Goal: Task Accomplishment & Management: Use online tool/utility

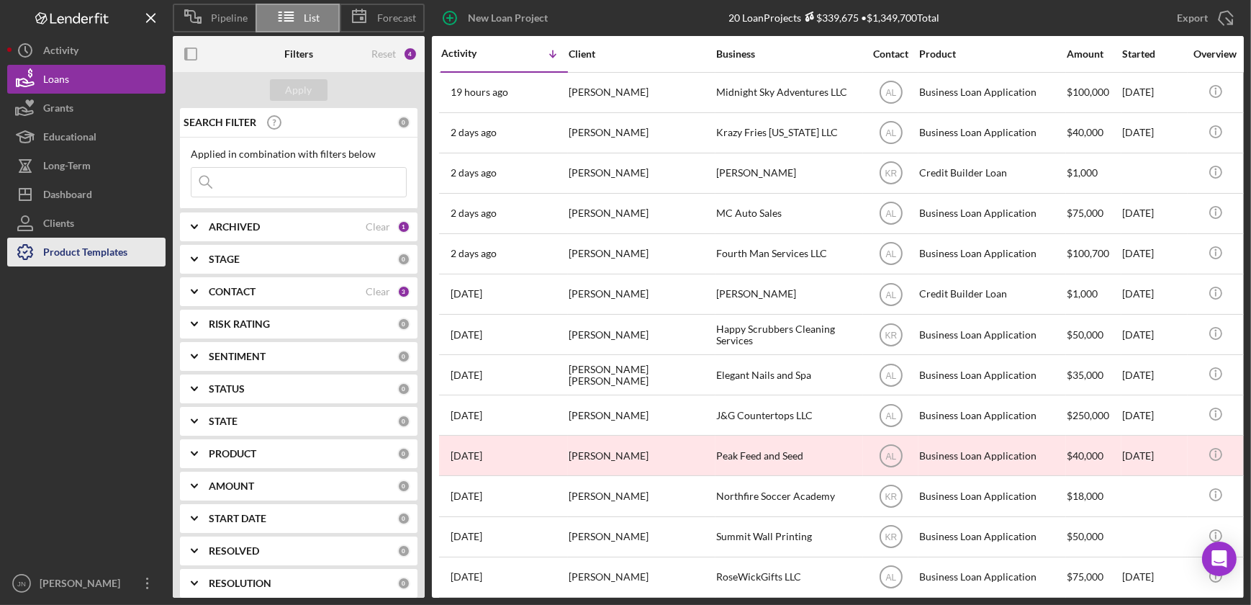
click at [107, 250] on div "Product Templates" at bounding box center [85, 254] width 84 height 32
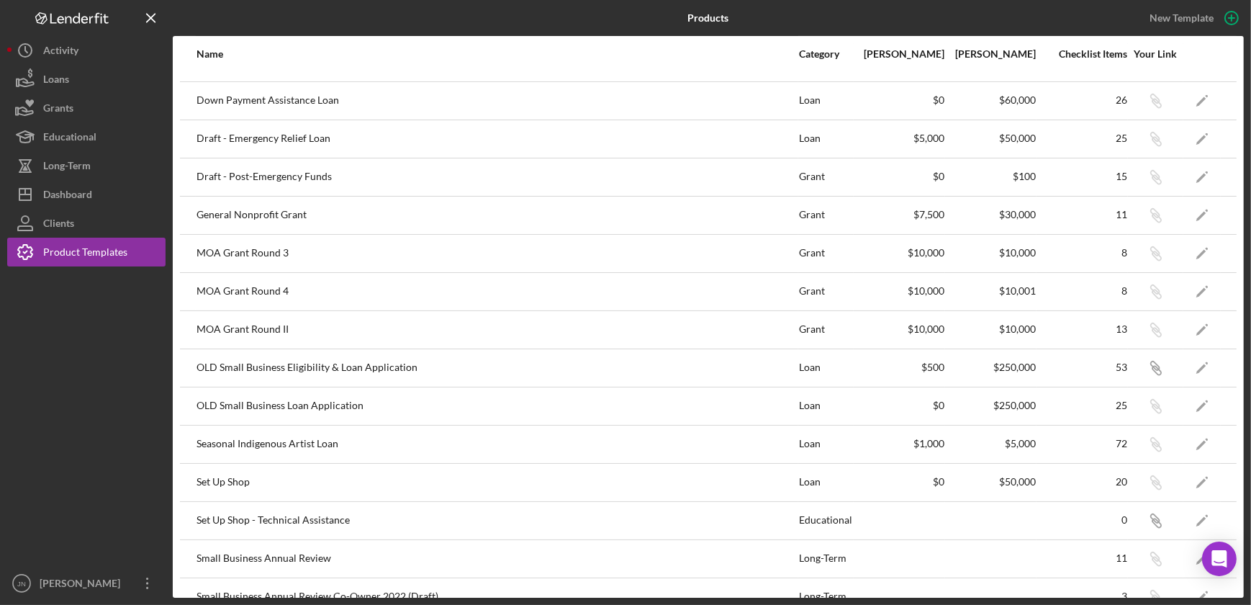
scroll to position [358, 0]
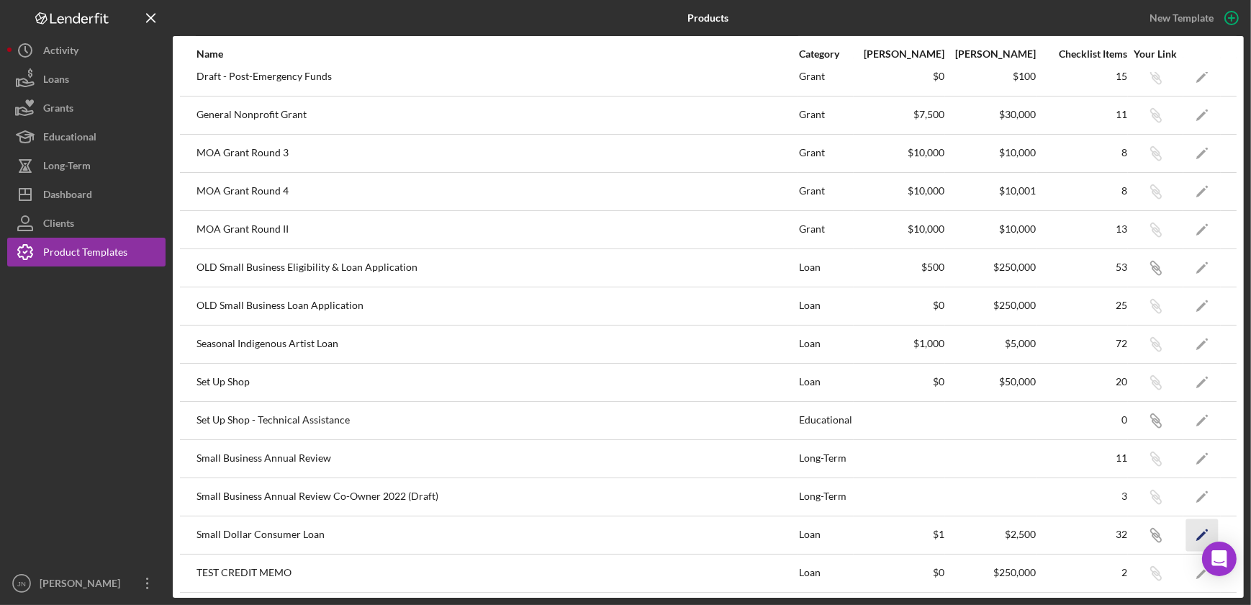
click at [1193, 530] on icon "Icon/Edit" at bounding box center [1202, 534] width 32 height 32
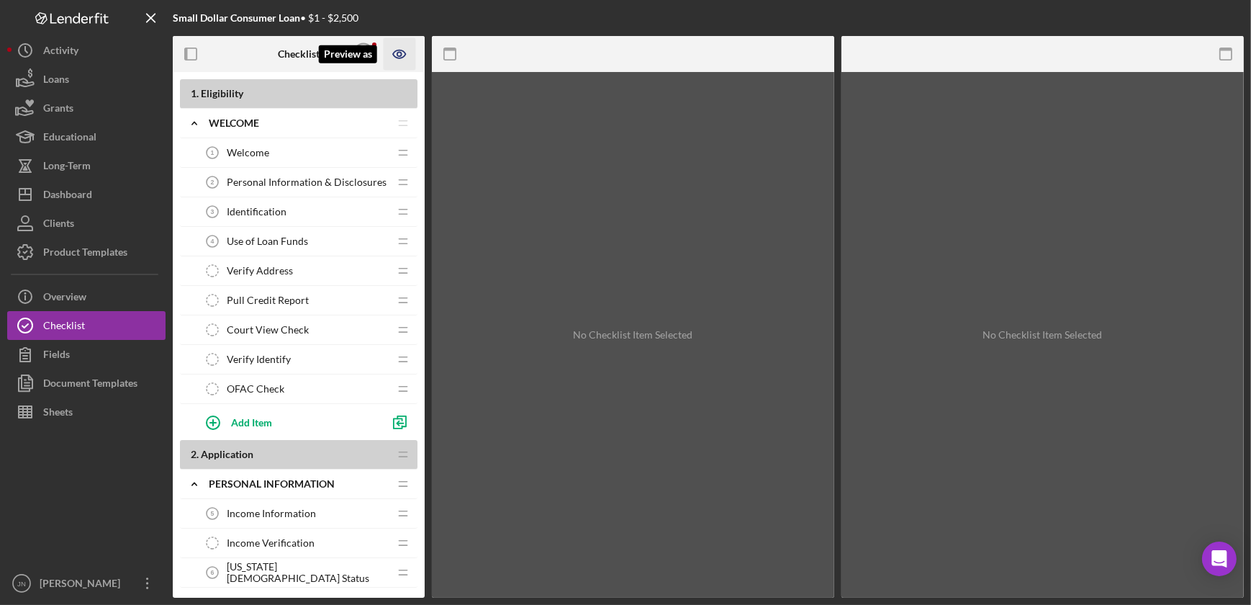
click at [404, 50] on icon "Preview as" at bounding box center [400, 54] width 32 height 32
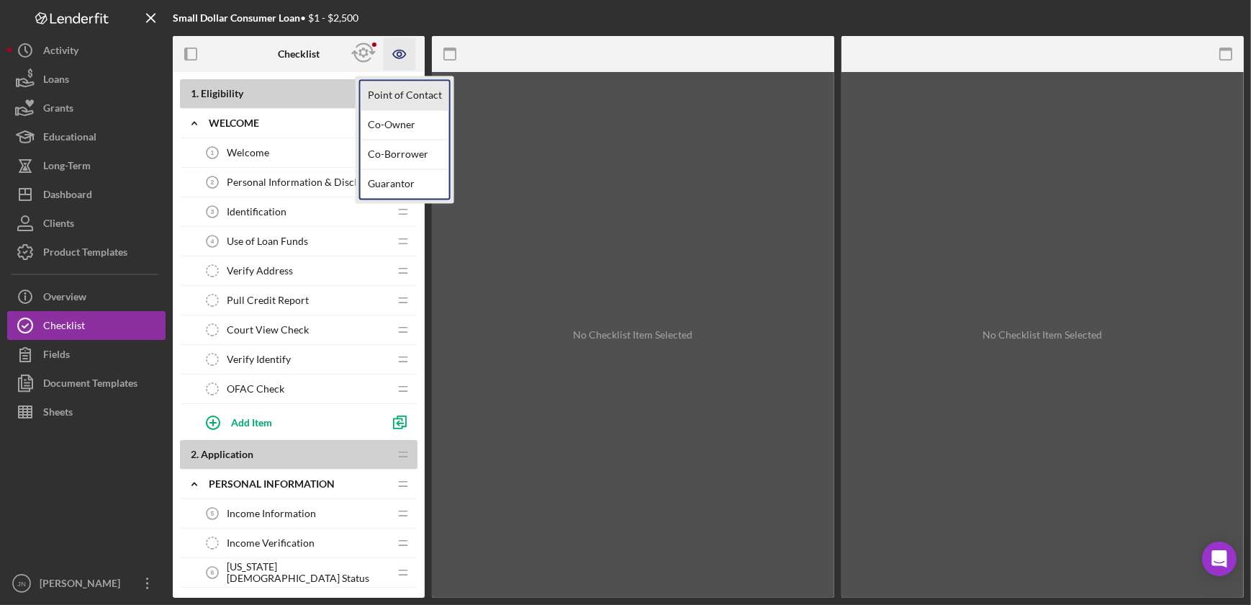
click at [399, 98] on link "Point of Contact" at bounding box center [405, 96] width 89 height 30
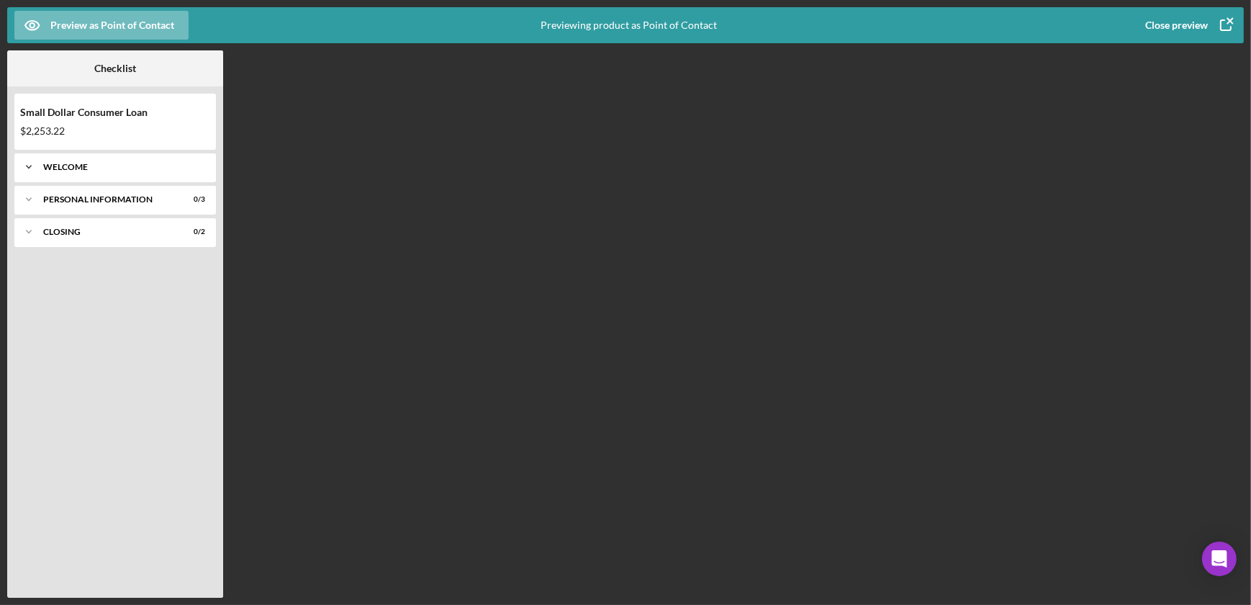
click at [91, 170] on div "Welcome" at bounding box center [120, 167] width 155 height 9
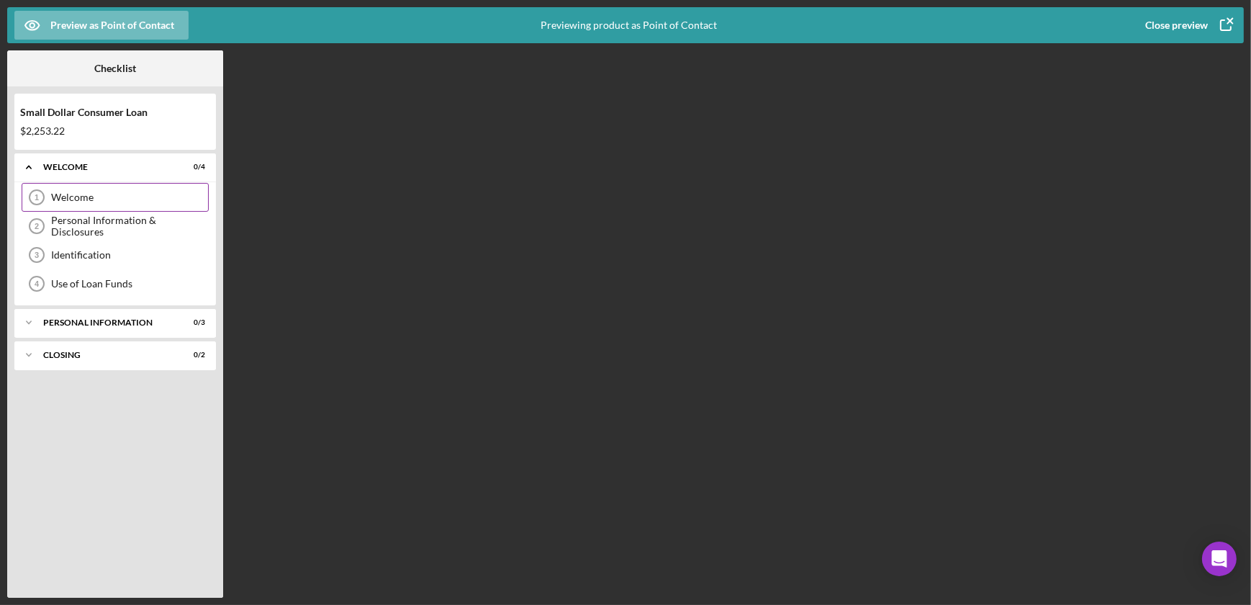
click at [91, 202] on div "Welcome" at bounding box center [129, 197] width 157 height 12
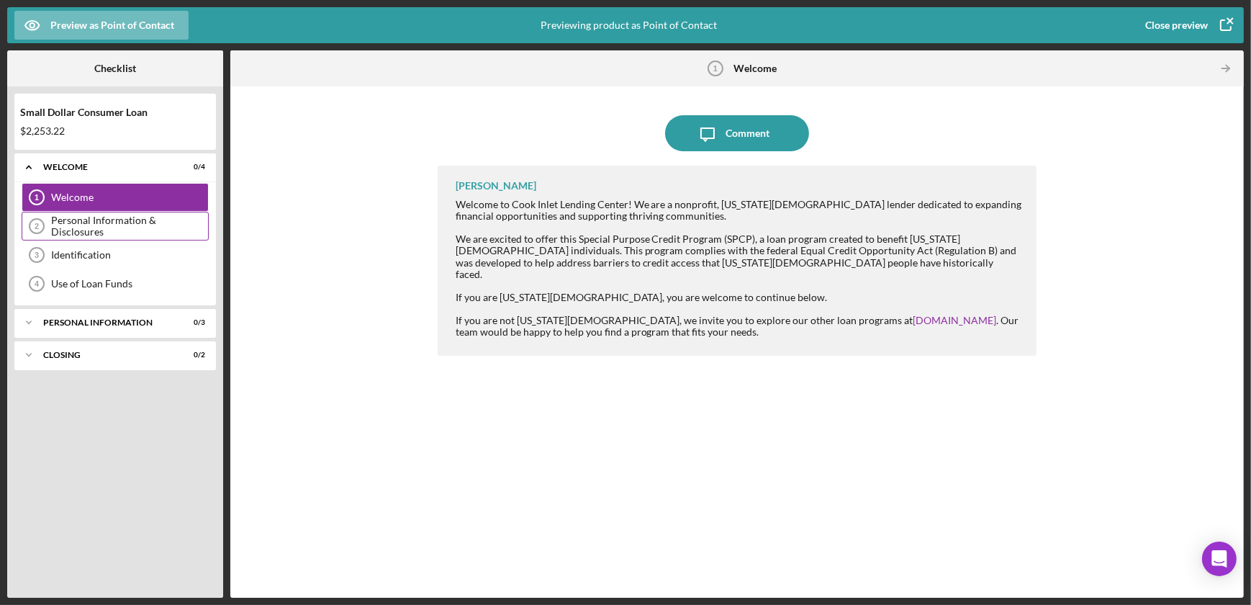
click at [73, 221] on div "Personal Information & Disclosures" at bounding box center [129, 225] width 157 height 23
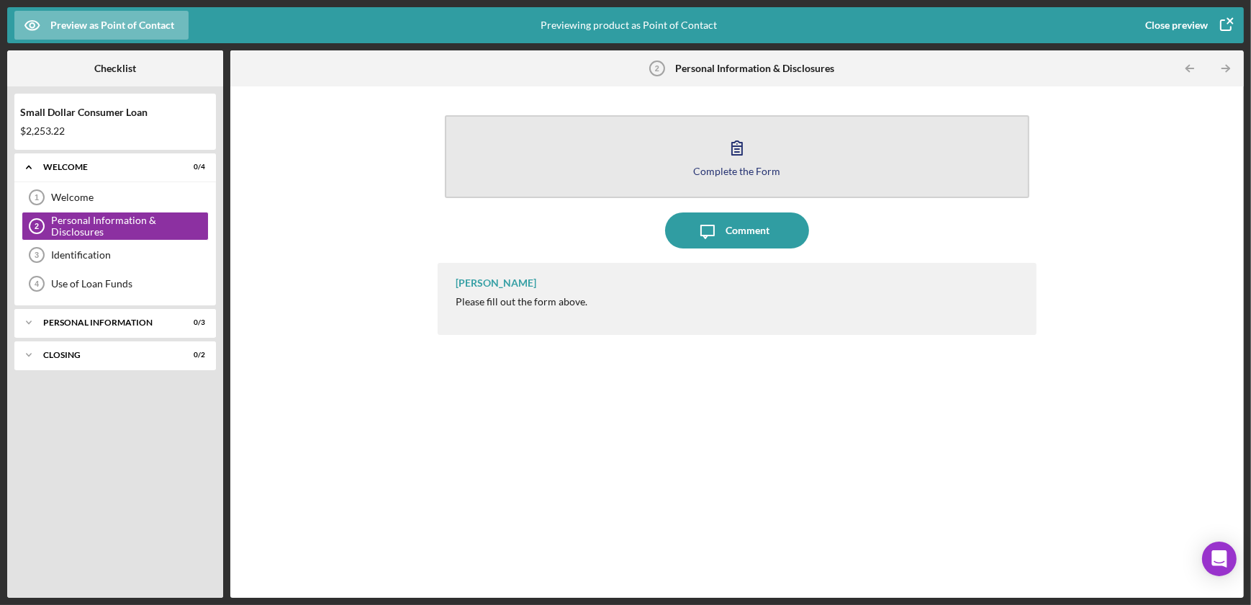
click at [751, 172] on div "Complete the Form" at bounding box center [736, 171] width 87 height 11
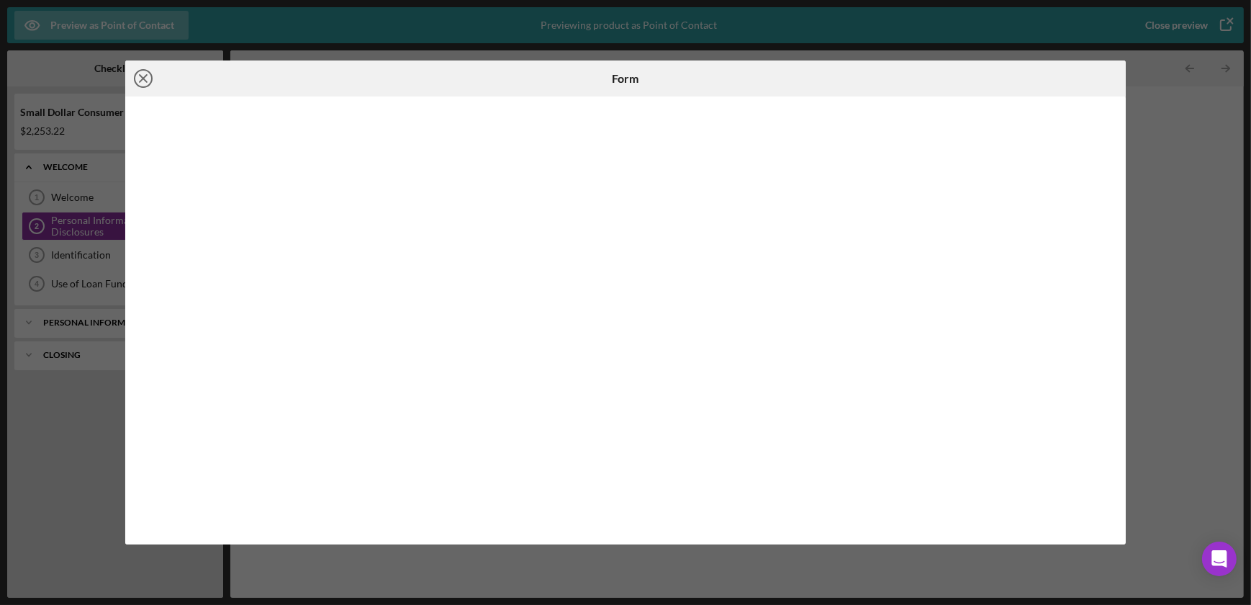
click at [140, 79] on line at bounding box center [143, 78] width 7 height 7
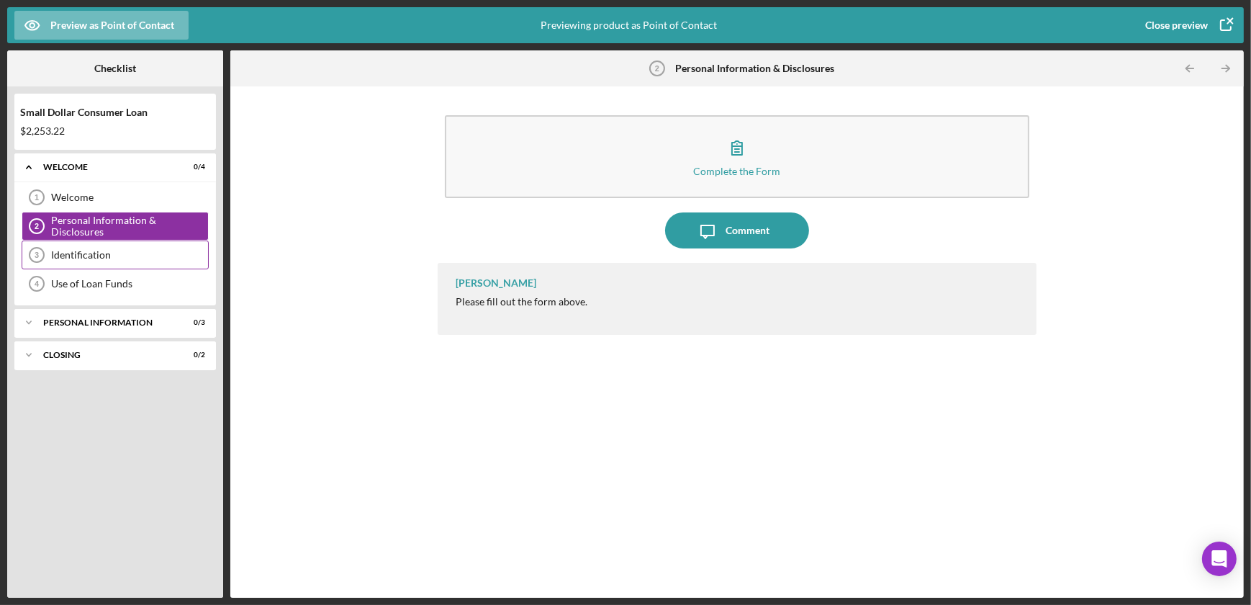
click at [108, 258] on div "Identification" at bounding box center [129, 255] width 157 height 12
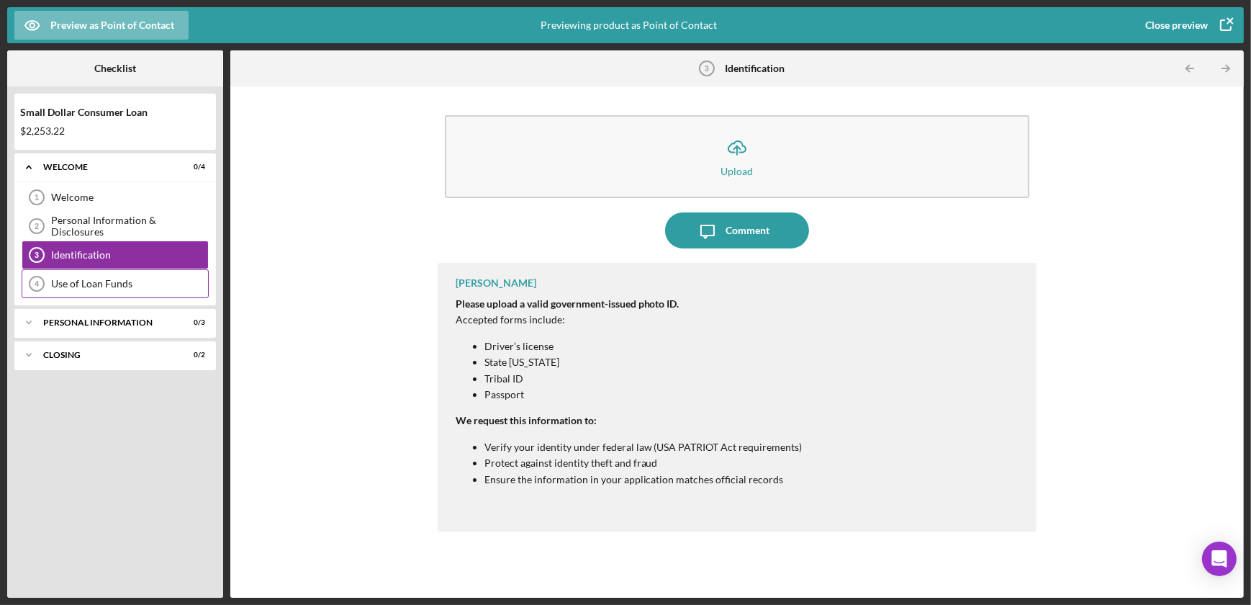
click at [60, 279] on div "Use of Loan Funds" at bounding box center [129, 284] width 157 height 12
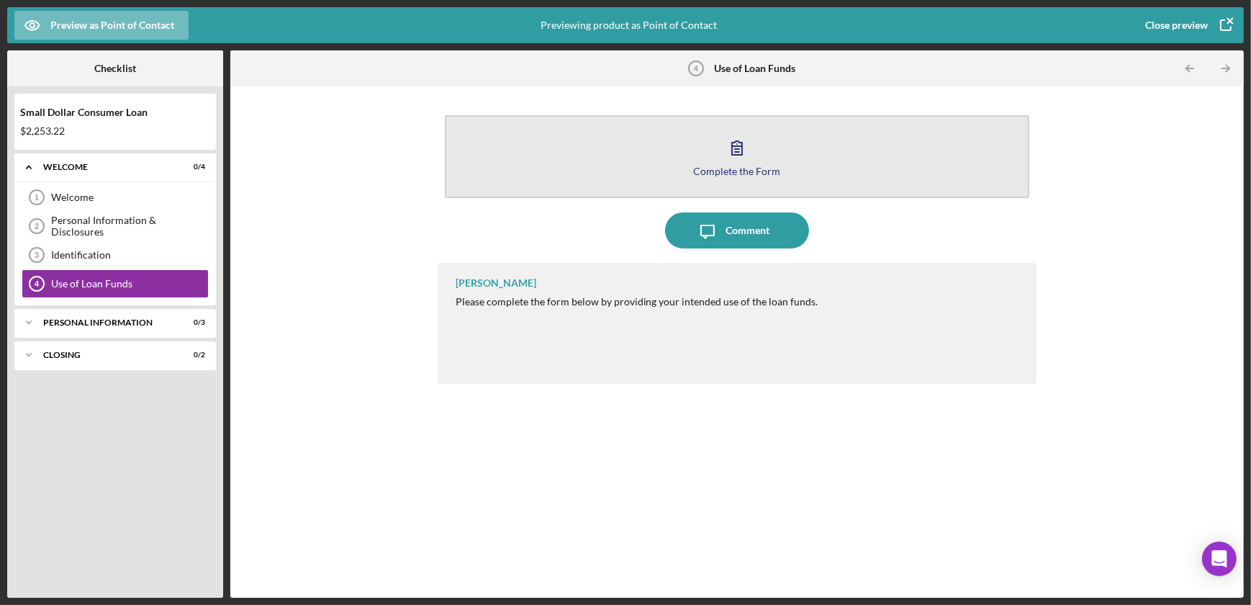
click at [744, 153] on icon "button" at bounding box center [737, 148] width 36 height 36
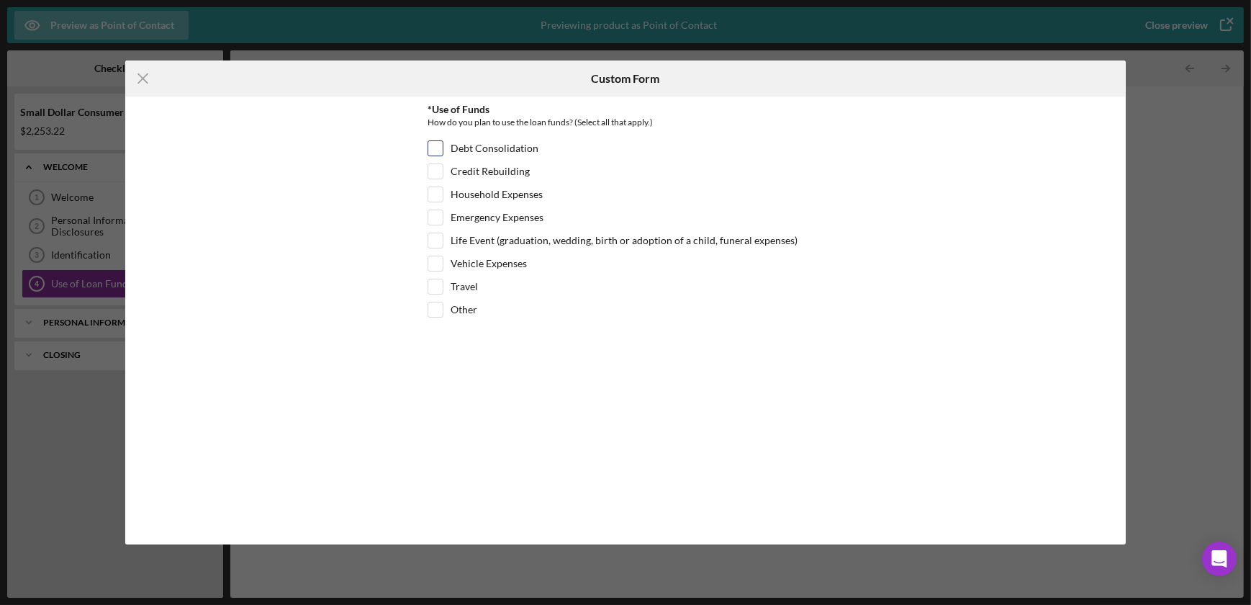
click at [436, 151] on input "Debt Consolidation" at bounding box center [435, 148] width 14 height 14
checkbox input "true"
click at [433, 178] on input "Credit Rebuilding" at bounding box center [435, 171] width 14 height 14
checkbox input "true"
click at [432, 195] on input "Household Expenses" at bounding box center [435, 194] width 14 height 14
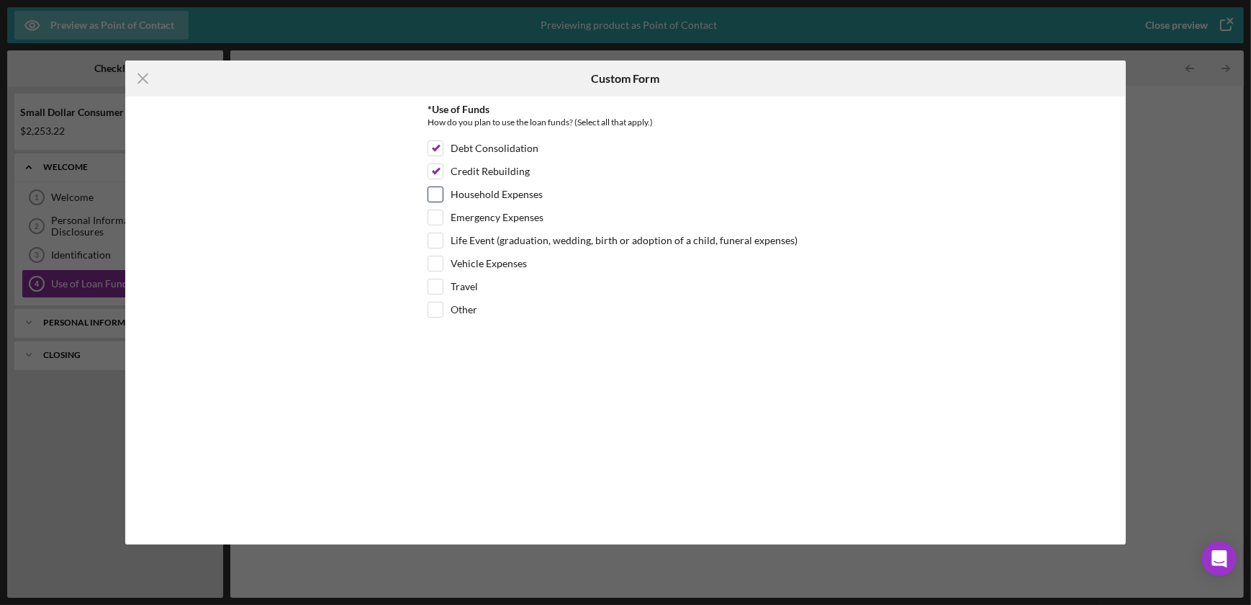
checkbox input "true"
click at [435, 171] on input "Credit Rebuilding" at bounding box center [435, 171] width 14 height 14
checkbox input "false"
click at [442, 151] on input "Debt Consolidation" at bounding box center [435, 148] width 14 height 14
checkbox input "false"
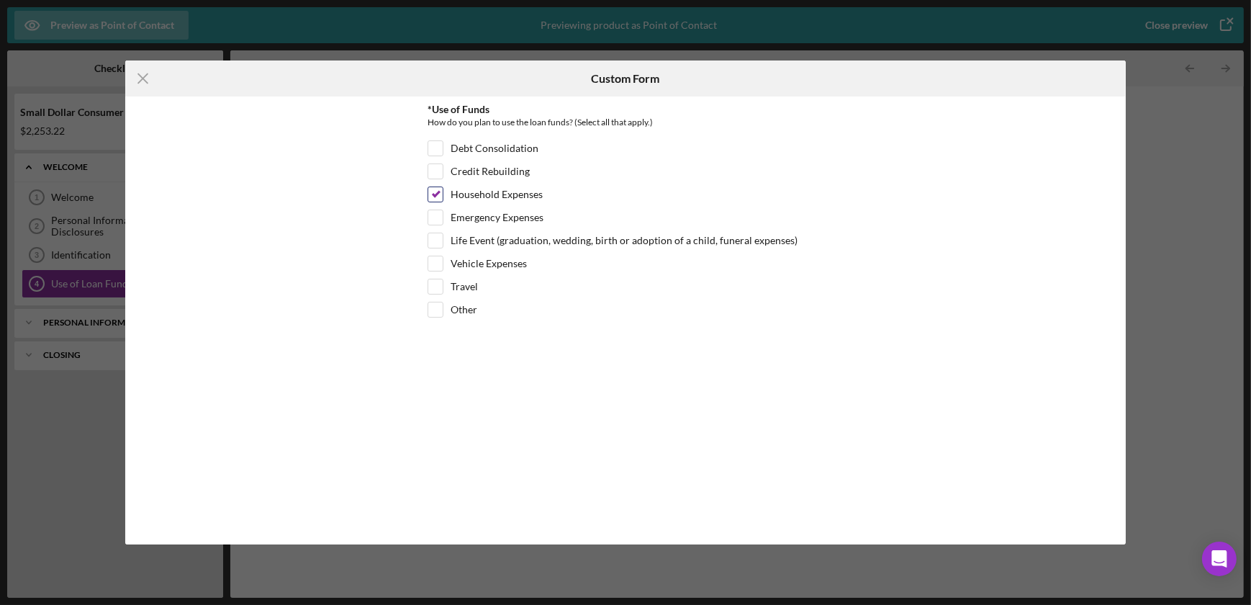
click at [432, 197] on input "Household Expenses" at bounding box center [435, 194] width 14 height 14
checkbox input "false"
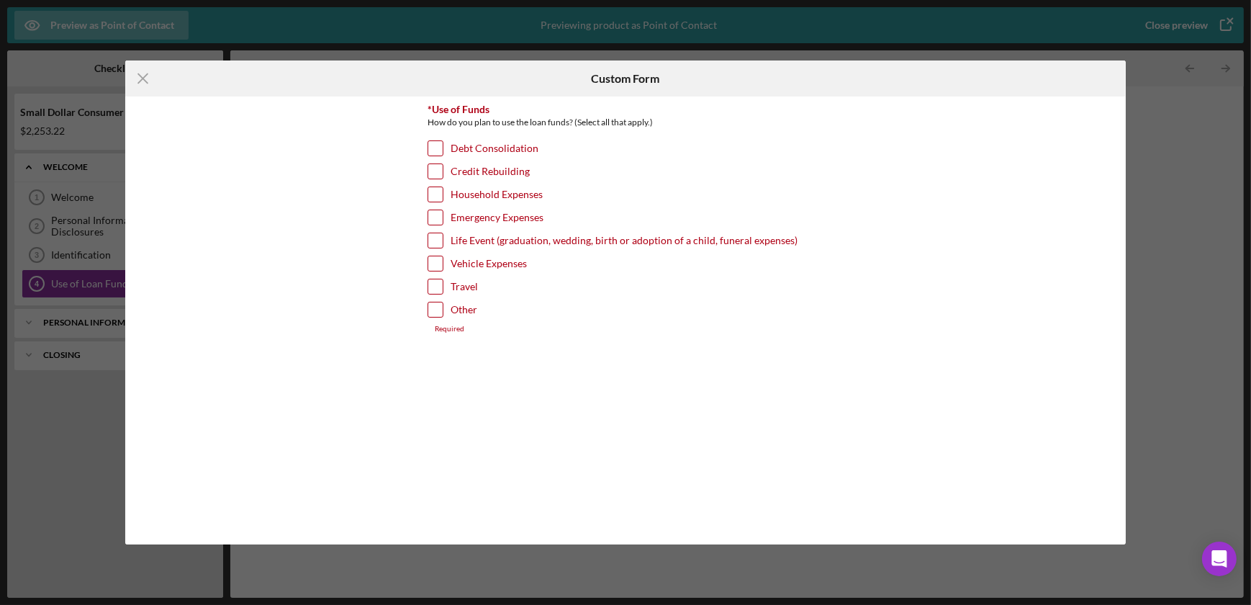
click at [438, 309] on input "Other" at bounding box center [435, 309] width 14 height 14
checkbox input "true"
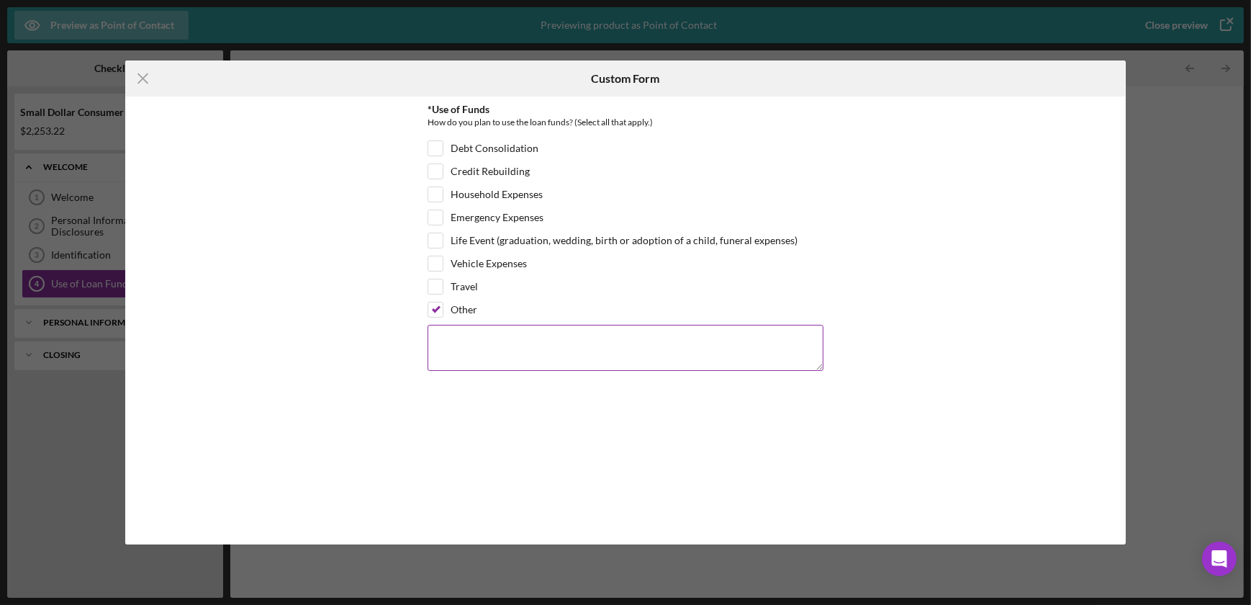
click at [455, 350] on textarea at bounding box center [626, 348] width 396 height 46
click at [143, 69] on icon "Icon/Menu Close" at bounding box center [143, 78] width 36 height 36
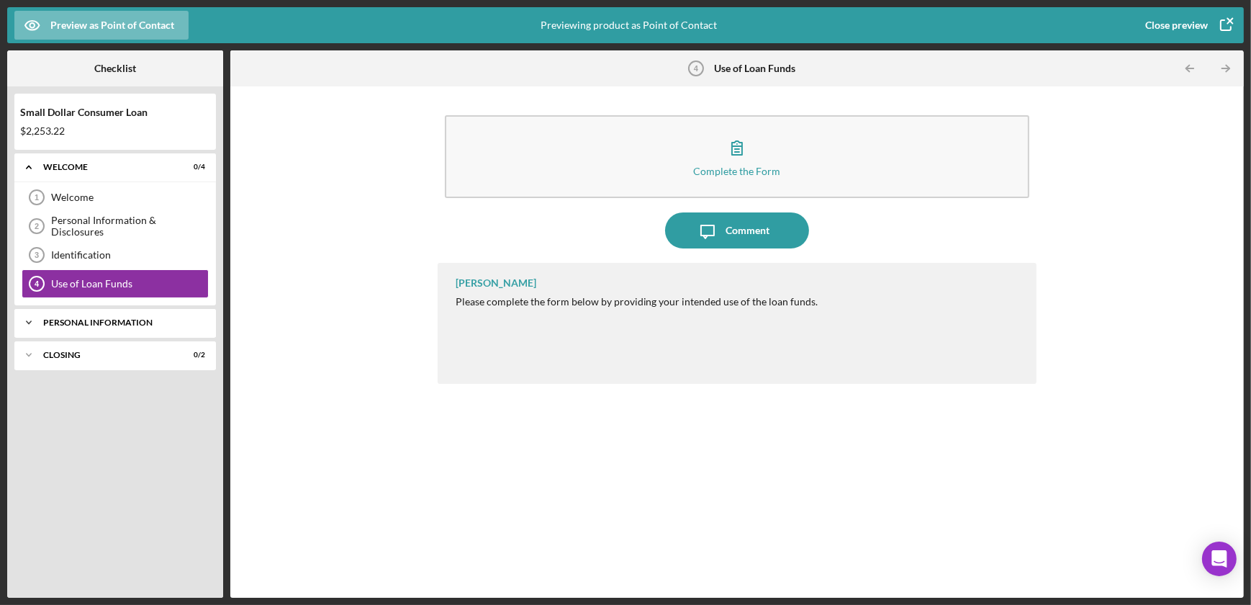
click at [60, 323] on div "Personal Information" at bounding box center [120, 322] width 155 height 9
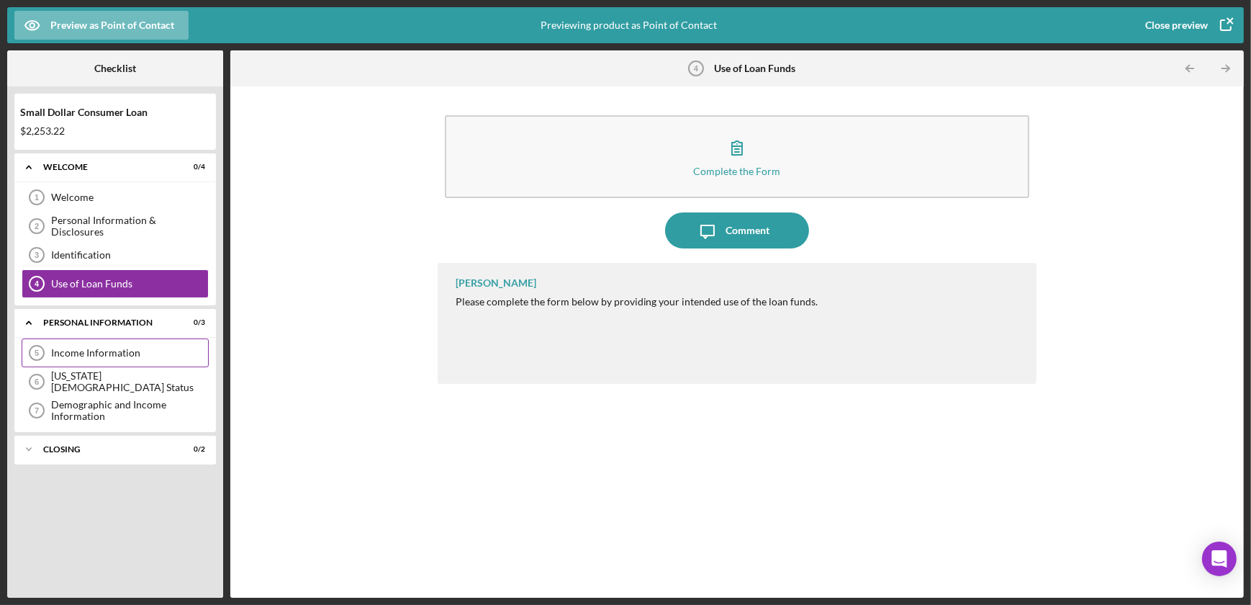
click at [73, 354] on div "Income Information" at bounding box center [129, 353] width 157 height 12
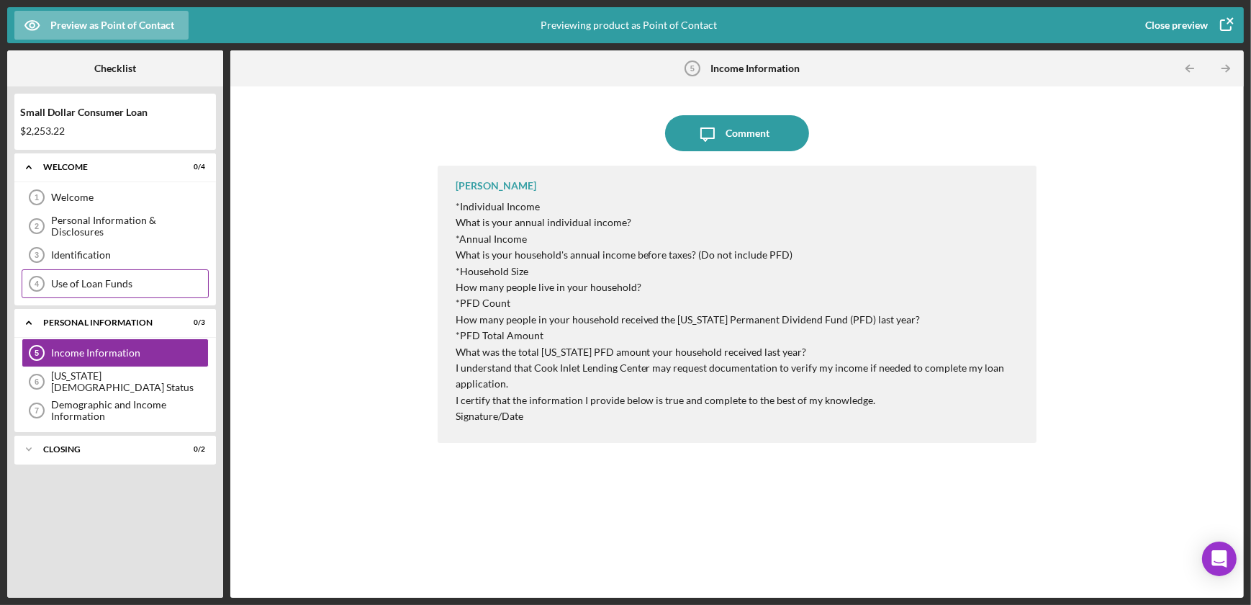
click at [115, 283] on div "Use of Loan Funds" at bounding box center [129, 284] width 157 height 12
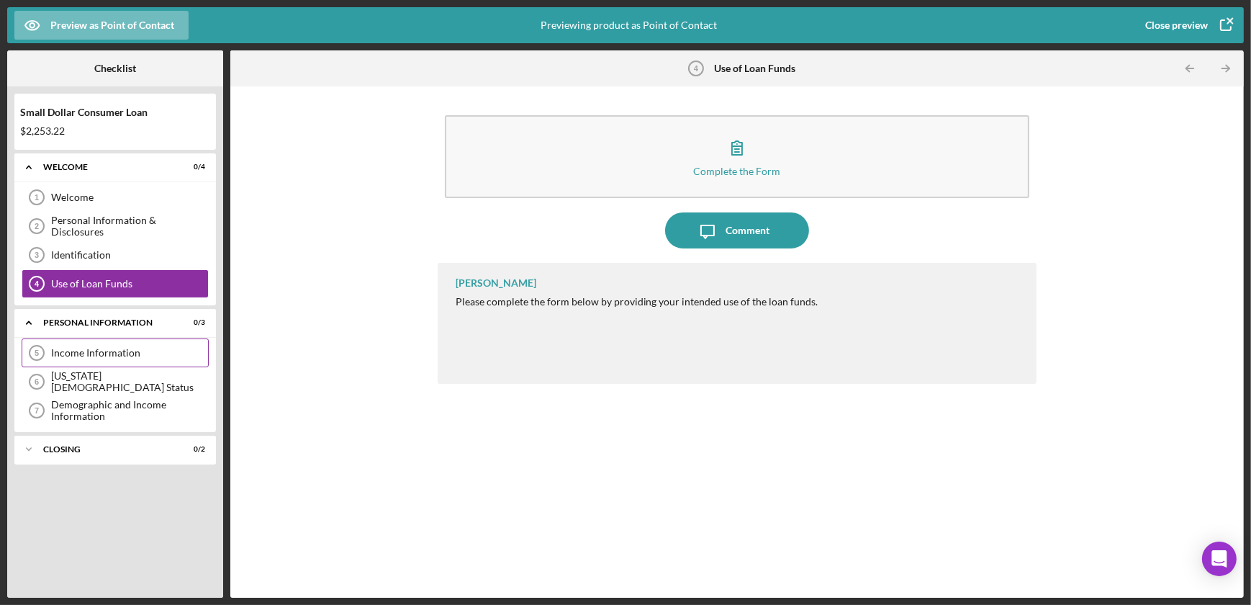
click at [108, 349] on div "Income Information" at bounding box center [129, 353] width 157 height 12
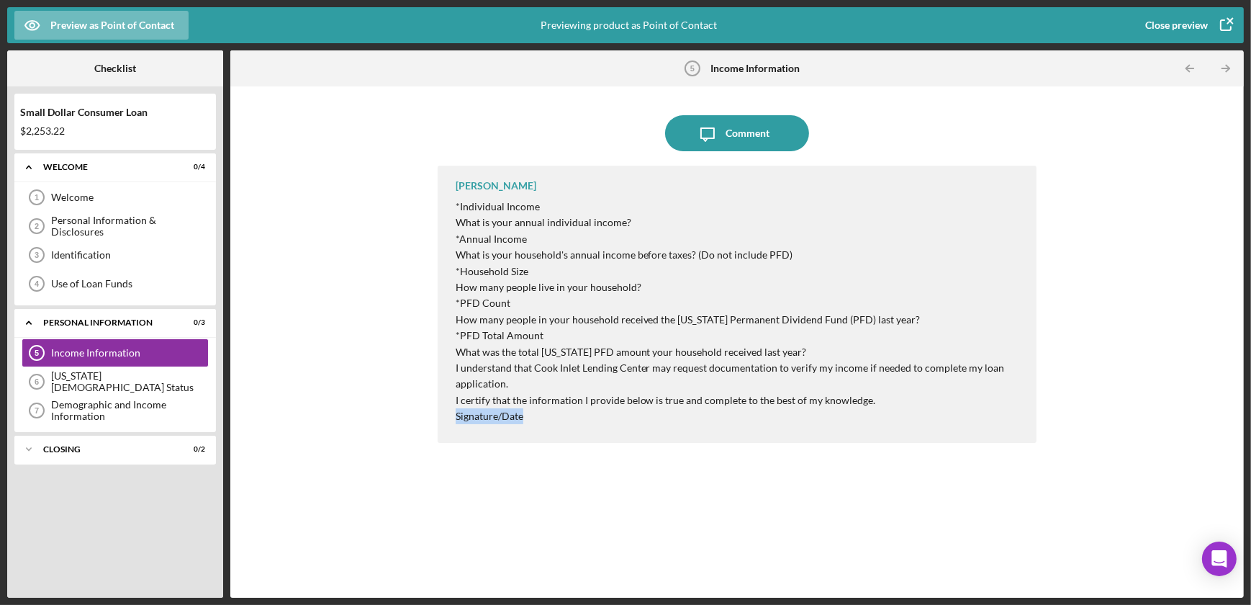
drag, startPoint x: 454, startPoint y: 417, endPoint x: 549, endPoint y: 422, distance: 95.1
click at [549, 422] on p "Signature/Date" at bounding box center [739, 416] width 567 height 16
click at [100, 379] on div "Alaska Native Status" at bounding box center [129, 381] width 157 height 23
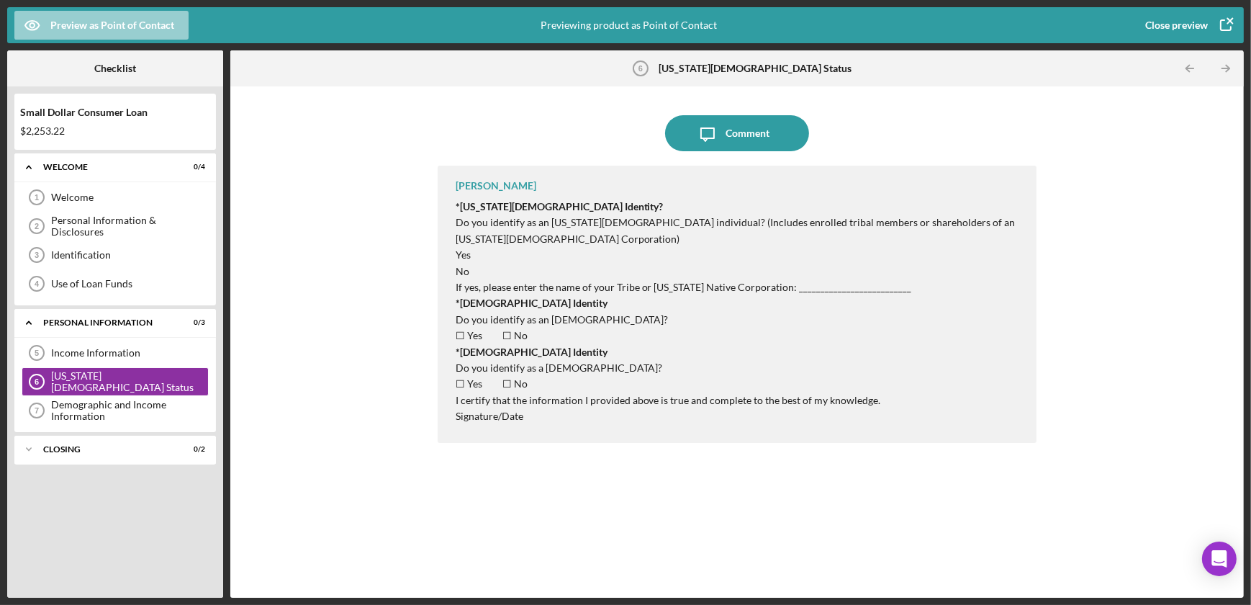
click at [34, 21] on icon "button" at bounding box center [32, 25] width 14 height 9
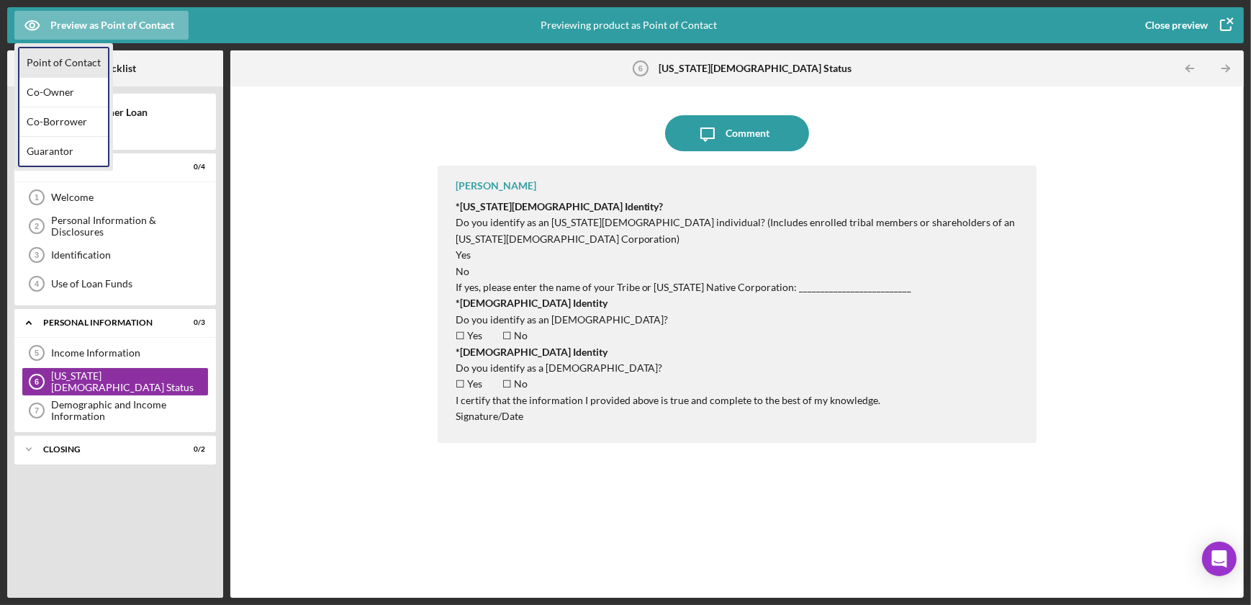
click at [50, 60] on div "Point of Contact" at bounding box center [63, 63] width 89 height 30
click at [392, 328] on div "Icon/Message Comment Julie Nolen *Alaska Native Identity? Do you identify as an…" at bounding box center [737, 342] width 999 height 497
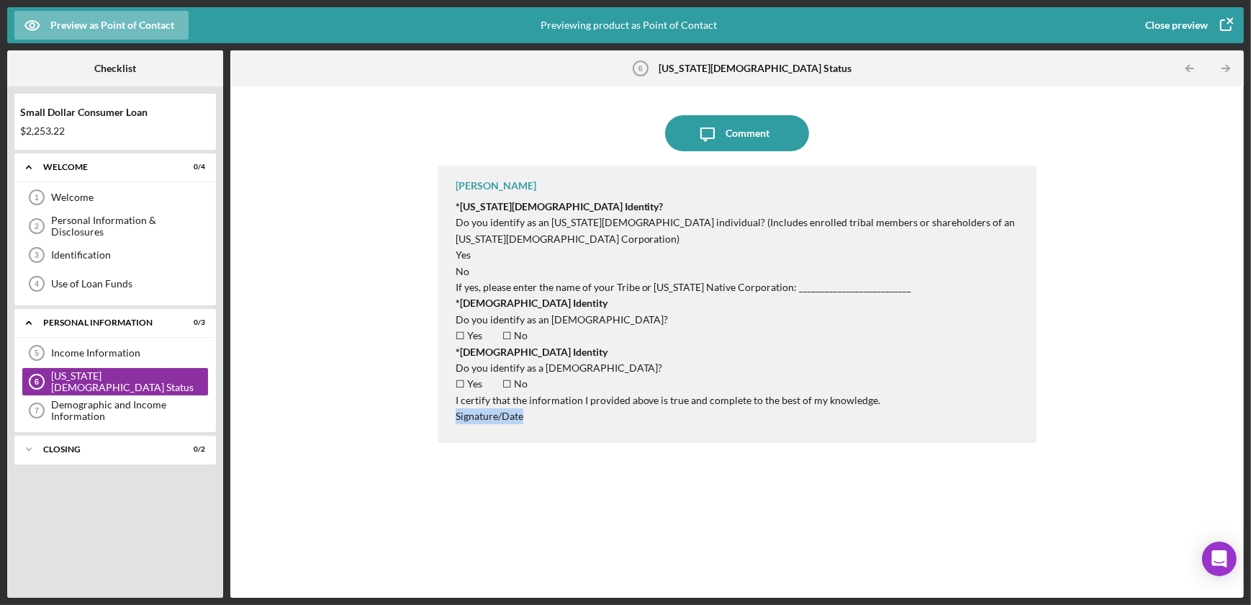
drag, startPoint x: 533, startPoint y: 424, endPoint x: 449, endPoint y: 429, distance: 83.6
click at [449, 429] on div "Julie Nolen *Alaska Native Identity? Do you identify as an Alaska Native indivi…" at bounding box center [738, 304] width 600 height 277
drag, startPoint x: 449, startPoint y: 429, endPoint x: 563, endPoint y: 427, distance: 113.7
click at [563, 427] on div "Julie Nolen *Alaska Native Identity? Do you identify as an Alaska Native indivi…" at bounding box center [738, 304] width 600 height 277
click at [126, 410] on div "Demographic and Income Information" at bounding box center [129, 410] width 157 height 23
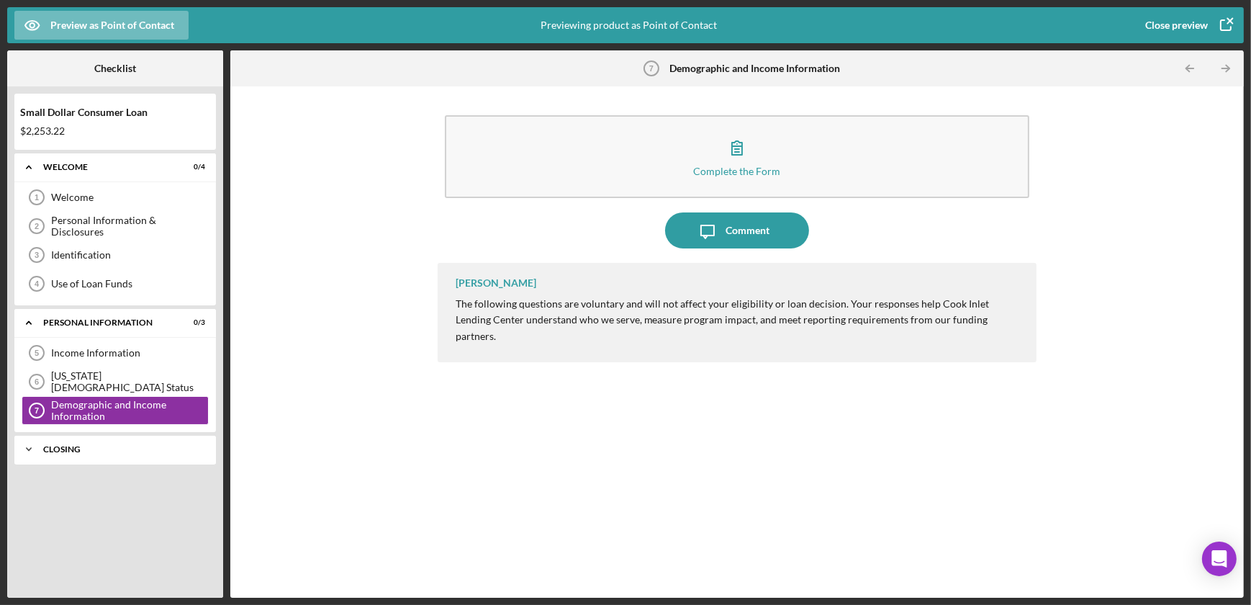
click at [53, 445] on div "Closing" at bounding box center [120, 449] width 155 height 9
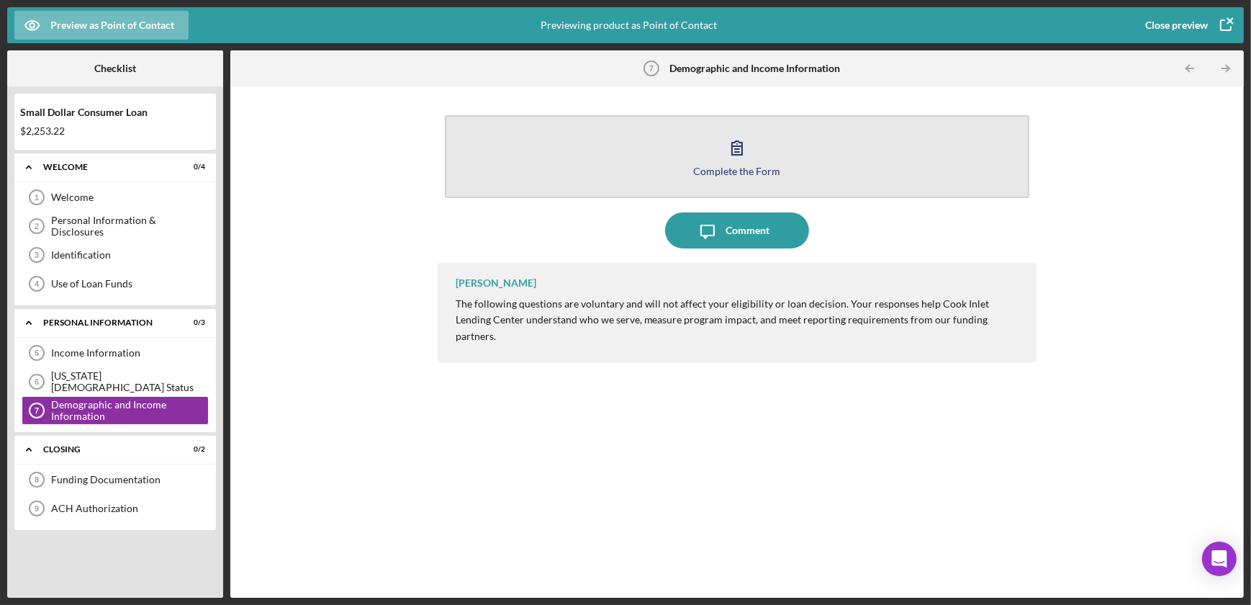
click at [733, 151] on icon "button" at bounding box center [737, 148] width 36 height 36
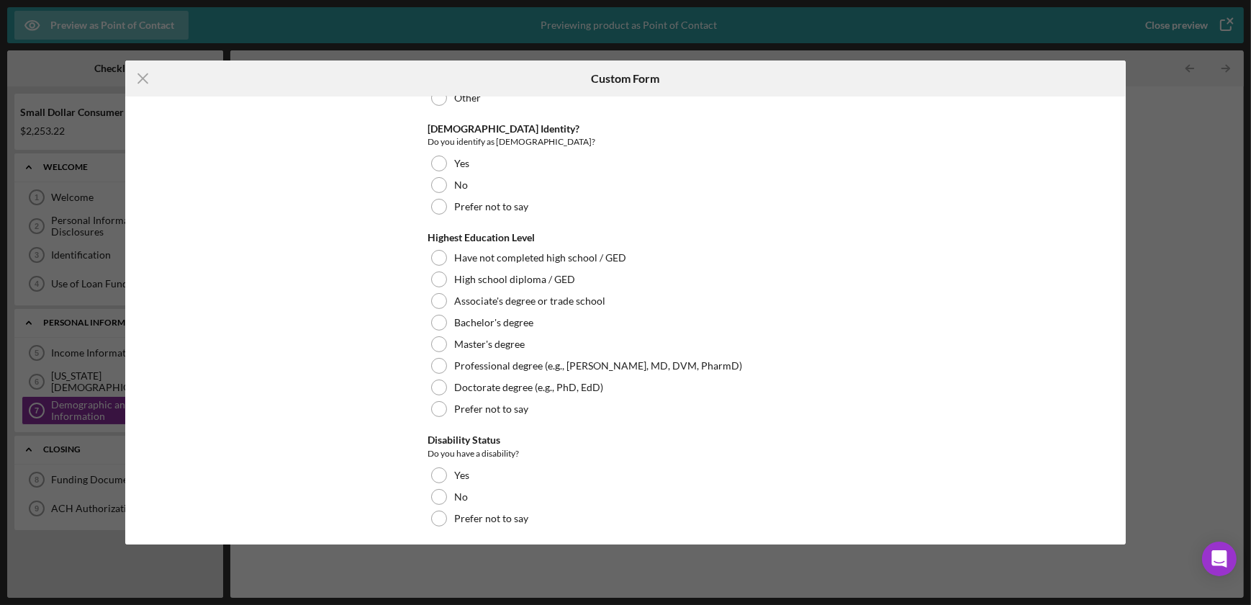
scroll to position [592, 0]
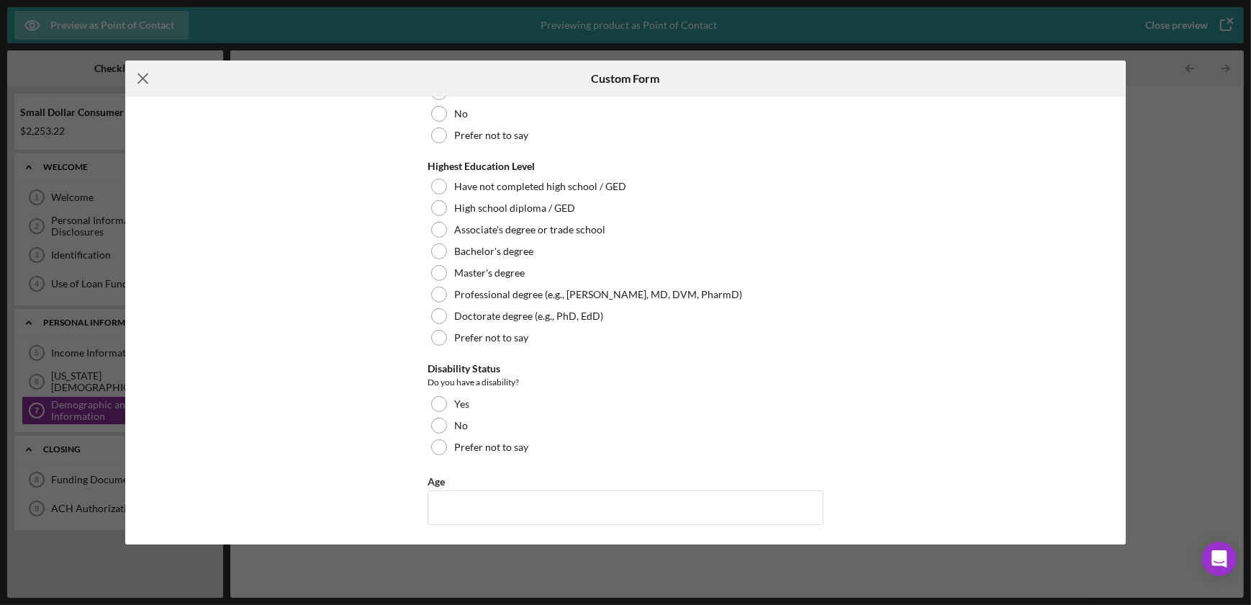
click at [140, 80] on line at bounding box center [142, 78] width 9 height 9
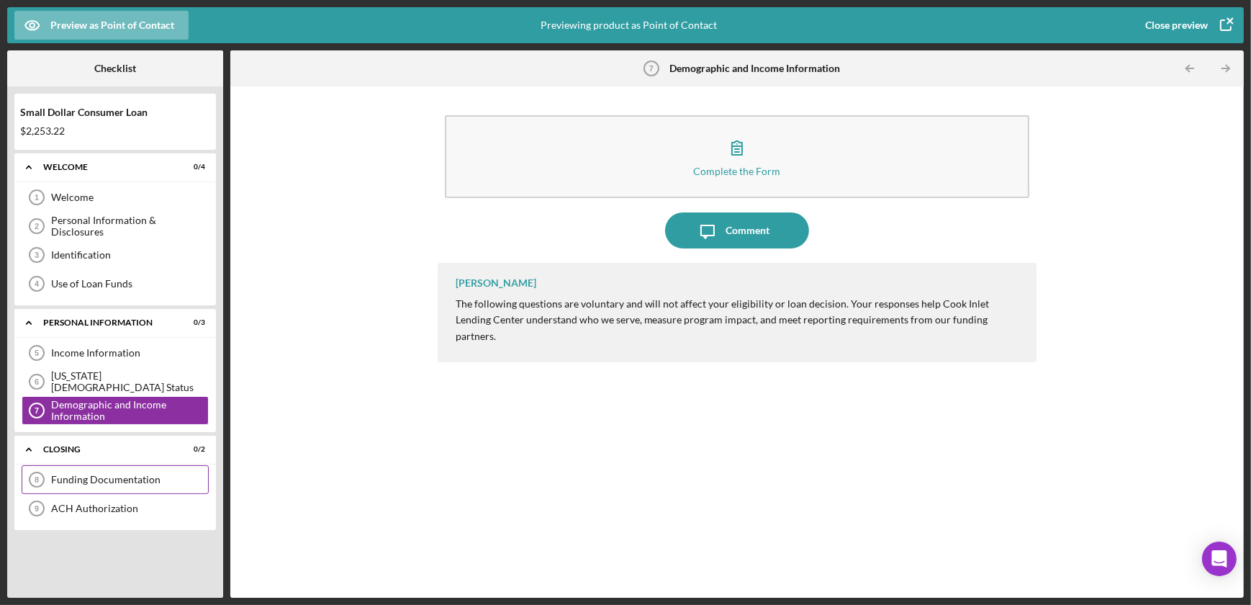
click at [97, 483] on div "Funding Documentation" at bounding box center [129, 480] width 157 height 12
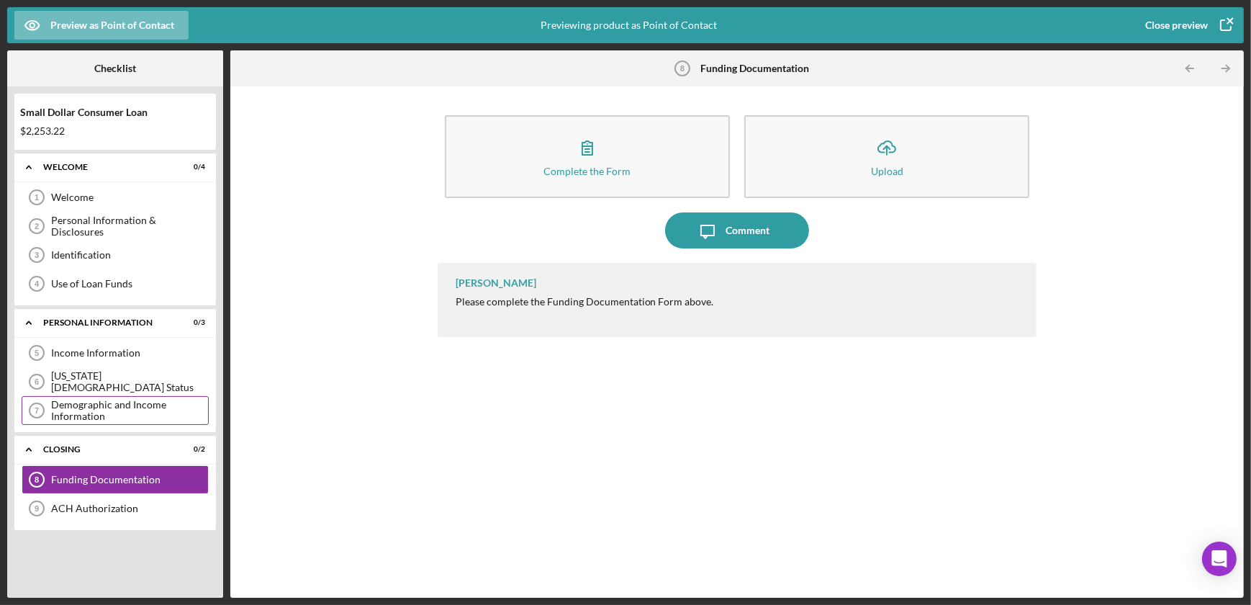
click at [86, 407] on div "Demographic and Income Information" at bounding box center [129, 410] width 157 height 23
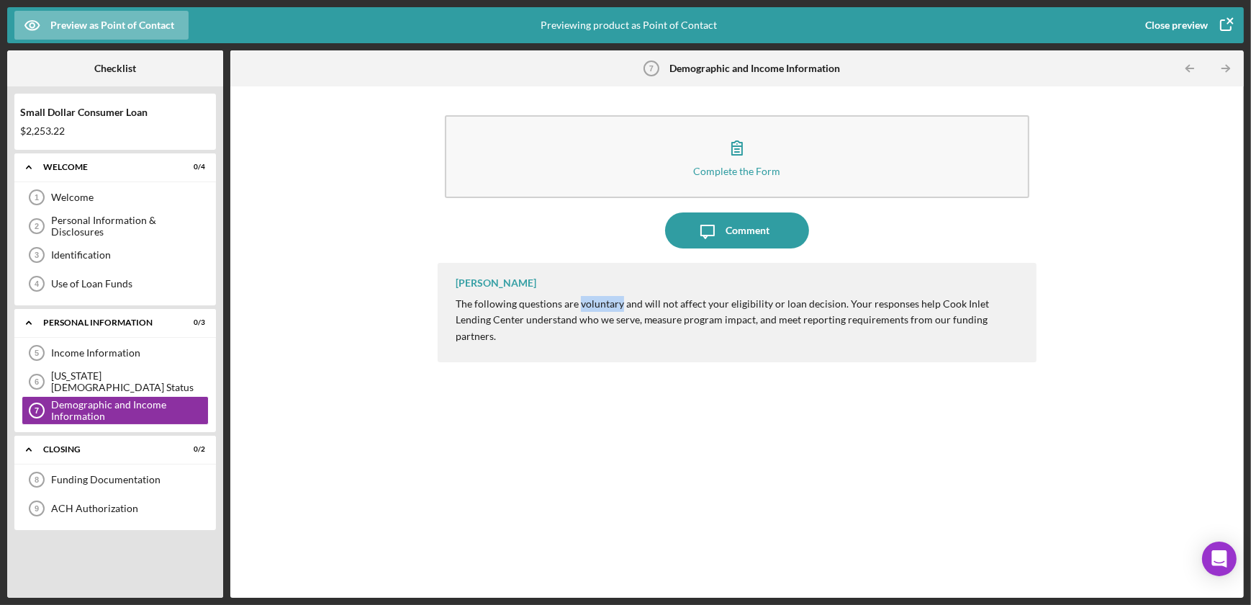
drag, startPoint x: 618, startPoint y: 303, endPoint x: 578, endPoint y: 306, distance: 40.4
click at [578, 306] on p "The following questions are voluntary and will not affect your eligibility or l…" at bounding box center [739, 320] width 567 height 48
drag, startPoint x: 578, startPoint y: 306, endPoint x: 628, endPoint y: 383, distance: 92.0
click at [628, 383] on div "Julie Nolen The following questions are voluntary and will not affect your elig…" at bounding box center [738, 419] width 600 height 313
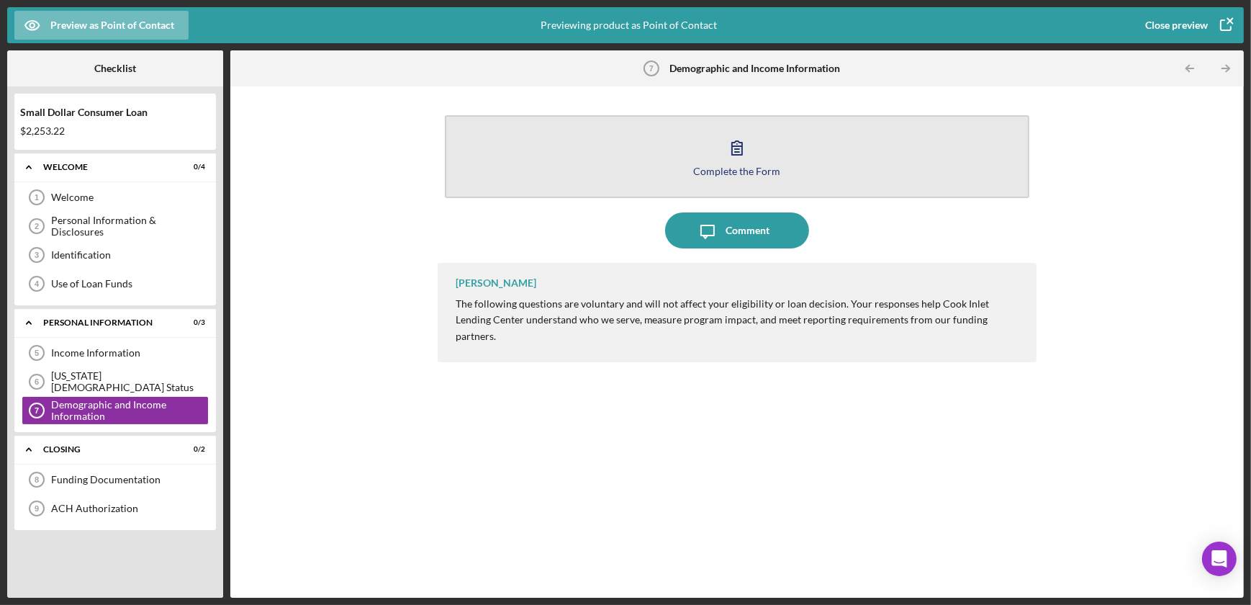
click at [744, 152] on icon "button" at bounding box center [737, 148] width 36 height 36
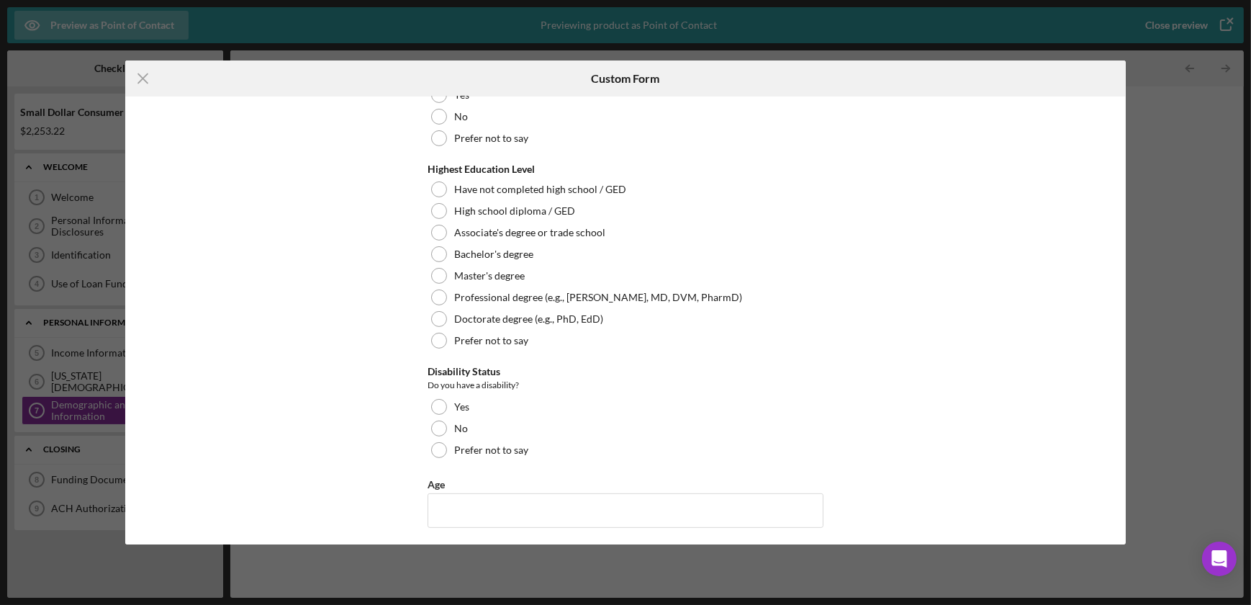
scroll to position [592, 0]
click at [135, 74] on icon "Icon/Menu Close" at bounding box center [143, 78] width 36 height 36
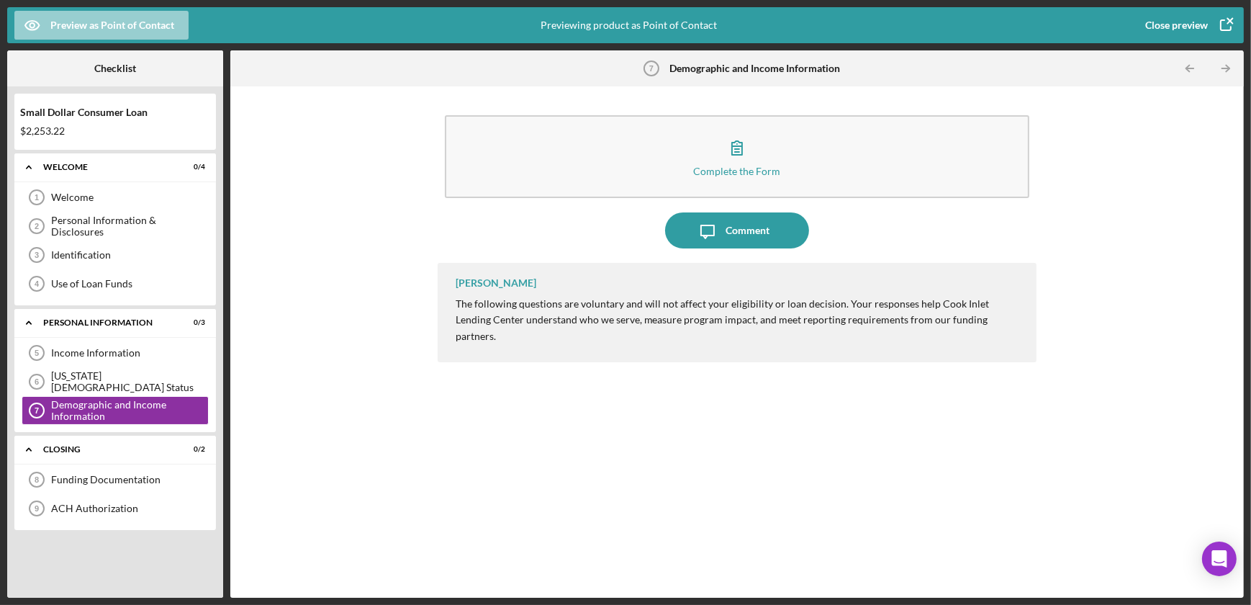
click at [35, 29] on icon "button" at bounding box center [32, 25] width 14 height 9
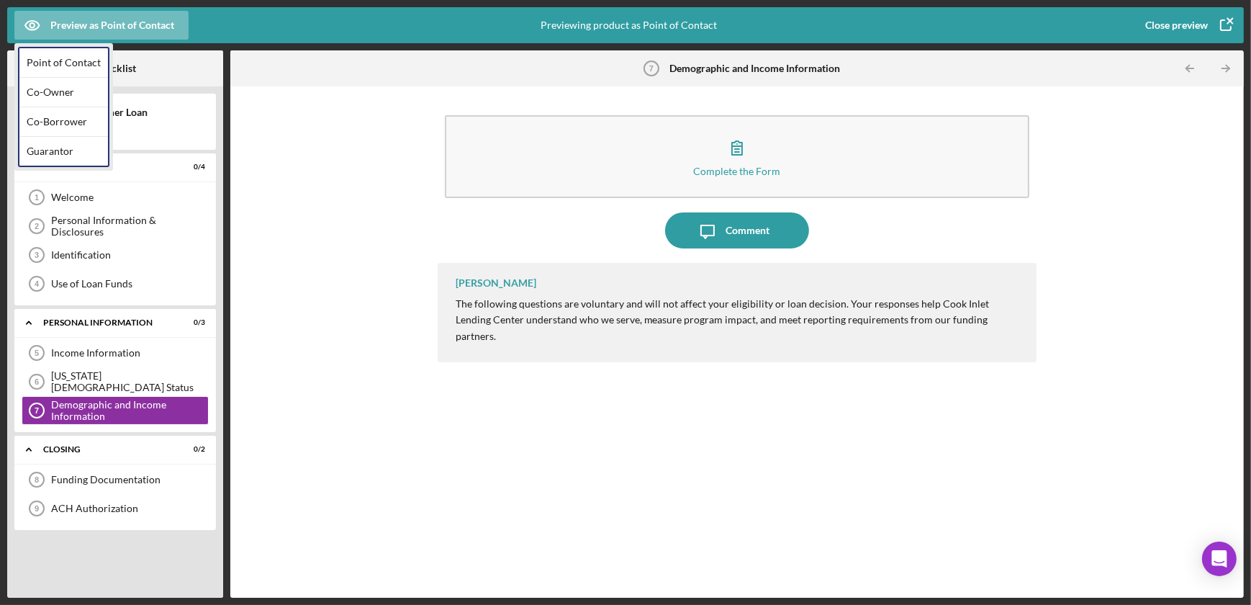
click at [461, 46] on div "Preview as Point of Contact Previewing product as Point of Contact Close previe…" at bounding box center [625, 302] width 1251 height 605
click at [1179, 22] on div "Close preview" at bounding box center [1176, 25] width 63 height 29
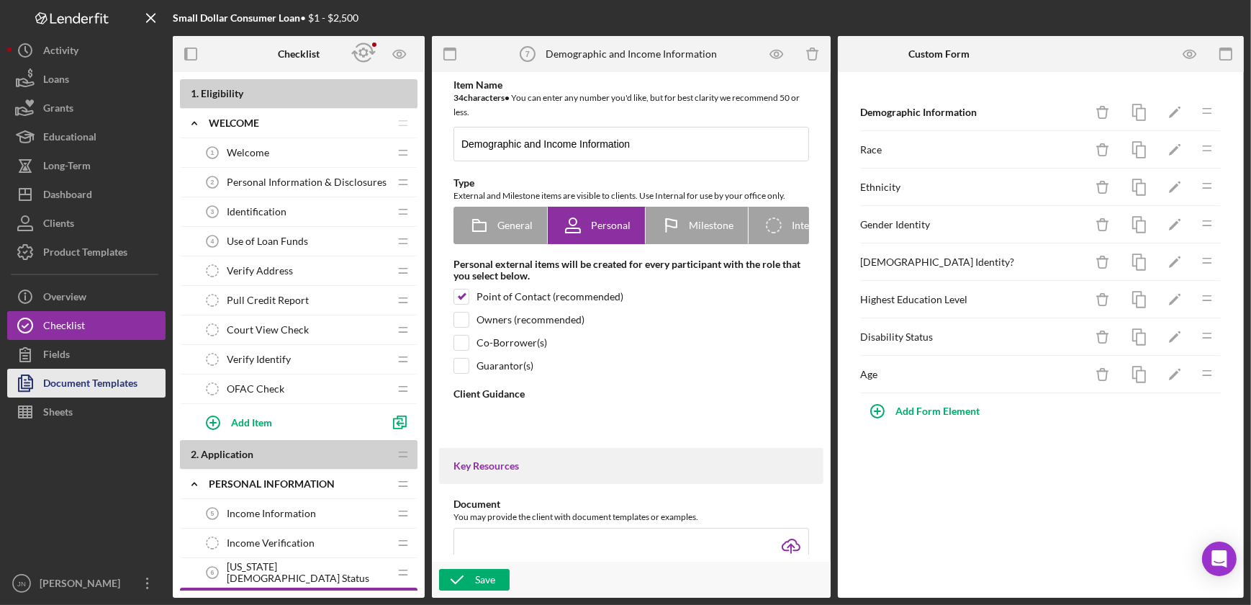
type textarea "<div> <p data-start="188" data-end="512">The following questions are voluntary …"
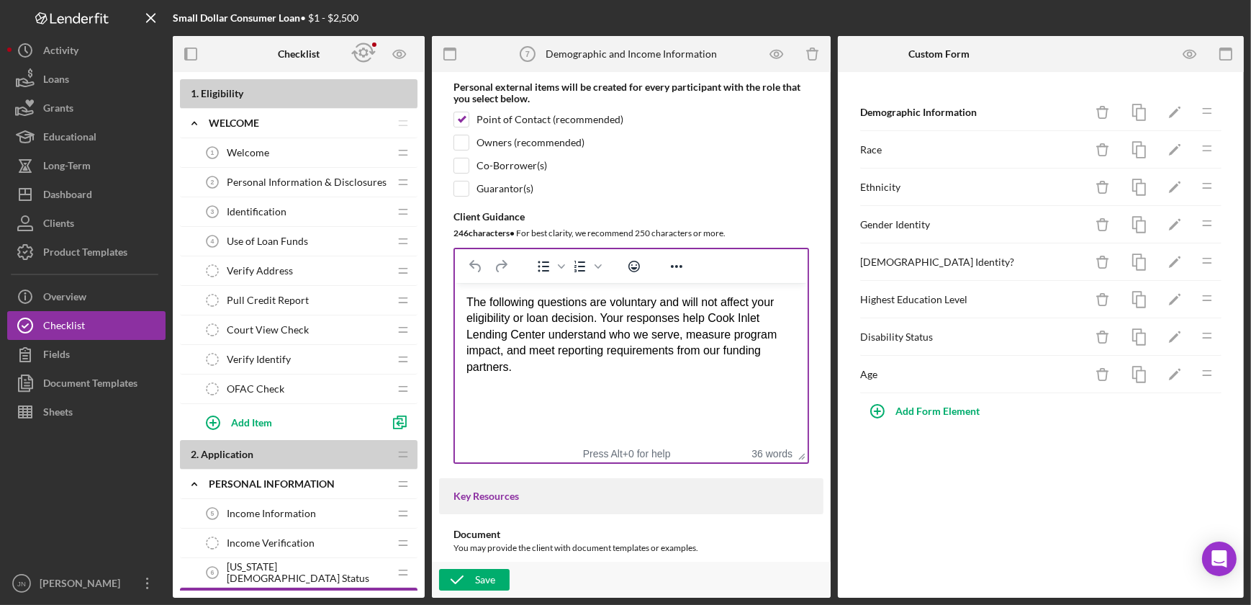
scroll to position [196, 0]
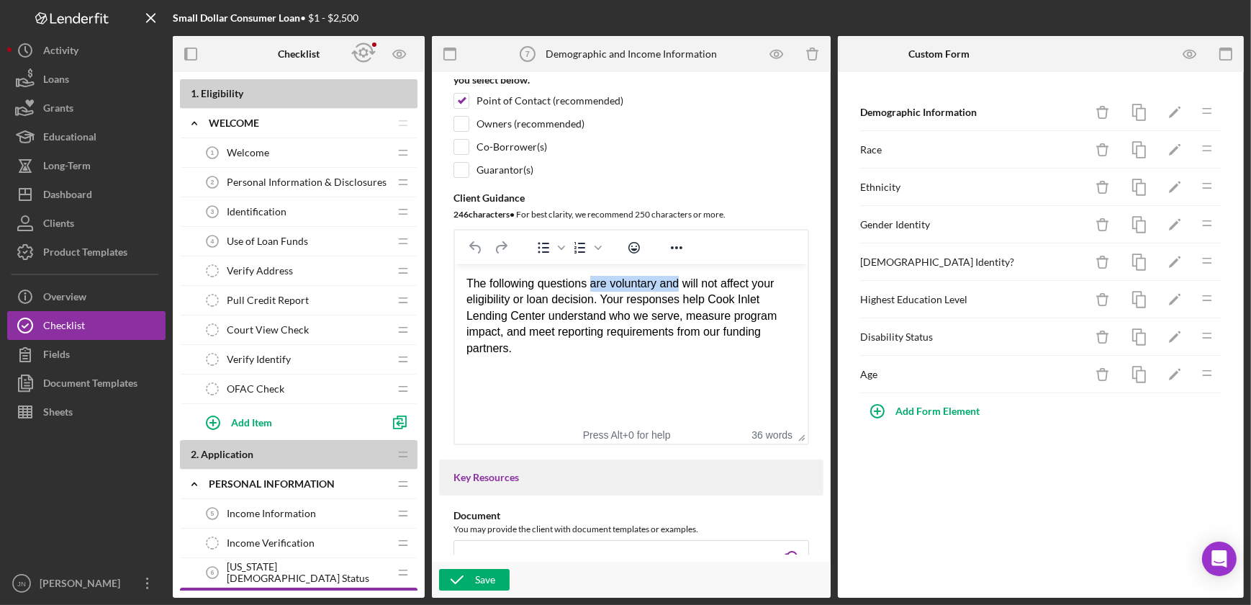
drag, startPoint x: 679, startPoint y: 284, endPoint x: 592, endPoint y: 284, distance: 87.1
click at [592, 284] on p "The following questions are voluntary and will not affect your eligibility or l…" at bounding box center [631, 316] width 330 height 81
click at [480, 580] on div "Save" at bounding box center [485, 580] width 20 height 22
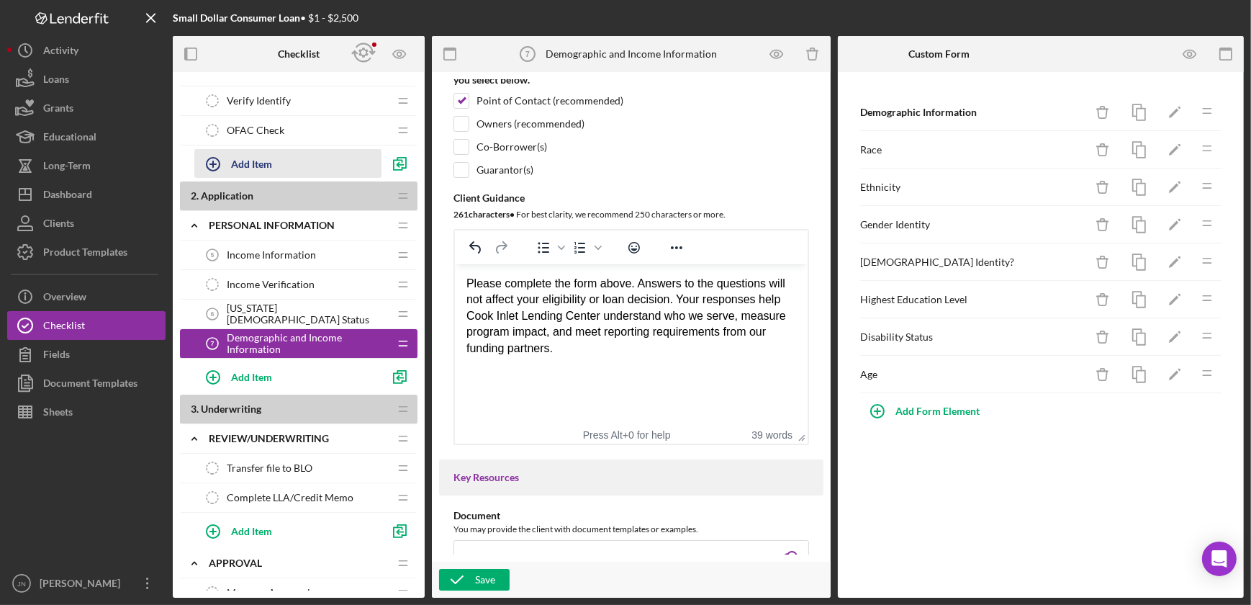
scroll to position [261, 0]
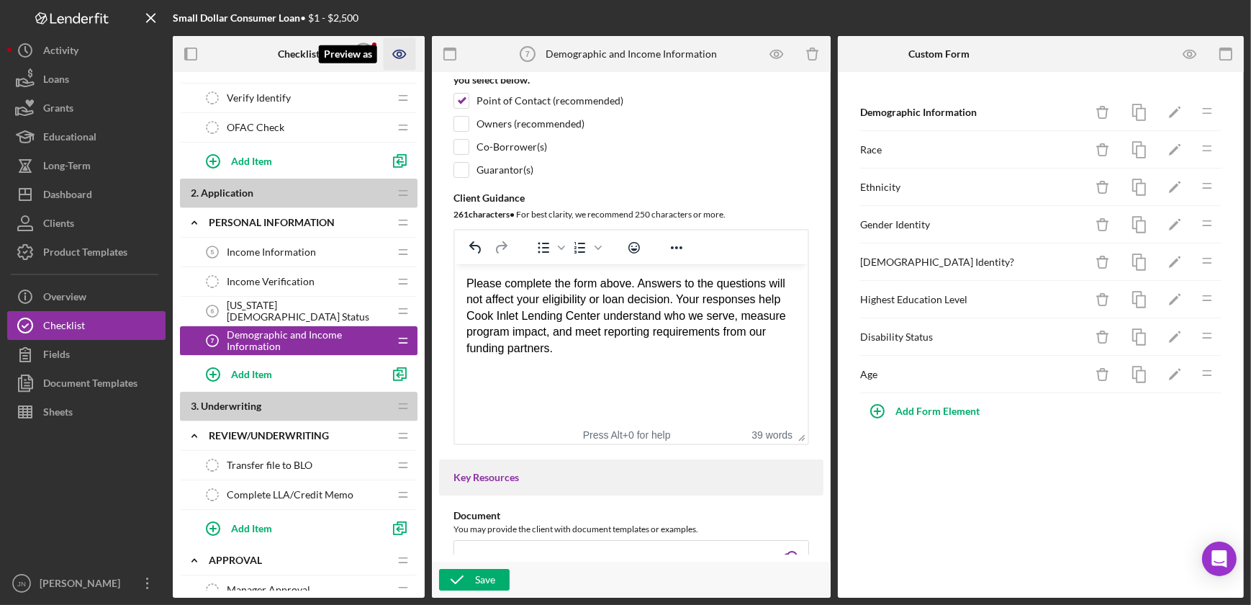
click at [405, 50] on icon "Preview as" at bounding box center [400, 54] width 32 height 32
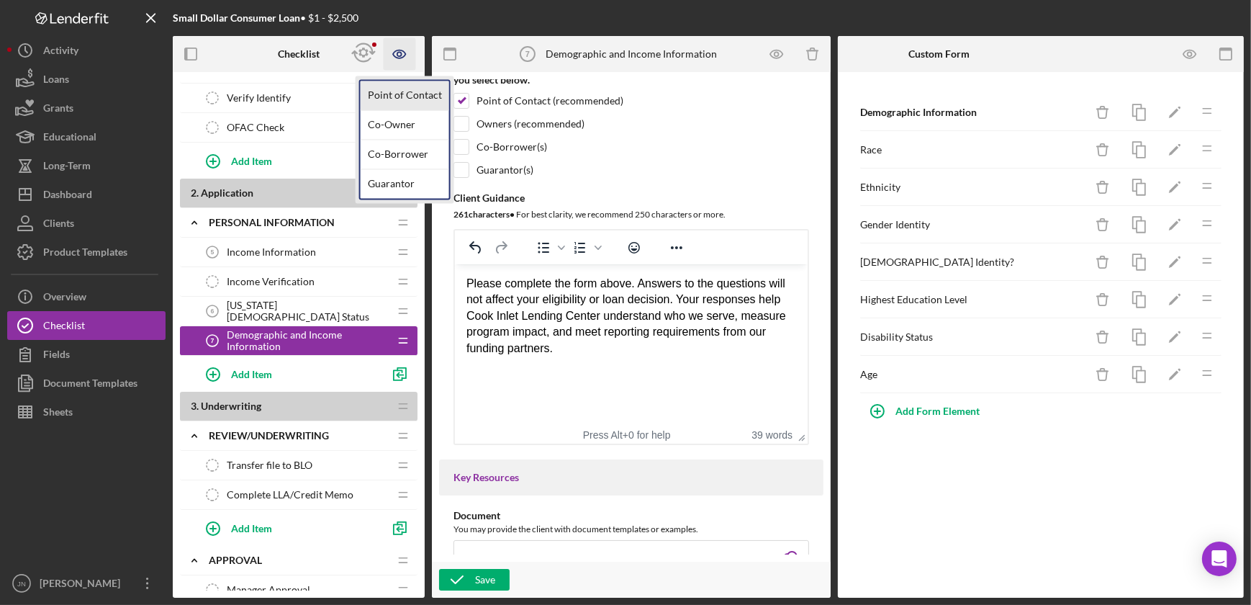
click at [400, 101] on link "Point of Contact" at bounding box center [405, 96] width 89 height 30
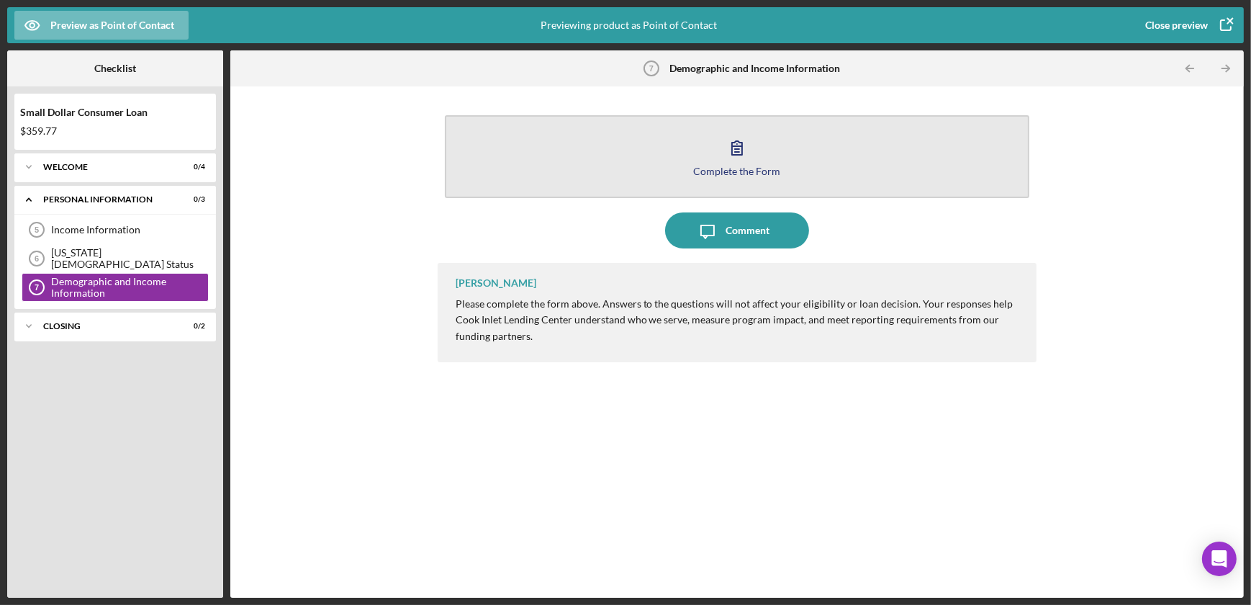
click at [723, 159] on icon "button" at bounding box center [737, 148] width 36 height 36
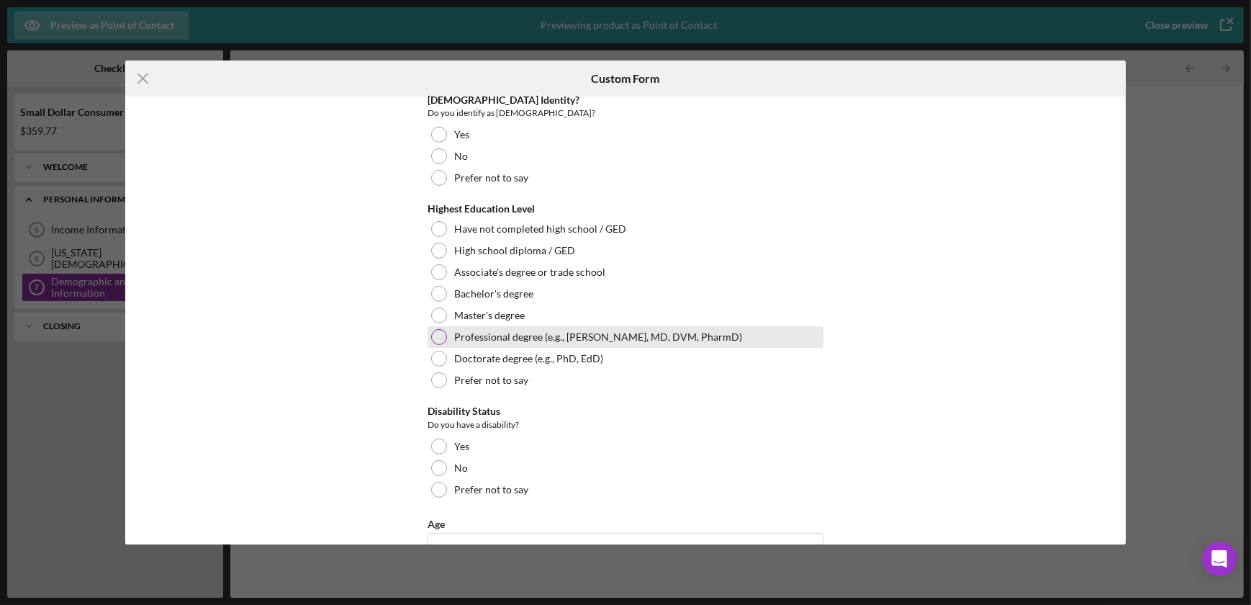
scroll to position [527, 0]
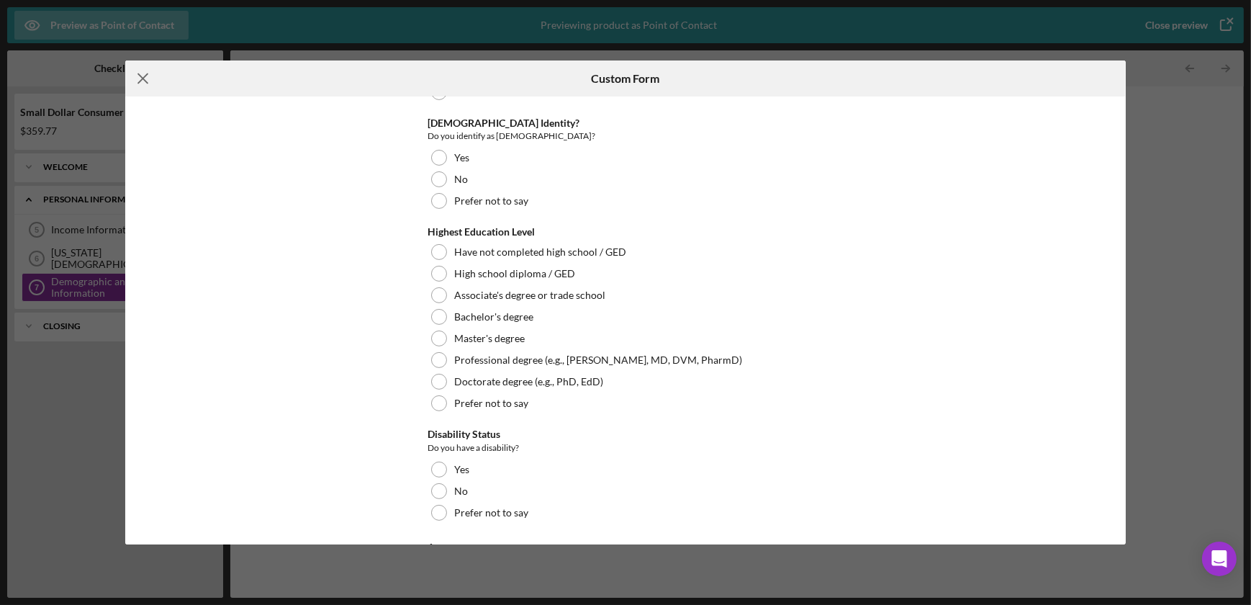
click at [145, 77] on icon "Icon/Menu Close" at bounding box center [143, 78] width 36 height 36
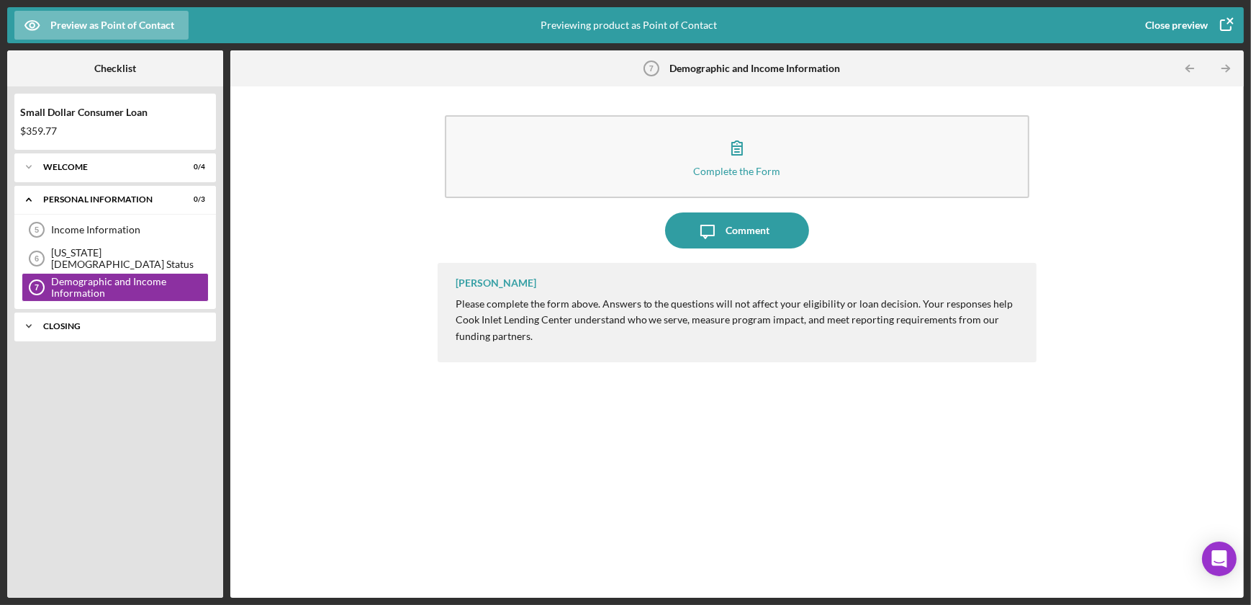
click at [101, 330] on div "Icon/Expander Closing 0 / 2" at bounding box center [115, 326] width 202 height 29
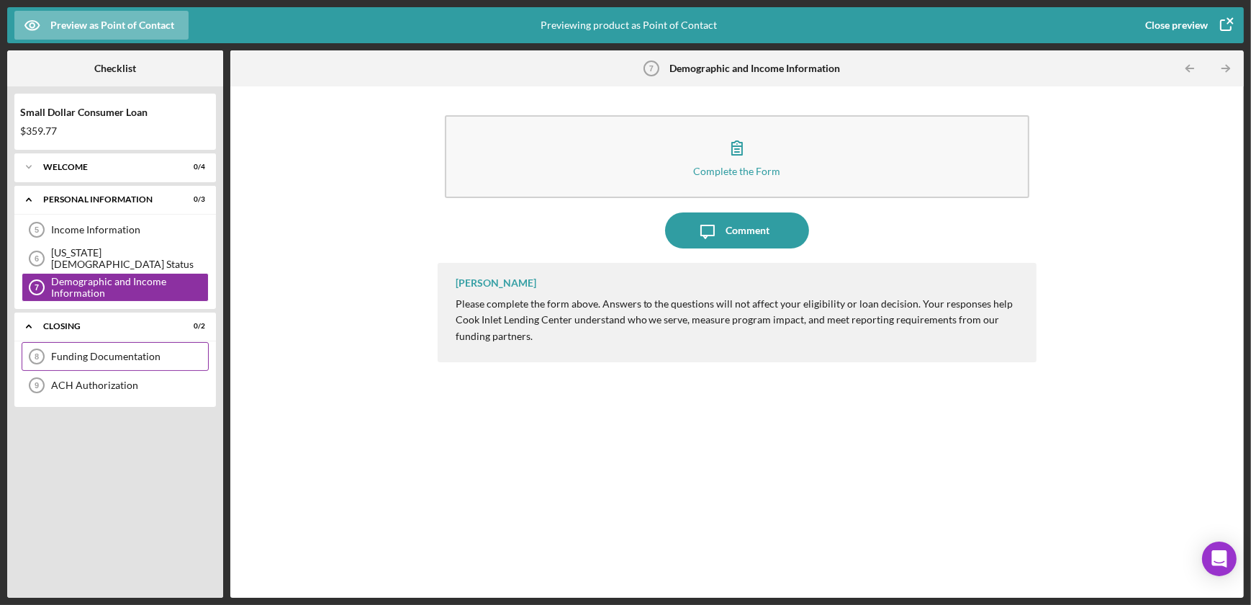
click at [112, 352] on div "Funding Documentation" at bounding box center [129, 357] width 157 height 12
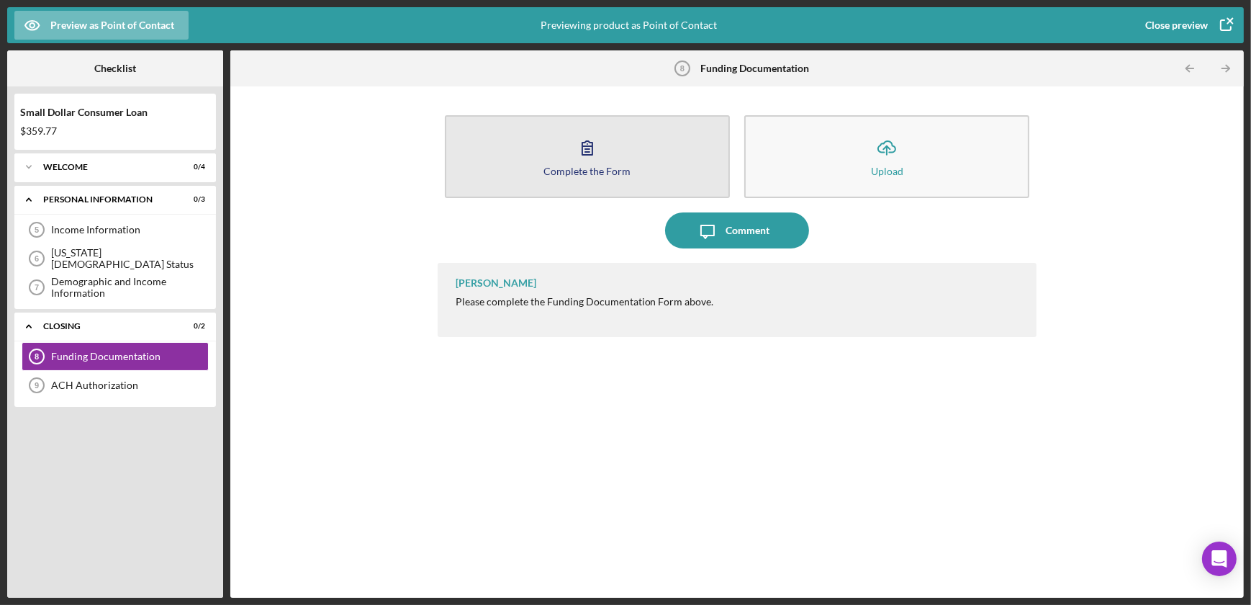
click at [604, 166] on div "Complete the Form" at bounding box center [586, 171] width 87 height 11
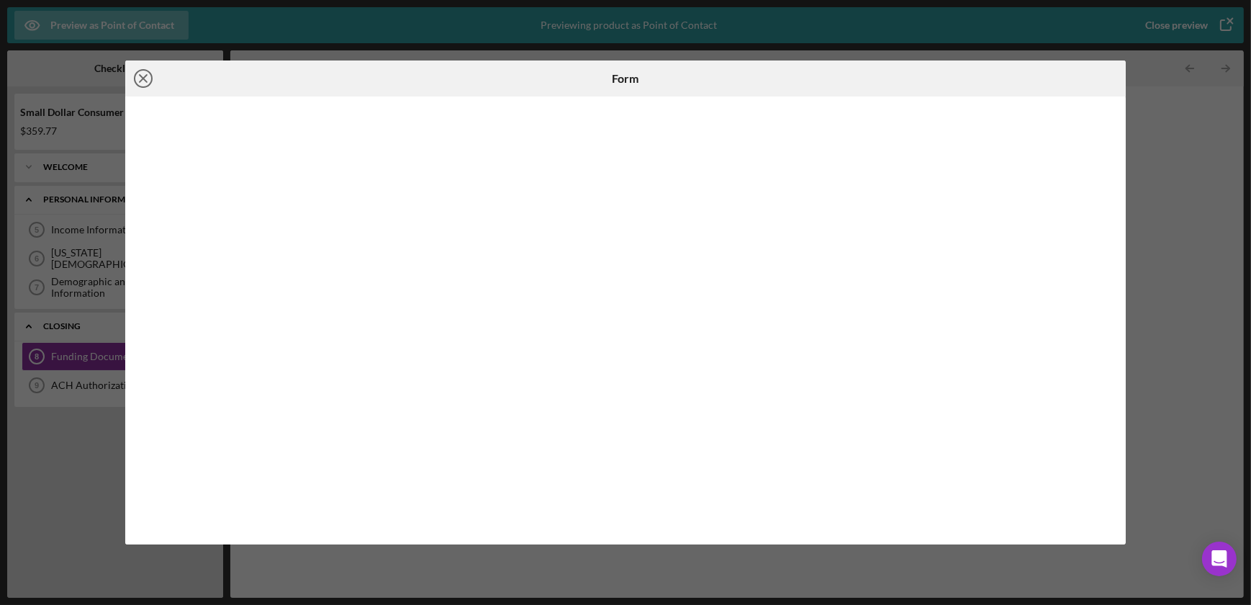
click at [151, 81] on circle at bounding box center [143, 78] width 17 height 17
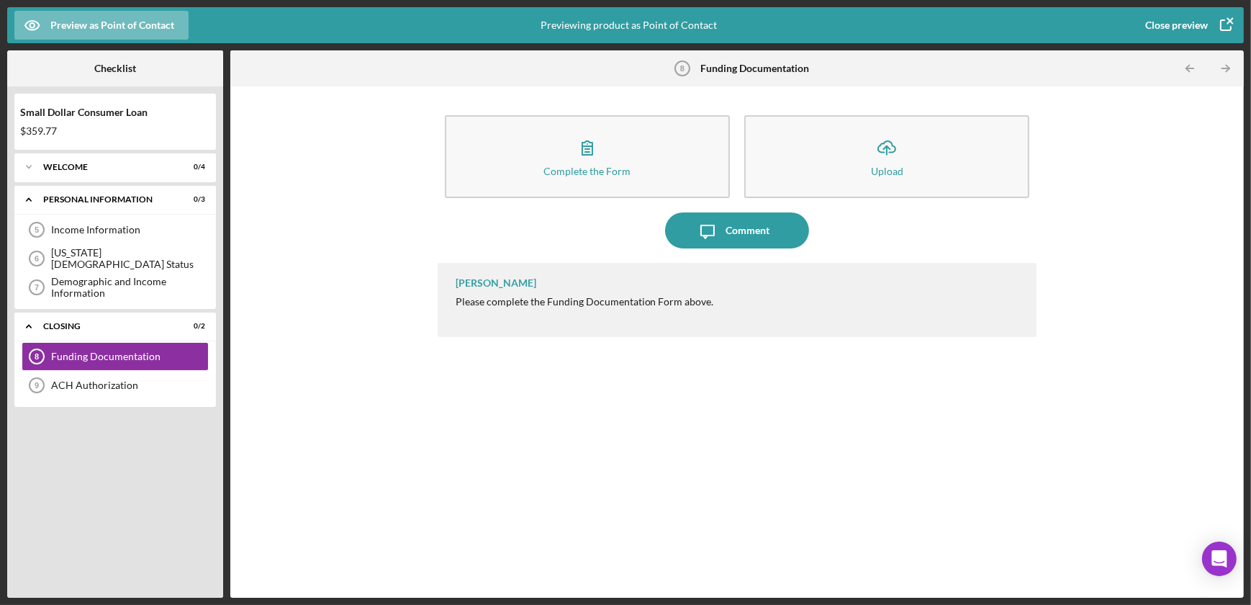
click at [1232, 19] on icon "button" at bounding box center [1226, 25] width 36 height 36
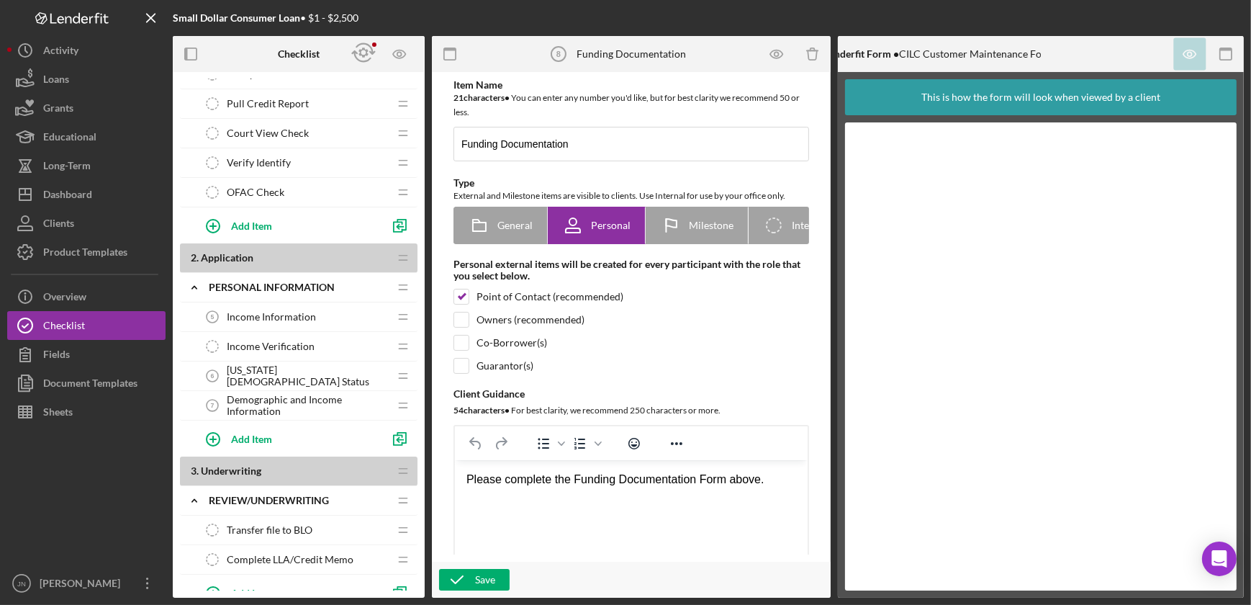
scroll to position [196, 0]
click at [254, 447] on div "Add Item" at bounding box center [251, 438] width 41 height 27
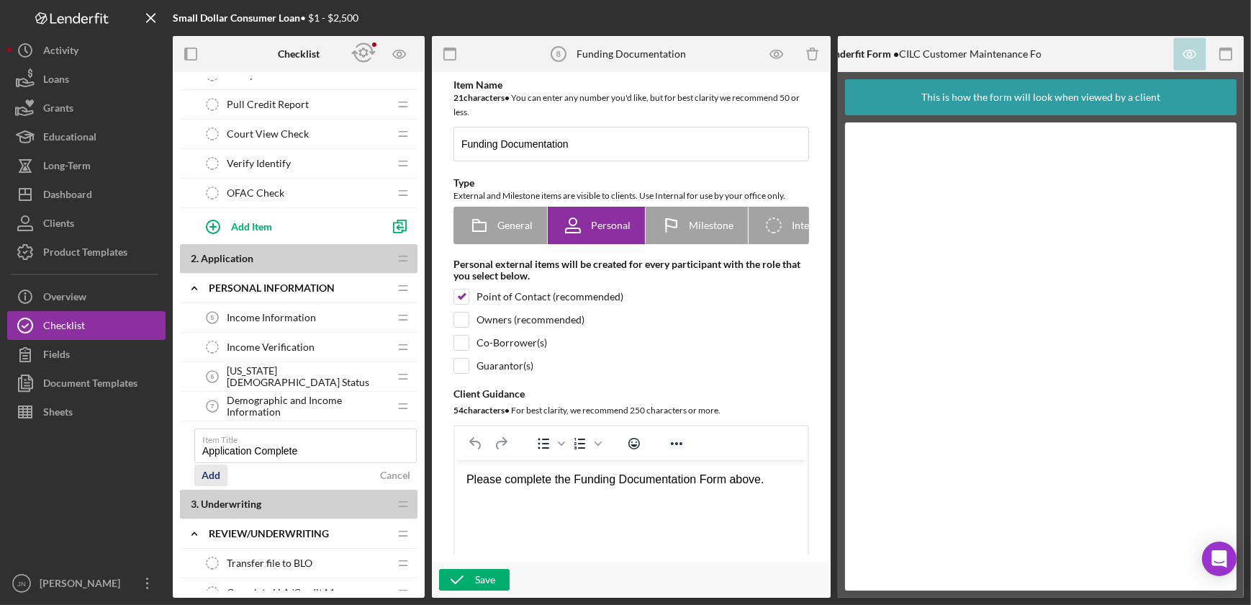
type input "Application Complete"
click at [217, 474] on div "Add" at bounding box center [211, 475] width 19 height 22
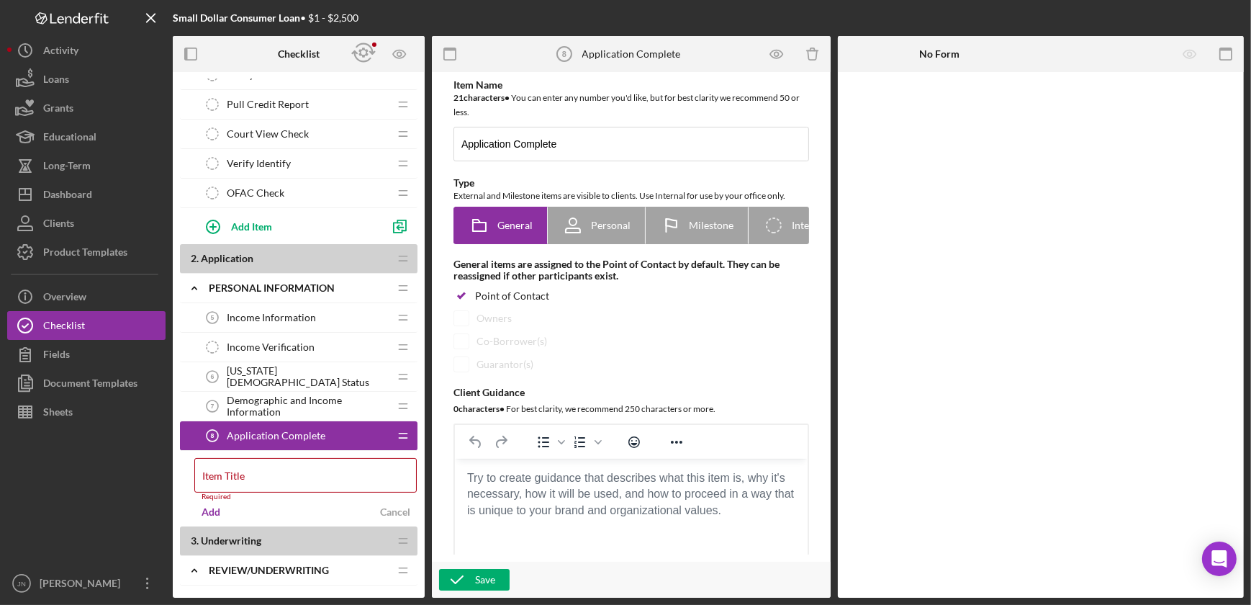
click at [591, 486] on body "Rich Text Area. Press ALT-0 for help." at bounding box center [631, 478] width 330 height 16
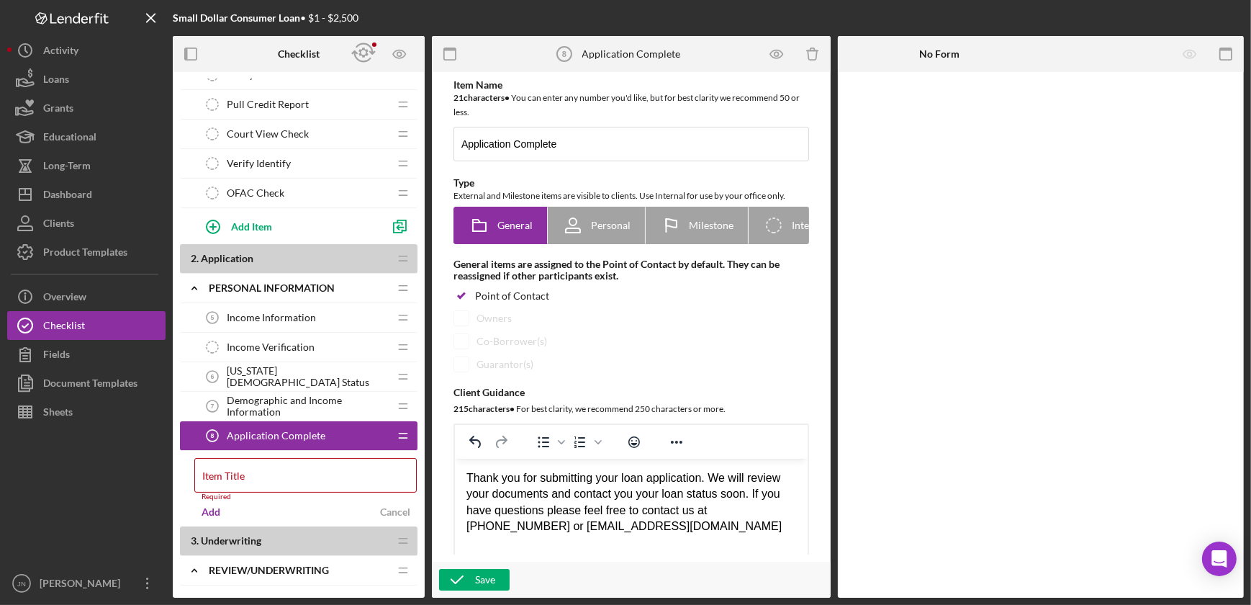
click at [632, 524] on div "Thank you for submitting your loan application. We will review your documents a…" at bounding box center [631, 502] width 330 height 65
click at [484, 582] on div "Save" at bounding box center [485, 580] width 20 height 22
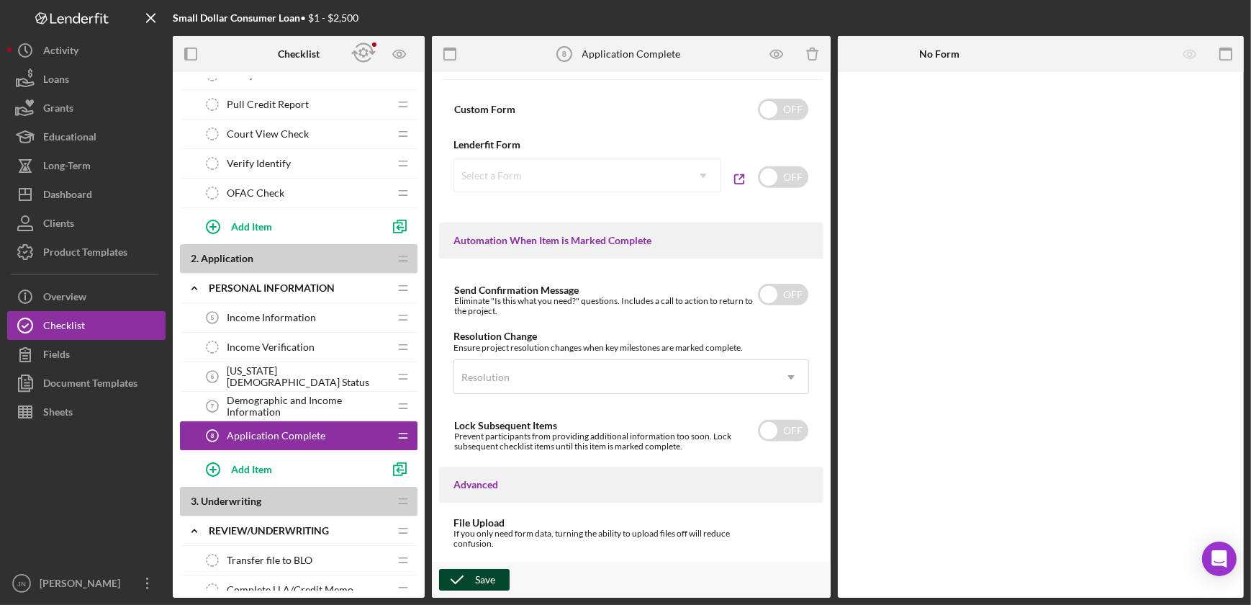
scroll to position [967, 0]
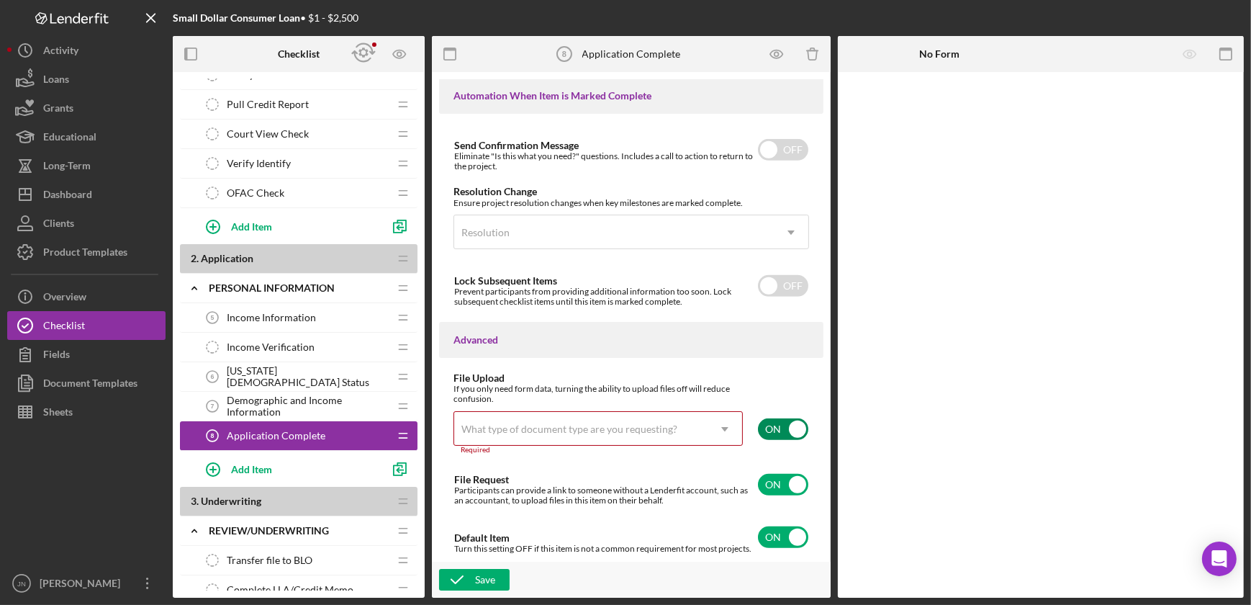
click at [769, 423] on input "checkbox" at bounding box center [783, 429] width 50 height 22
checkbox input "false"
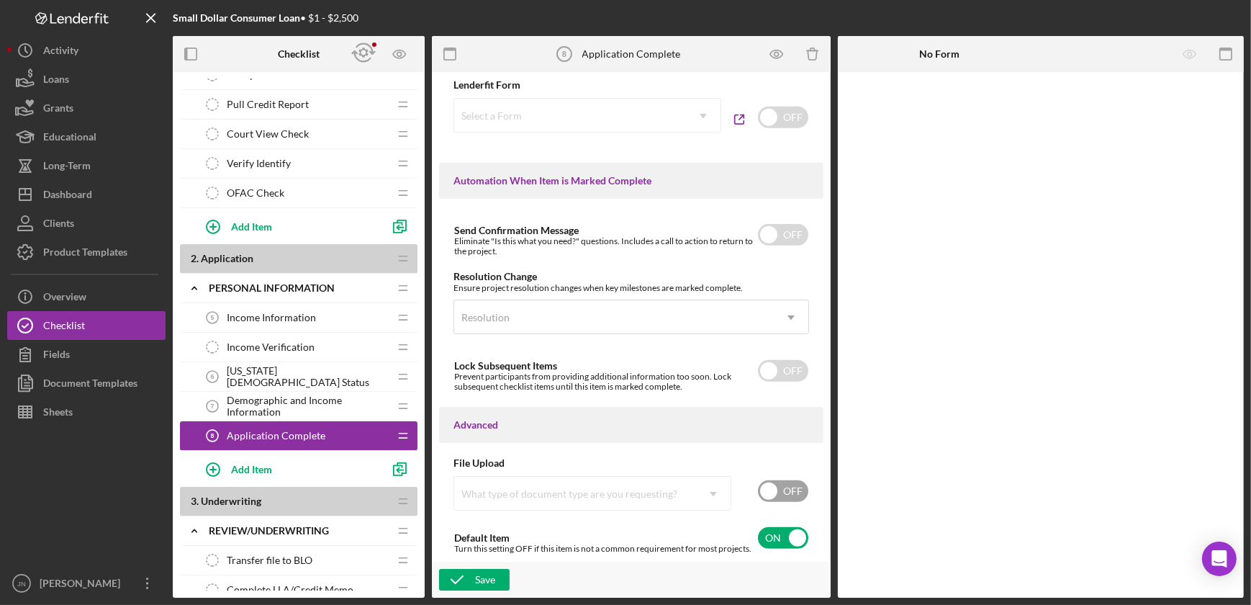
scroll to position [882, 0]
click at [482, 575] on div "Save" at bounding box center [485, 580] width 20 height 22
click at [793, 367] on input "checkbox" at bounding box center [783, 371] width 50 height 22
checkbox input "true"
click at [487, 574] on div "Save" at bounding box center [485, 580] width 20 height 22
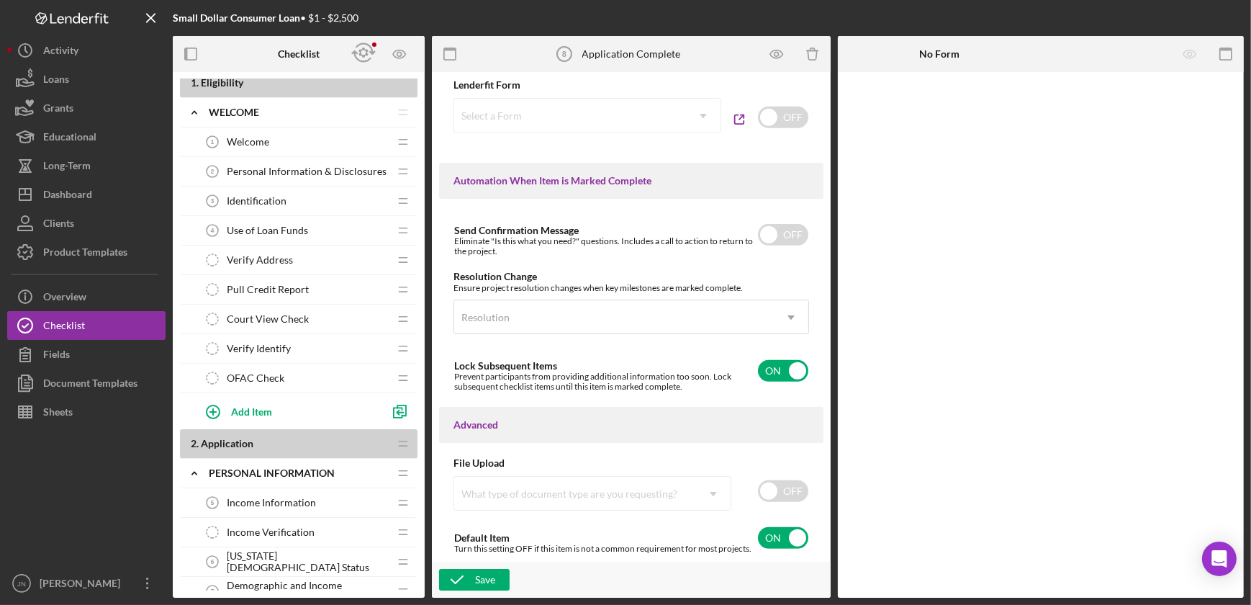
scroll to position [0, 0]
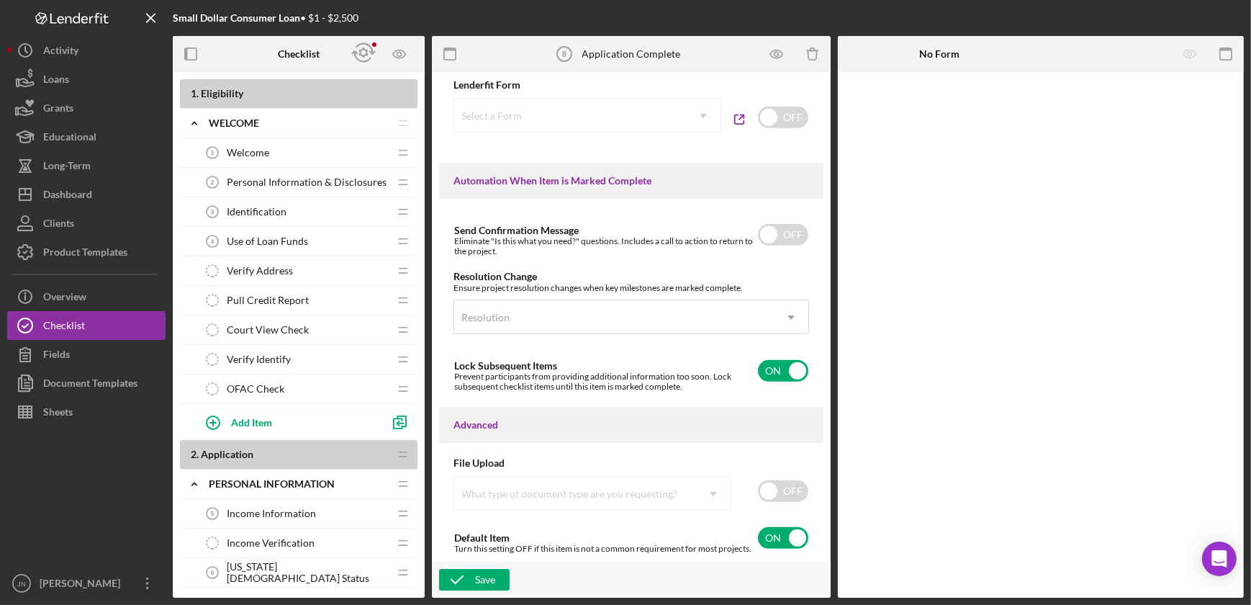
drag, startPoint x: 280, startPoint y: 219, endPoint x: 284, endPoint y: 256, distance: 37.6
click at [273, 273] on span "Verify Address" at bounding box center [260, 271] width 66 height 12
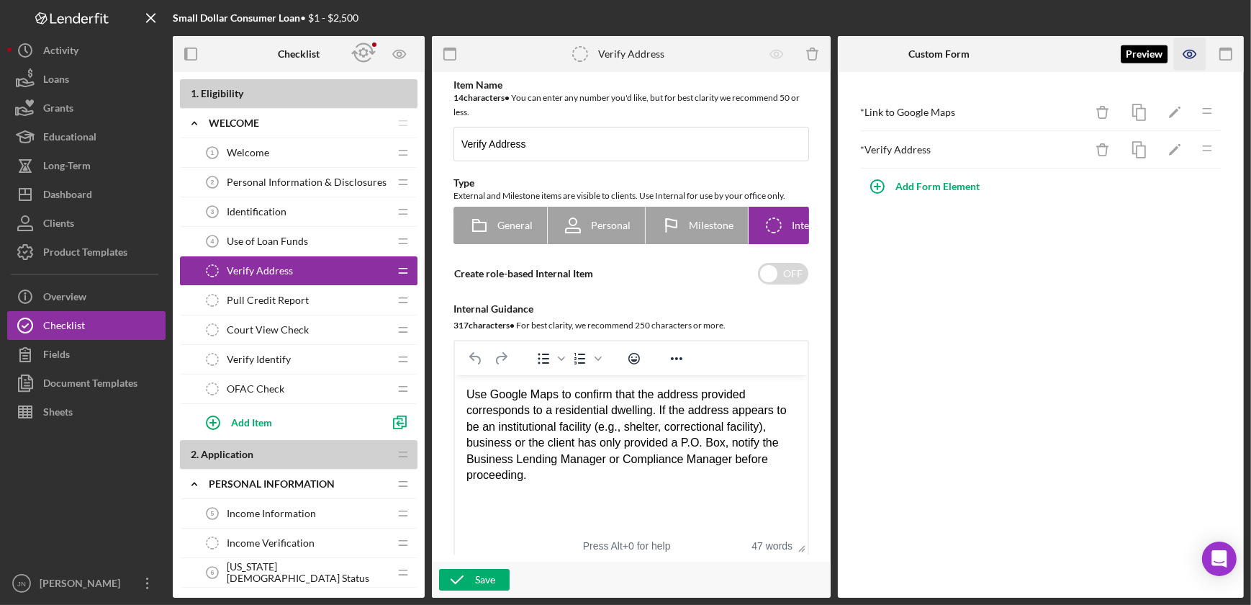
click at [1188, 46] on icon "button" at bounding box center [1190, 54] width 32 height 32
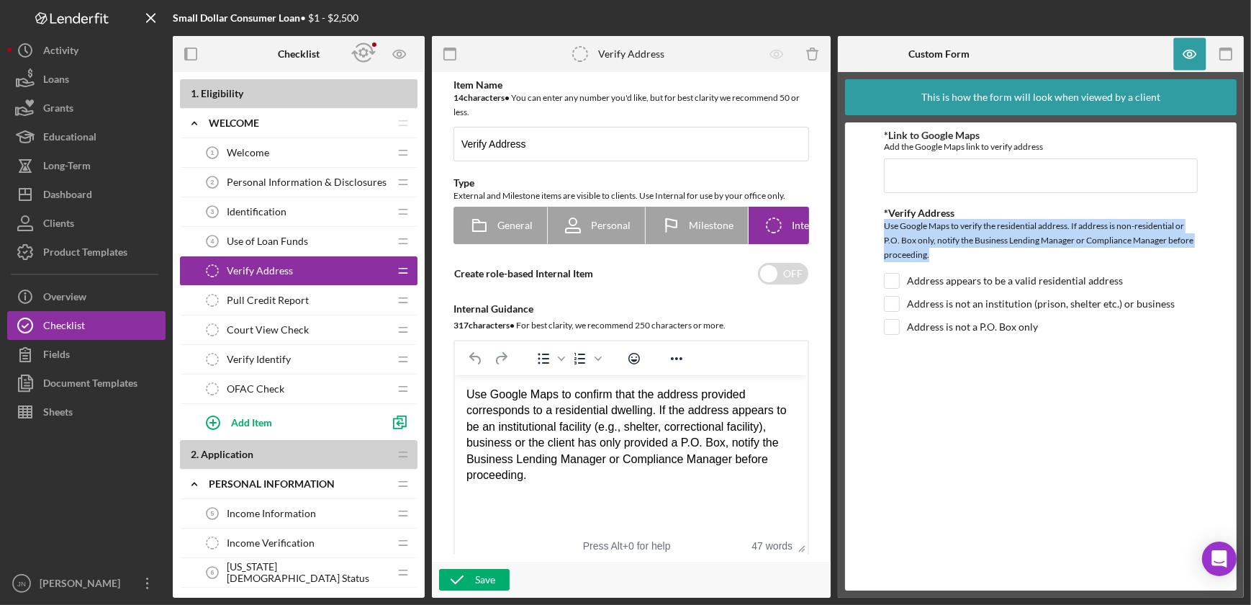
drag, startPoint x: 886, startPoint y: 226, endPoint x: 1141, endPoint y: 255, distance: 256.4
click at [1141, 255] on div "Use Google Maps to verify the residential address. If address is non-residentia…" at bounding box center [1040, 242] width 313 height 47
drag, startPoint x: 1141, startPoint y: 255, endPoint x: 1038, endPoint y: 259, distance: 103.0
click at [1038, 259] on div "Use Google Maps to verify the residential address. If address is non-residentia…" at bounding box center [1040, 242] width 313 height 47
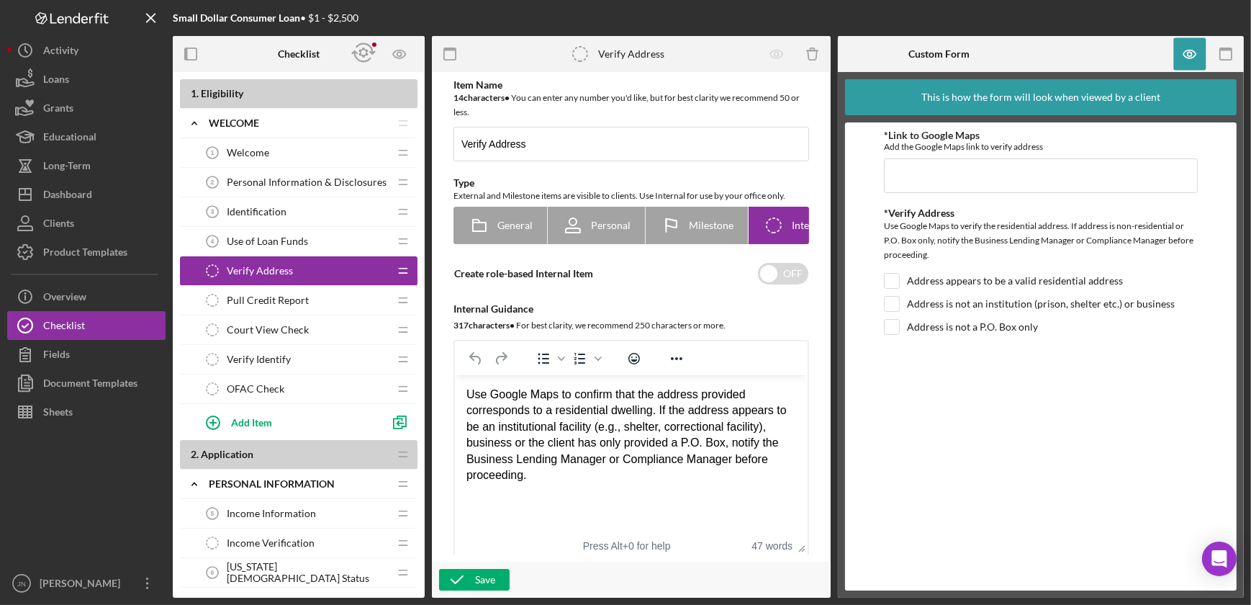
click at [271, 304] on span "Pull Credit Report" at bounding box center [268, 300] width 82 height 12
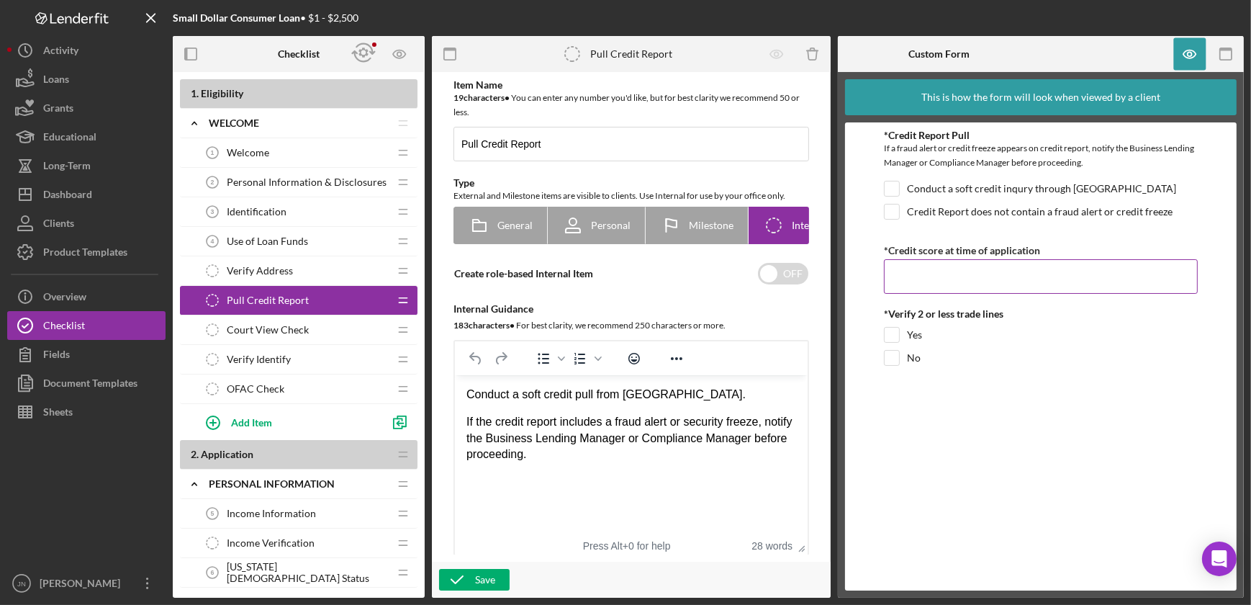
click at [967, 276] on input "*Credit score at time of application" at bounding box center [1040, 276] width 313 height 35
click at [1188, 52] on icon "button" at bounding box center [1190, 54] width 4 height 4
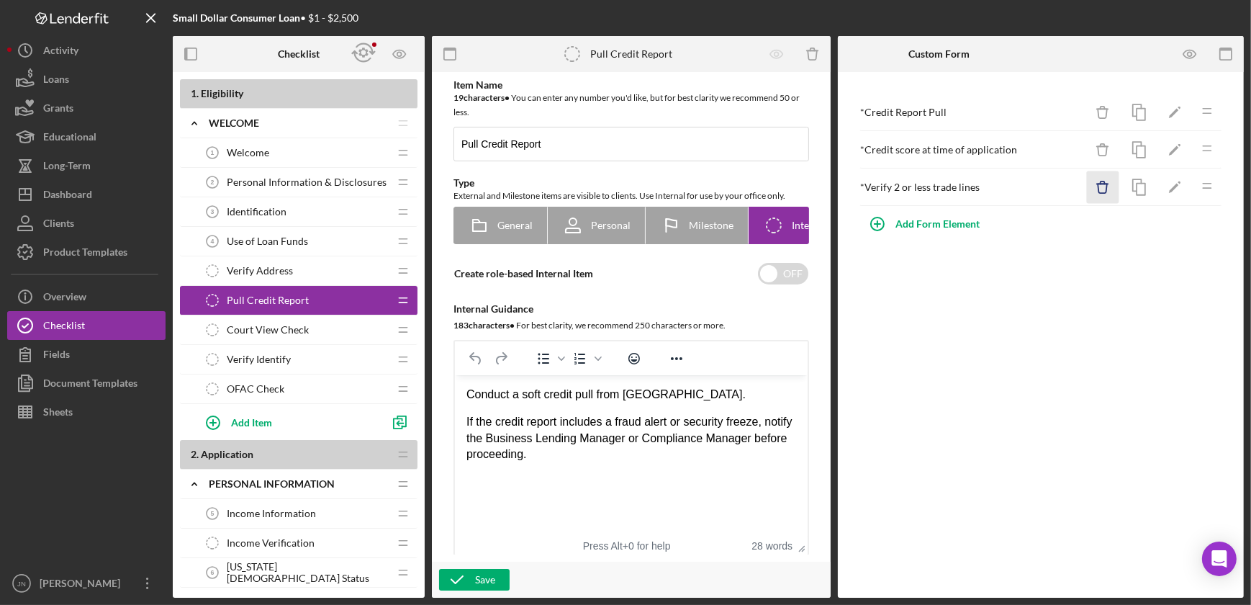
click at [1108, 185] on icon "Icon/Delete" at bounding box center [1103, 187] width 32 height 32
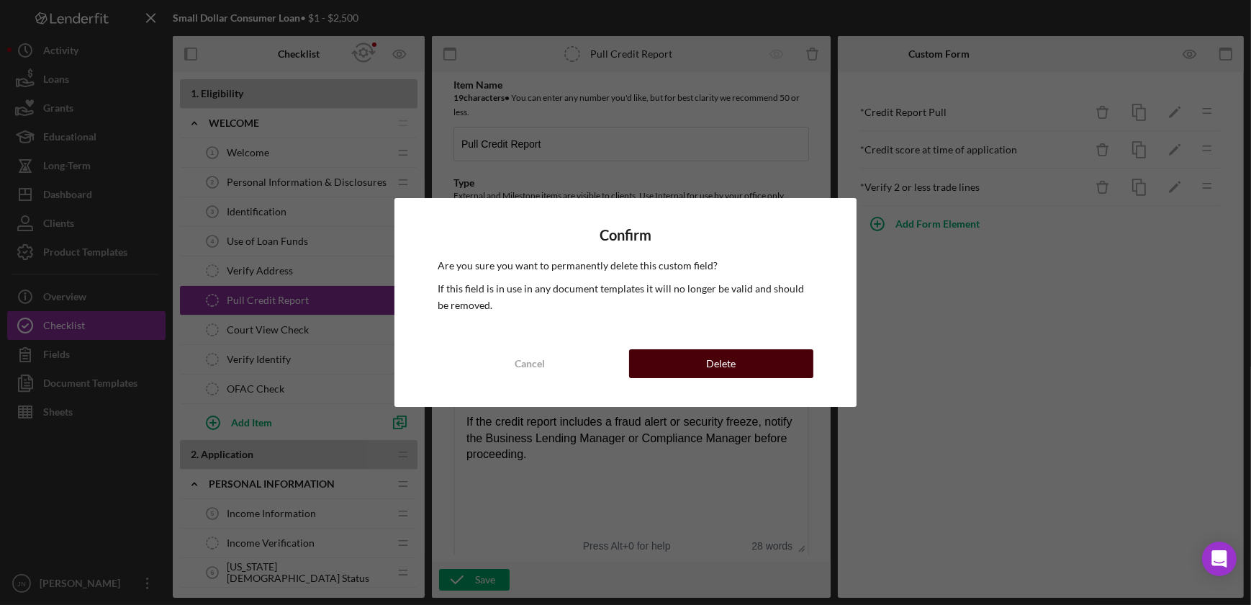
click at [691, 369] on button "Delete" at bounding box center [721, 363] width 184 height 29
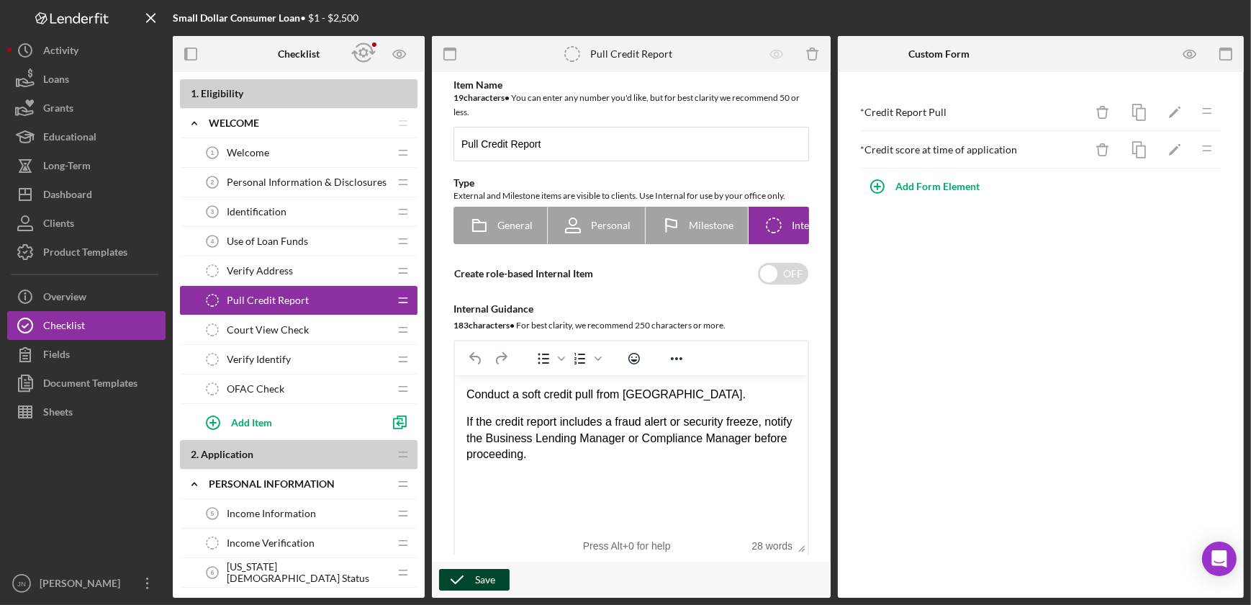
click at [468, 577] on icon "button" at bounding box center [457, 579] width 36 height 36
click at [302, 330] on span "Court View Check" at bounding box center [268, 330] width 82 height 12
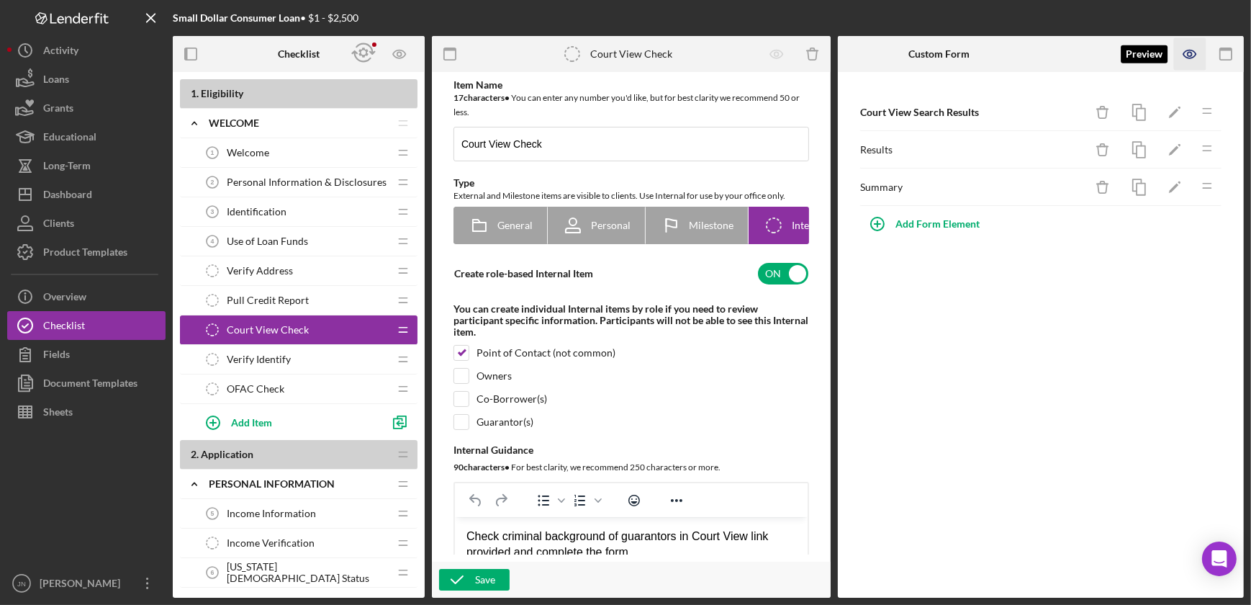
click at [1185, 55] on icon "button" at bounding box center [1190, 54] width 32 height 32
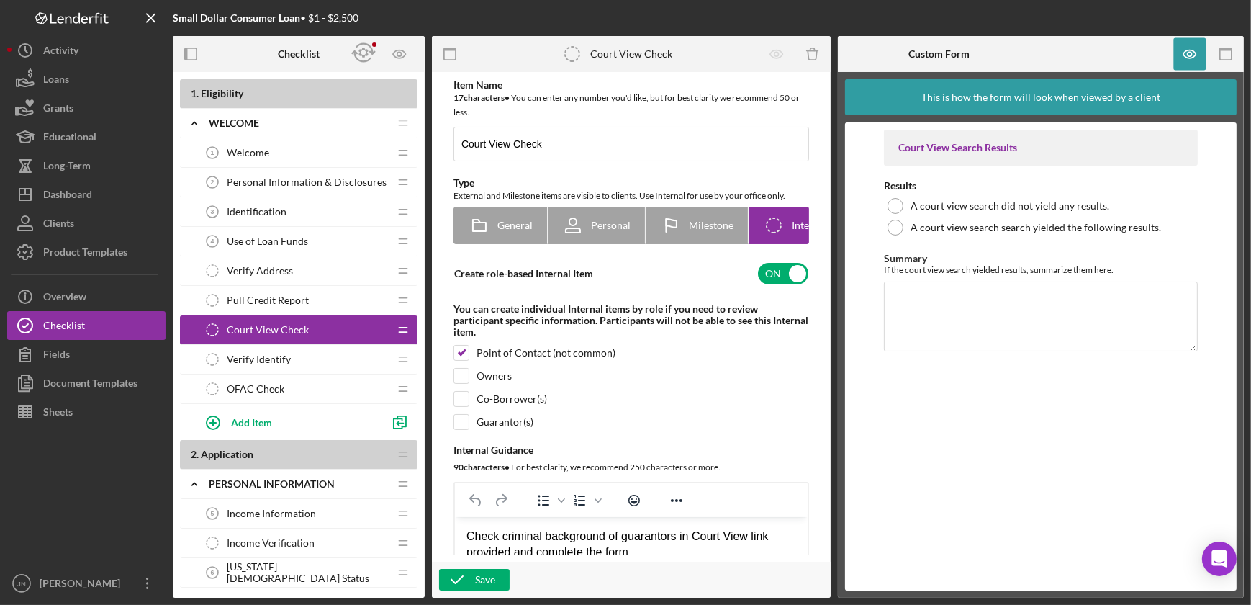
click at [259, 356] on span "Verify Identify" at bounding box center [259, 359] width 64 height 12
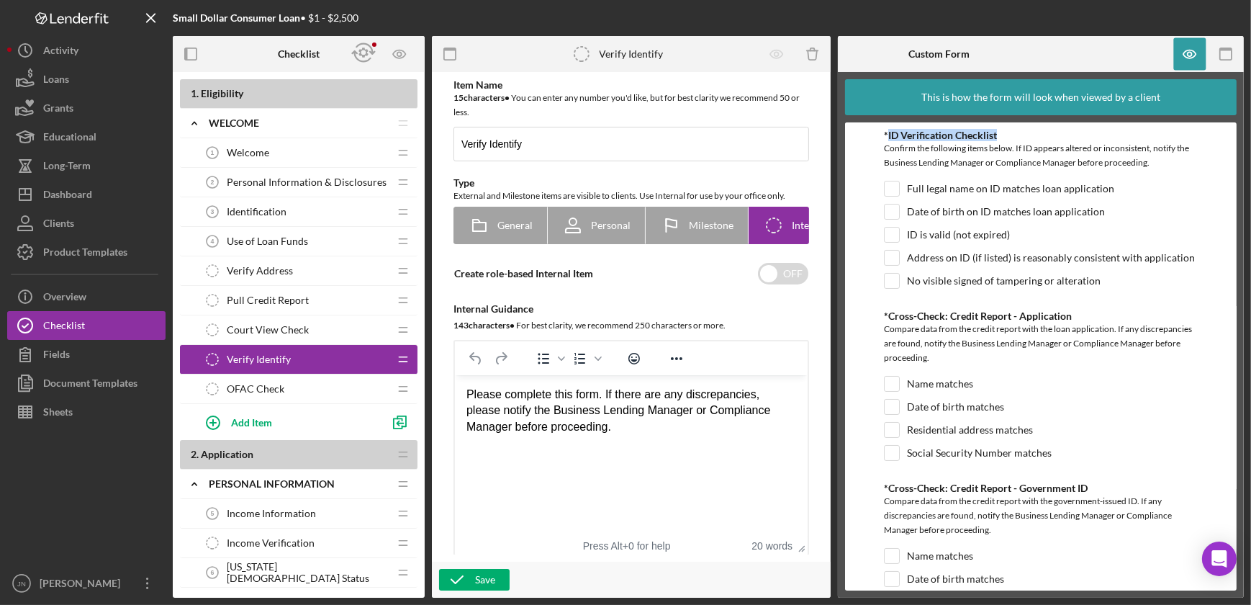
drag, startPoint x: 886, startPoint y: 137, endPoint x: 1018, endPoint y: 132, distance: 131.8
click at [1018, 132] on div "*ID Verification Checklist" at bounding box center [1040, 136] width 313 height 12
drag, startPoint x: 887, startPoint y: 317, endPoint x: 1021, endPoint y: 310, distance: 134.0
click at [1021, 310] on div "*Cross-Check: Credit Report - Application" at bounding box center [1040, 316] width 313 height 12
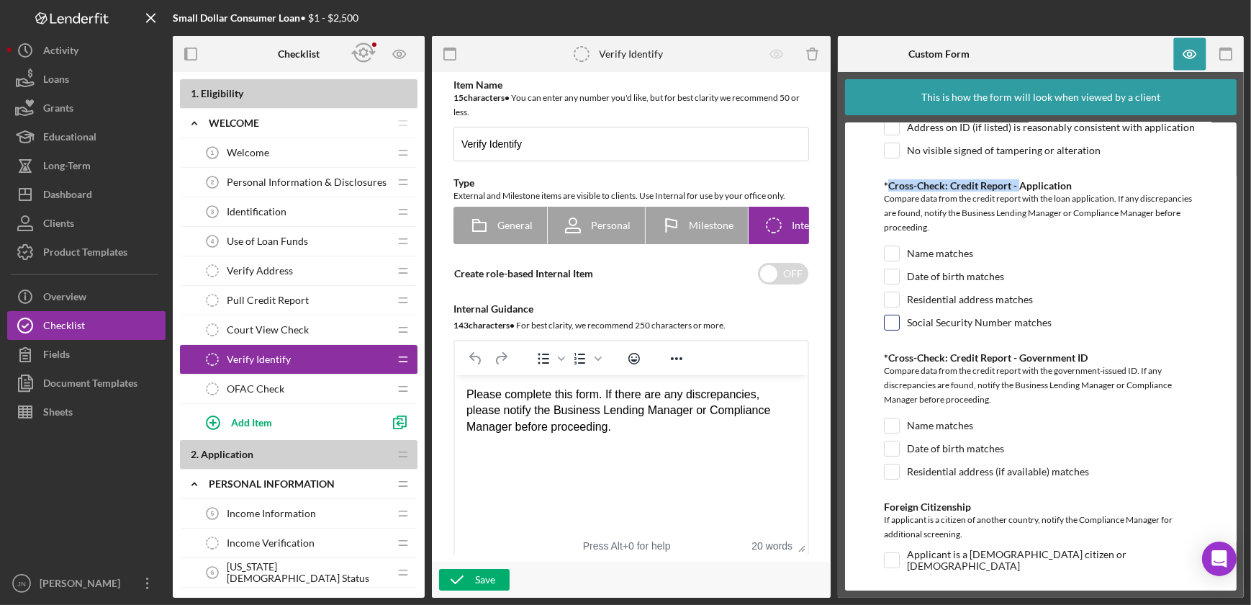
scroll to position [135, 0]
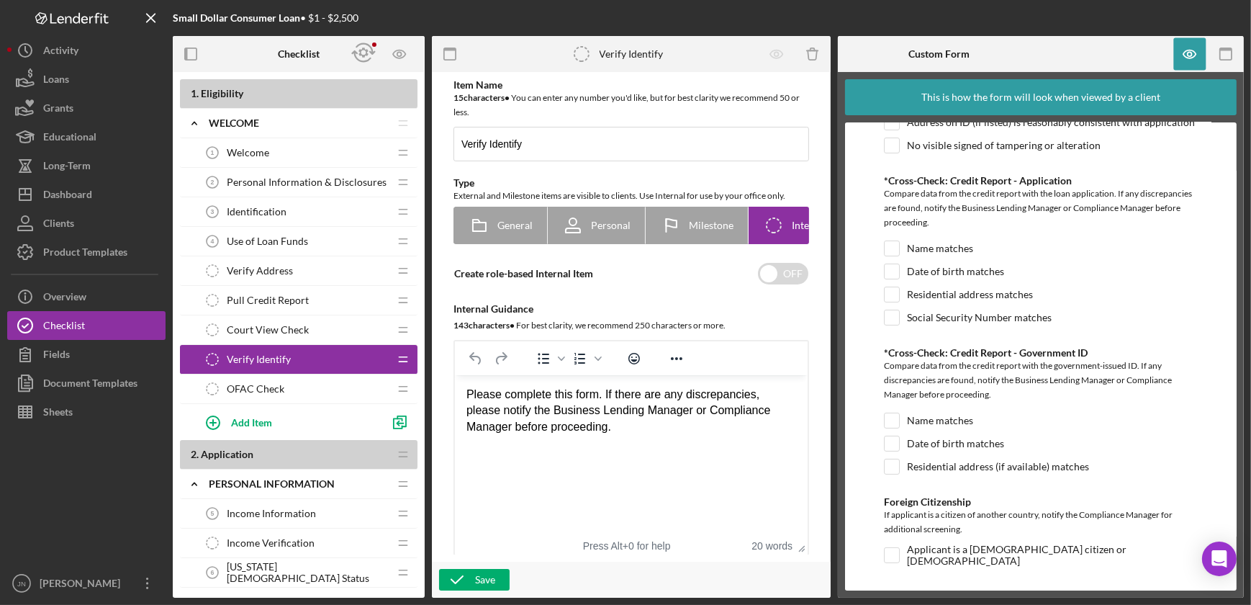
click at [1009, 407] on div "*Cross-Check: Credit Report - Government ID Compare data from the credit report…" at bounding box center [1040, 414] width 313 height 135
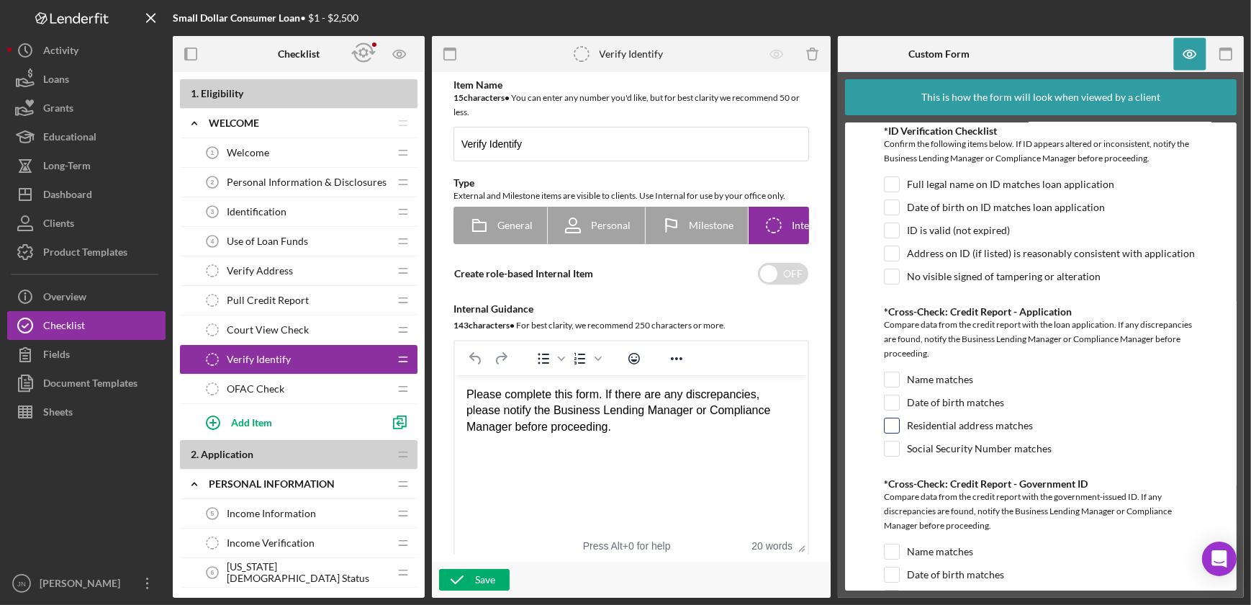
scroll to position [0, 0]
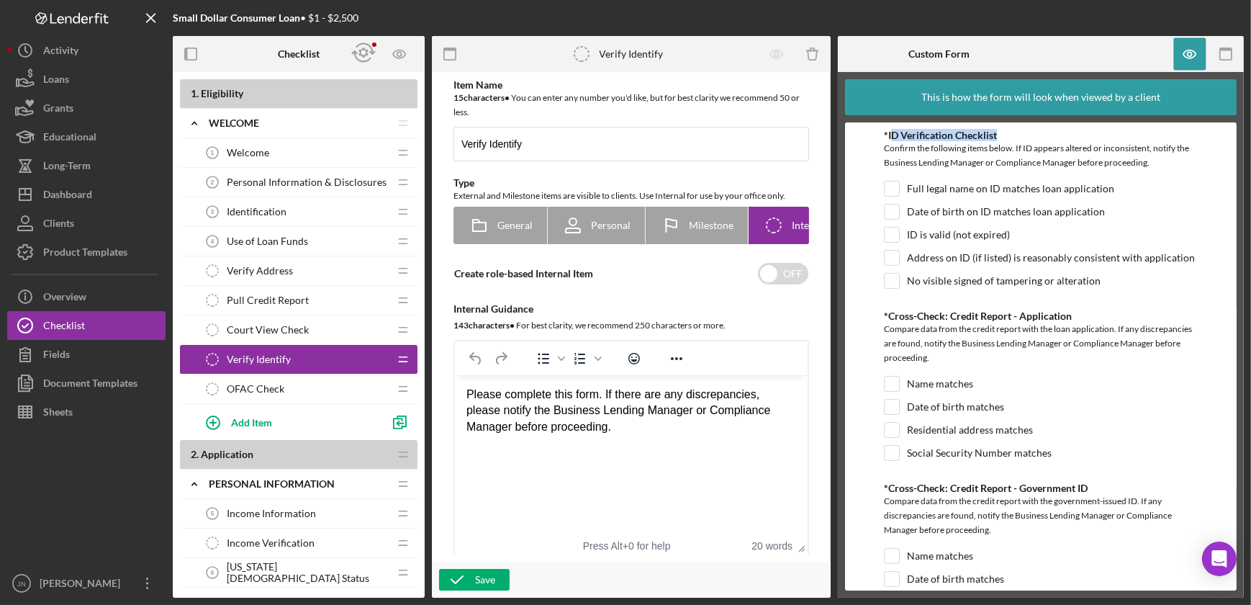
drag, startPoint x: 892, startPoint y: 137, endPoint x: 1023, endPoint y: 129, distance: 130.5
click at [1023, 129] on form "*ID Verification Checklist Confirm the following items below. If ID appears alt…" at bounding box center [1041, 356] width 392 height 468
drag, startPoint x: 1094, startPoint y: 485, endPoint x: 882, endPoint y: 487, distance: 212.3
click at [882, 487] on form "*ID Verification Checklist Confirm the following items below. If ID appears alt…" at bounding box center [1041, 356] width 392 height 468
drag, startPoint x: 1018, startPoint y: 315, endPoint x: 877, endPoint y: 320, distance: 141.9
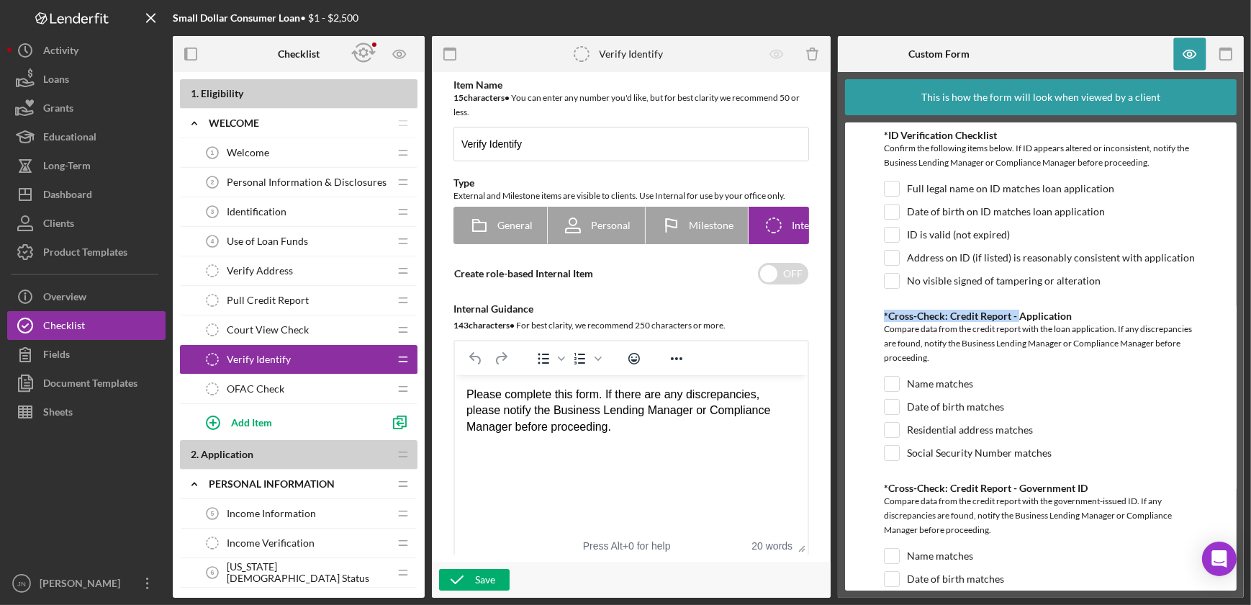
click at [877, 320] on form "*ID Verification Checklist Confirm the following items below. If ID appears alt…" at bounding box center [1041, 356] width 392 height 468
drag, startPoint x: 918, startPoint y: 487, endPoint x: 1111, endPoint y: 481, distance: 193.7
click at [1111, 482] on div "*Cross-Check: Credit Report - Government ID" at bounding box center [1040, 488] width 313 height 12
drag, startPoint x: 1111, startPoint y: 481, endPoint x: 1110, endPoint y: 489, distance: 8.0
click at [1110, 489] on div "*Cross-Check: Credit Report - Government ID" at bounding box center [1040, 488] width 313 height 12
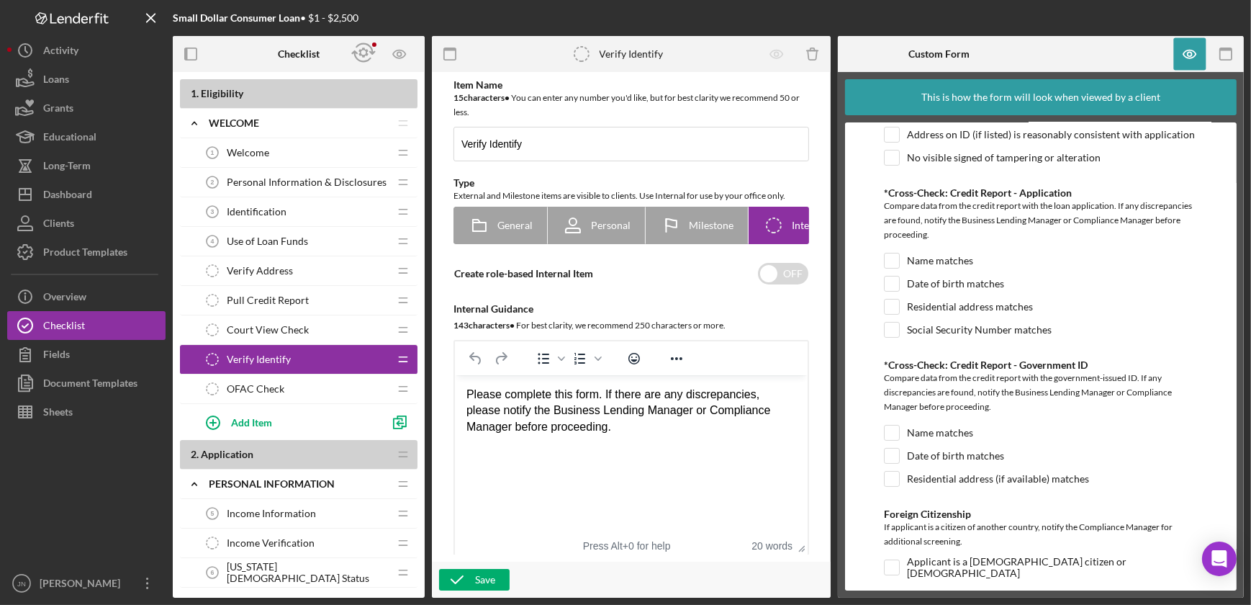
scroll to position [135, 0]
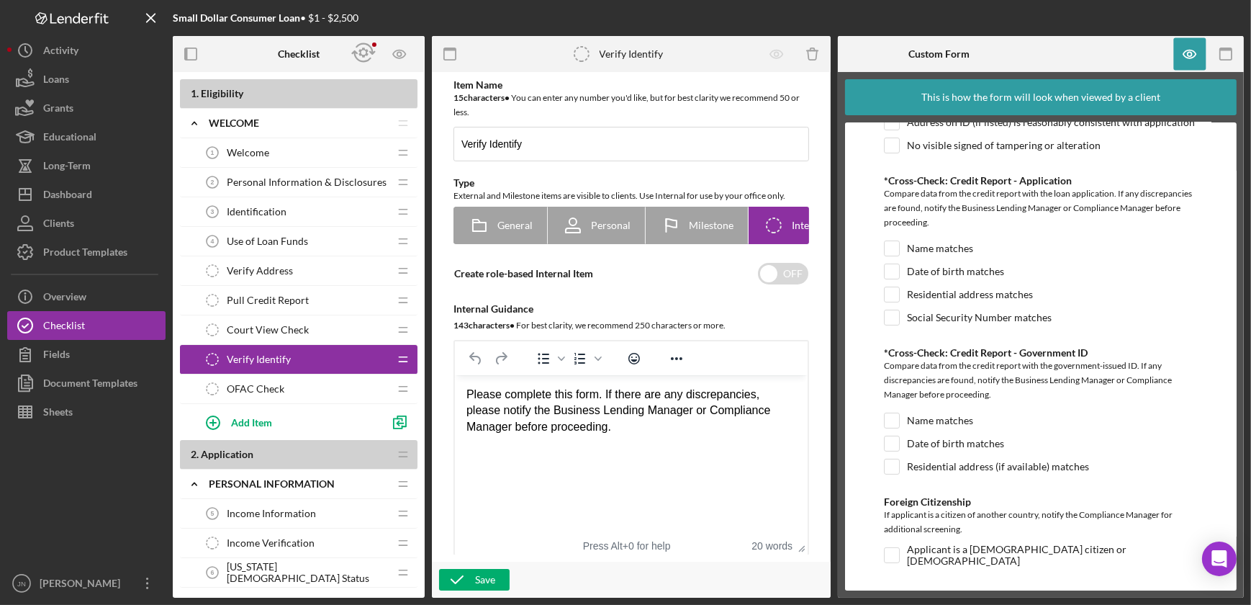
click at [236, 383] on span "OFAC Check" at bounding box center [256, 389] width 58 height 12
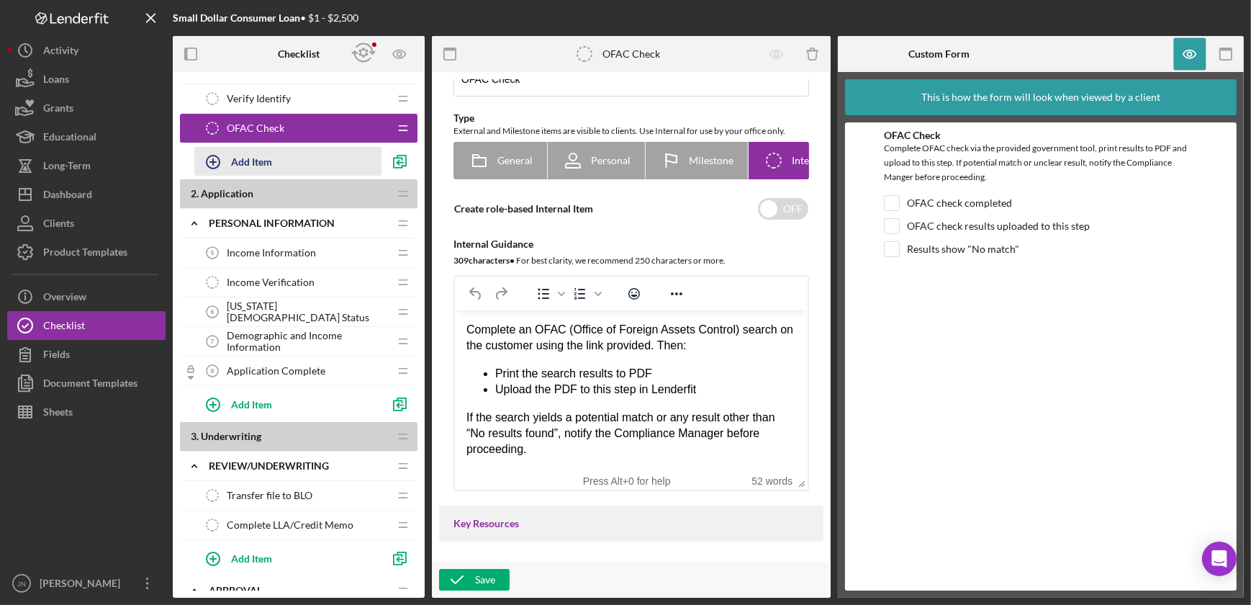
scroll to position [327, 0]
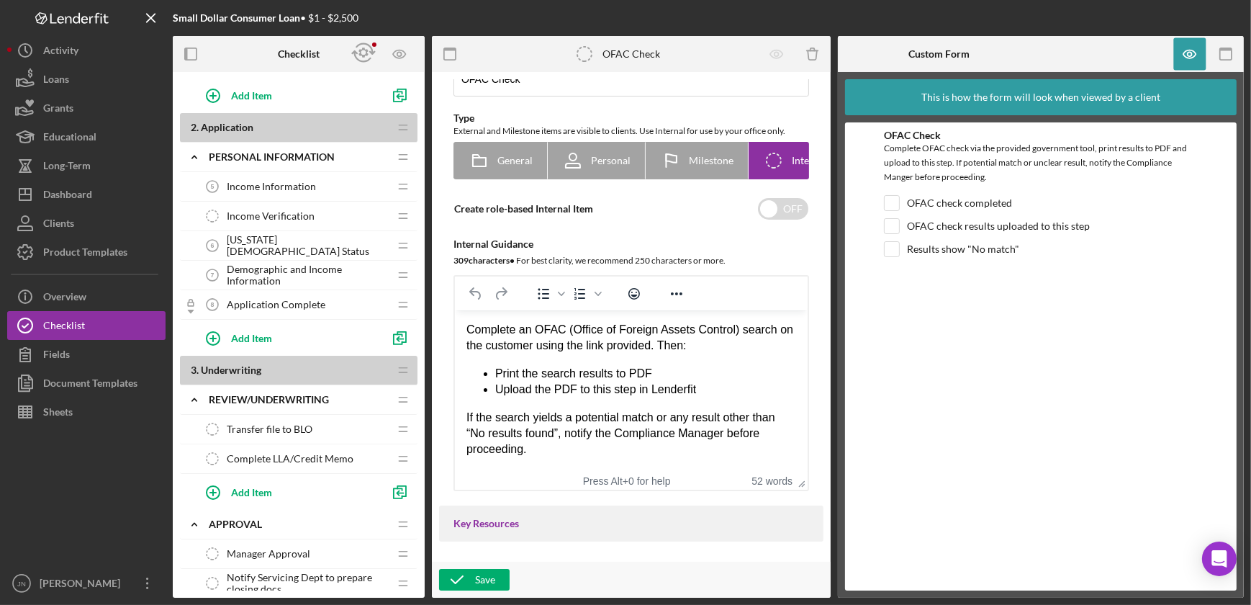
click at [272, 183] on span "Income Information" at bounding box center [271, 187] width 89 height 12
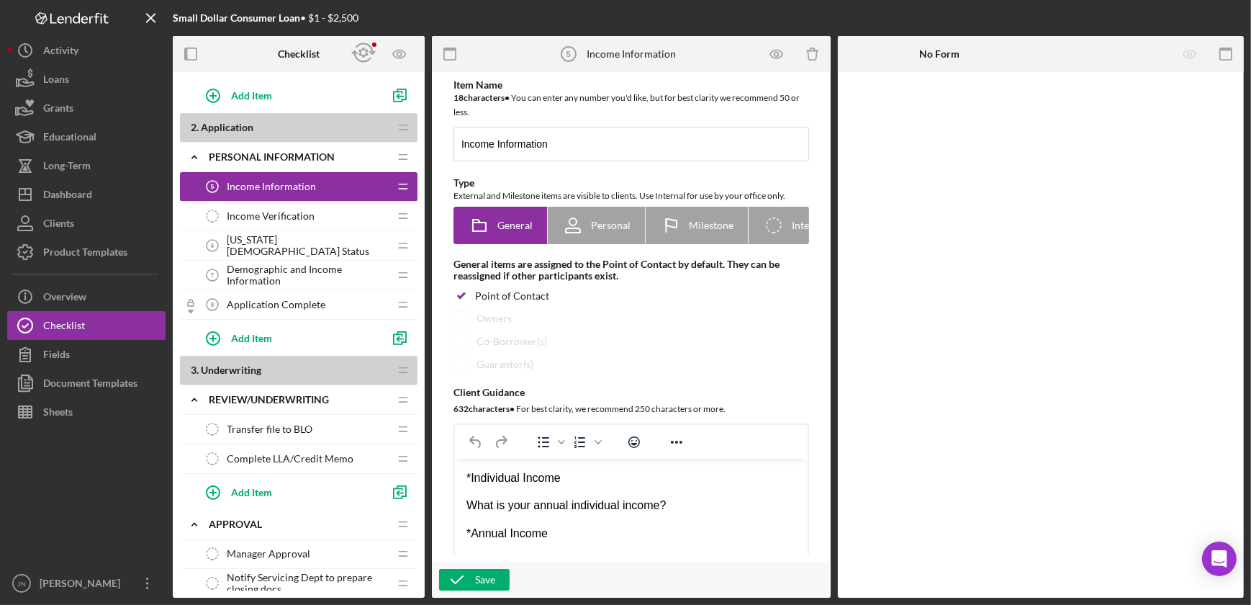
click at [258, 218] on span "Income Verification" at bounding box center [271, 216] width 88 height 12
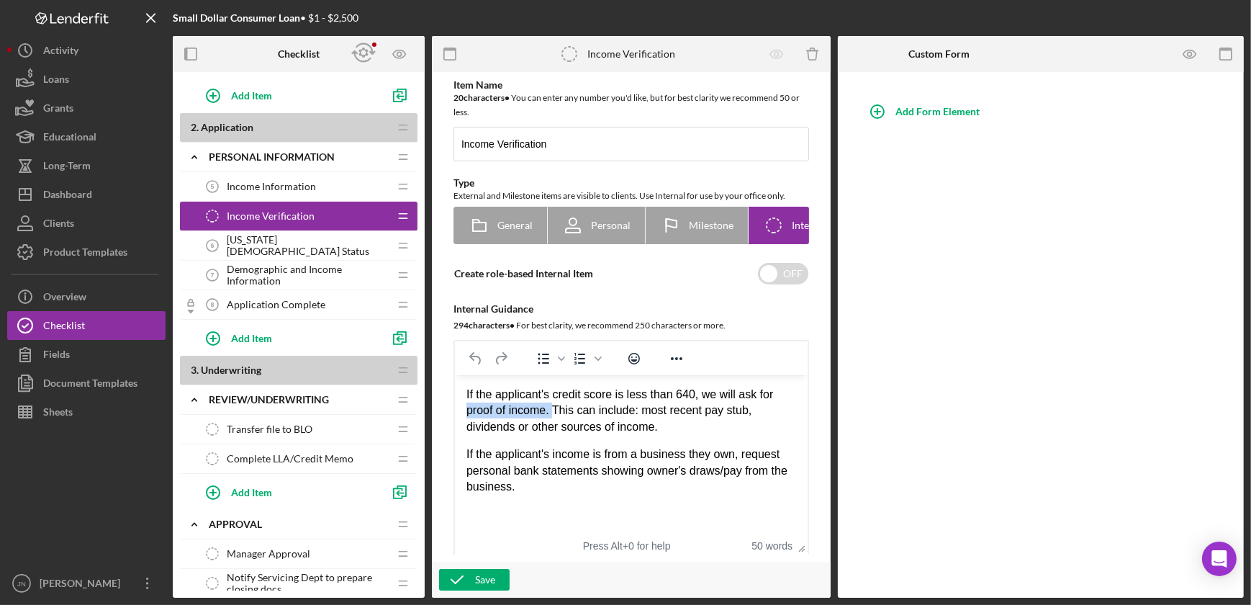
drag, startPoint x: 552, startPoint y: 412, endPoint x: 461, endPoint y: 413, distance: 90.7
click at [461, 413] on html "If the applicant's credit score is less than 640, we will ask for proof of inco…" at bounding box center [630, 440] width 353 height 131
click at [687, 429] on p "If the applicant's credit score is less than 640, we will ask for proof of inco…" at bounding box center [631, 411] width 330 height 48
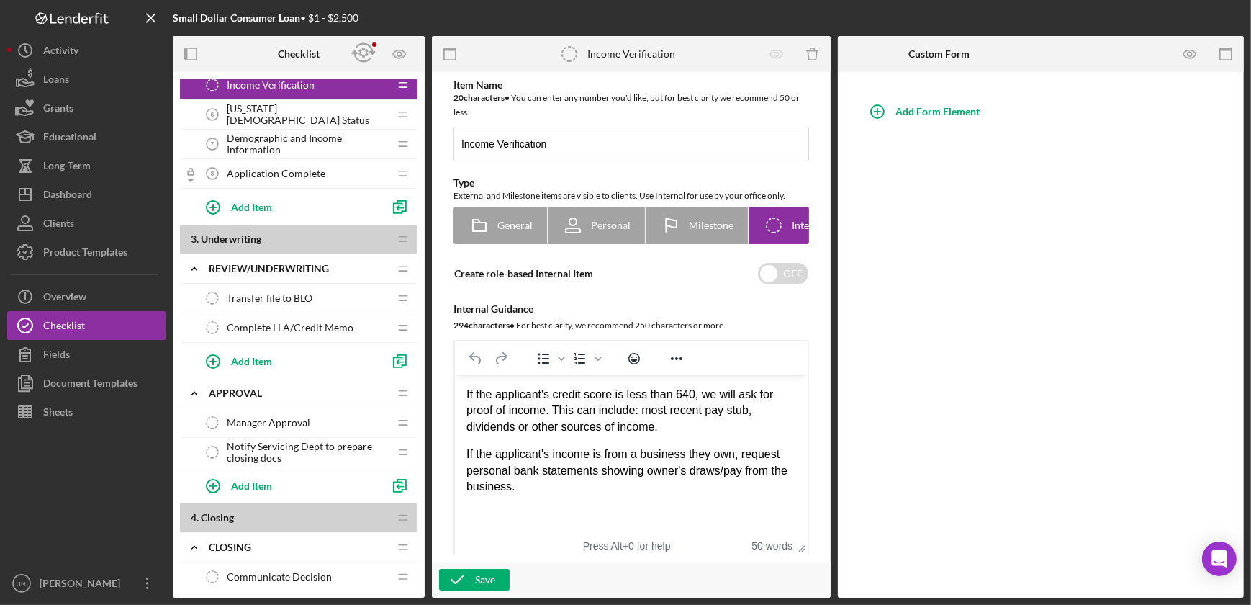
scroll to position [523, 0]
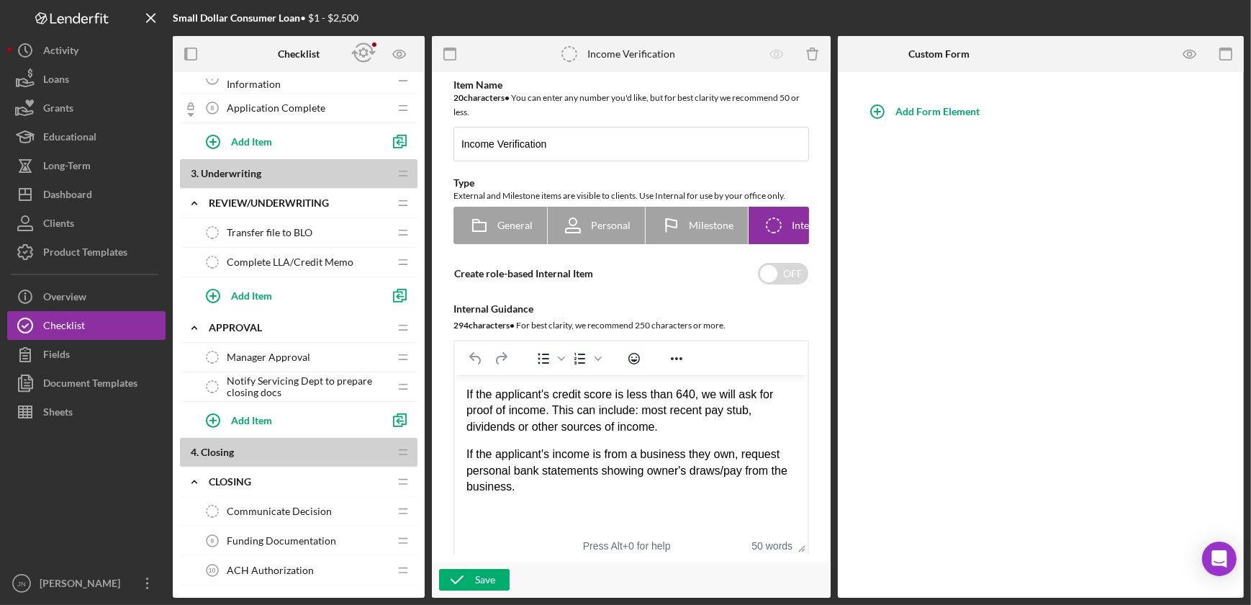
click at [282, 231] on span "Transfer file to BLO" at bounding box center [270, 233] width 86 height 12
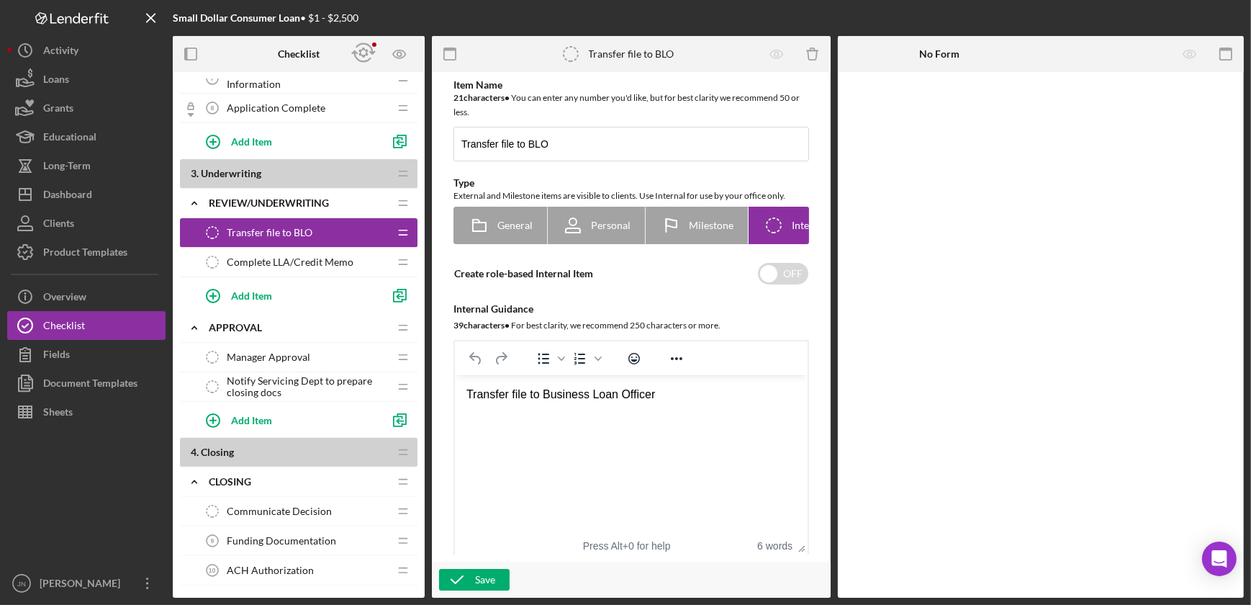
click at [270, 256] on span "Complete LLA/Credit Memo" at bounding box center [290, 262] width 127 height 12
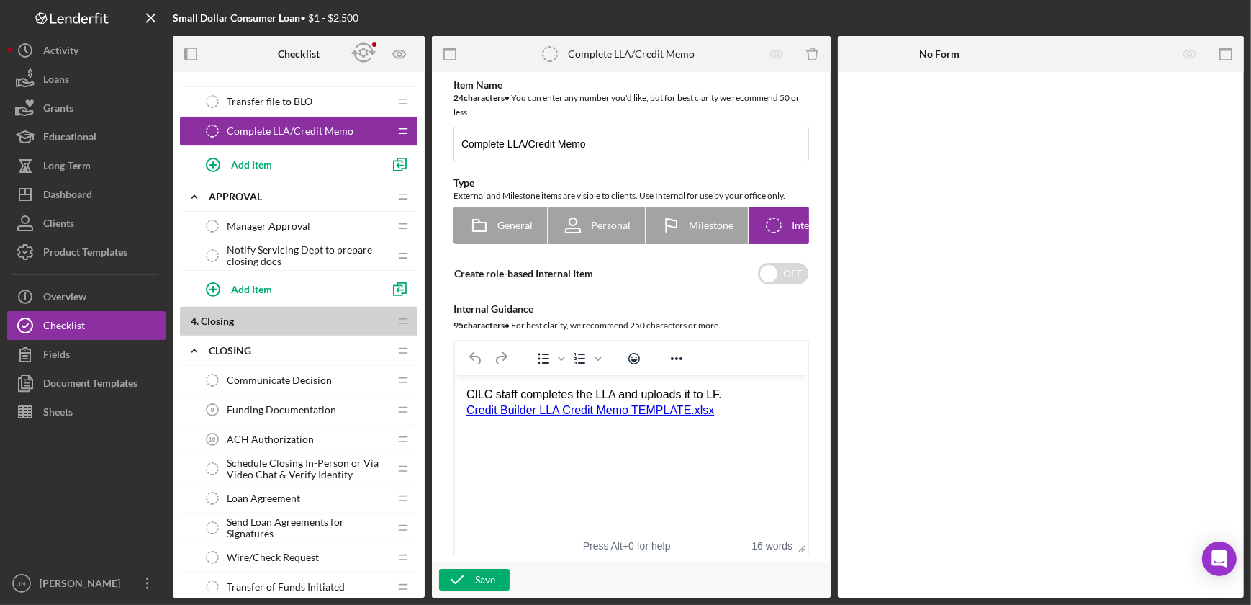
scroll to position [589, 0]
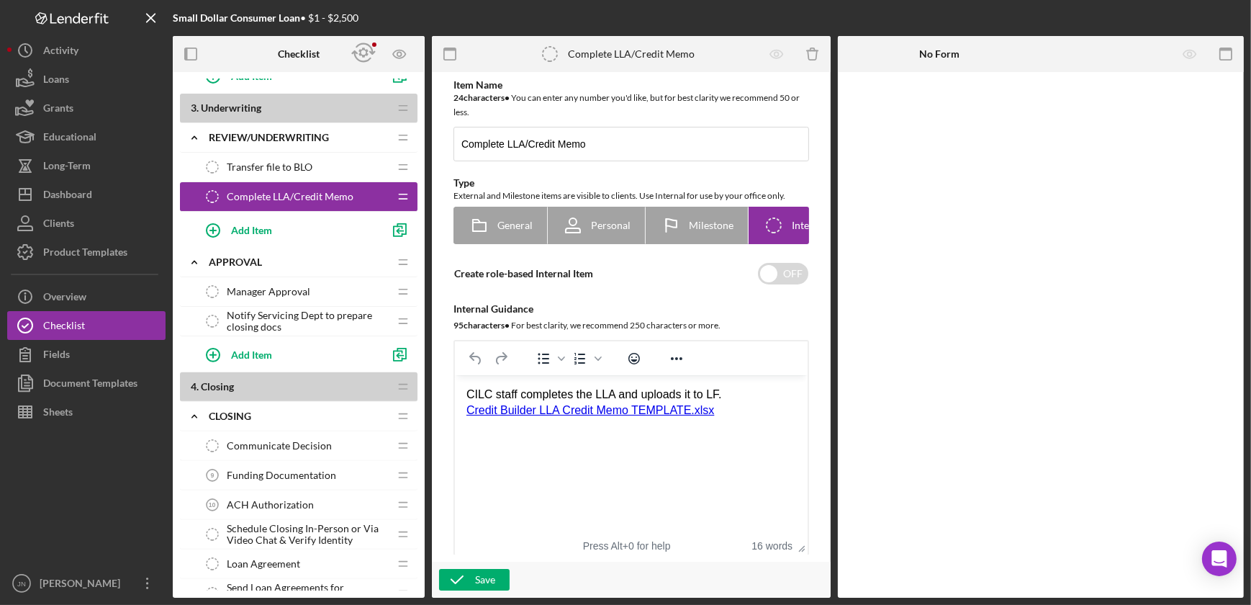
click at [264, 294] on span "Manager Approval" at bounding box center [268, 292] width 83 height 12
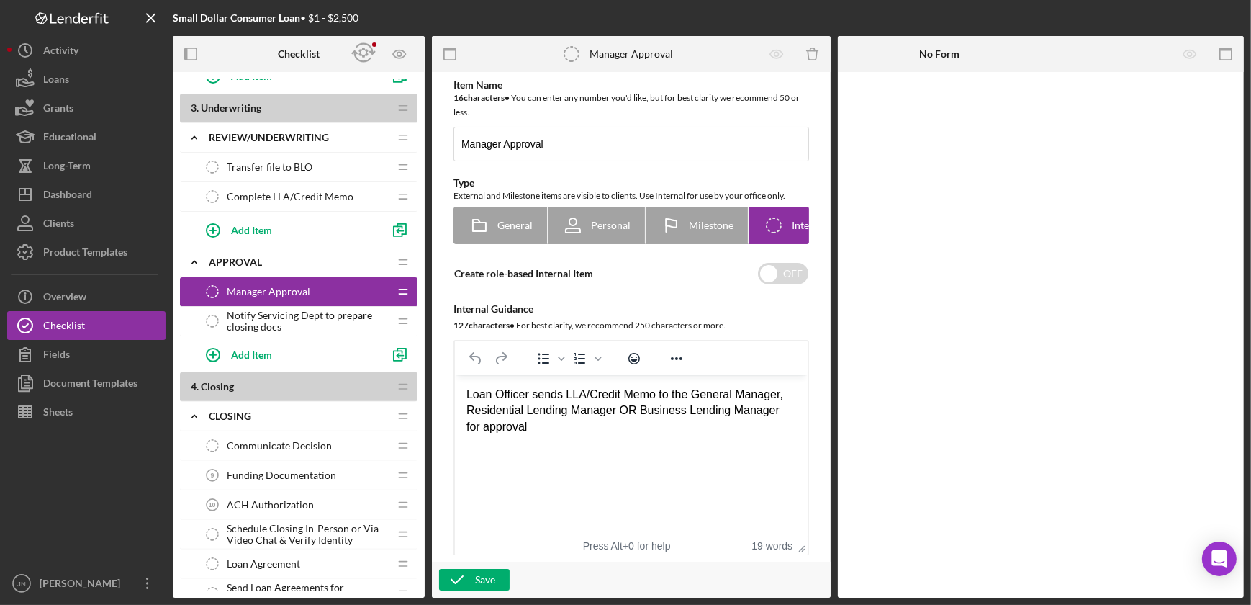
click at [264, 315] on span "Notify Servicing Dept to prepare closing docs" at bounding box center [308, 320] width 162 height 23
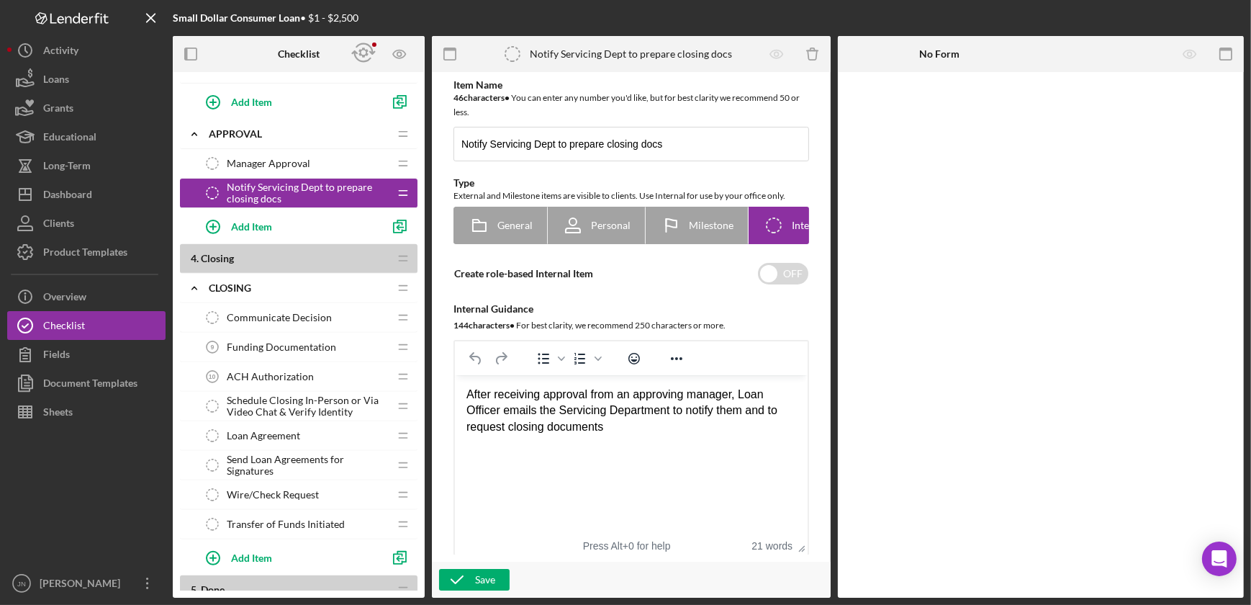
scroll to position [785, 0]
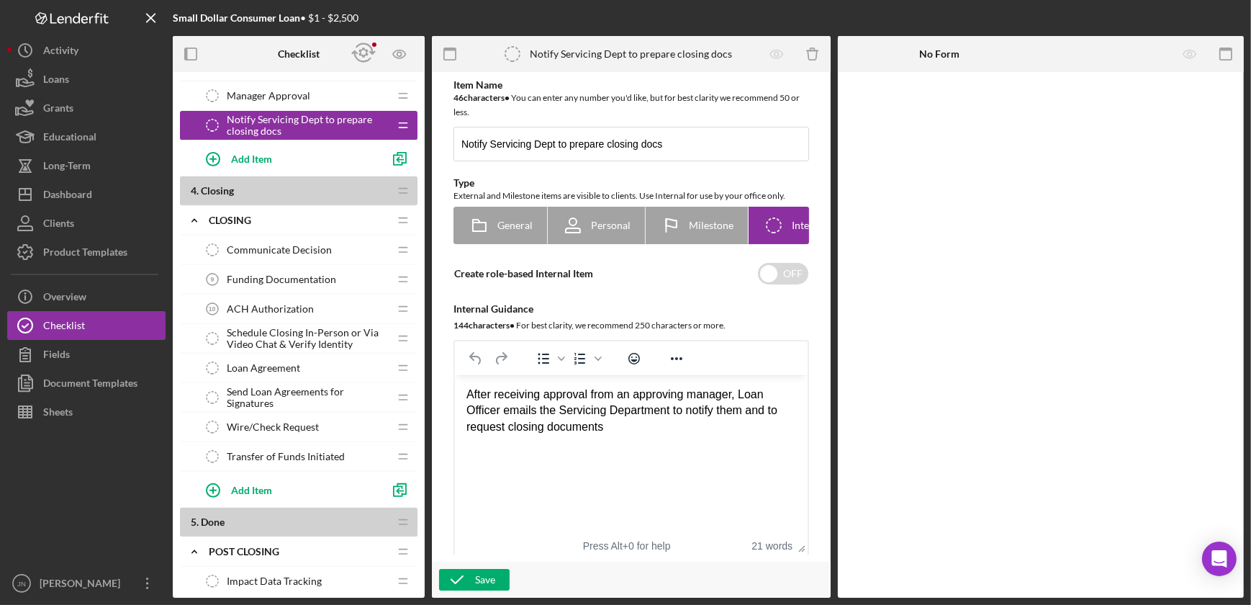
click at [302, 246] on span "Communicate Decision" at bounding box center [279, 250] width 105 height 12
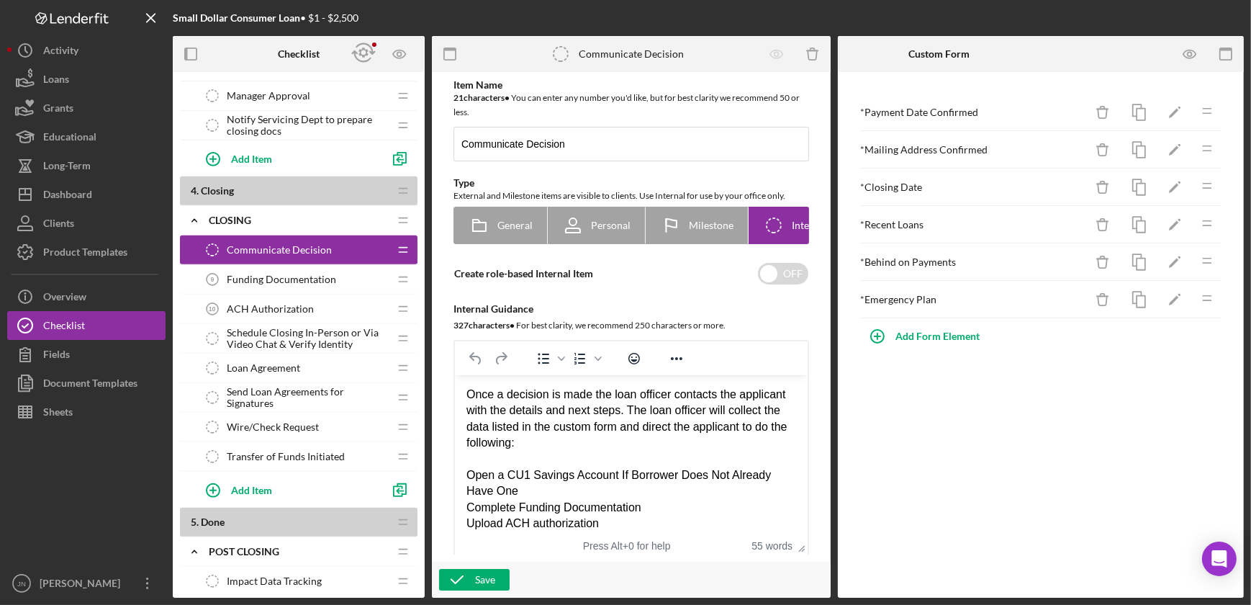
drag, startPoint x: 622, startPoint y: 522, endPoint x: 570, endPoint y: 518, distance: 51.9
click at [570, 518] on div "Upload ACH authorization" at bounding box center [631, 523] width 330 height 16
click at [542, 485] on div "Open a CU1 Savings Account If Borrower Does Not Already Have One" at bounding box center [631, 483] width 330 height 32
drag, startPoint x: 542, startPoint y: 485, endPoint x: 431, endPoint y: 471, distance: 111.7
click at [454, 471] on html "Once a decision is made the loan officer contacts the applicant with the detail…" at bounding box center [630, 467] width 353 height 184
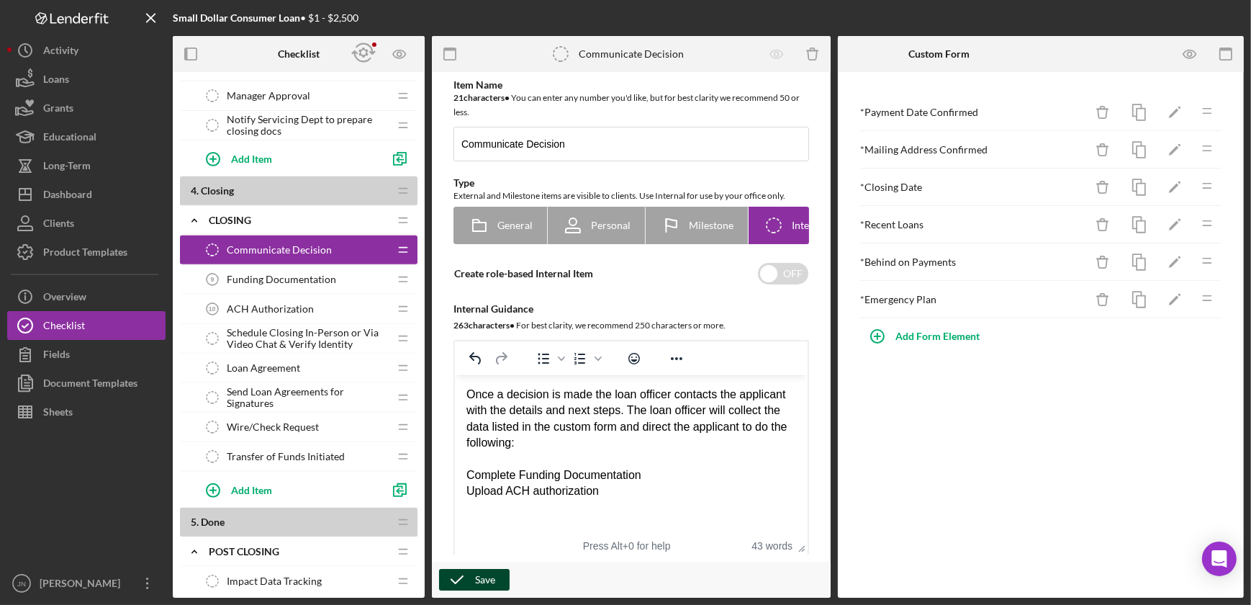
click at [483, 575] on div "Save" at bounding box center [485, 580] width 20 height 22
click at [1186, 50] on icon "button" at bounding box center [1189, 54] width 12 height 8
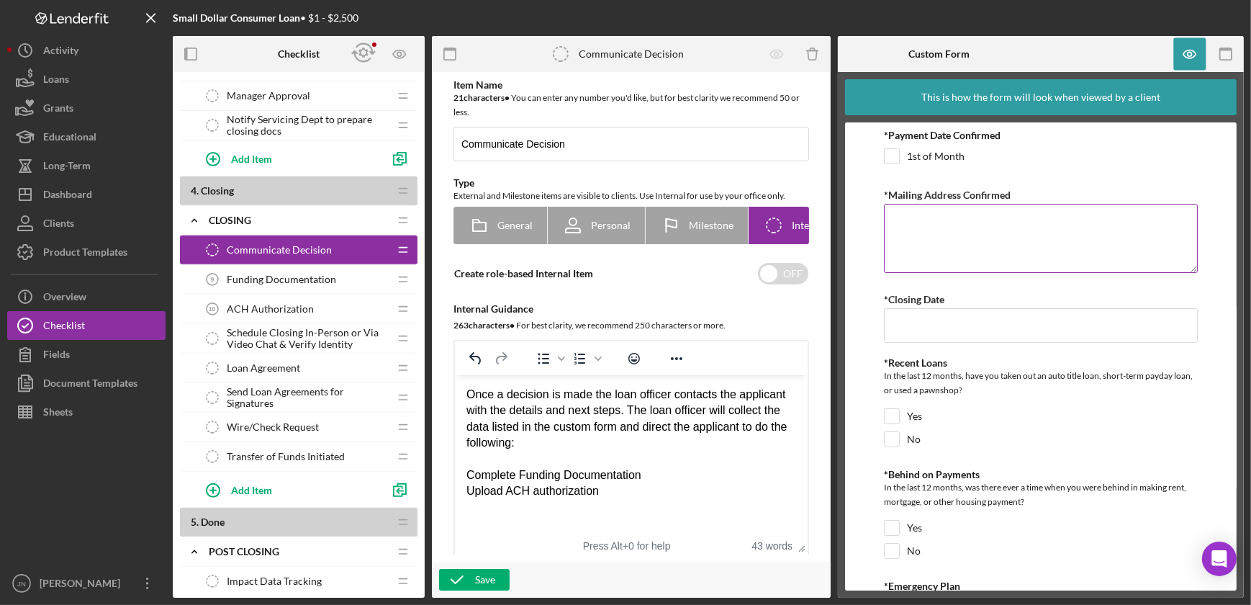
click at [921, 217] on textarea "*Mailing Address Confirmed" at bounding box center [1040, 238] width 313 height 69
click at [910, 316] on div "*Closing Date" at bounding box center [1040, 316] width 313 height 53
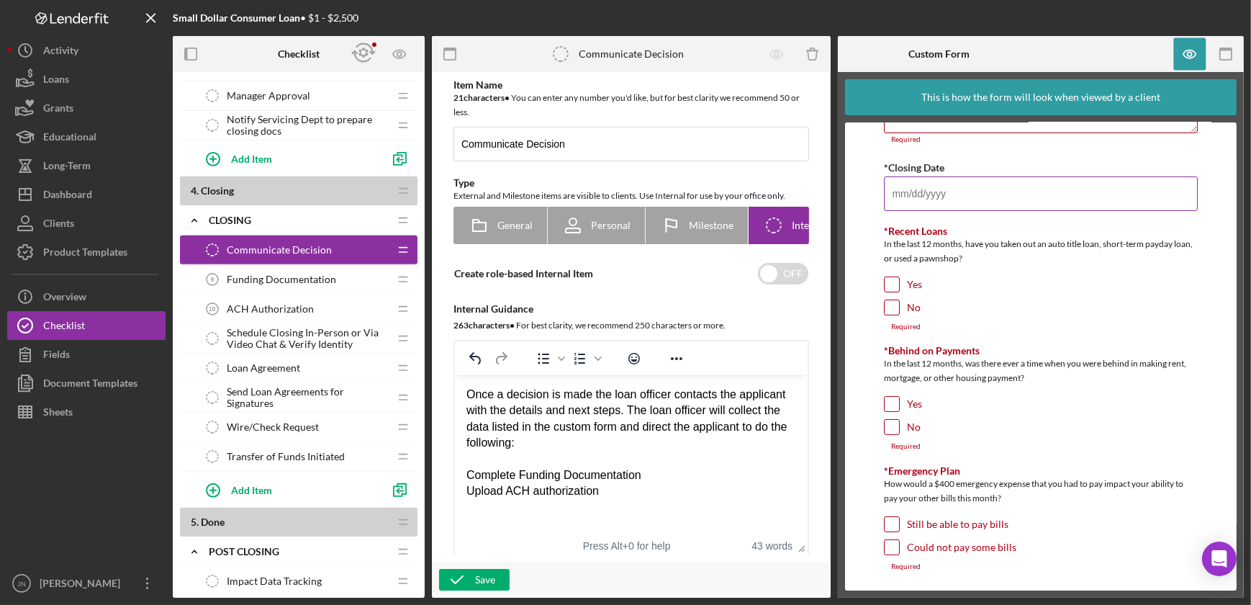
scroll to position [149, 0]
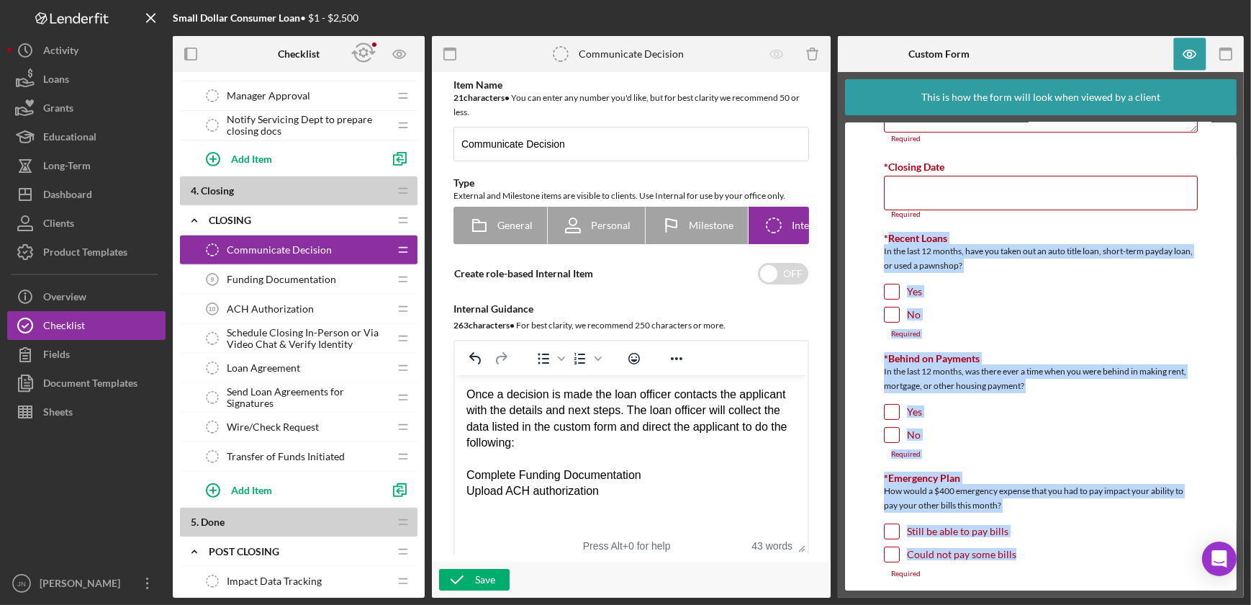
drag, startPoint x: 888, startPoint y: 230, endPoint x: 1076, endPoint y: 554, distance: 374.4
click at [1076, 554] on div "*Payment Date Confirmed 1st of Month Required *Mailing Address Confirmed Requir…" at bounding box center [1040, 287] width 313 height 612
drag, startPoint x: 1076, startPoint y: 554, endPoint x: 1048, endPoint y: 547, distance: 29.0
click at [1048, 547] on div "Could not pay some bills" at bounding box center [1040, 557] width 313 height 23
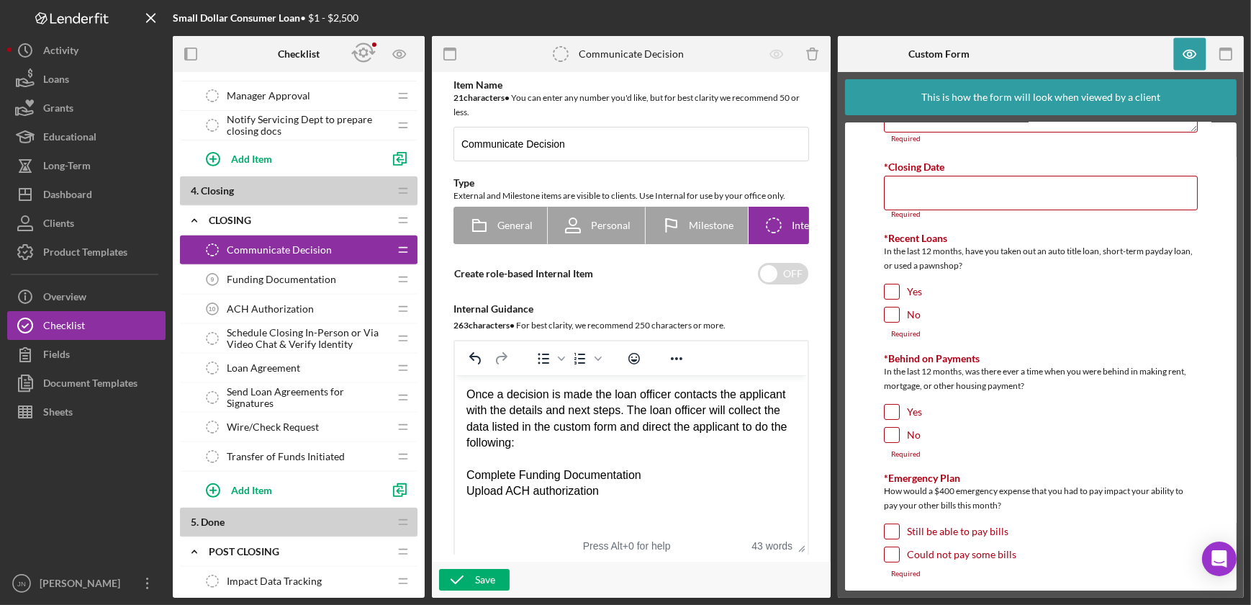
click at [266, 278] on span "Funding Documentation" at bounding box center [281, 280] width 109 height 12
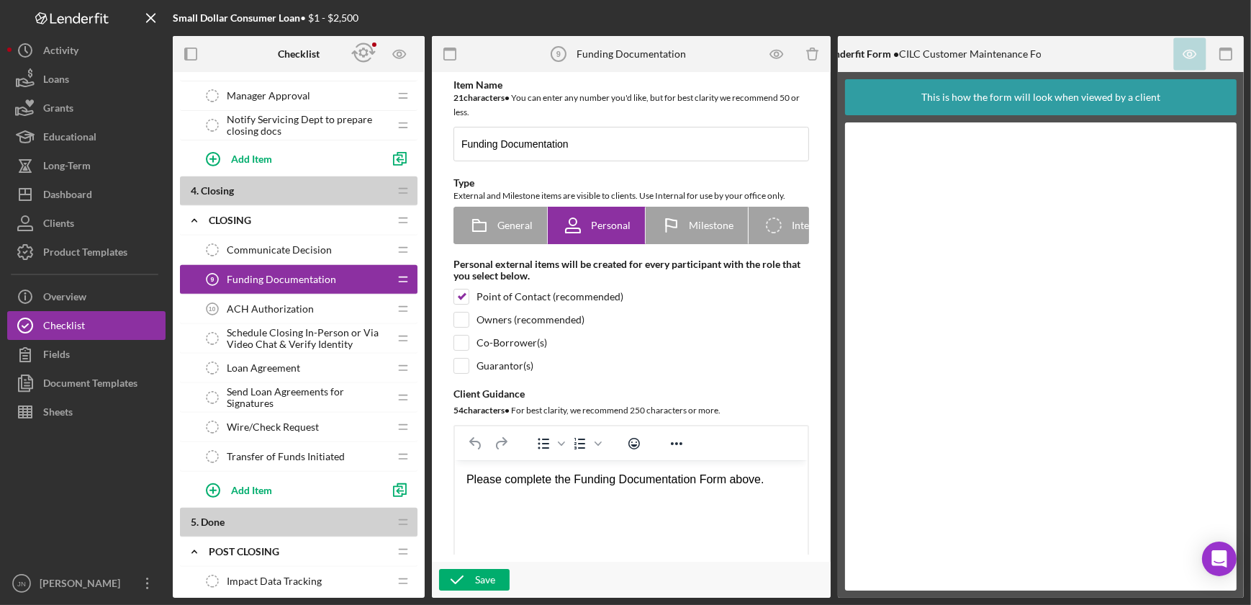
click at [266, 303] on span "ACH Authorization" at bounding box center [270, 309] width 87 height 12
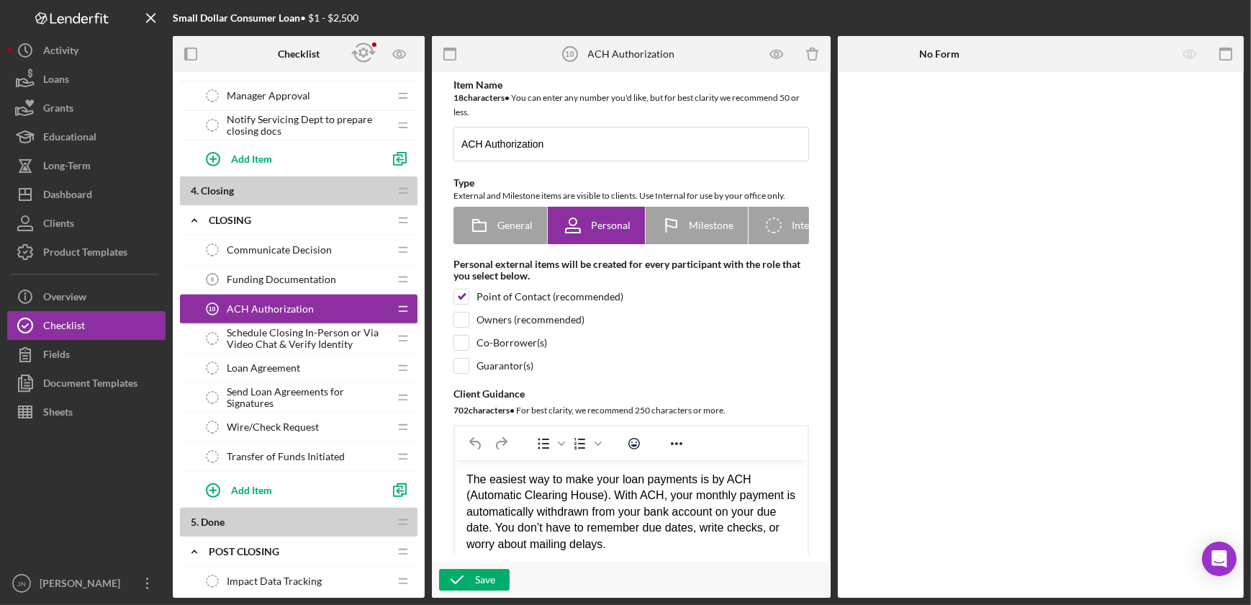
click at [299, 331] on span "Schedule Closing In-Person or Via Video Chat & Verify Identity" at bounding box center [308, 338] width 162 height 23
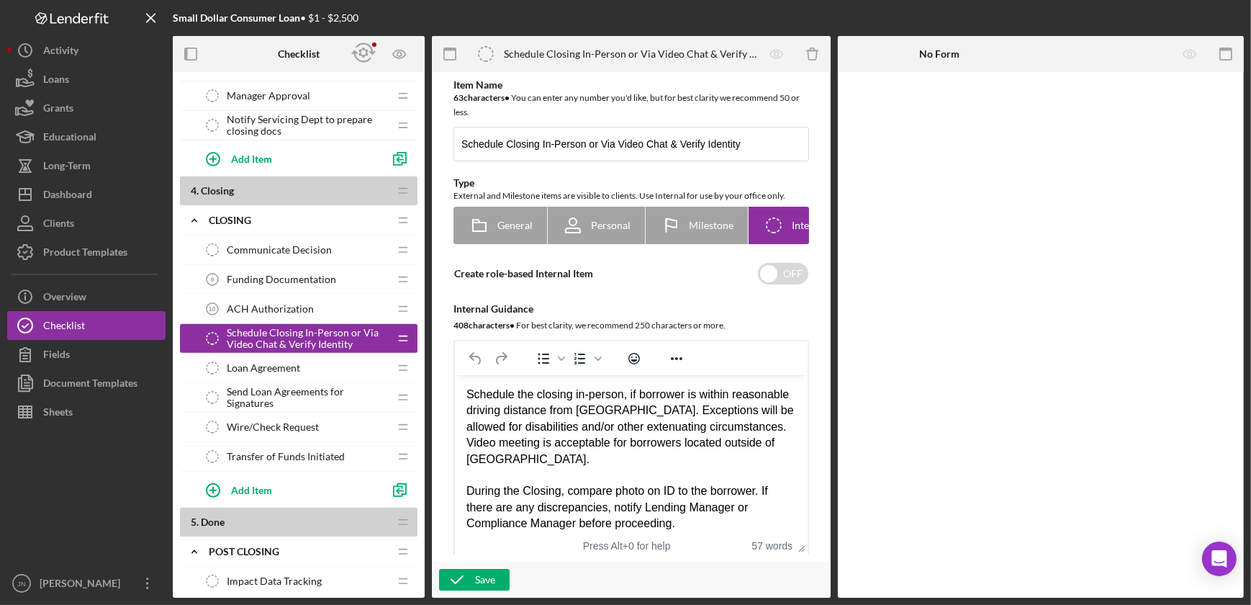
scroll to position [6, 0]
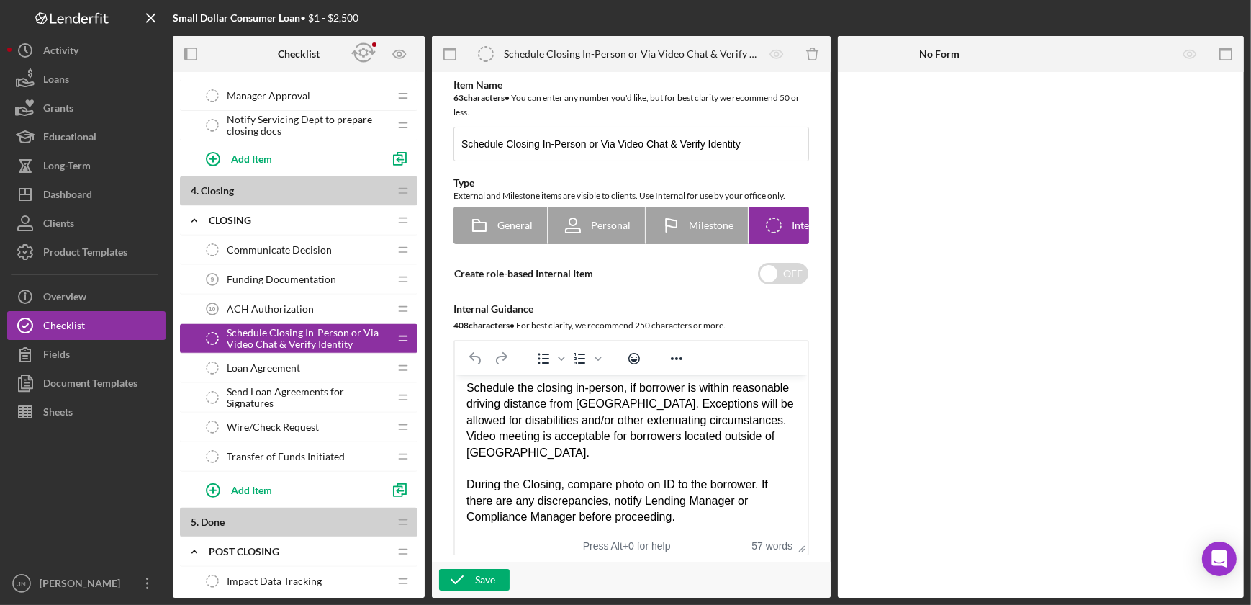
drag, startPoint x: 469, startPoint y: 484, endPoint x: 765, endPoint y: 516, distance: 298.2
click at [765, 516] on div "During the Closing, compare photo on ID to the borrower. If there are any discr…" at bounding box center [631, 500] width 330 height 48
click at [689, 520] on div "During the Closing, compare photo on ID to the borrower. If there are any discr…" at bounding box center [631, 500] width 330 height 48
click at [254, 362] on span "Loan Agreement" at bounding box center [263, 368] width 73 height 12
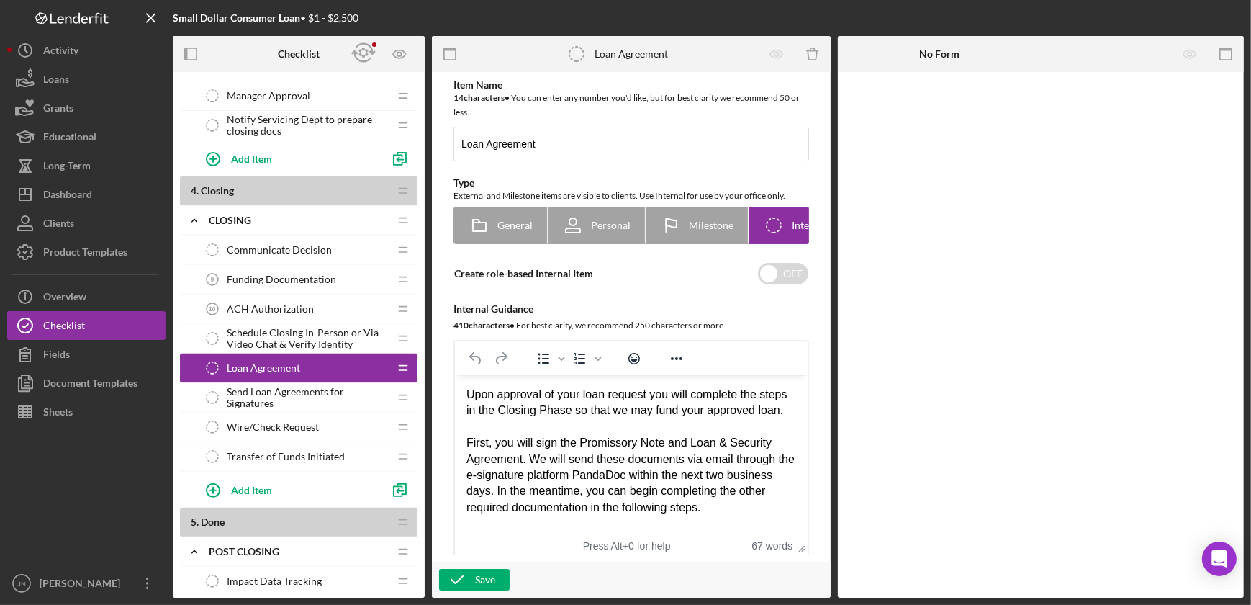
click at [291, 391] on span "Send Loan Agreements for Signatures" at bounding box center [308, 397] width 162 height 23
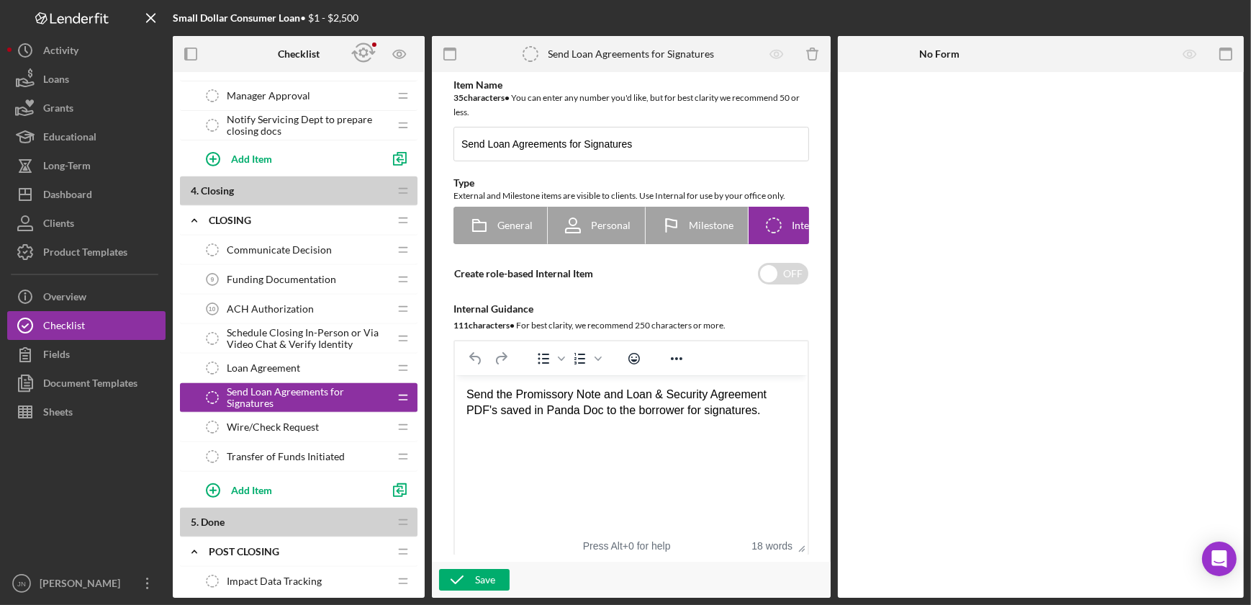
click at [284, 435] on div "Wire/Check Request Wire/Check Request" at bounding box center [293, 426] width 191 height 29
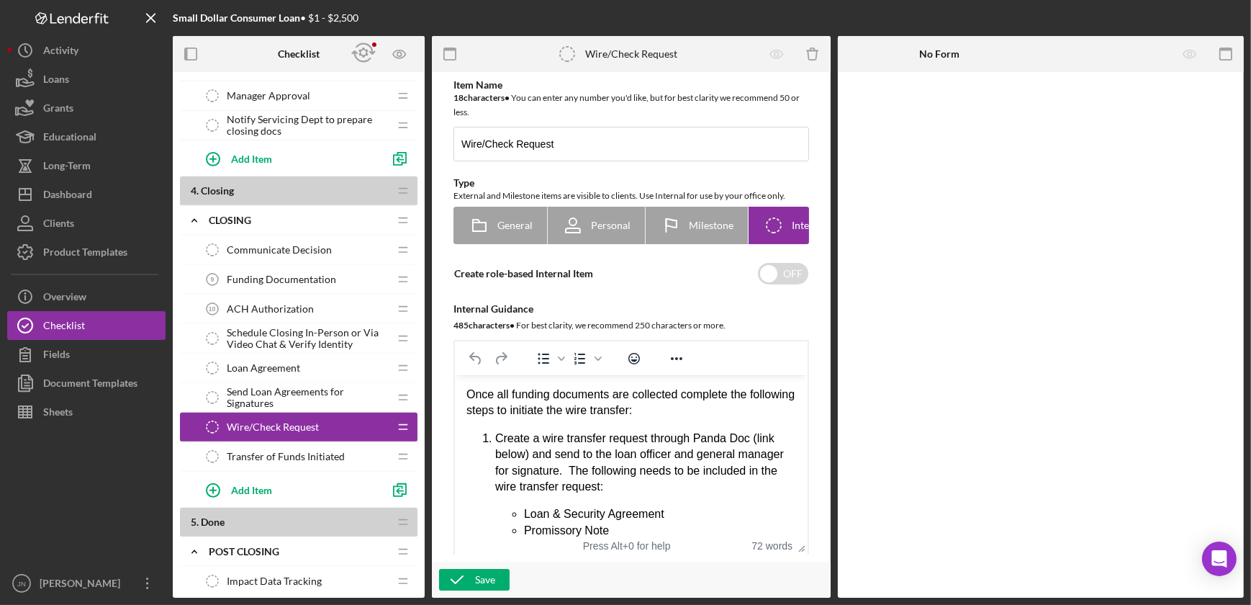
click at [285, 454] on span "Transfer of Funds Initiated" at bounding box center [286, 457] width 118 height 12
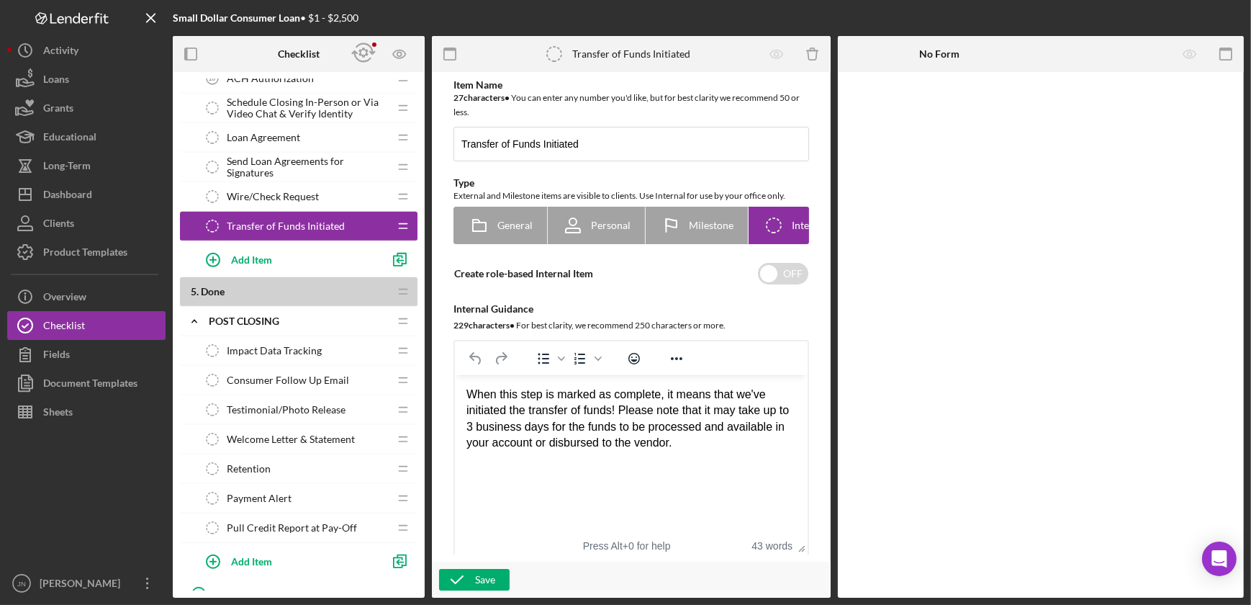
scroll to position [1065, 0]
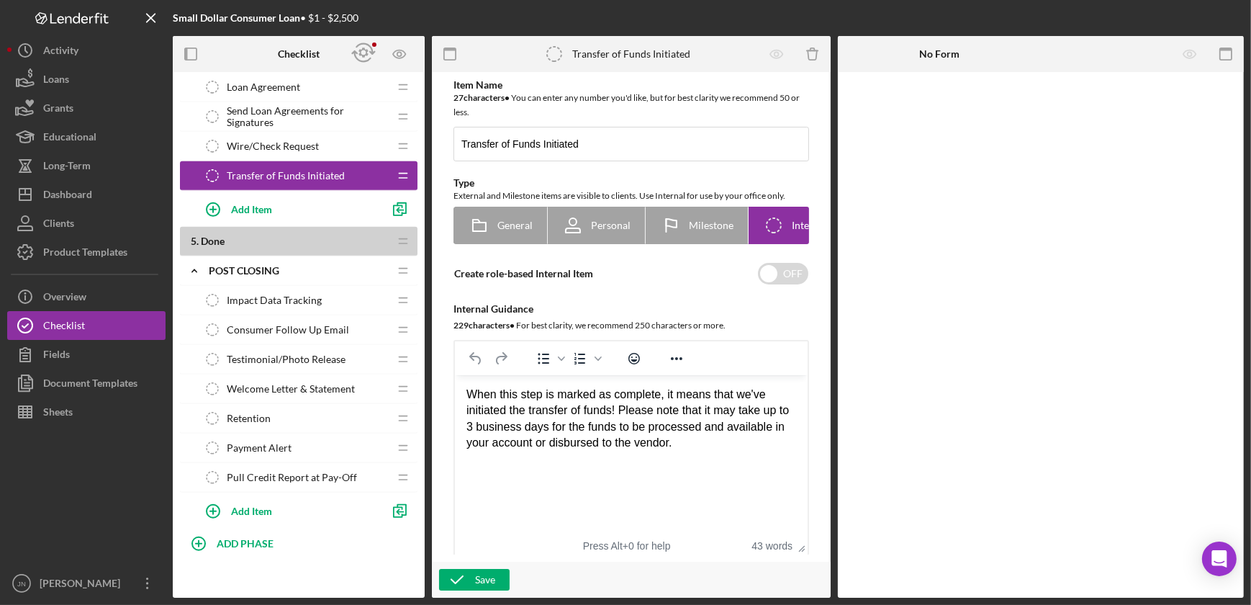
click at [259, 295] on span "Impact Data Tracking" at bounding box center [274, 300] width 95 height 12
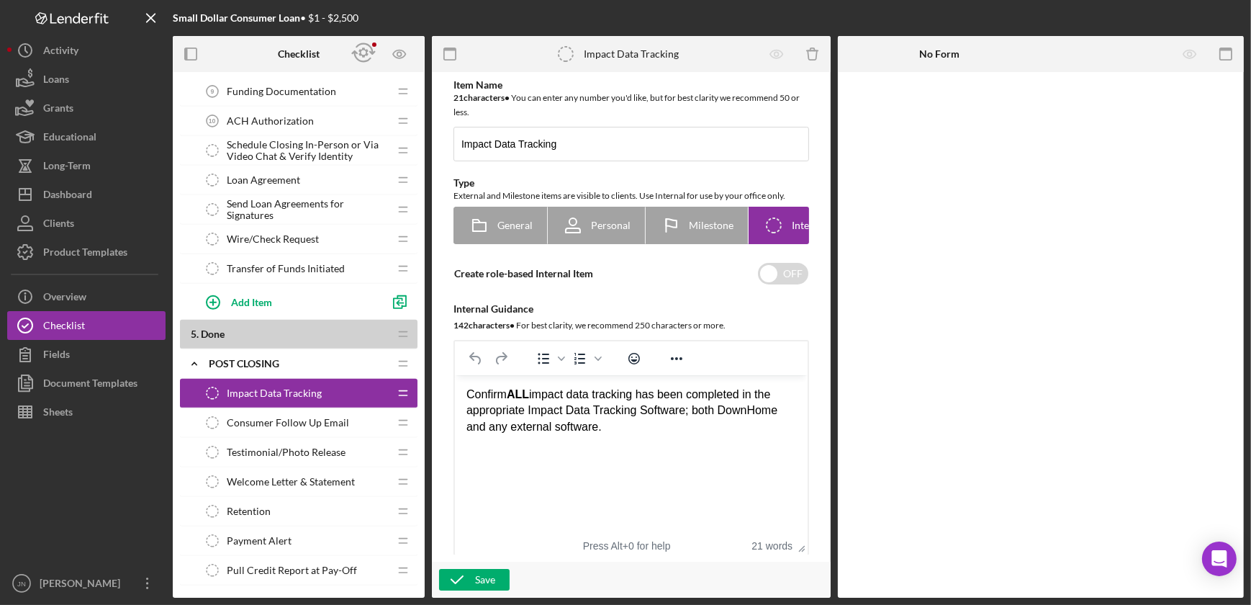
scroll to position [934, 0]
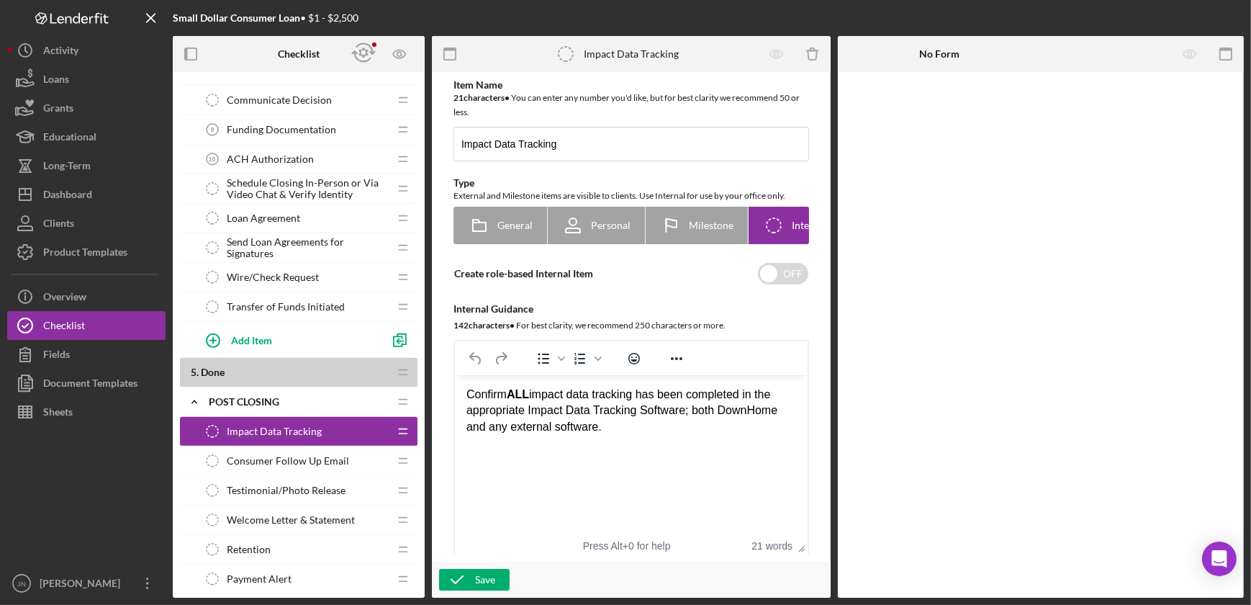
click at [276, 153] on span "ACH Authorization" at bounding box center [270, 159] width 87 height 12
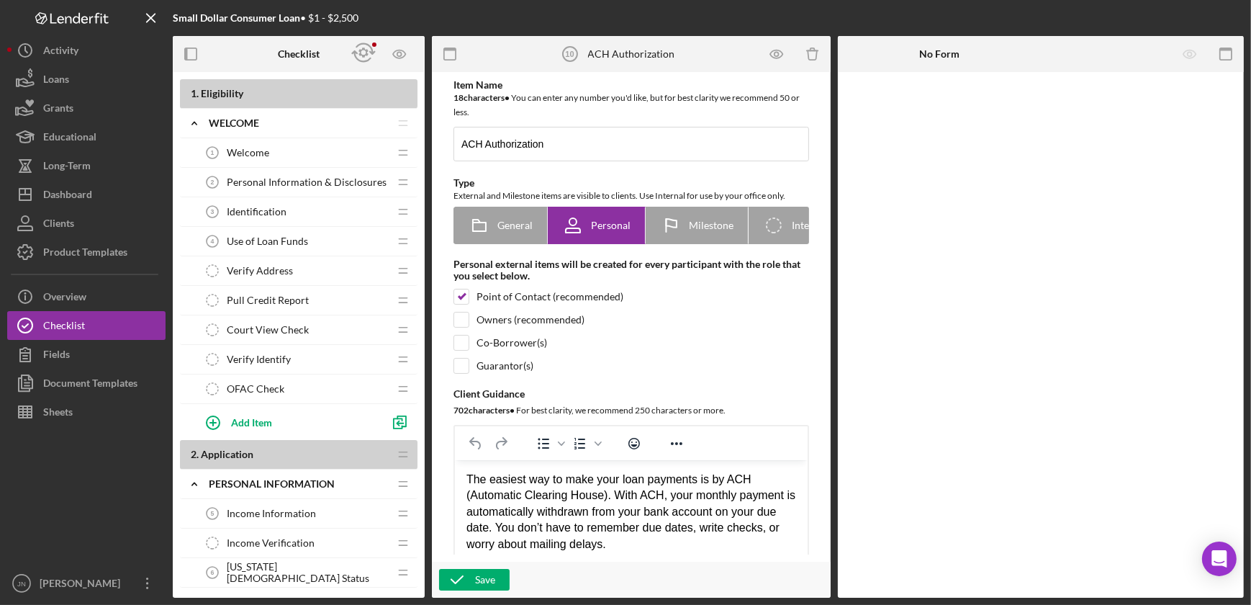
click at [283, 359] on span "Verify Identify" at bounding box center [259, 359] width 64 height 12
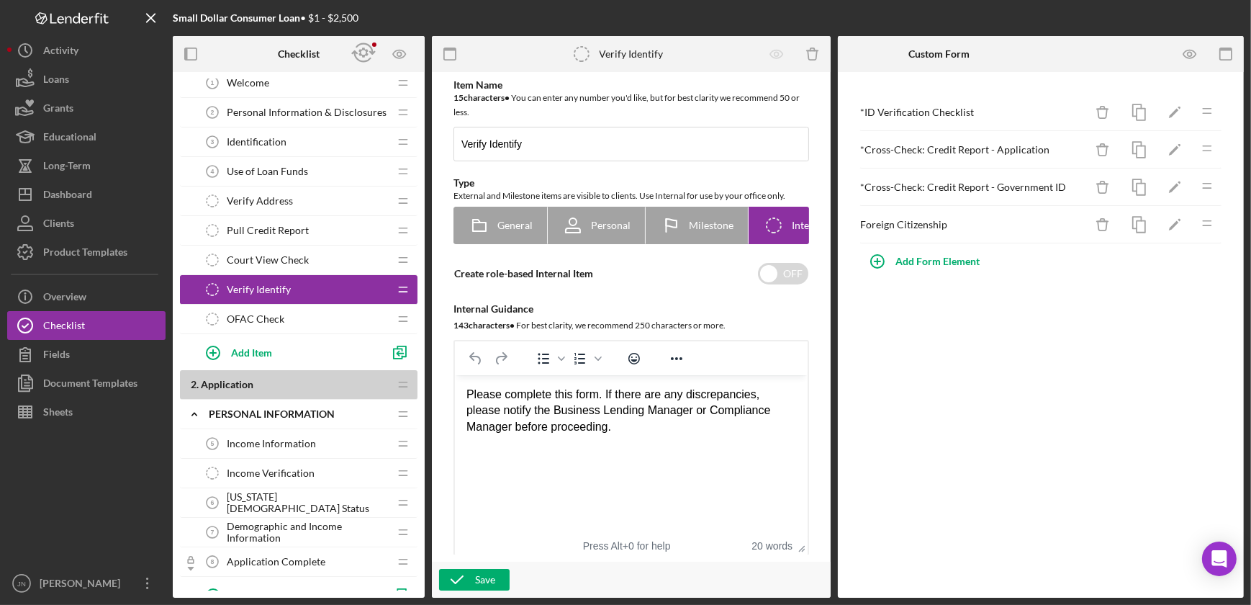
scroll to position [196, 0]
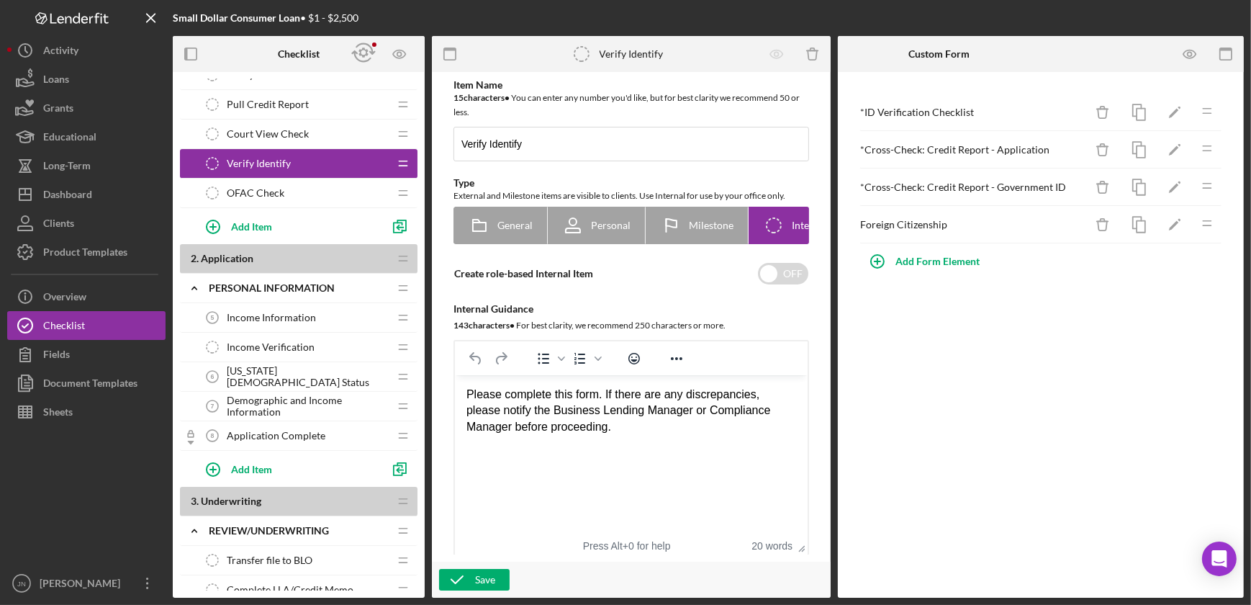
click at [298, 317] on span "Income Information" at bounding box center [271, 318] width 89 height 12
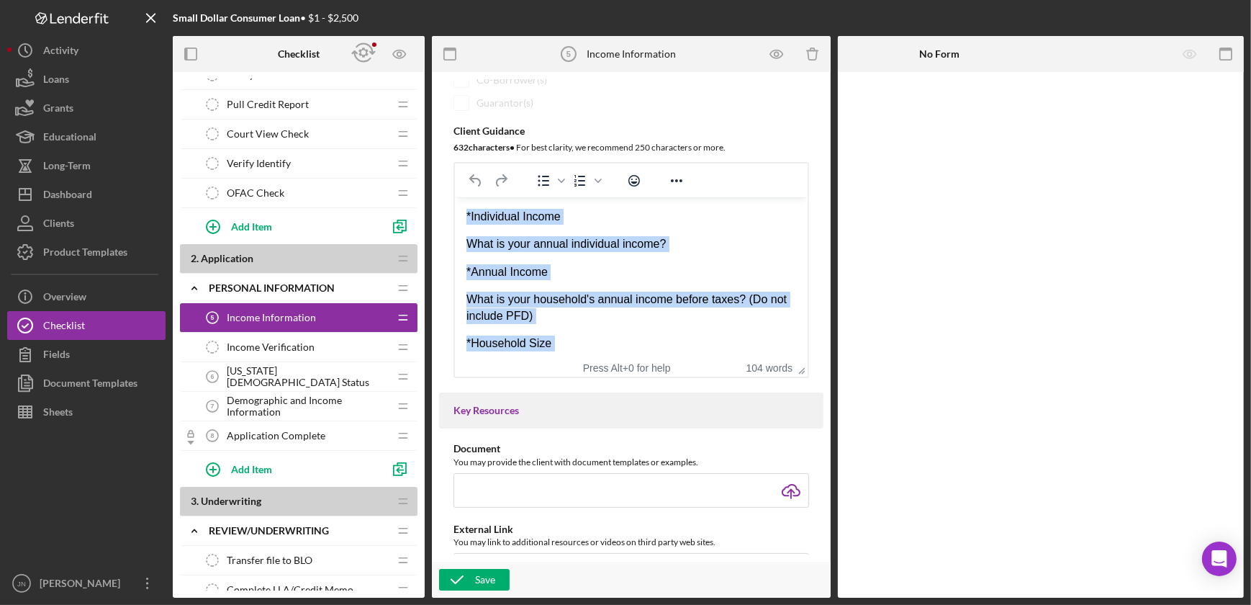
drag, startPoint x: 569, startPoint y: 340, endPoint x: 441, endPoint y: 167, distance: 215.1
click at [454, 197] on html "*Individual Income What is your annual individual income? *Annual Income What i…" at bounding box center [630, 430] width 353 height 467
copy div "*Individual Income What is your annual individual income? *Annual Income What i…"
click at [615, 333] on div "*Individual Income What is your annual individual income? *Annual Income What i…" at bounding box center [631, 431] width 330 height 444
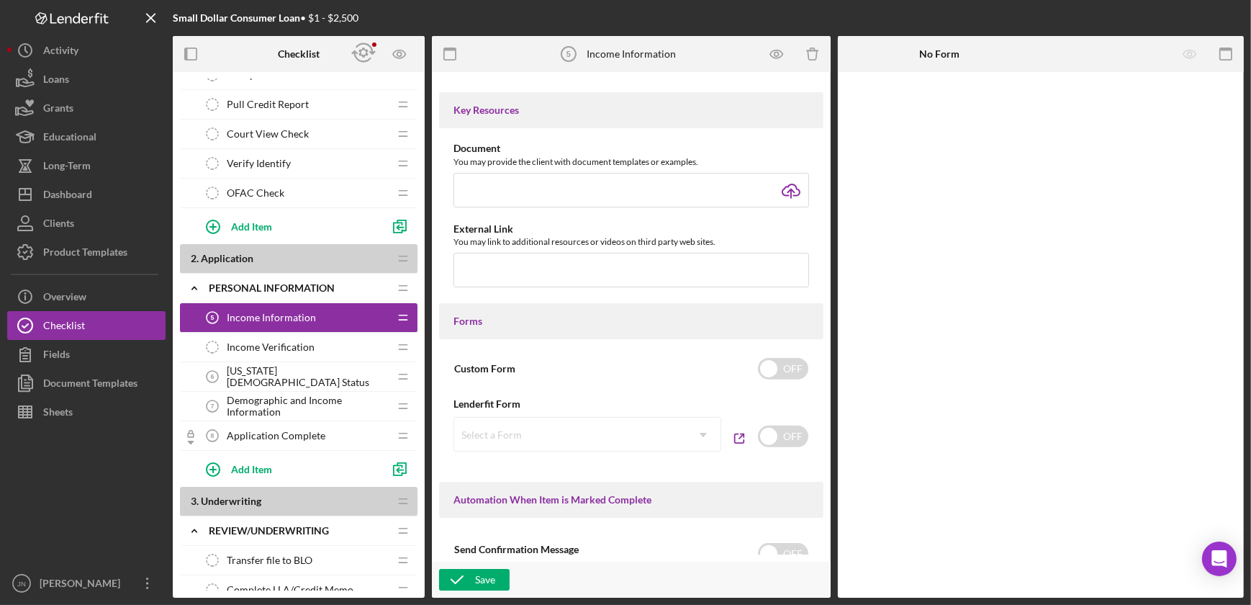
scroll to position [589, 0]
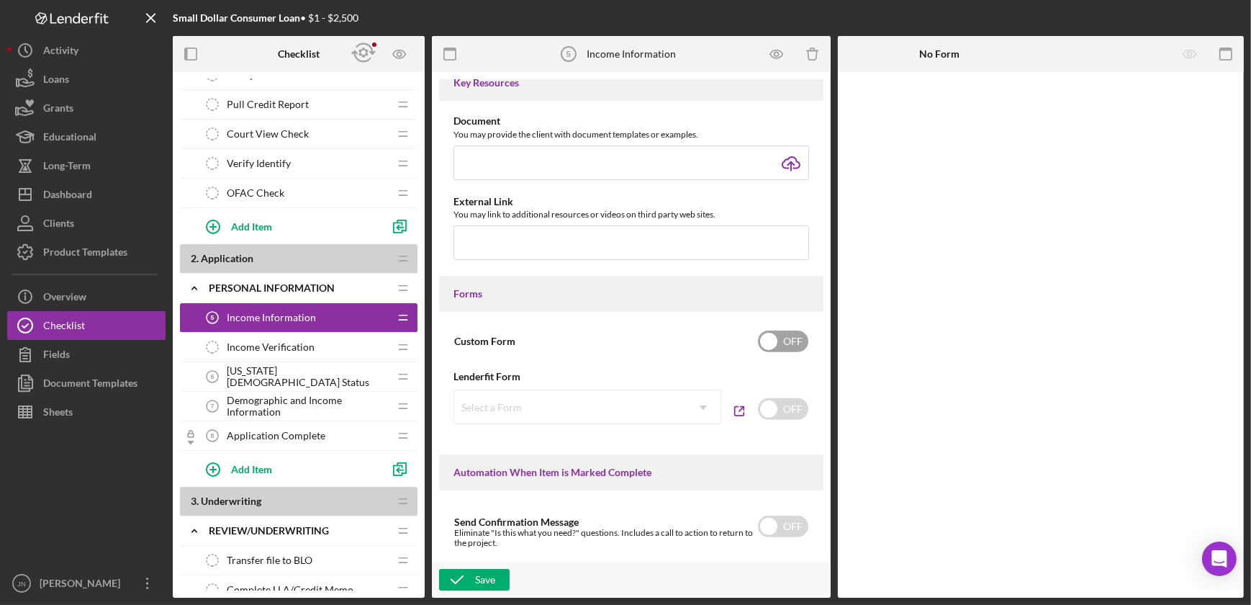
click at [789, 350] on input "checkbox" at bounding box center [783, 341] width 50 height 22
checkbox input "true"
click at [954, 114] on div "Add Form Element" at bounding box center [937, 111] width 84 height 29
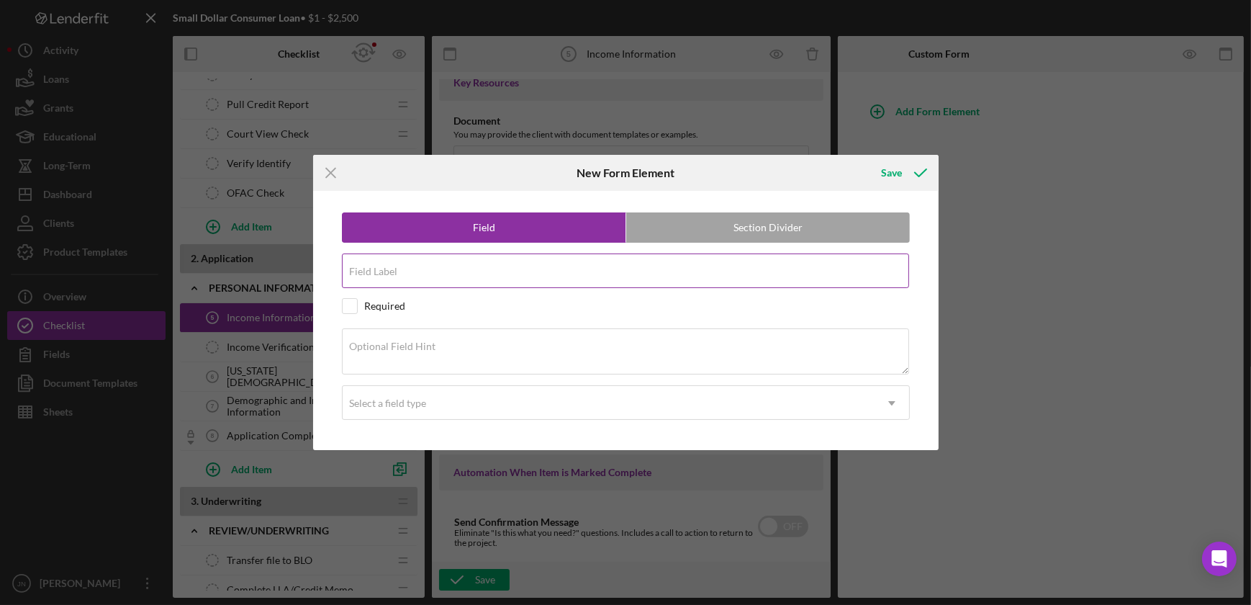
click at [458, 268] on div "Field Label" at bounding box center [626, 271] width 568 height 36
type input "Individual Income"
click at [353, 307] on input "checkbox" at bounding box center [350, 306] width 14 height 14
checkbox input "true"
drag, startPoint x: 552, startPoint y: 259, endPoint x: 366, endPoint y: 290, distance: 188.3
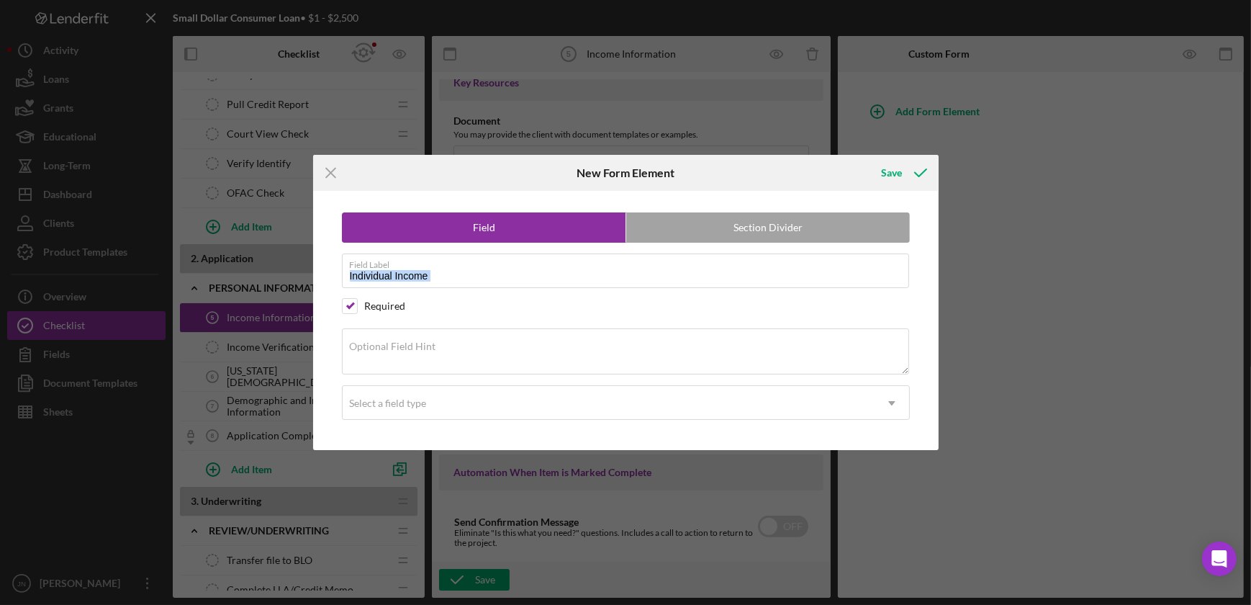
click at [366, 290] on div "Field Section Divider Field Label Individual Income Required Optional Field Hin…" at bounding box center [625, 320] width 611 height 259
click at [456, 267] on label "Field Label" at bounding box center [629, 262] width 559 height 16
click at [456, 267] on input "Individual Income" at bounding box center [625, 270] width 567 height 35
paste input "What is your annual individual income?"
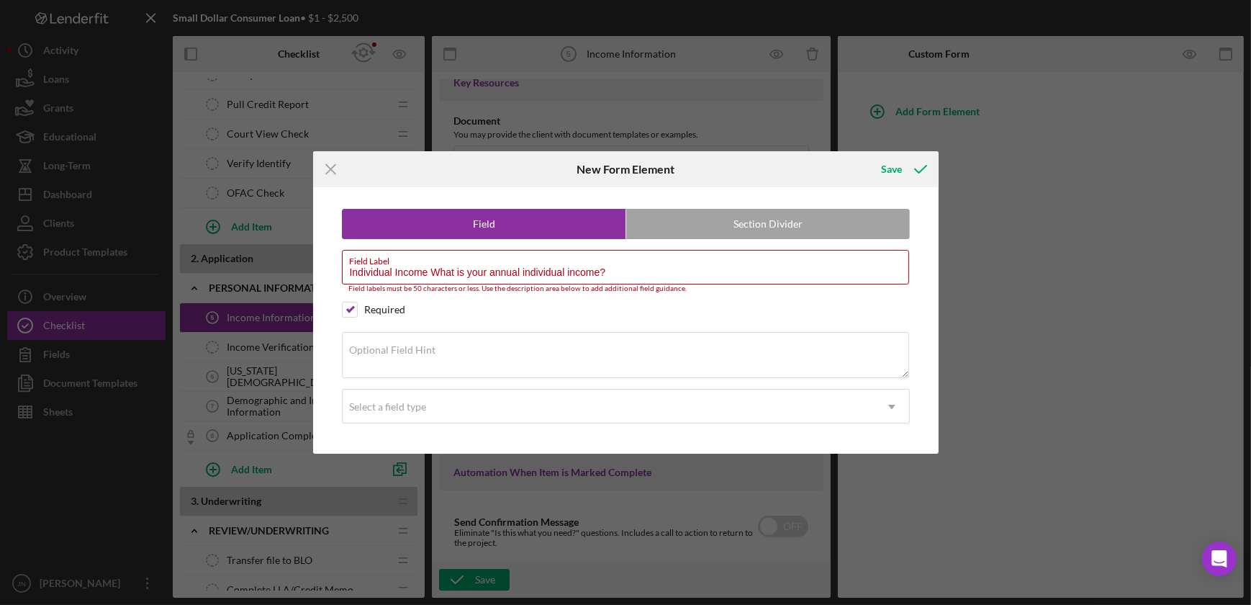
drag, startPoint x: 432, startPoint y: 272, endPoint x: 323, endPoint y: 279, distance: 108.9
click at [323, 279] on div "Field Section Divider Field Label Individual Income What is your annual individ…" at bounding box center [625, 320] width 611 height 266
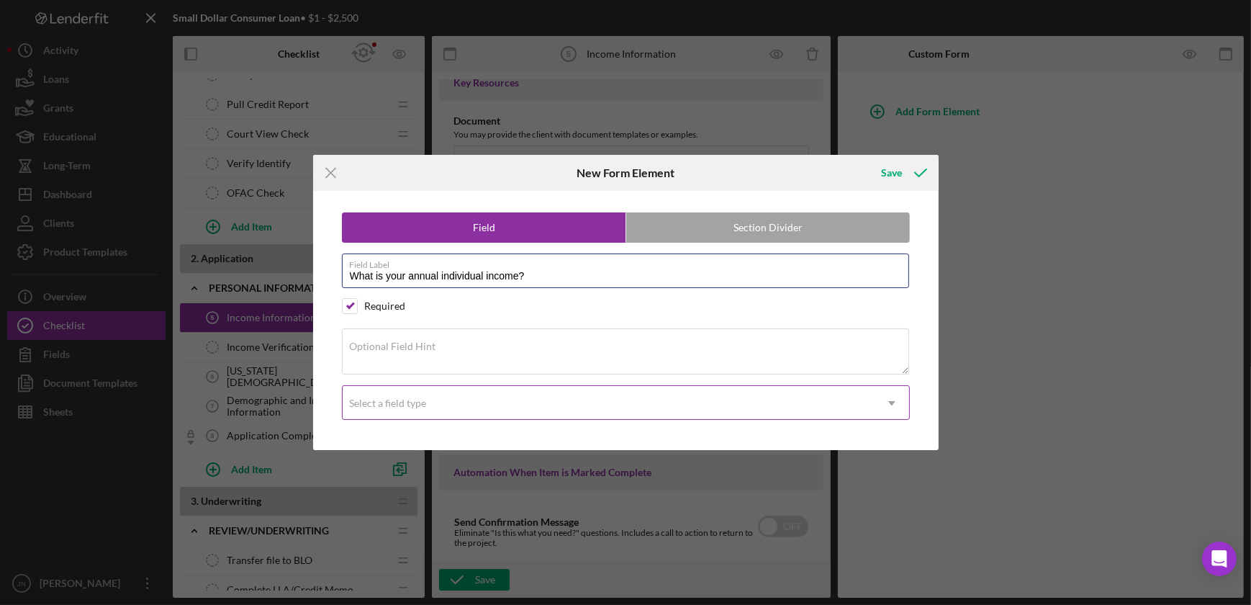
type input "What is your annual individual income?"
click at [394, 412] on div "Select a field type" at bounding box center [609, 403] width 532 height 33
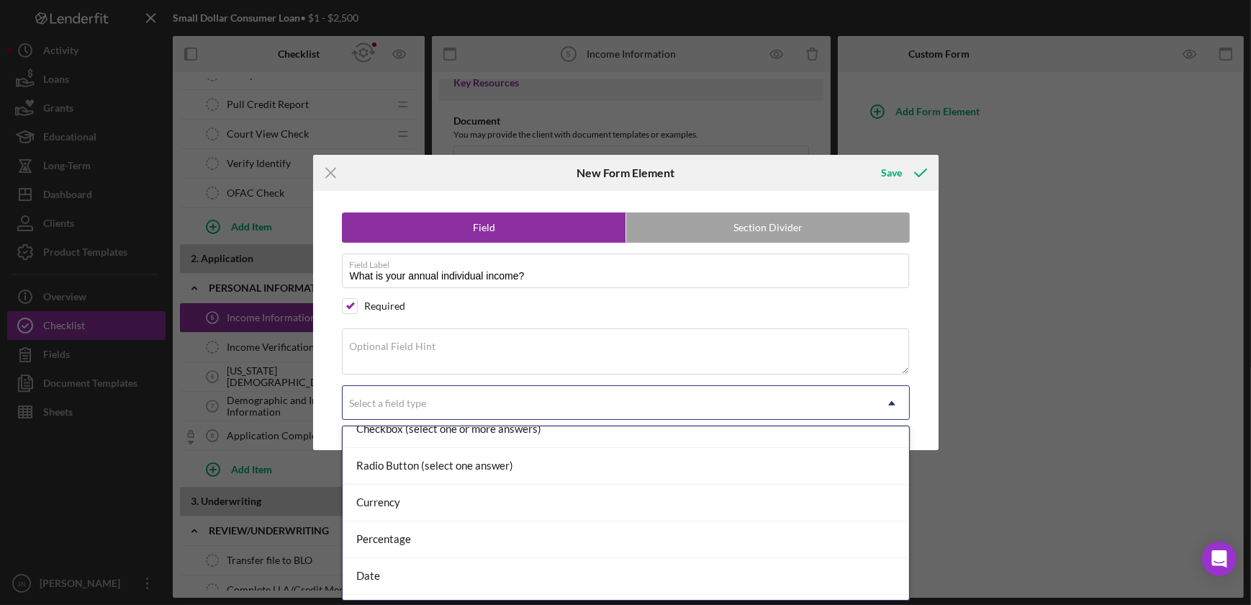
scroll to position [130, 0]
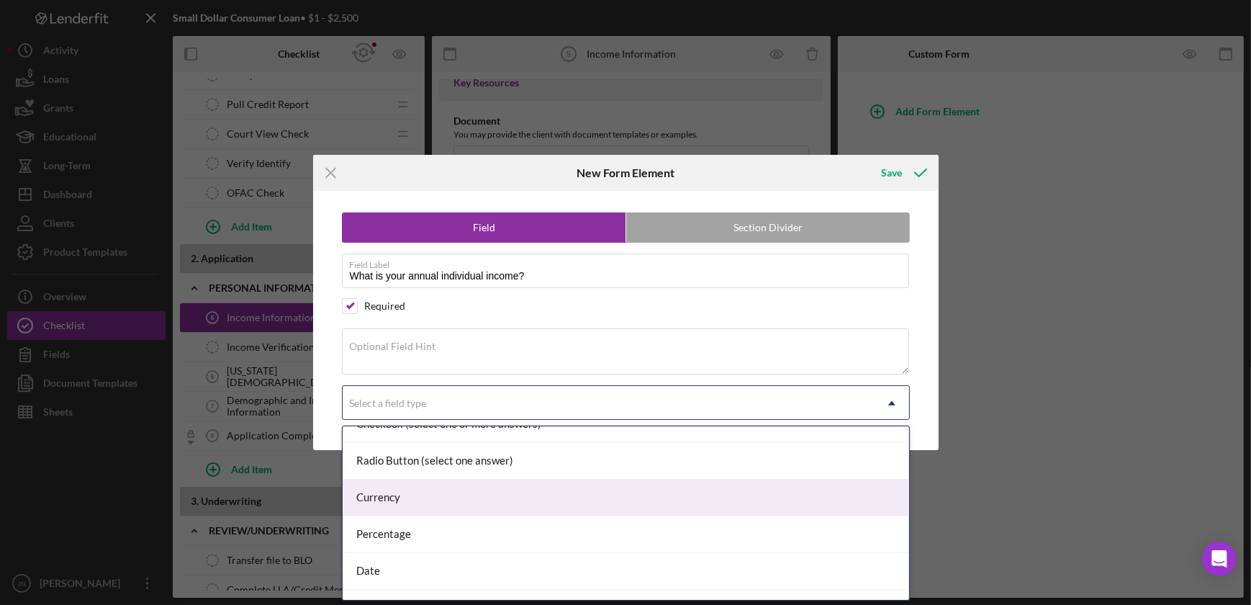
click at [388, 492] on div "Currency" at bounding box center [626, 497] width 566 height 37
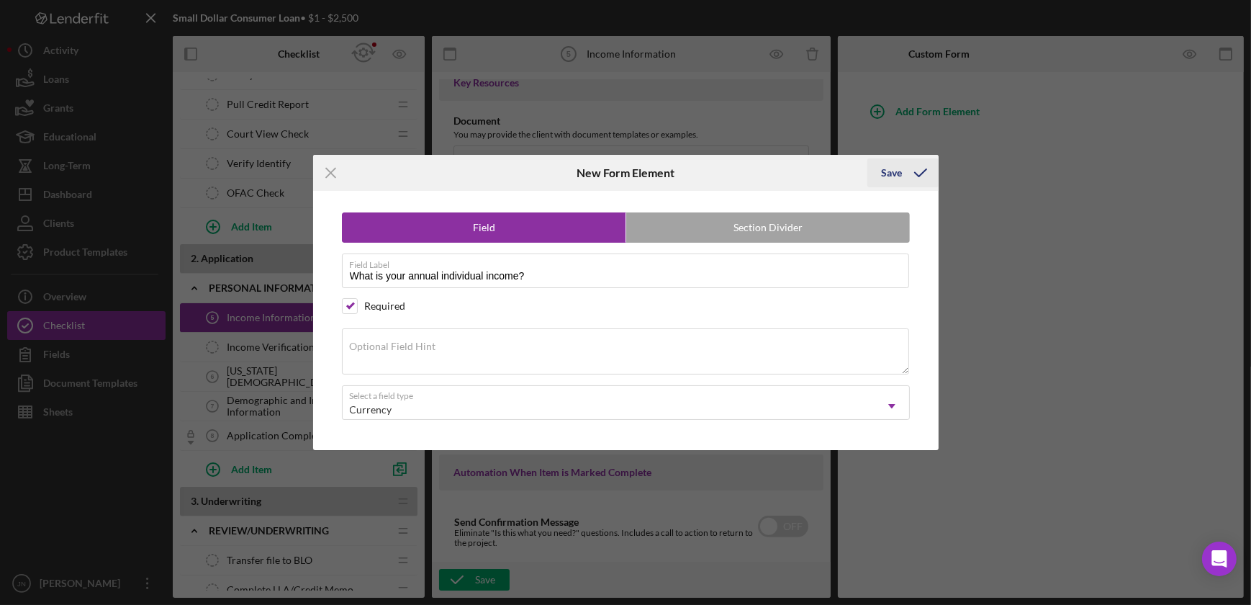
click at [896, 166] on div "Save" at bounding box center [892, 172] width 21 height 29
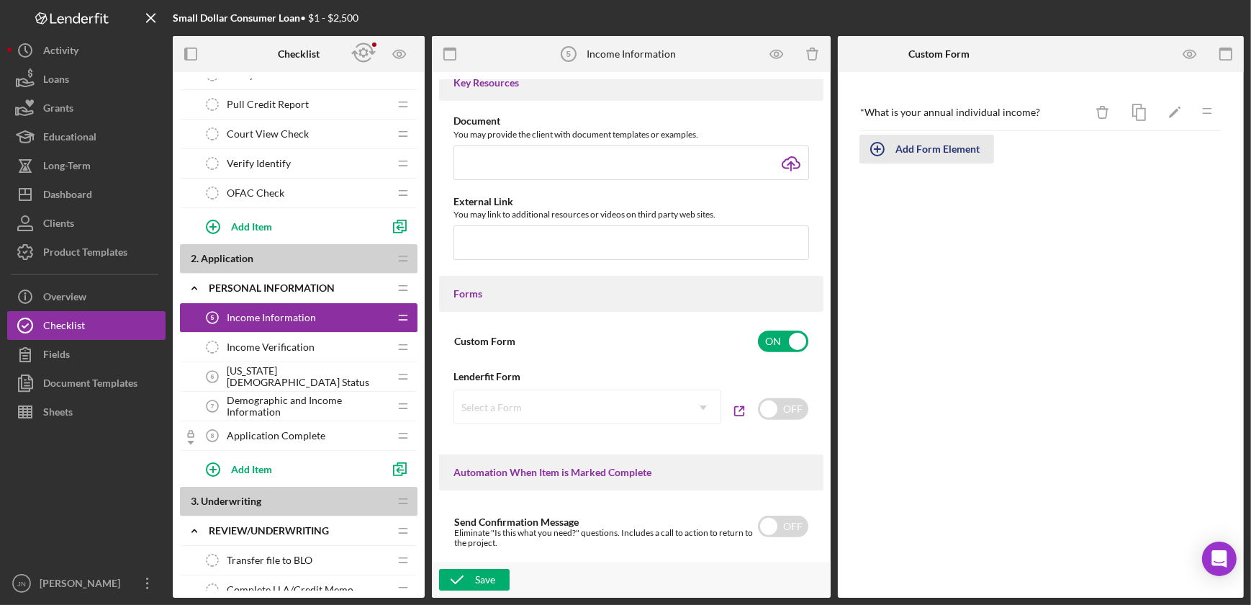
click at [941, 144] on div "Add Form Element" at bounding box center [937, 149] width 84 height 29
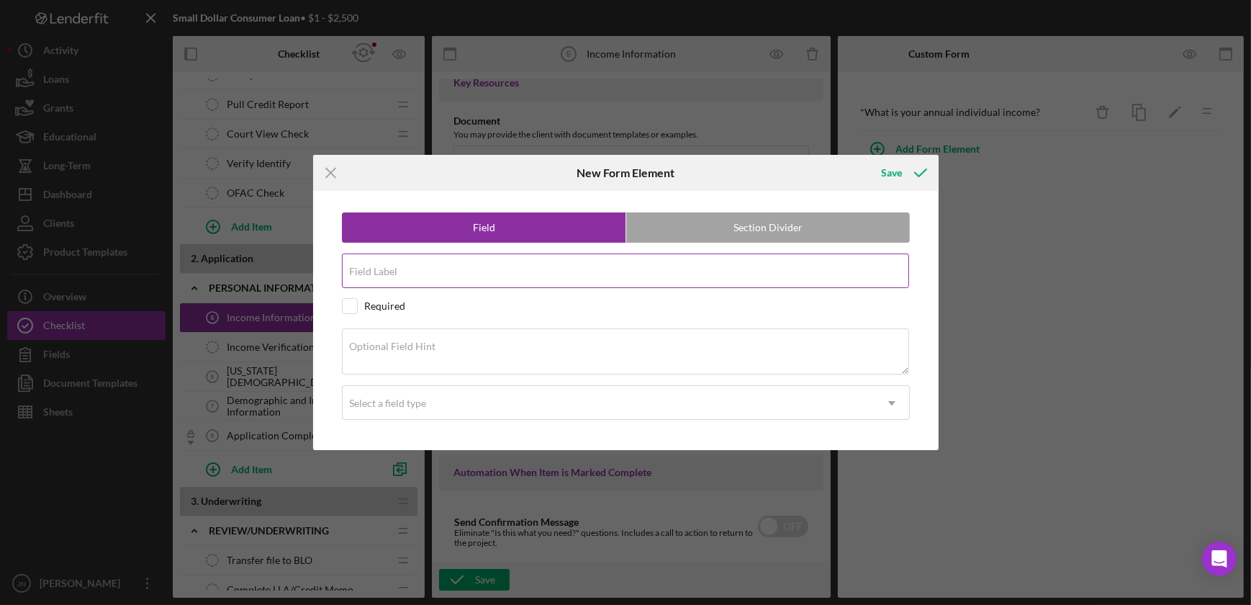
click at [739, 267] on div "Field Label" at bounding box center [626, 271] width 568 height 36
paste input "What is your household's annual income before taxes? (Do not include PFD)"
type input "What is your household's annual income before taxes? (Do not include PFD)"
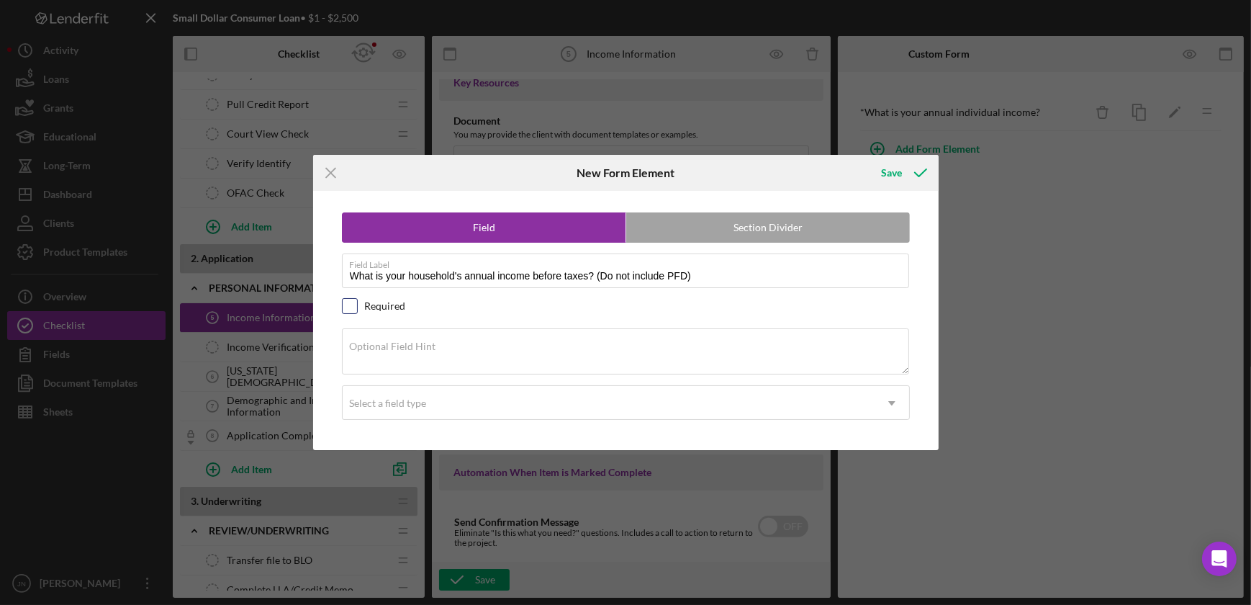
click at [345, 309] on input "checkbox" at bounding box center [350, 306] width 14 height 14
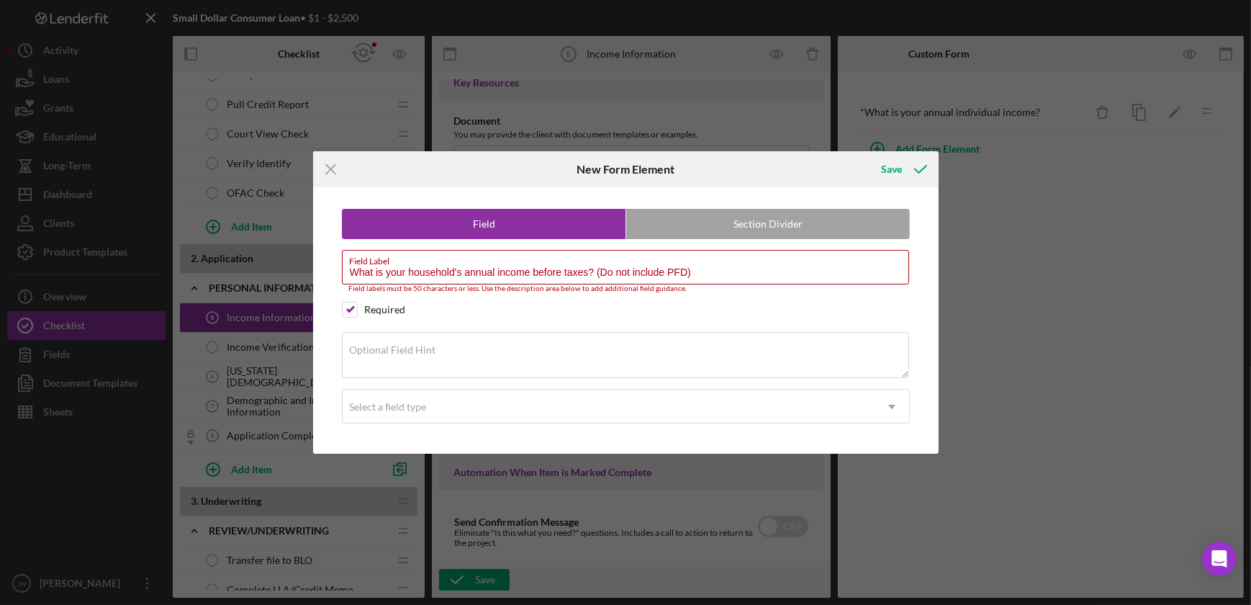
click at [563, 308] on div "Required" at bounding box center [626, 310] width 568 height 16
click at [352, 307] on input "checkbox" at bounding box center [350, 309] width 14 height 14
checkbox input "true"
click at [533, 277] on input "What is your household's annual income before taxes? (Do not include PFD)" at bounding box center [625, 267] width 567 height 35
click at [588, 266] on input "What is your household's annual income before taxes? (Do not include PFD)" at bounding box center [625, 267] width 567 height 35
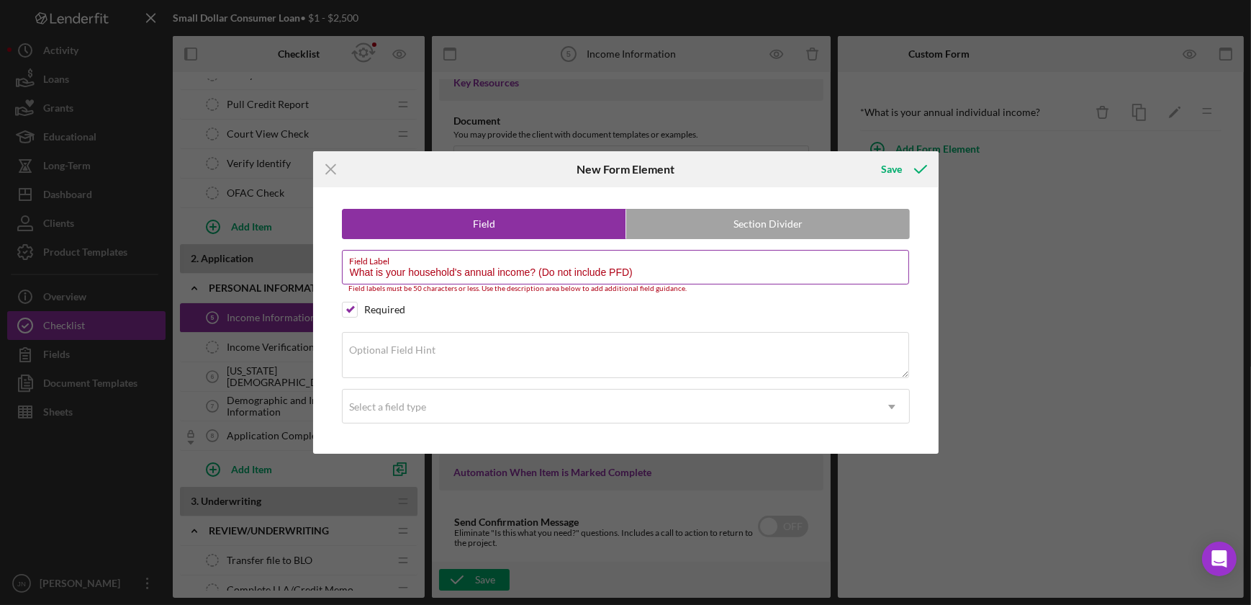
drag, startPoint x: 648, startPoint y: 272, endPoint x: 538, endPoint y: 281, distance: 109.7
click at [538, 281] on input "What is your household's annual income? (Do not include PFD)" at bounding box center [625, 267] width 567 height 35
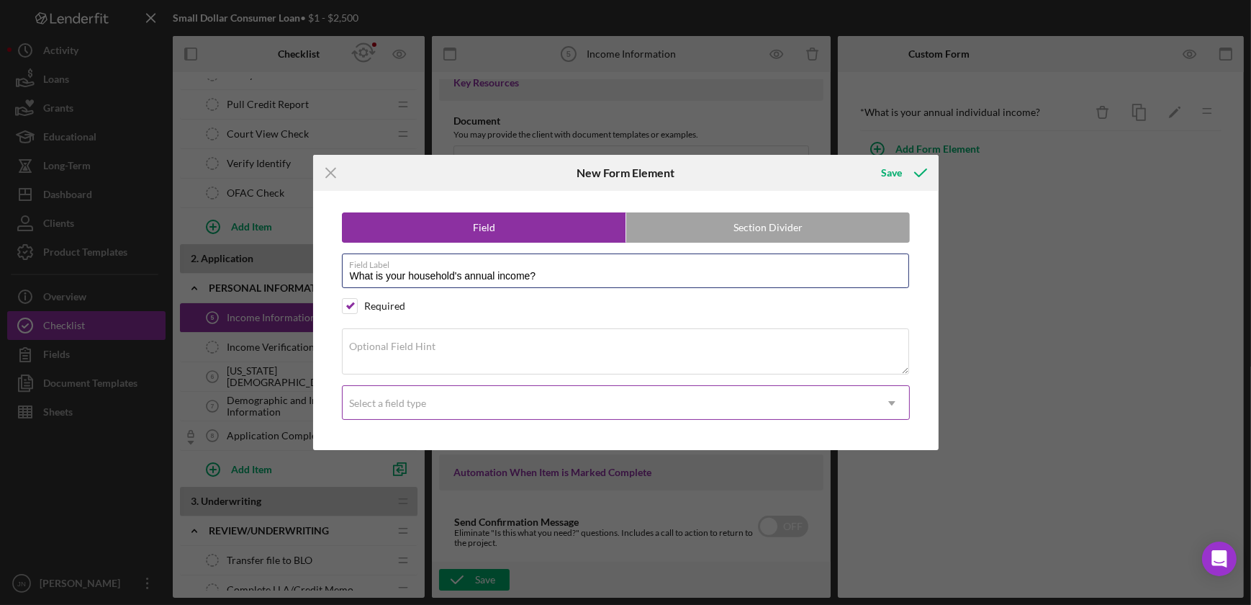
type input "What is your household's annual income?"
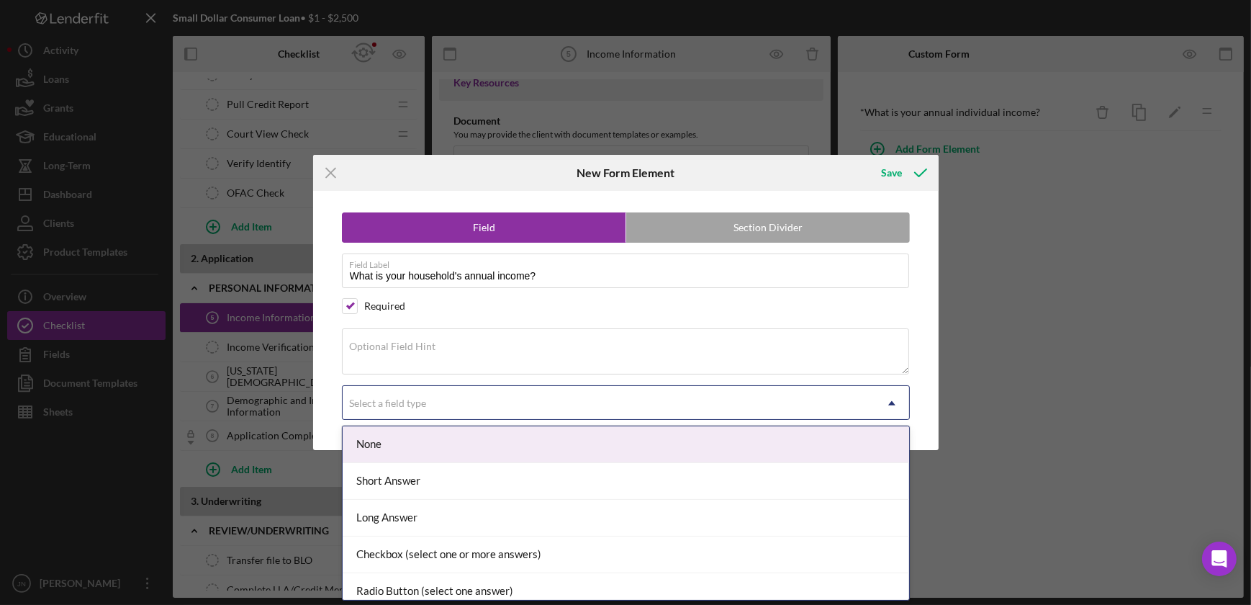
click at [492, 407] on div "Select a field type" at bounding box center [609, 403] width 532 height 33
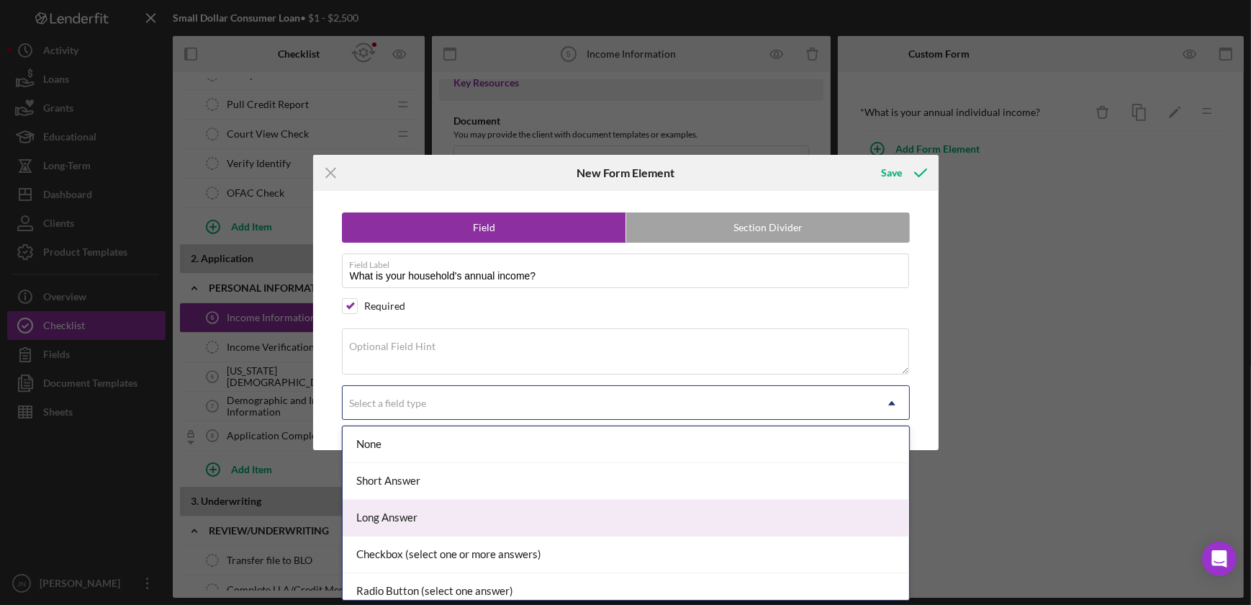
scroll to position [193, 0]
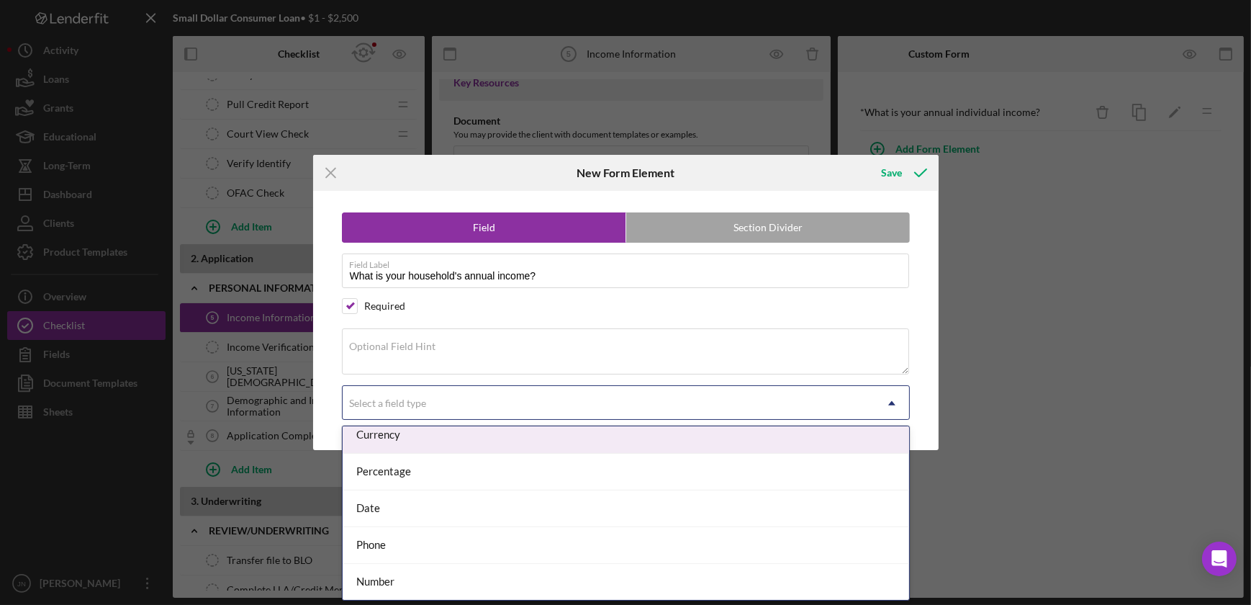
click at [484, 441] on div "Currency" at bounding box center [626, 435] width 566 height 37
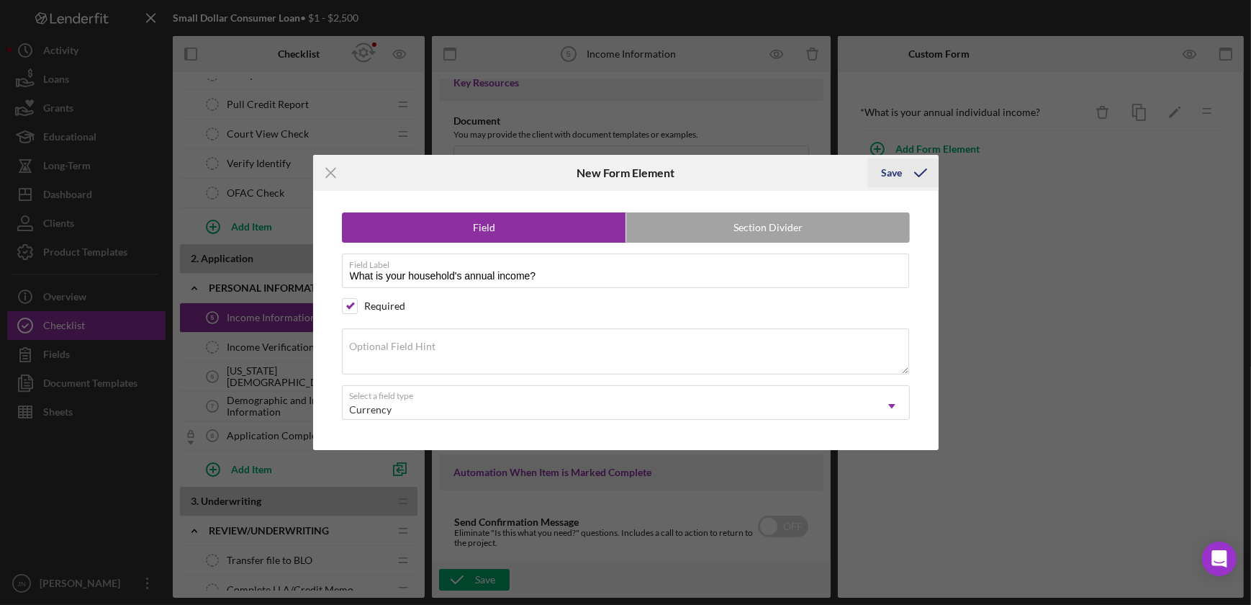
click at [900, 172] on div "Save" at bounding box center [892, 172] width 21 height 29
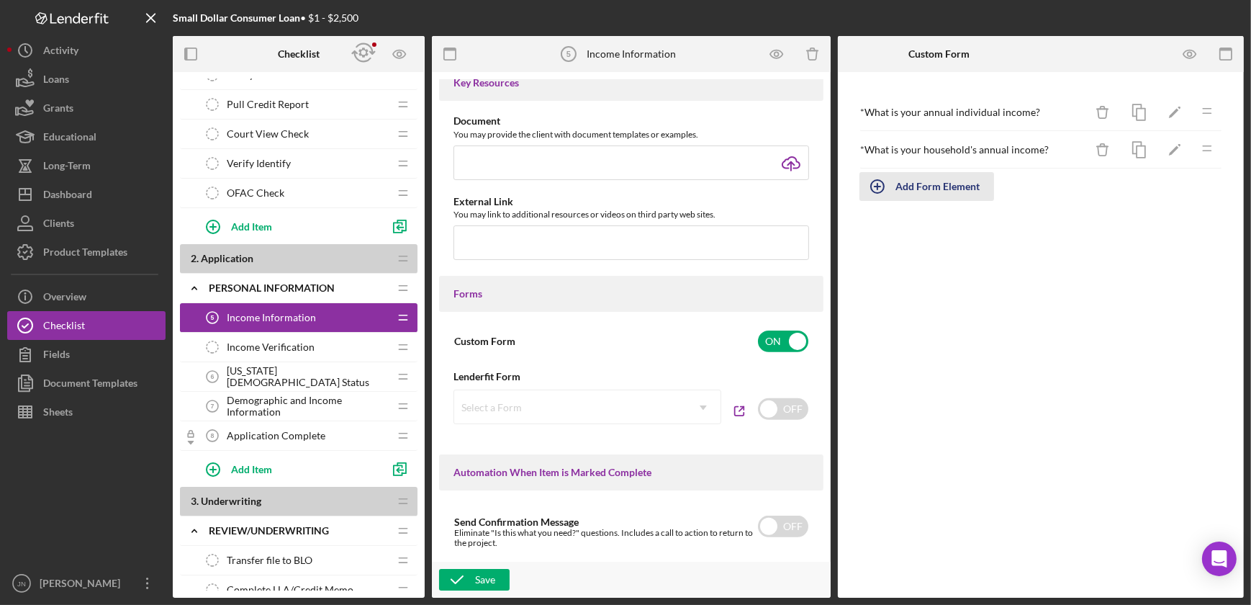
click at [910, 181] on div "Add Form Element" at bounding box center [937, 186] width 84 height 29
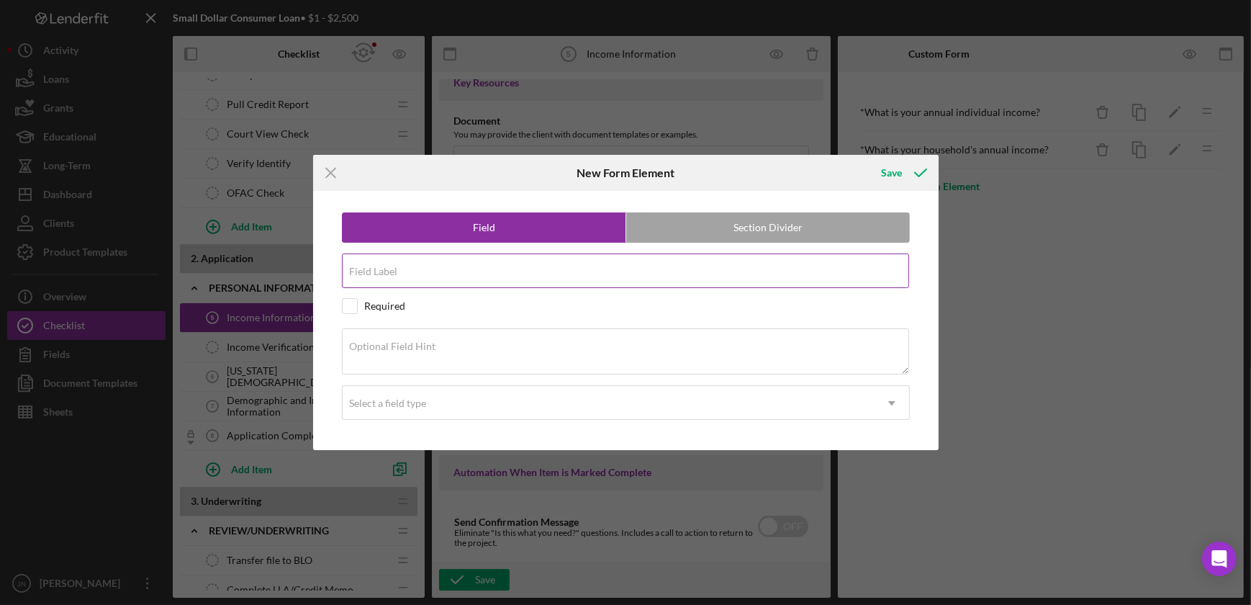
click at [564, 282] on input "Field Label" at bounding box center [625, 270] width 567 height 35
type input "How many people live in your household?"
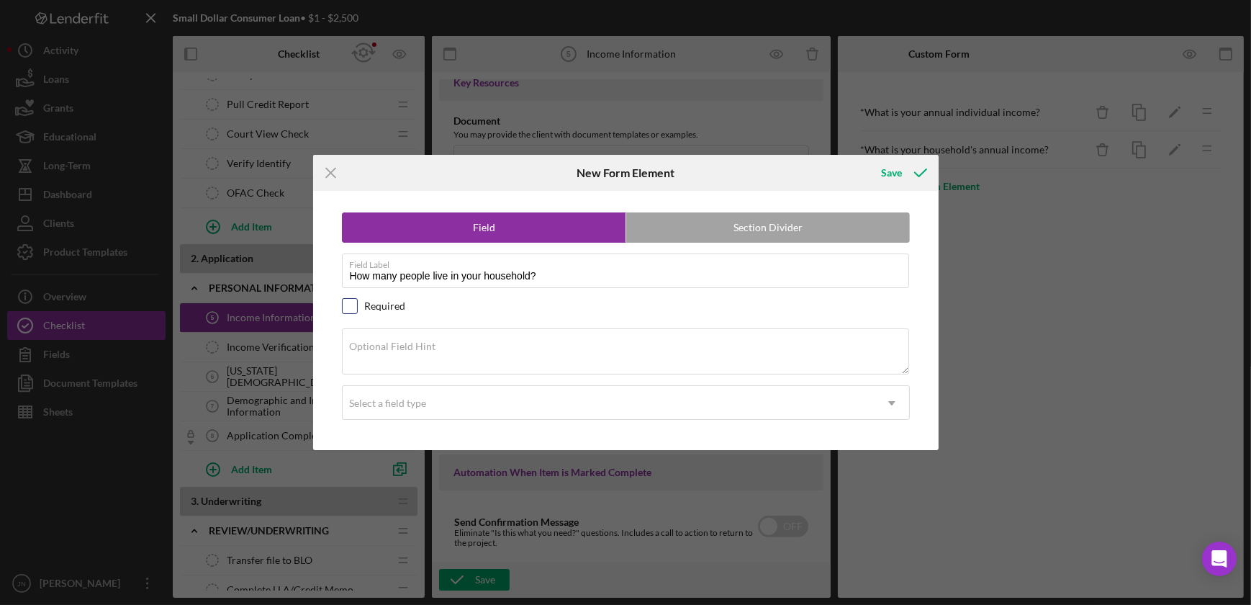
click at [353, 309] on input "checkbox" at bounding box center [350, 306] width 14 height 14
checkbox input "true"
click at [447, 397] on div "Select a field type" at bounding box center [609, 403] width 532 height 33
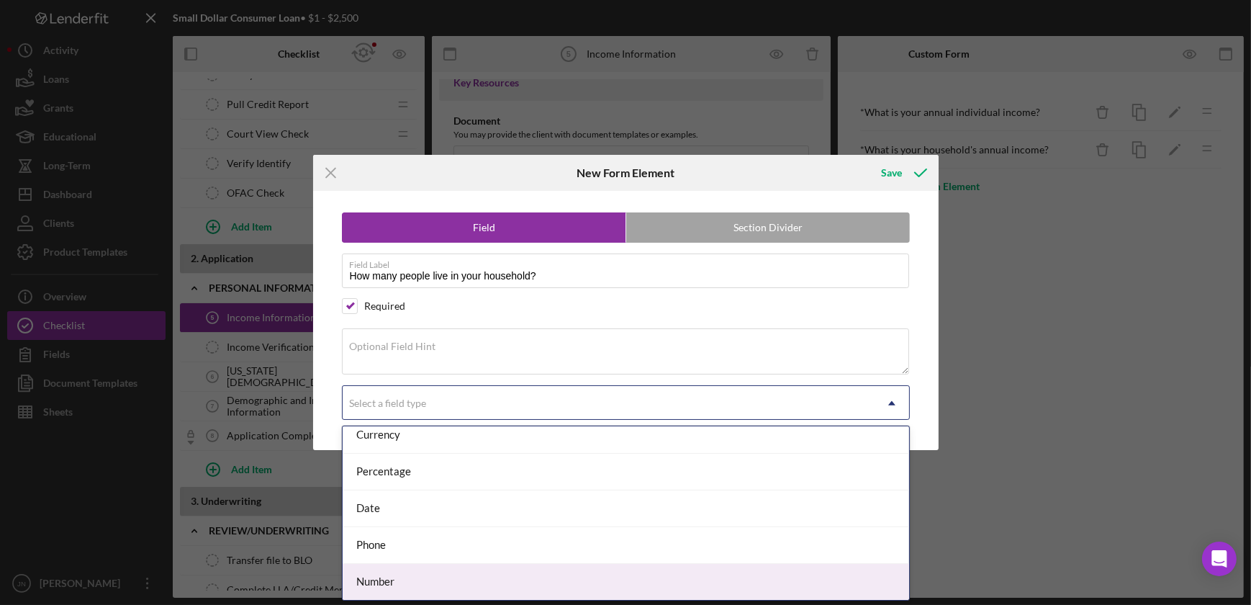
click at [499, 570] on div "Number" at bounding box center [626, 582] width 566 height 37
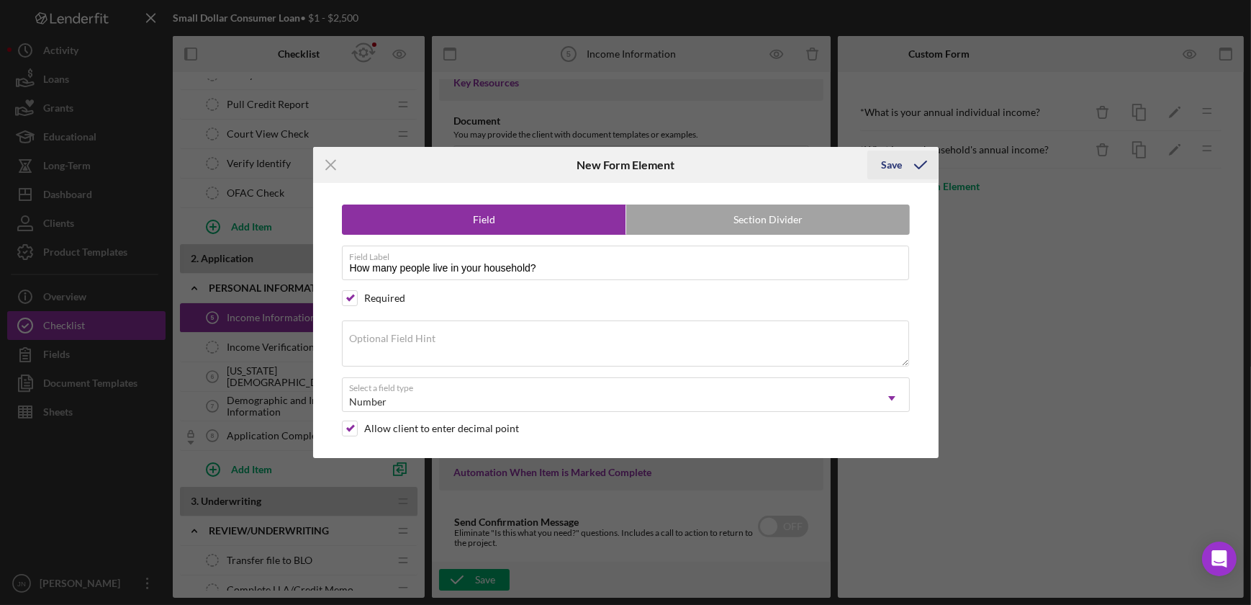
click at [897, 167] on div "Save" at bounding box center [892, 164] width 21 height 29
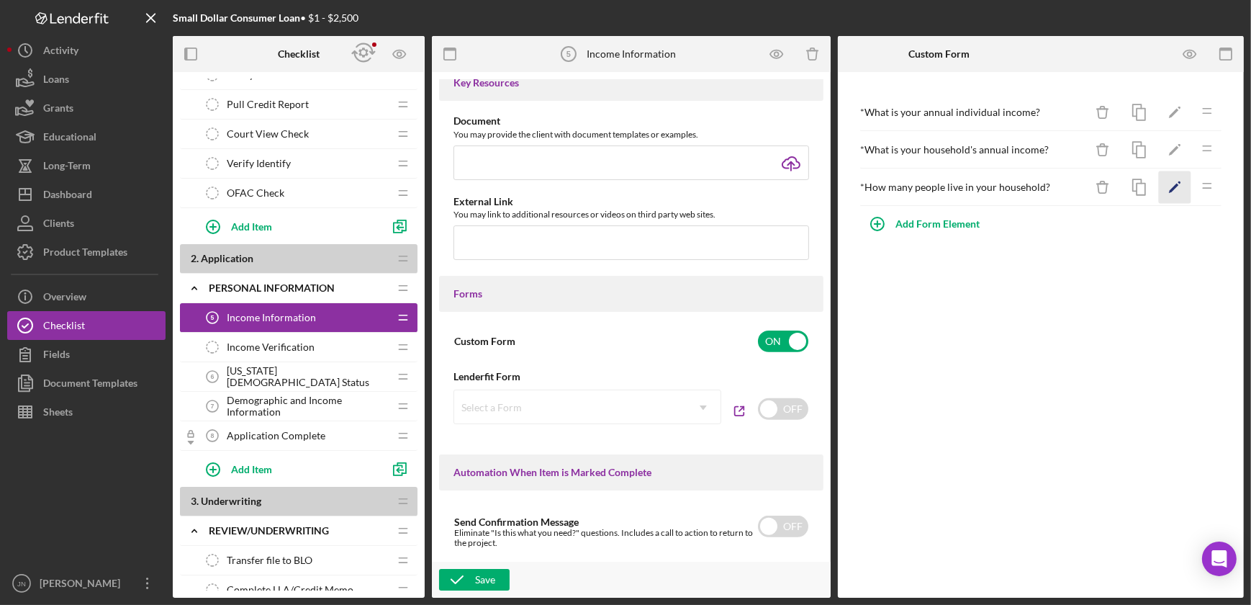
click at [1177, 189] on icon "Icon/Edit" at bounding box center [1175, 187] width 32 height 32
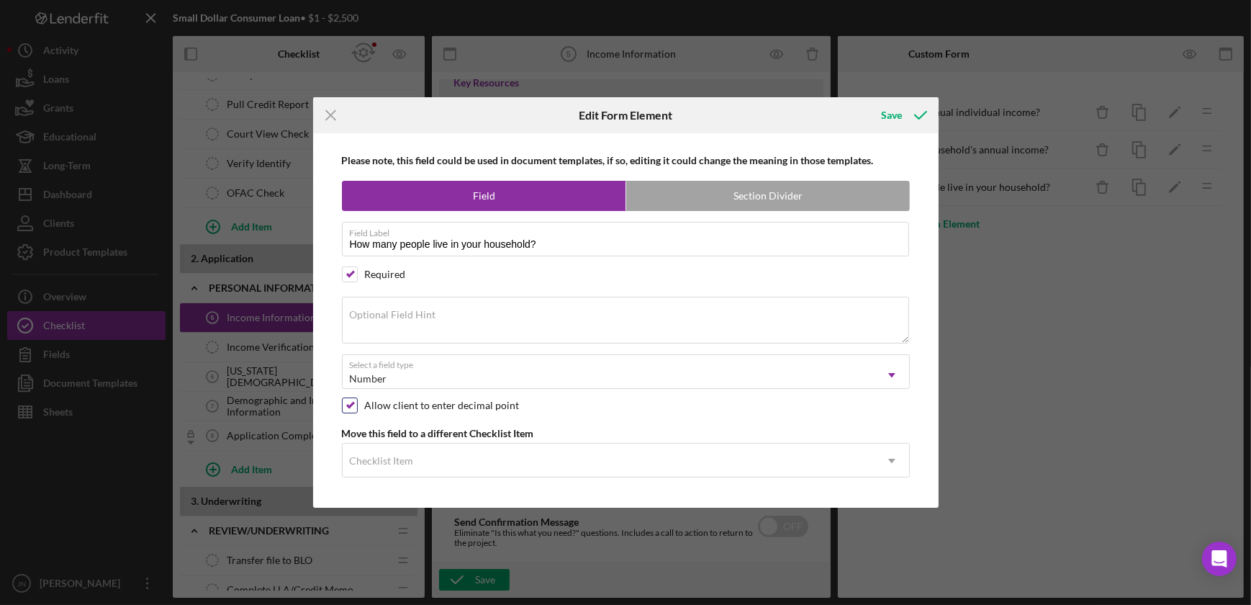
click at [348, 404] on input "checkbox" at bounding box center [350, 405] width 14 height 14
checkbox input "false"
click at [909, 121] on icon "submit" at bounding box center [921, 115] width 36 height 36
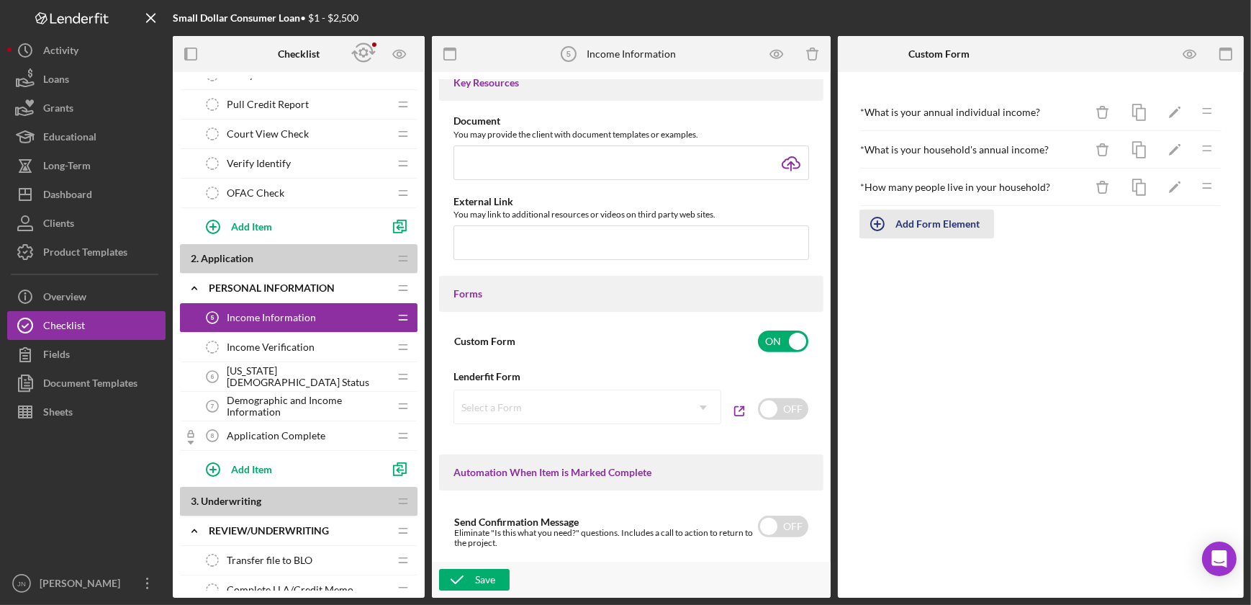
click at [948, 220] on div "Add Form Element" at bounding box center [937, 223] width 84 height 29
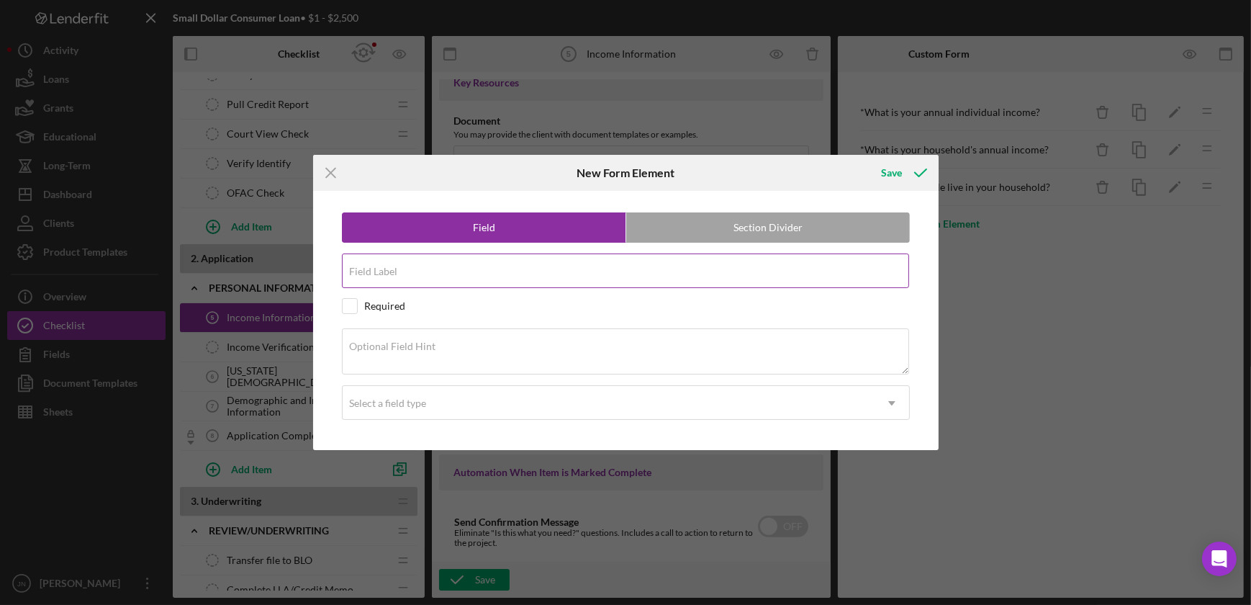
click at [602, 263] on div "Field Label" at bounding box center [626, 271] width 568 height 36
type input "How many people live in household received a PFD?"
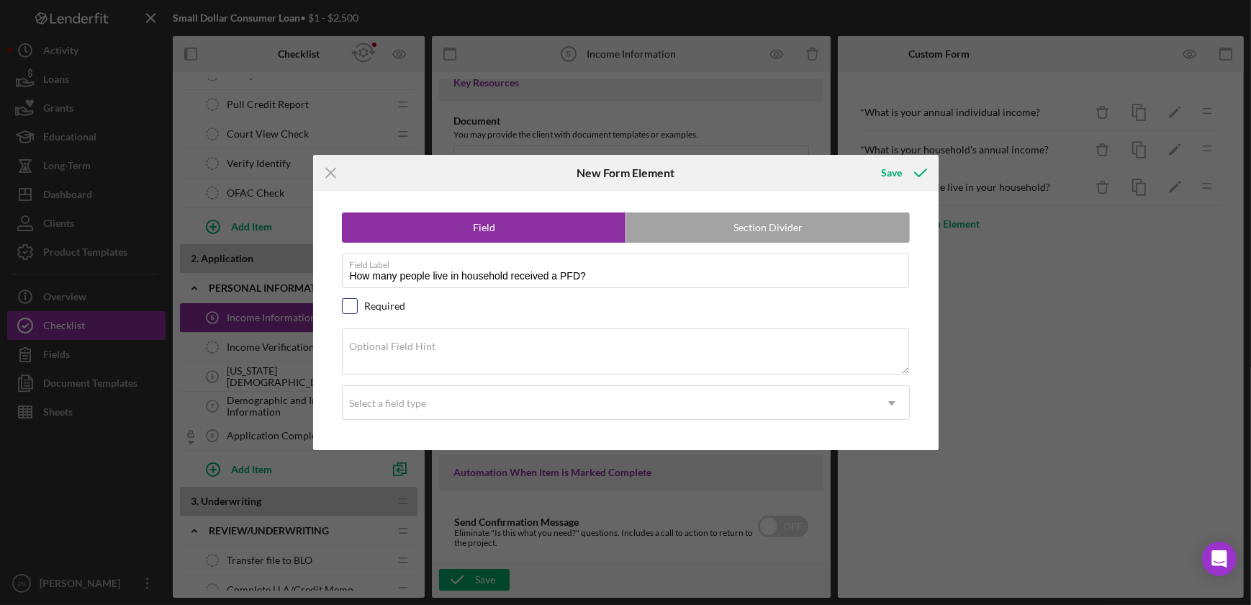
click at [352, 304] on input "checkbox" at bounding box center [350, 306] width 14 height 14
checkbox input "true"
click at [454, 397] on div "Select a field type" at bounding box center [609, 403] width 532 height 33
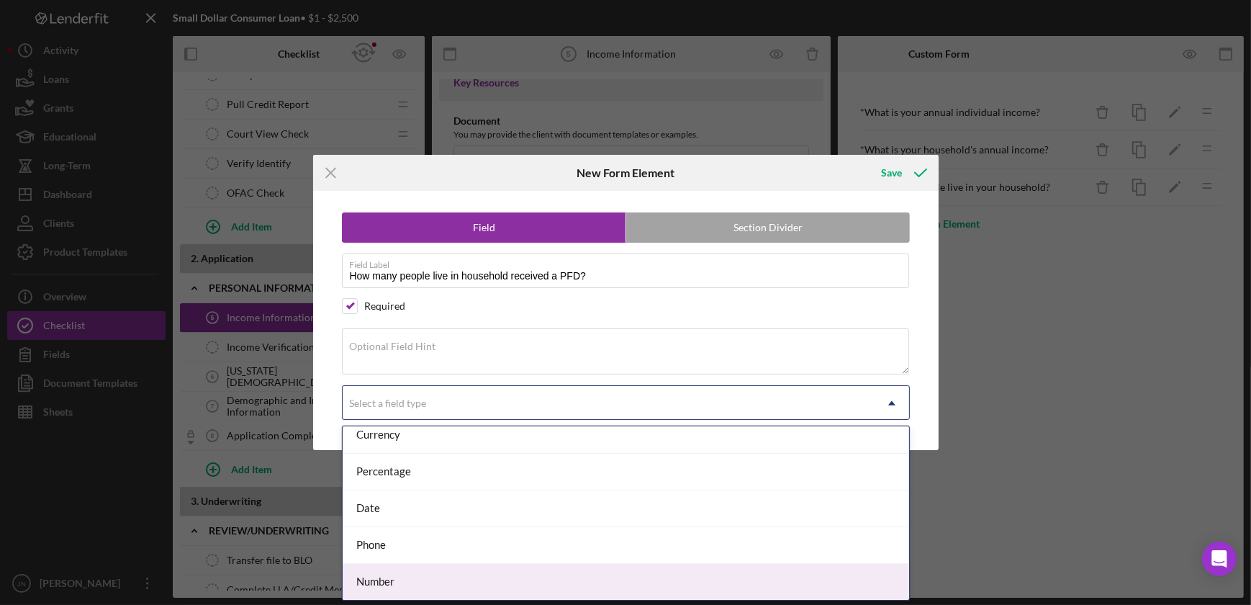
click at [458, 577] on div "Number" at bounding box center [626, 582] width 566 height 37
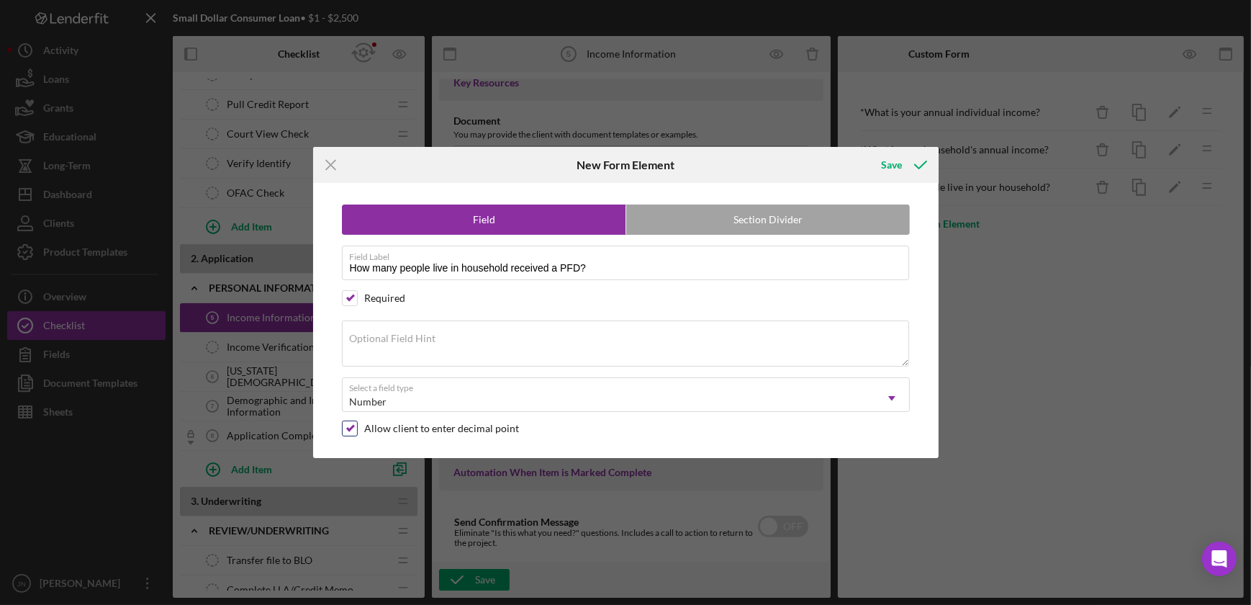
click at [348, 425] on input "checkbox" at bounding box center [350, 428] width 14 height 14
checkbox input "false"
click at [892, 168] on div "Save" at bounding box center [892, 164] width 21 height 29
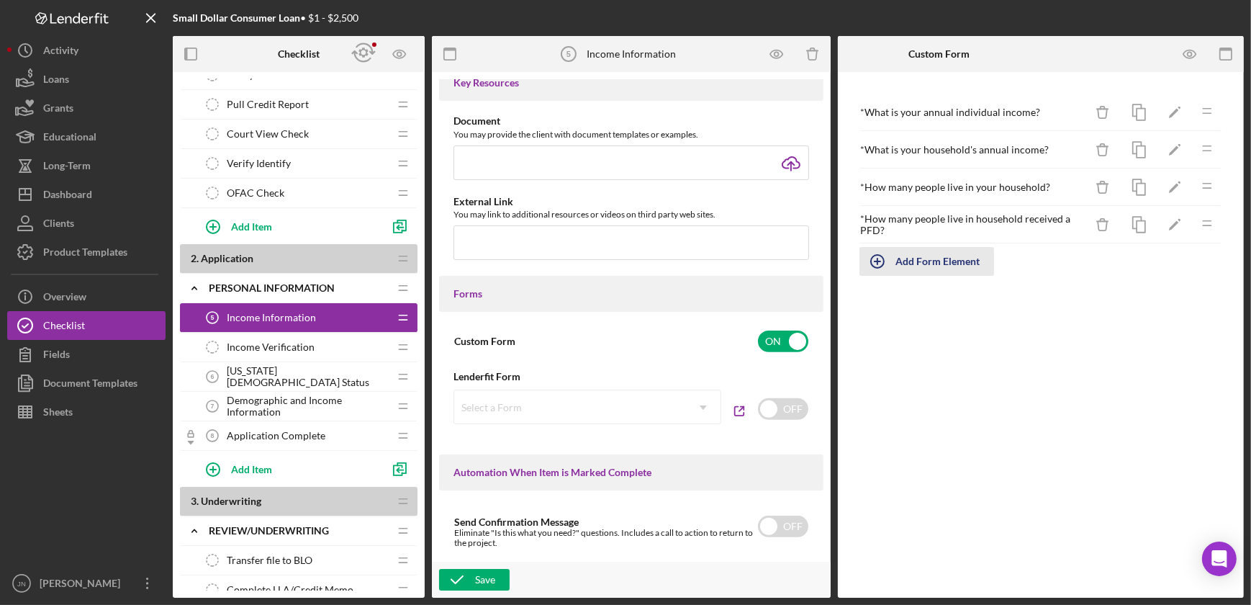
click at [910, 263] on div "Add Form Element" at bounding box center [937, 261] width 84 height 29
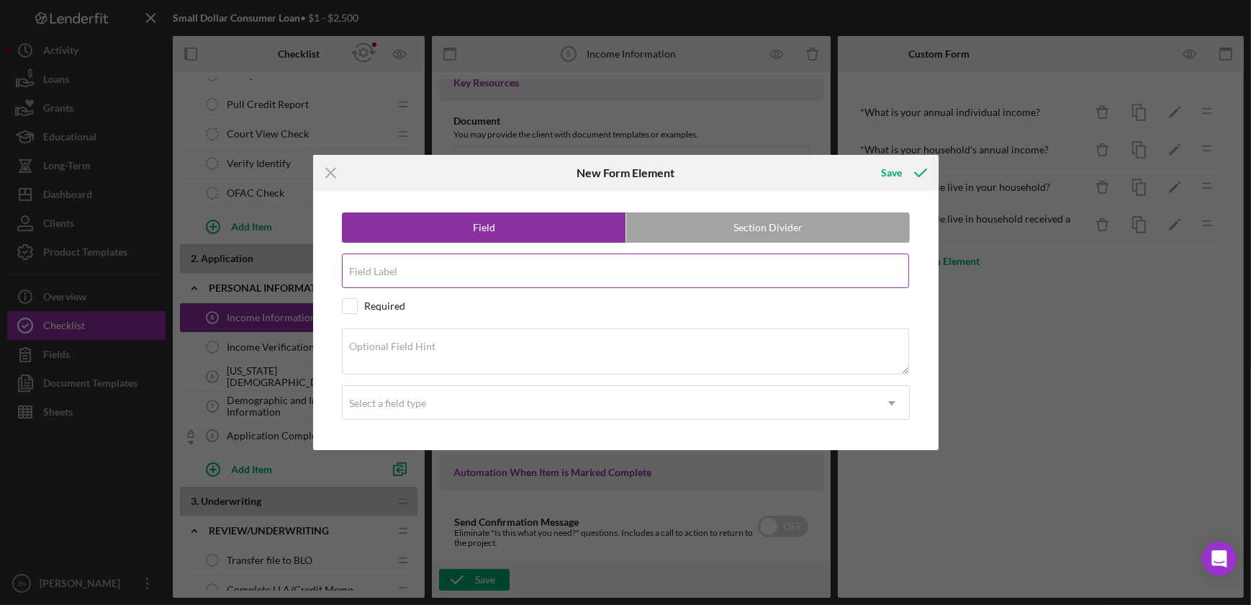
click at [641, 262] on div "Field Label" at bounding box center [626, 271] width 568 height 36
type input "W"
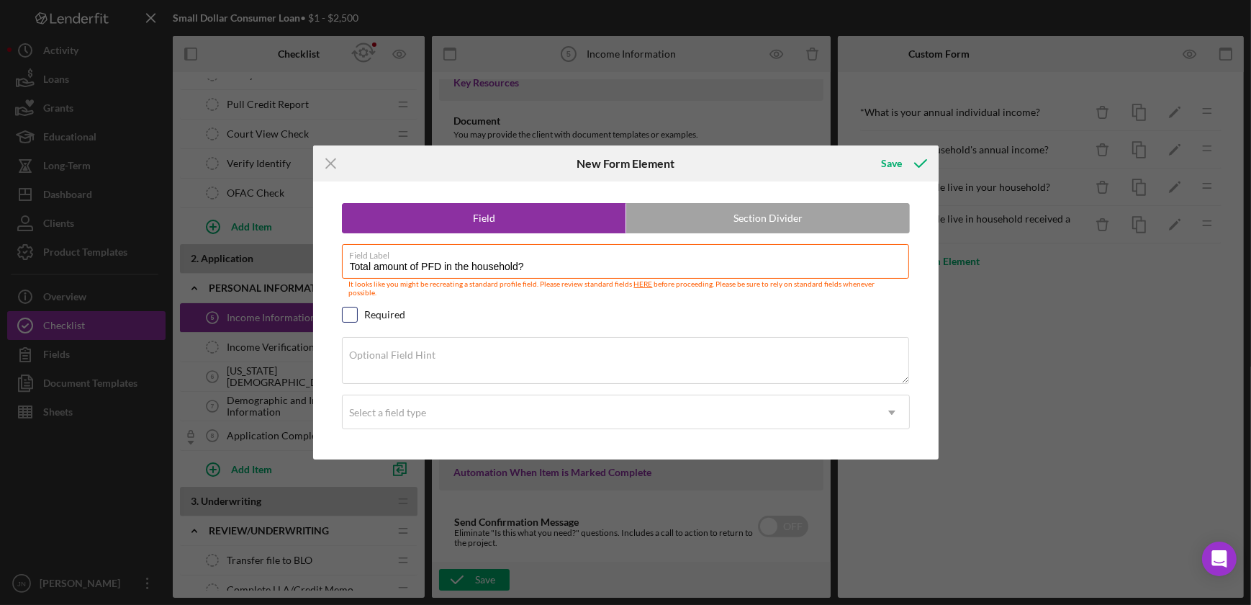
type input "Total amount of PFD in the household?"
click at [345, 311] on input "checkbox" at bounding box center [350, 314] width 14 height 14
checkbox input "true"
click at [621, 407] on div "Select a field type" at bounding box center [609, 412] width 532 height 33
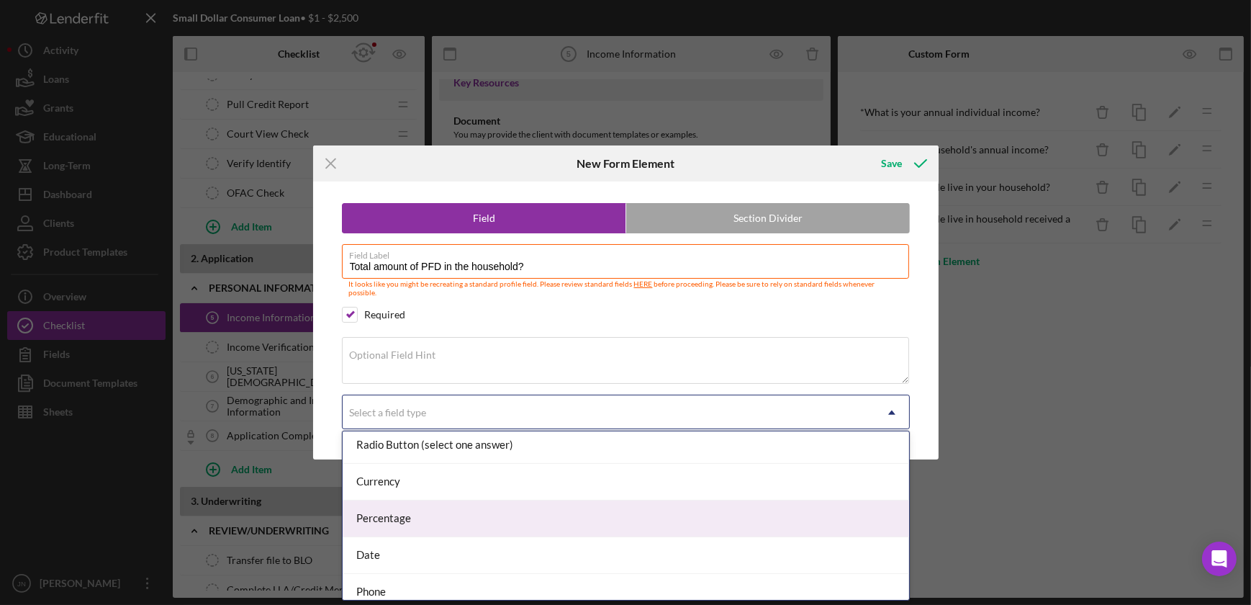
scroll to position [132, 0]
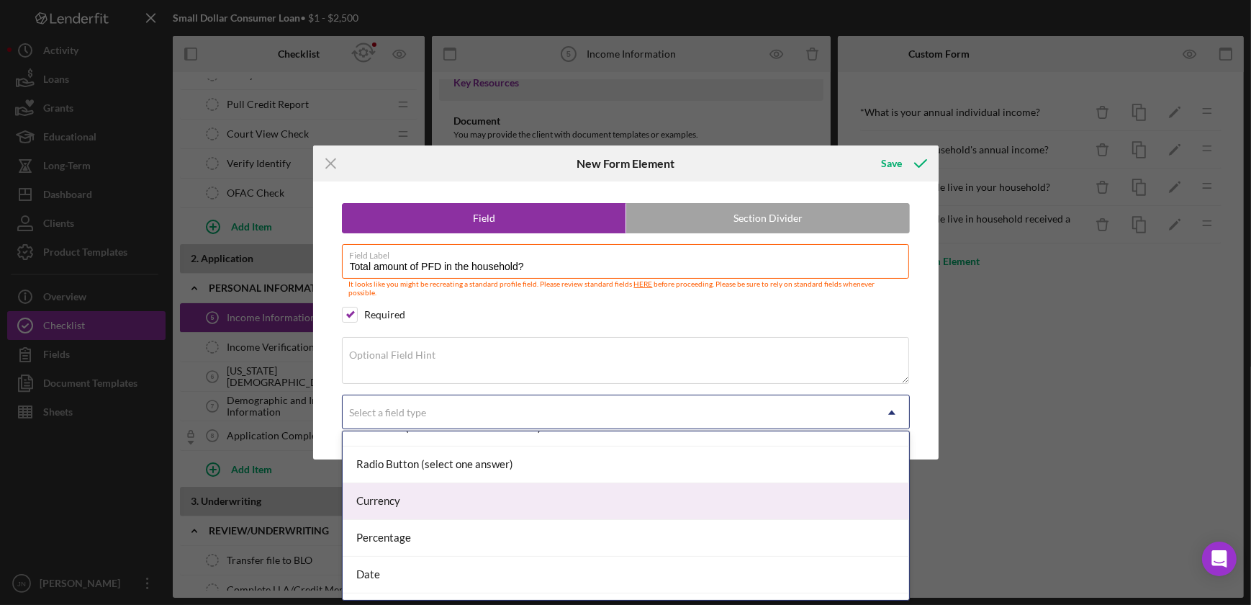
click at [620, 497] on div "Currency" at bounding box center [626, 501] width 566 height 37
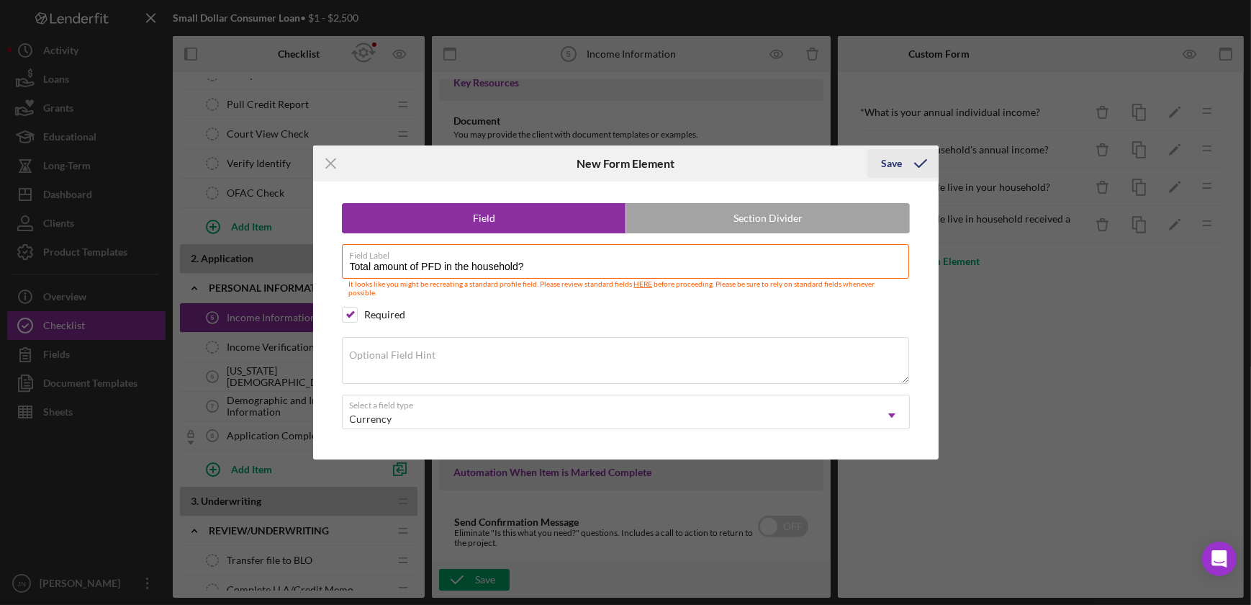
click at [895, 166] on div "Save" at bounding box center [892, 163] width 21 height 29
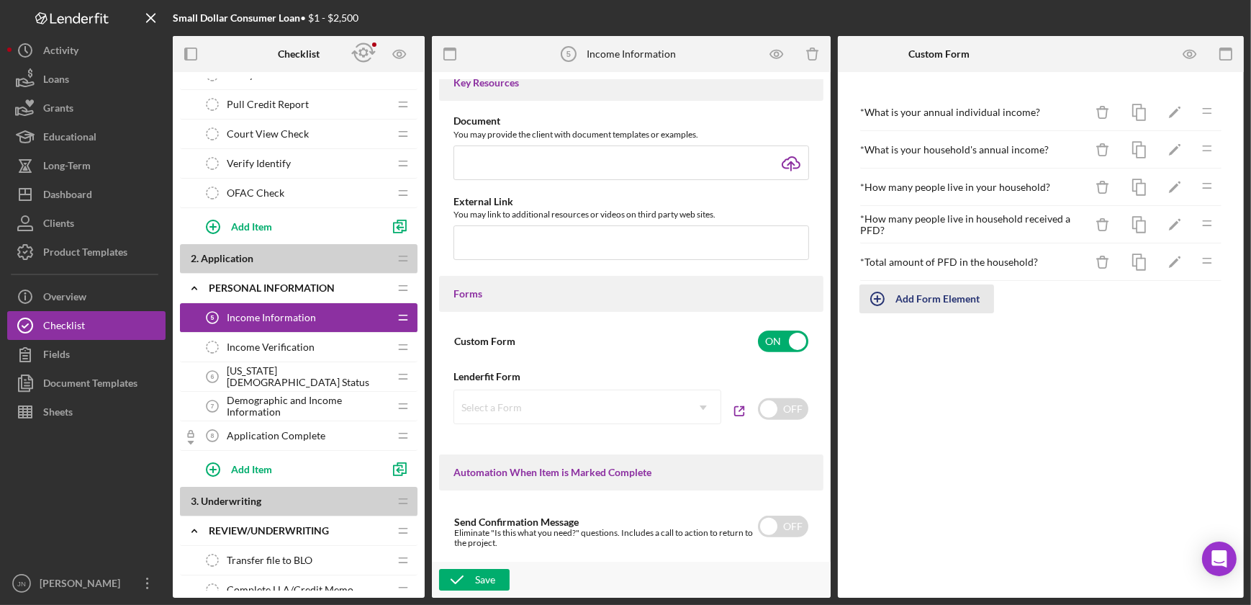
click at [941, 300] on div "Add Form Element" at bounding box center [937, 298] width 84 height 29
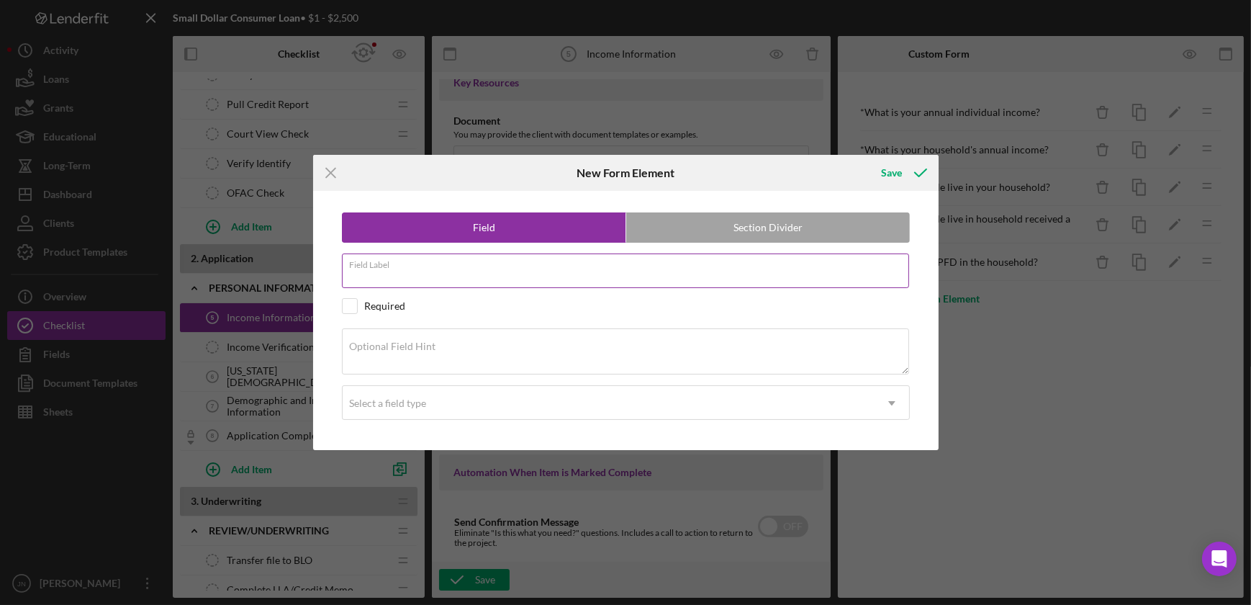
click at [695, 262] on div "Field Label" at bounding box center [626, 271] width 568 height 36
click at [446, 348] on div "Optional Field Hint" at bounding box center [626, 352] width 568 height 48
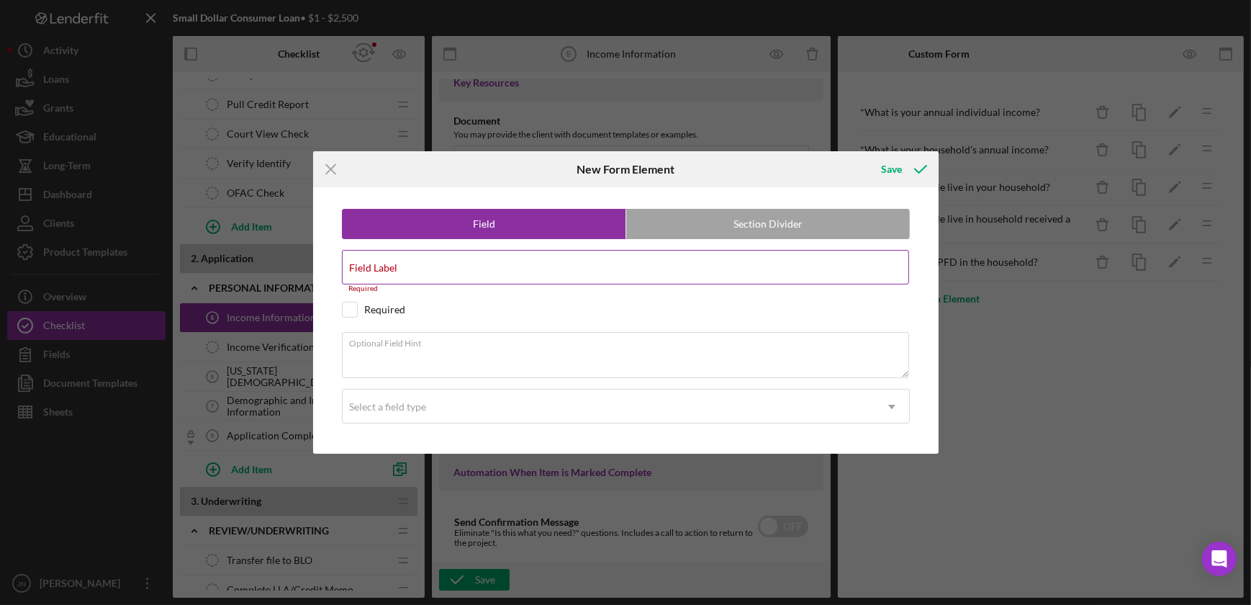
click at [448, 259] on div "Field Label Required" at bounding box center [626, 271] width 568 height 43
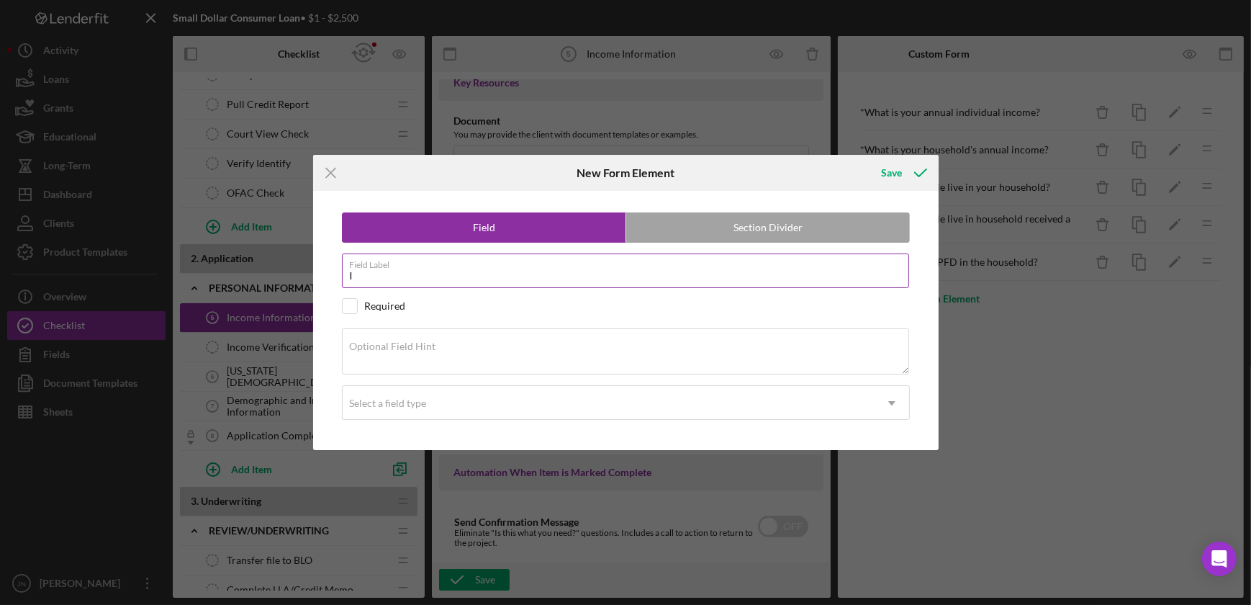
type input "I"
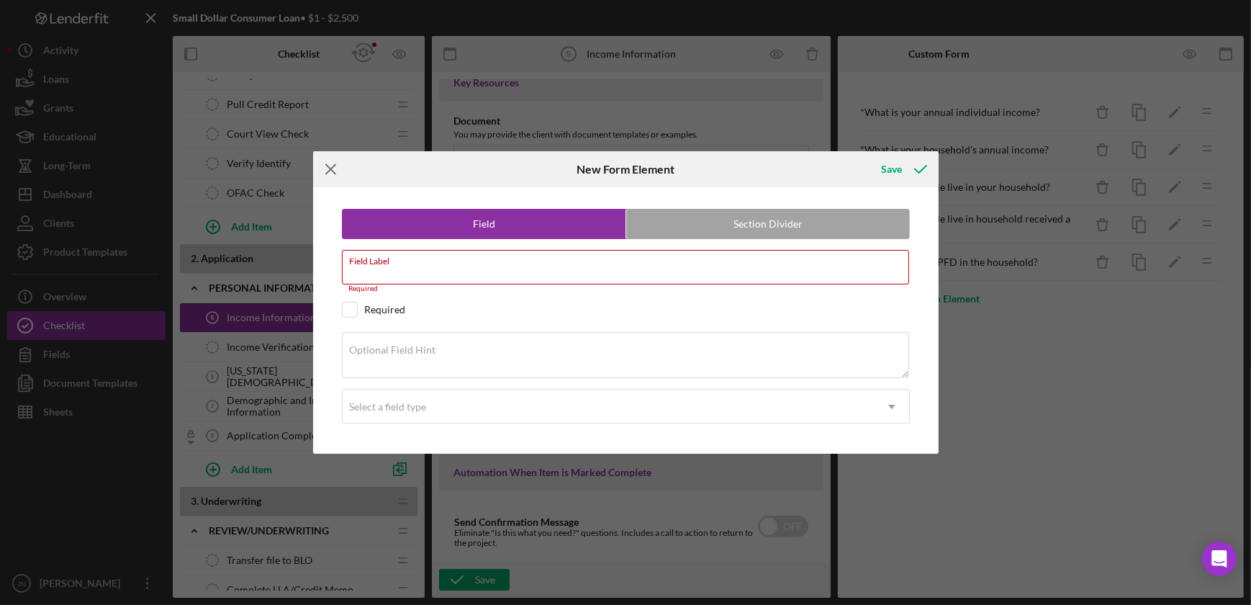
click at [330, 165] on icon "Icon/Menu Close" at bounding box center [331, 169] width 36 height 36
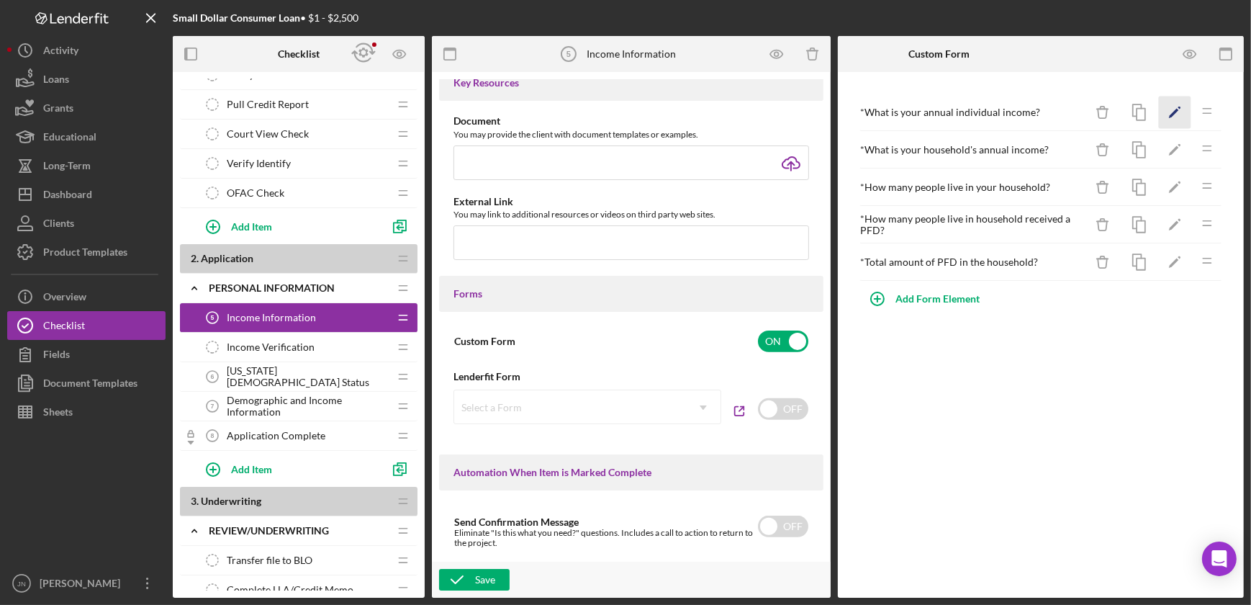
click at [1168, 119] on icon "Icon/Edit" at bounding box center [1175, 112] width 32 height 32
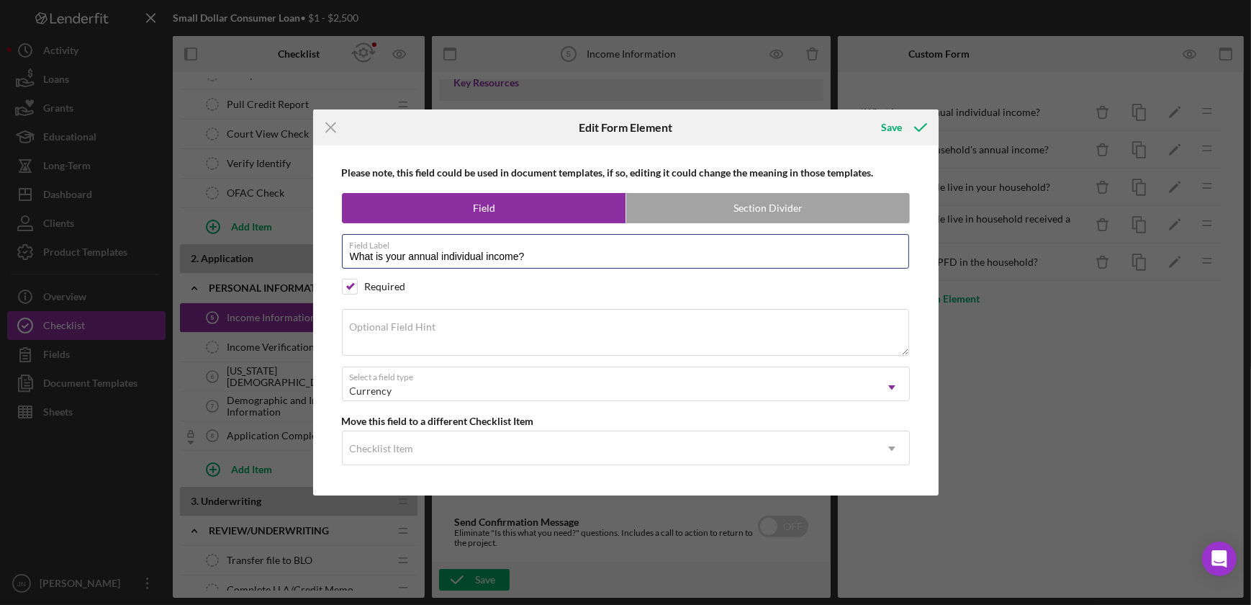
drag, startPoint x: 553, startPoint y: 253, endPoint x: 293, endPoint y: 256, distance: 260.6
click at [293, 256] on div "Icon/Menu Close Edit Form Element Save Please note, this field could be used in…" at bounding box center [625, 302] width 1251 height 605
click at [360, 322] on label "Optional Field Hint" at bounding box center [393, 327] width 86 height 12
click at [360, 322] on textarea "Optional Field Hint" at bounding box center [625, 332] width 567 height 46
paste textarea "What is your annual individual income?"
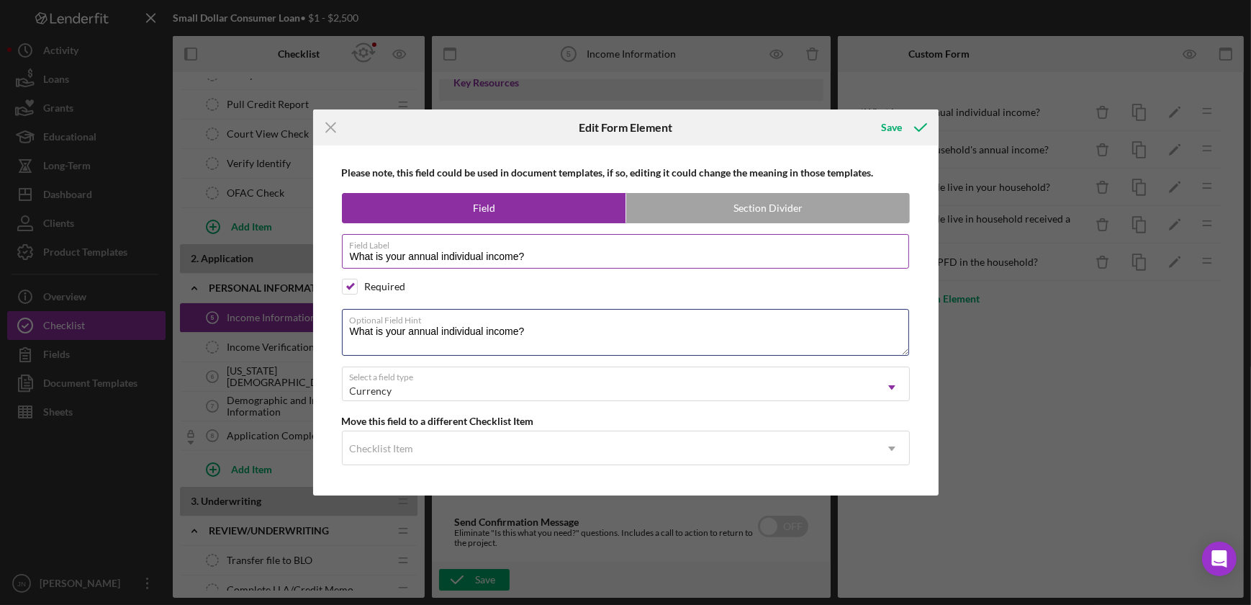
type textarea "What is your annual individual income?"
drag, startPoint x: 551, startPoint y: 252, endPoint x: 304, endPoint y: 243, distance: 247.0
click at [304, 243] on div "Icon/Menu Close Edit Form Element Save Please note, this field could be used in…" at bounding box center [625, 302] width 1251 height 605
type input "Household Income"
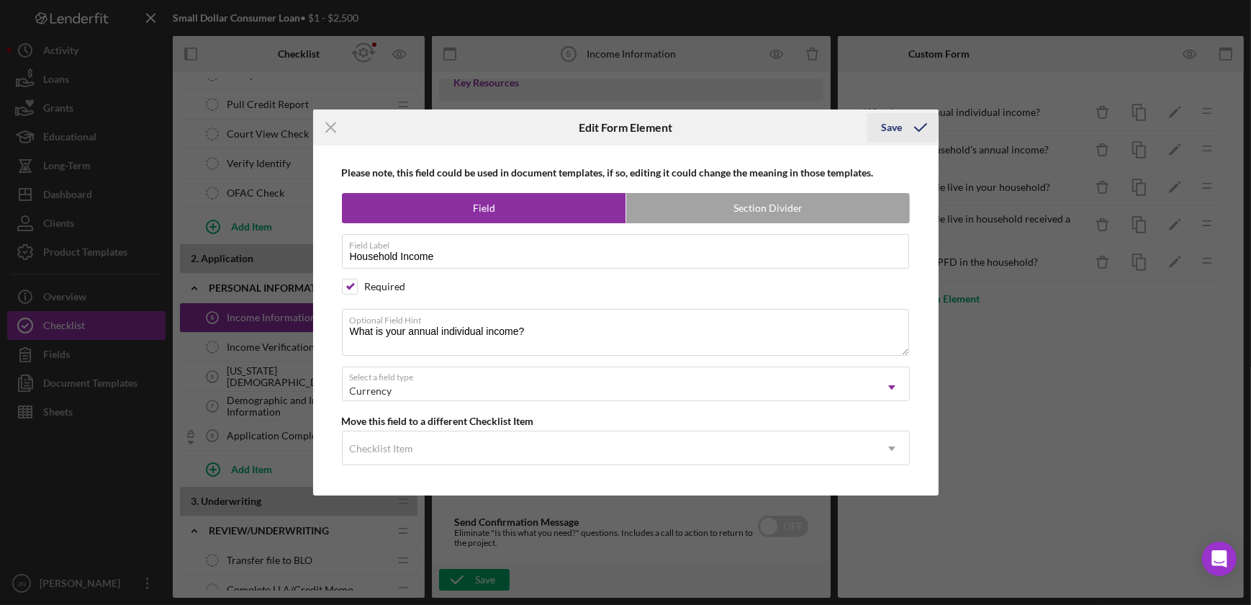
click at [887, 128] on div "Save" at bounding box center [892, 127] width 21 height 29
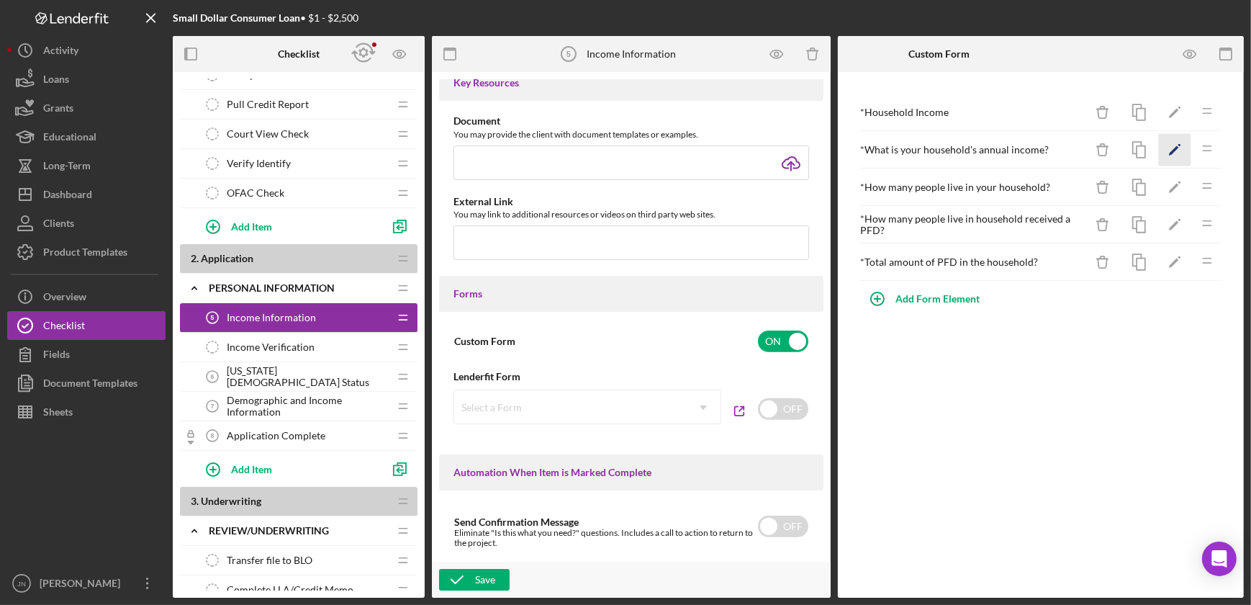
click at [1172, 154] on icon "Icon/Edit" at bounding box center [1175, 150] width 32 height 32
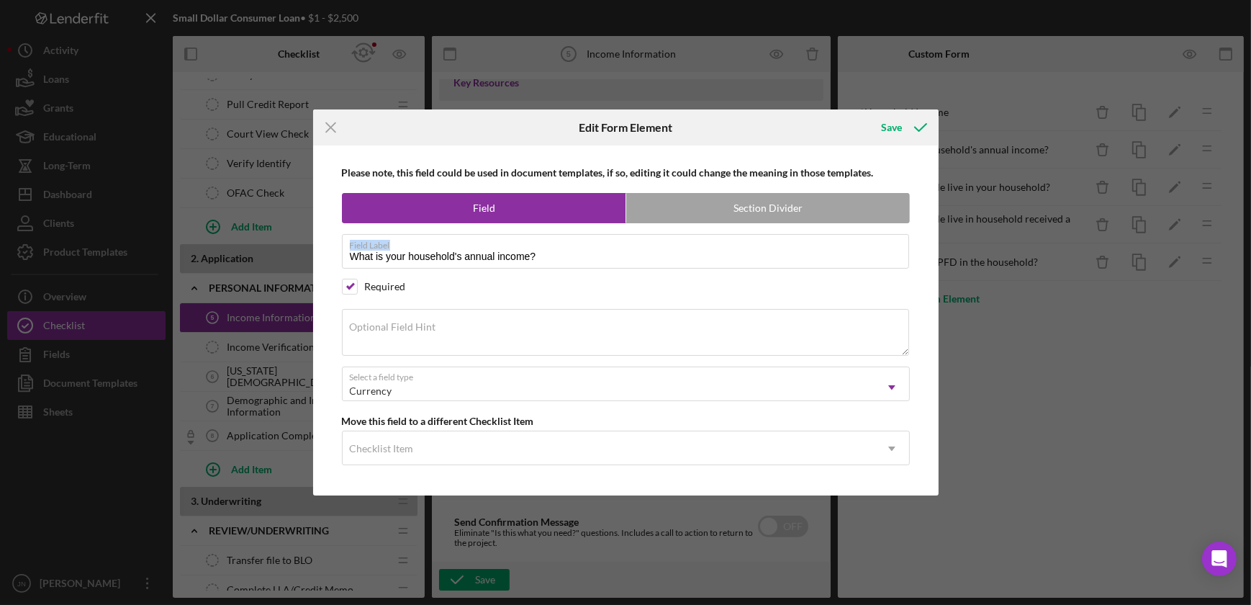
drag, startPoint x: 554, startPoint y: 249, endPoint x: 309, endPoint y: 240, distance: 244.9
click at [309, 240] on div "Icon/Menu Close Edit Form Element Save Please note, this field could be used in…" at bounding box center [625, 302] width 1251 height 605
drag, startPoint x: 546, startPoint y: 255, endPoint x: 292, endPoint y: 266, distance: 254.3
click at [292, 266] on div "Icon/Menu Close Edit Form Element Save Please note, this field could be used in…" at bounding box center [625, 302] width 1251 height 605
type input "Household Income"
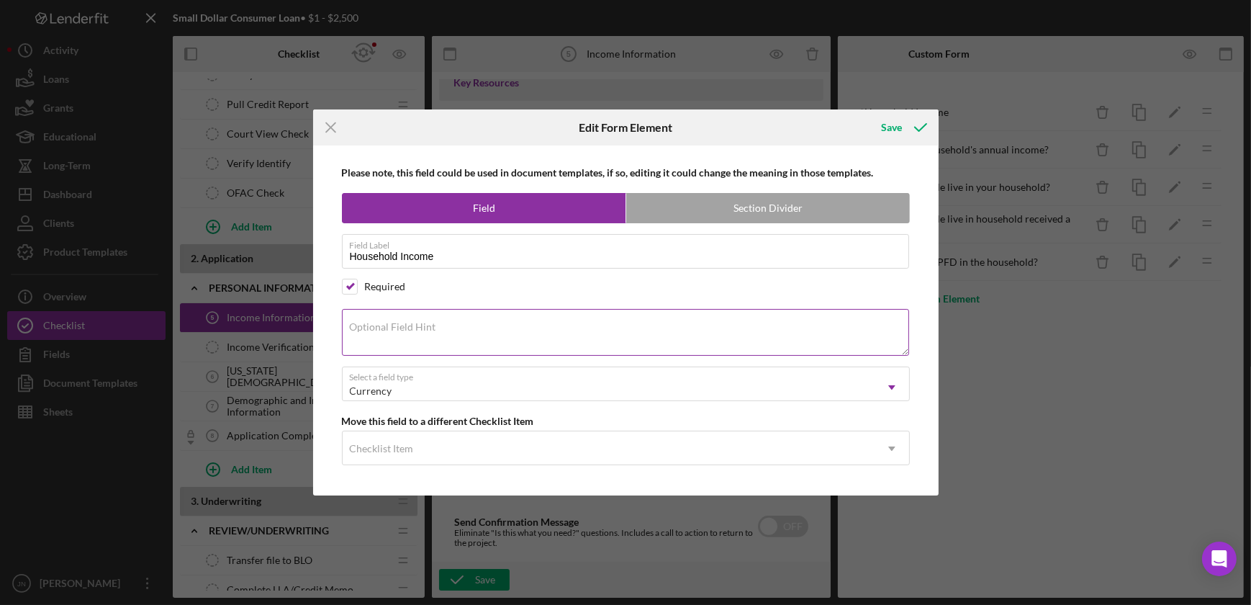
click at [654, 309] on textarea "Optional Field Hint" at bounding box center [625, 332] width 567 height 46
paste textarea "What is your household's annual income before taxes? (Do not include PFD)"
type textarea "What is your household's annual income before taxes? (Do not include PFD)"
click at [897, 129] on div "Save" at bounding box center [892, 127] width 21 height 29
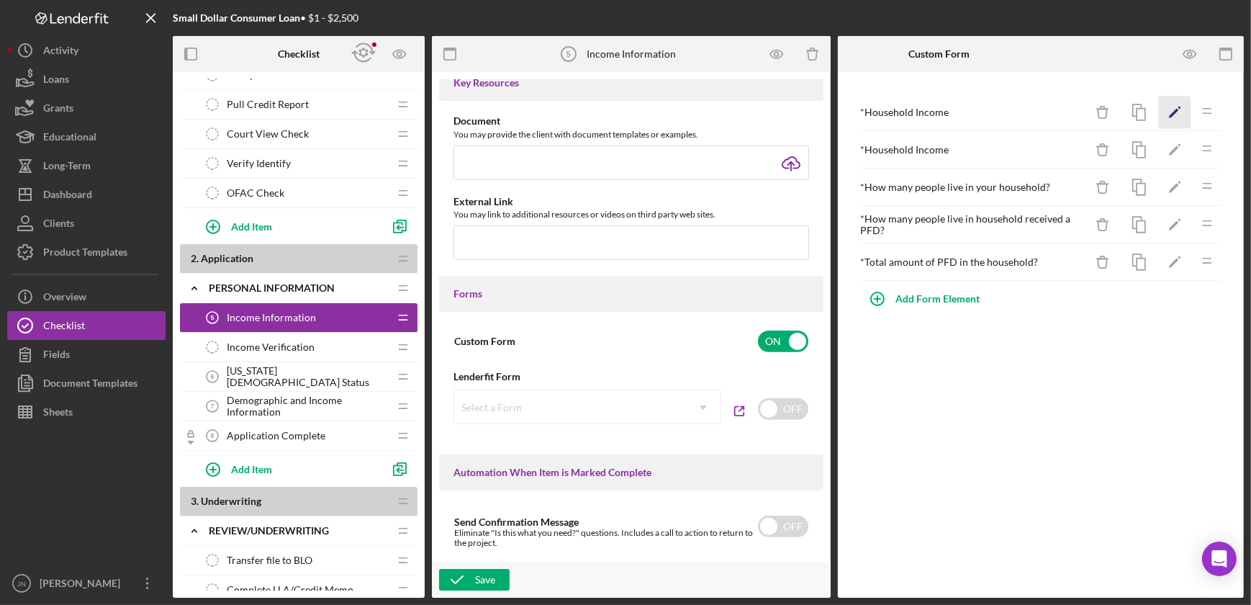
click at [1175, 108] on icon "Icon/Edit" at bounding box center [1175, 112] width 32 height 32
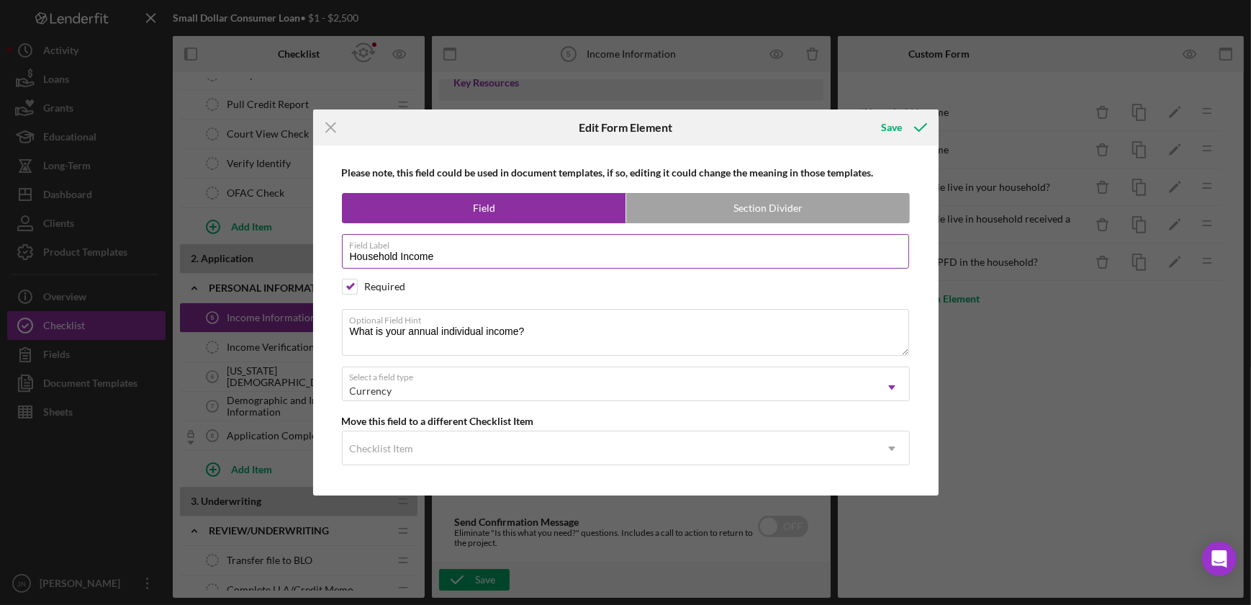
click at [448, 261] on input "Household Income" at bounding box center [625, 251] width 567 height 35
drag, startPoint x: 396, startPoint y: 256, endPoint x: 329, endPoint y: 260, distance: 67.0
click at [329, 260] on div "Please note, this field could be used in document templates, if so, editing it …" at bounding box center [625, 319] width 611 height 349
type input "Individual Income"
click at [889, 123] on div "Save" at bounding box center [892, 127] width 21 height 29
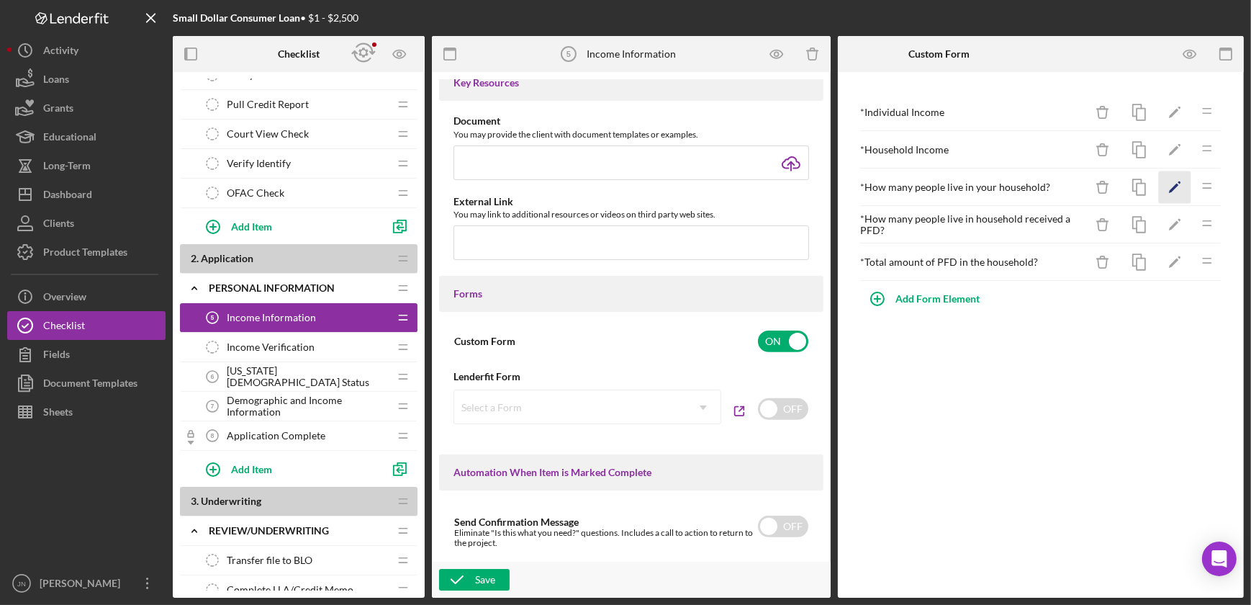
click at [1170, 178] on icon "Icon/Edit" at bounding box center [1175, 187] width 32 height 32
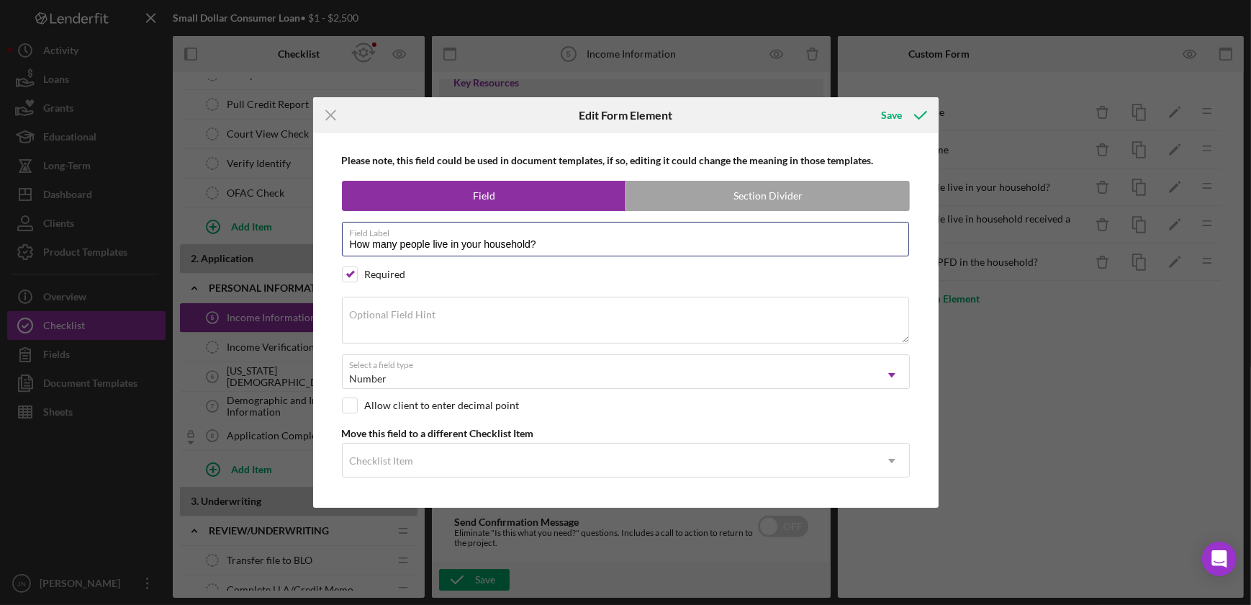
drag, startPoint x: 570, startPoint y: 238, endPoint x: 201, endPoint y: 245, distance: 369.3
click at [201, 245] on div "Icon/Menu Close Edit Form Element Save Please note, this field could be used in…" at bounding box center [625, 302] width 1251 height 605
type input "H"
type input "Household Size"
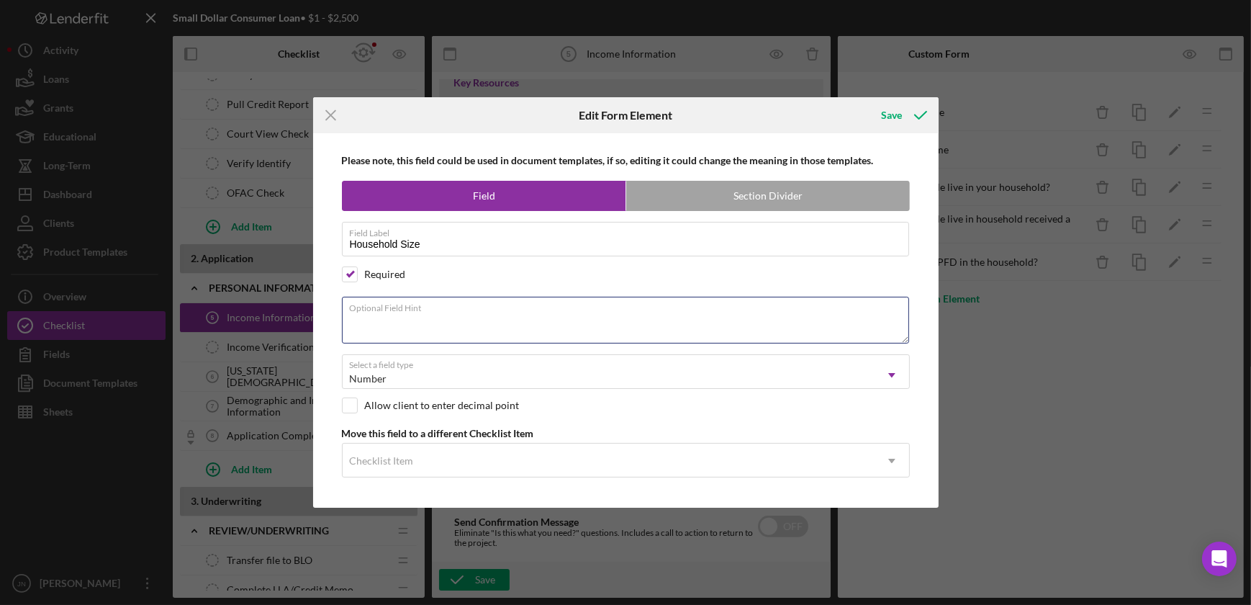
paste textarea "How many people live in your household?"
type textarea "How many people live in your household?"
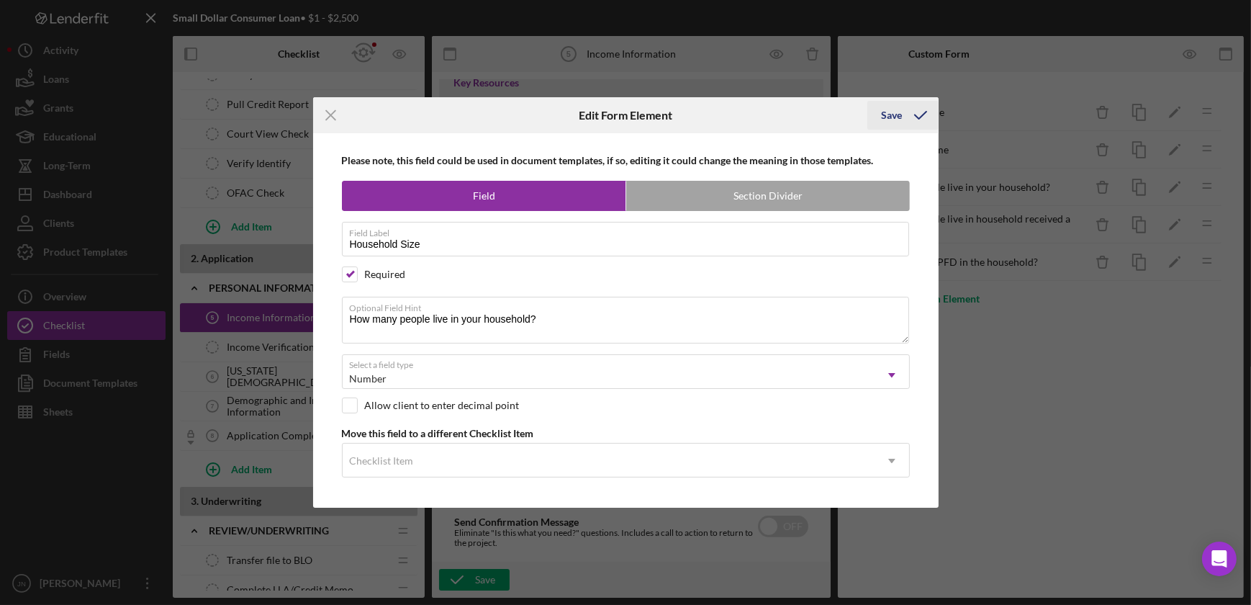
click at [892, 119] on div "Save" at bounding box center [892, 115] width 21 height 29
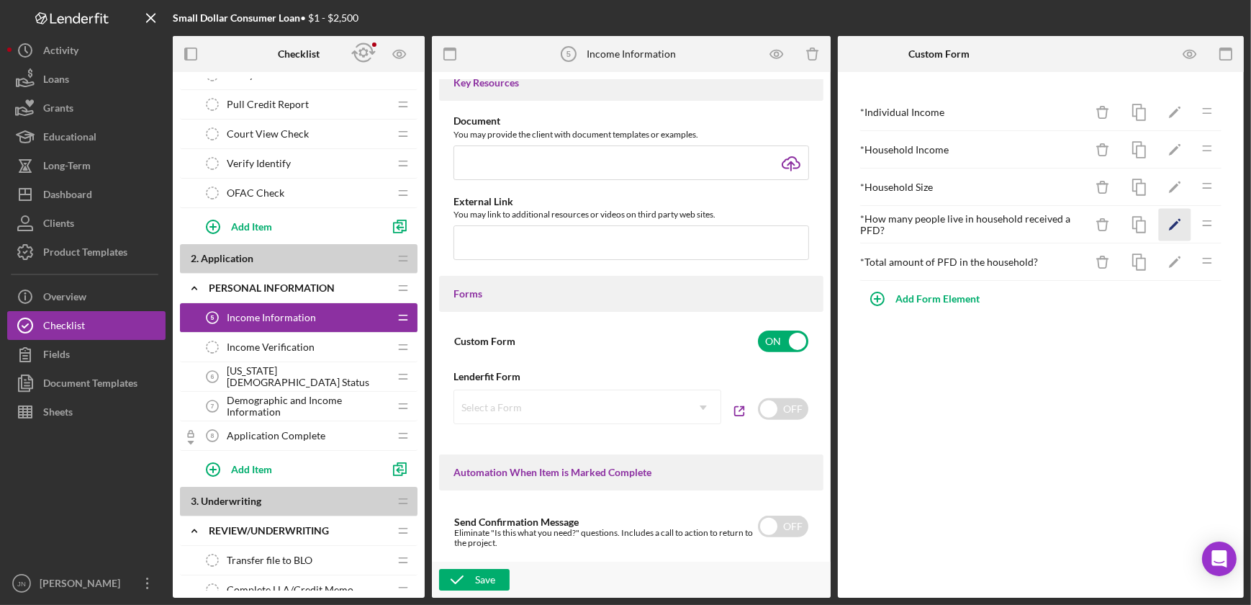
click at [1172, 223] on icon "Icon/Edit" at bounding box center [1175, 225] width 32 height 32
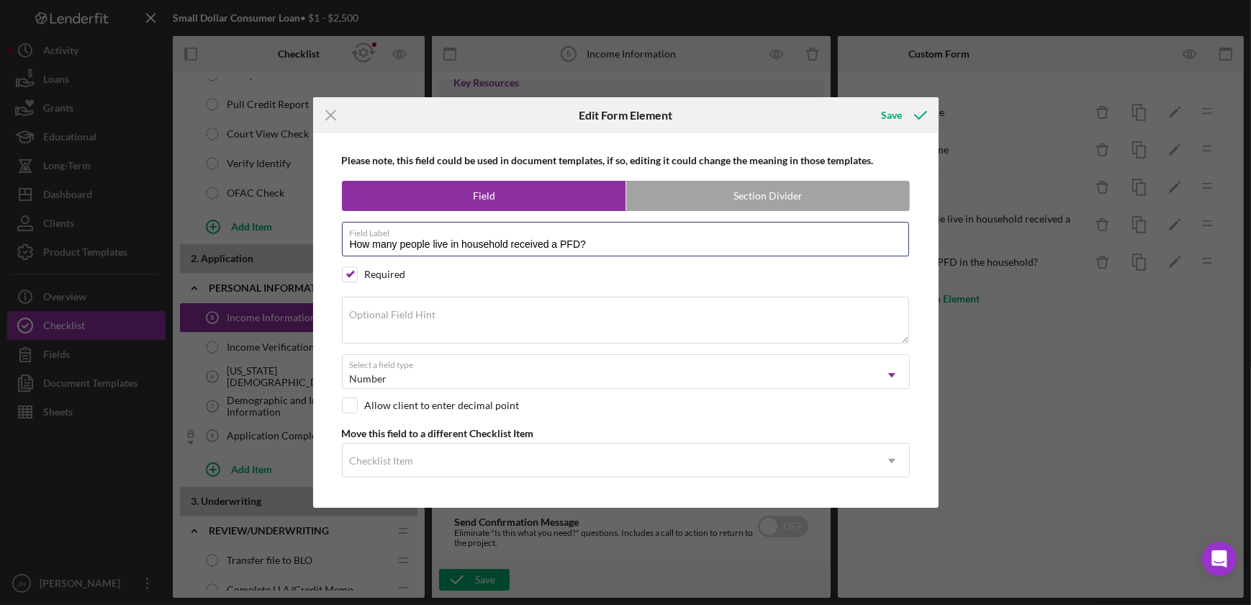
drag, startPoint x: 605, startPoint y: 244, endPoint x: 328, endPoint y: 244, distance: 277.1
click at [328, 244] on div "Please note, this field could be used in document templates, if so, editing it …" at bounding box center [625, 320] width 611 height 374
type input "PFD Count"
click at [715, 320] on textarea "Optional Field Hint" at bounding box center [625, 320] width 567 height 46
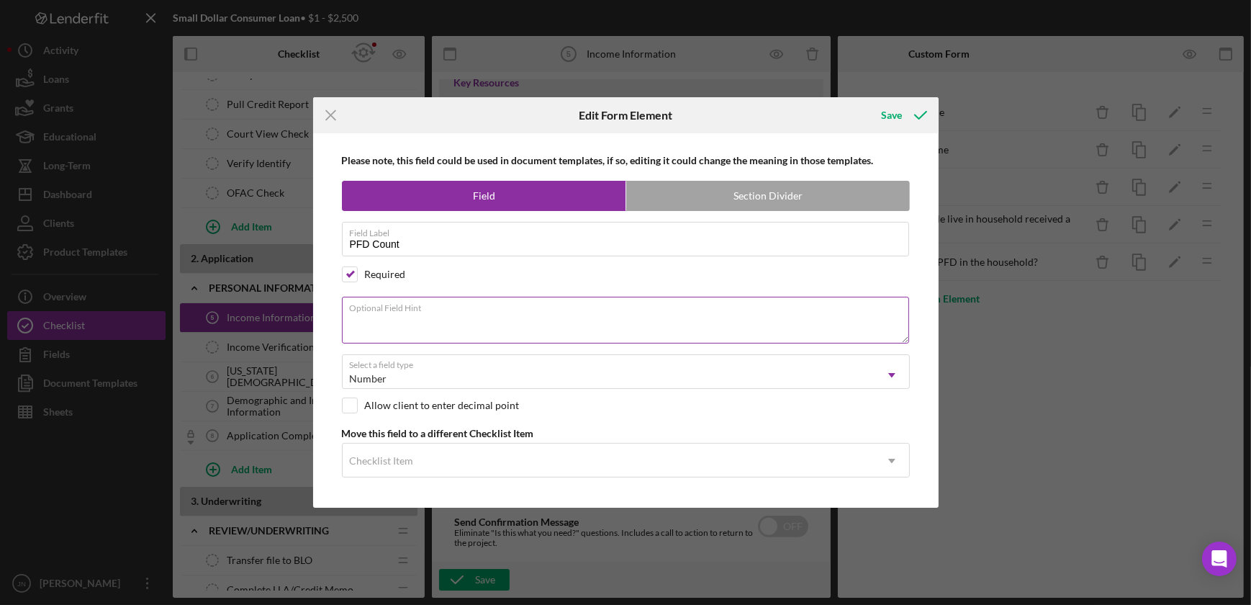
paste textarea "How many people in your household received the Alaska Permanent Dividend Fund (…"
type textarea "How many people in your household received the Alaska Permanent Dividend Fund (…"
click at [889, 117] on div "Save" at bounding box center [892, 115] width 21 height 29
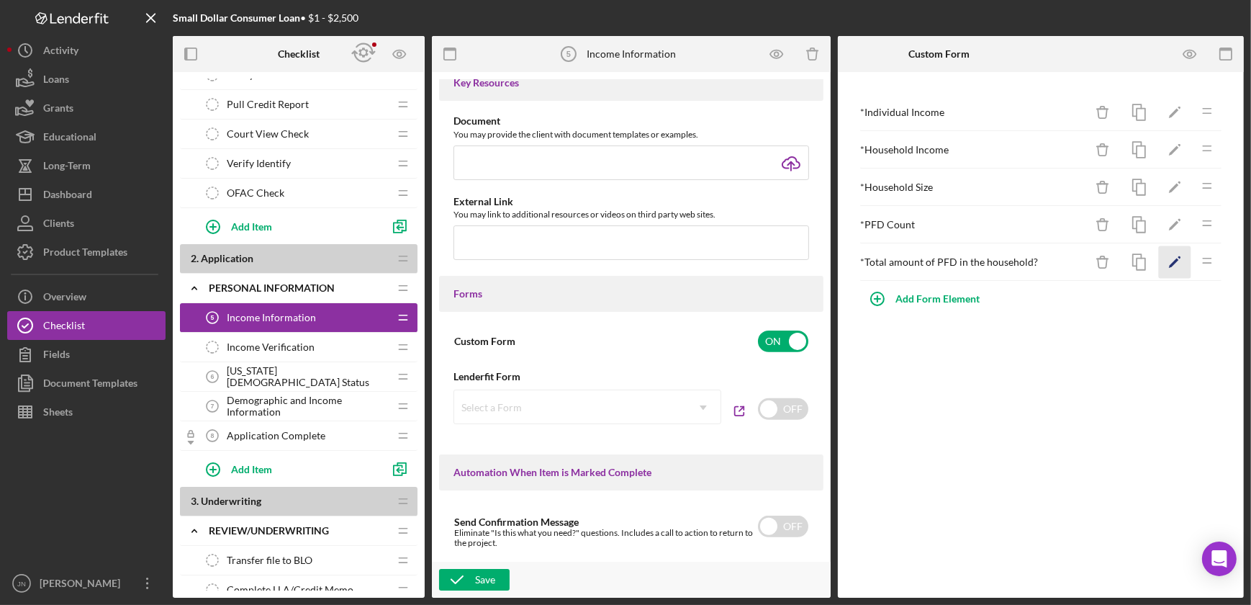
click at [1175, 264] on icon "Icon/Edit" at bounding box center [1175, 262] width 32 height 32
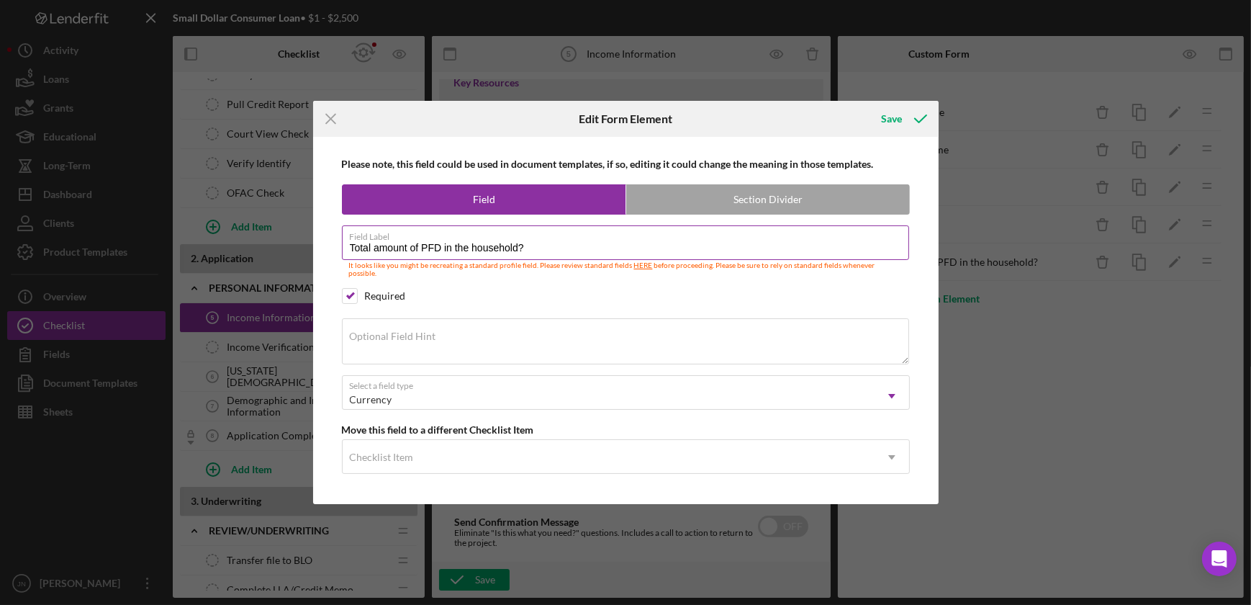
click at [569, 250] on input "Total amount of PFD in the household?" at bounding box center [625, 242] width 567 height 35
drag, startPoint x: 569, startPoint y: 250, endPoint x: 315, endPoint y: 259, distance: 254.2
click at [315, 259] on div "Please note, this field could be used in document templates, if so, editing it …" at bounding box center [625, 321] width 625 height 368
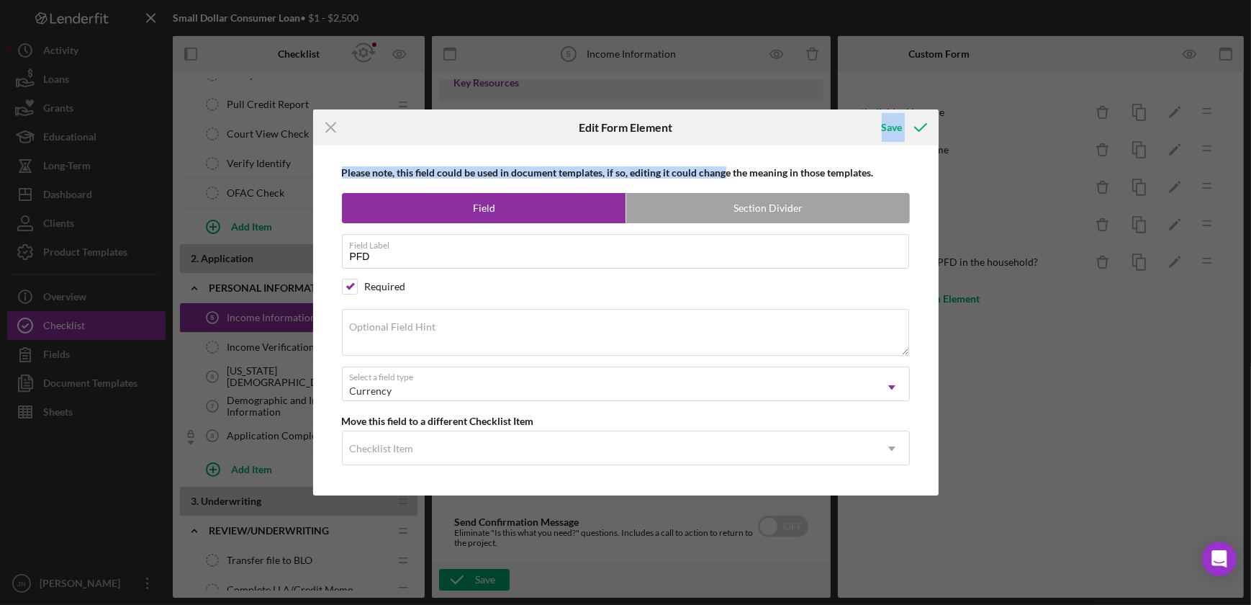
drag, startPoint x: 756, startPoint y: 135, endPoint x: 724, endPoint y: 157, distance: 38.7
click at [724, 157] on form "Icon/Menu Close Edit Form Element Save Please note, this field could be used in…" at bounding box center [625, 301] width 625 height 385
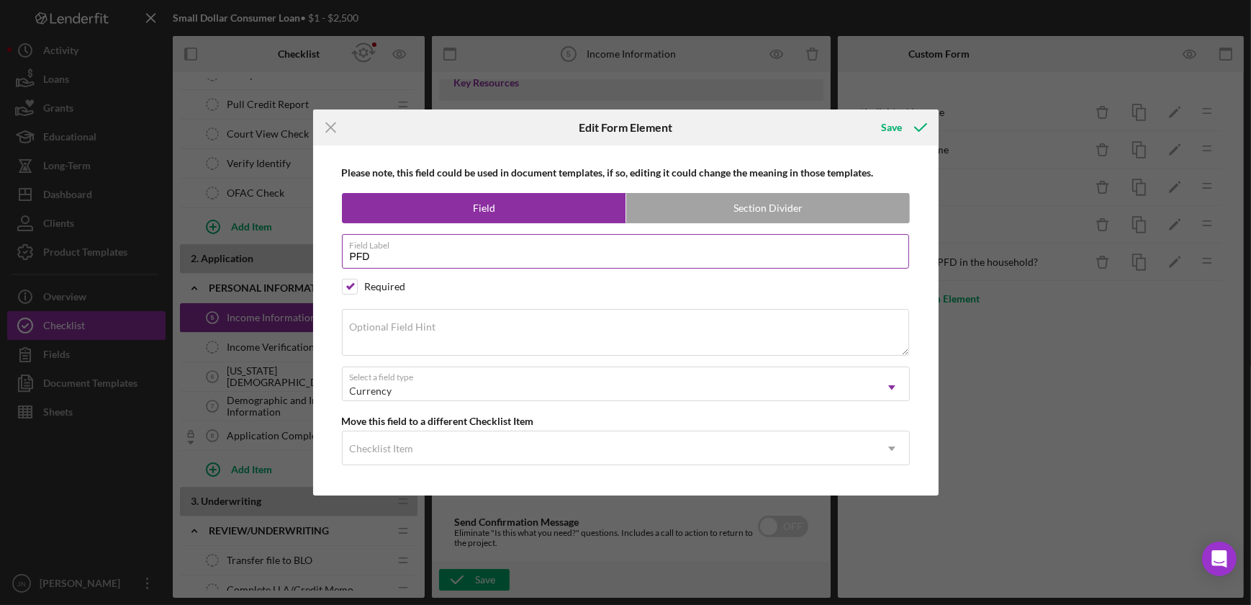
click at [388, 252] on input "PFD" at bounding box center [625, 251] width 567 height 35
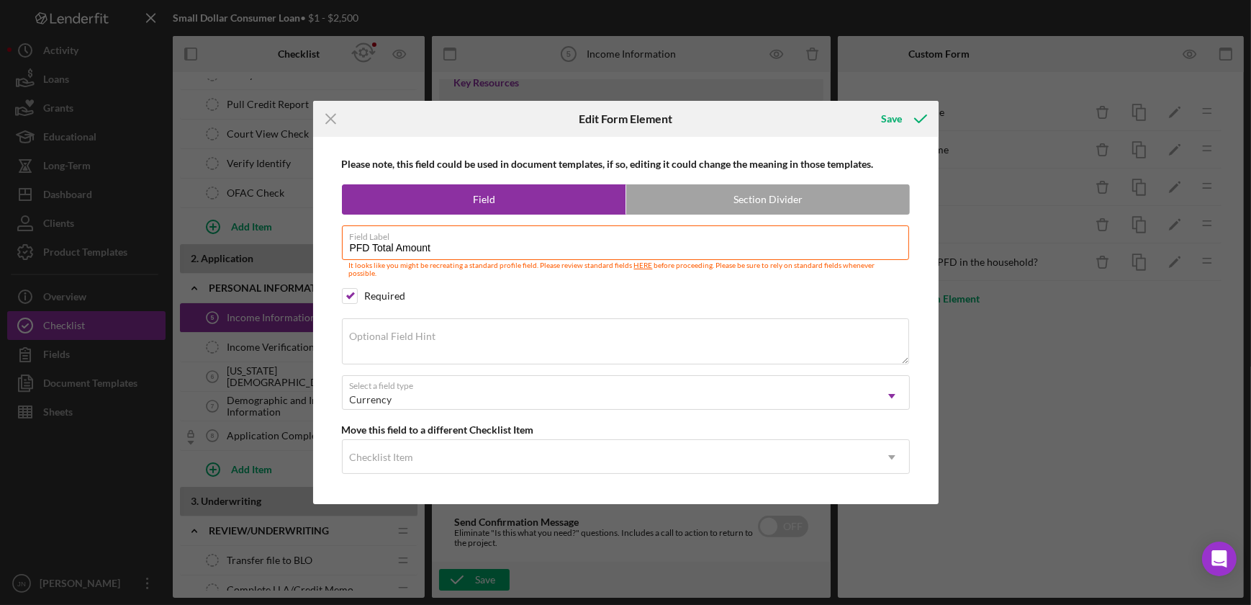
type input "PFD Total Amount"
click at [443, 330] on div "Optional Field Hint" at bounding box center [626, 342] width 568 height 48
paste textarea "What was the total Alaska PFD amount your household received last year?"
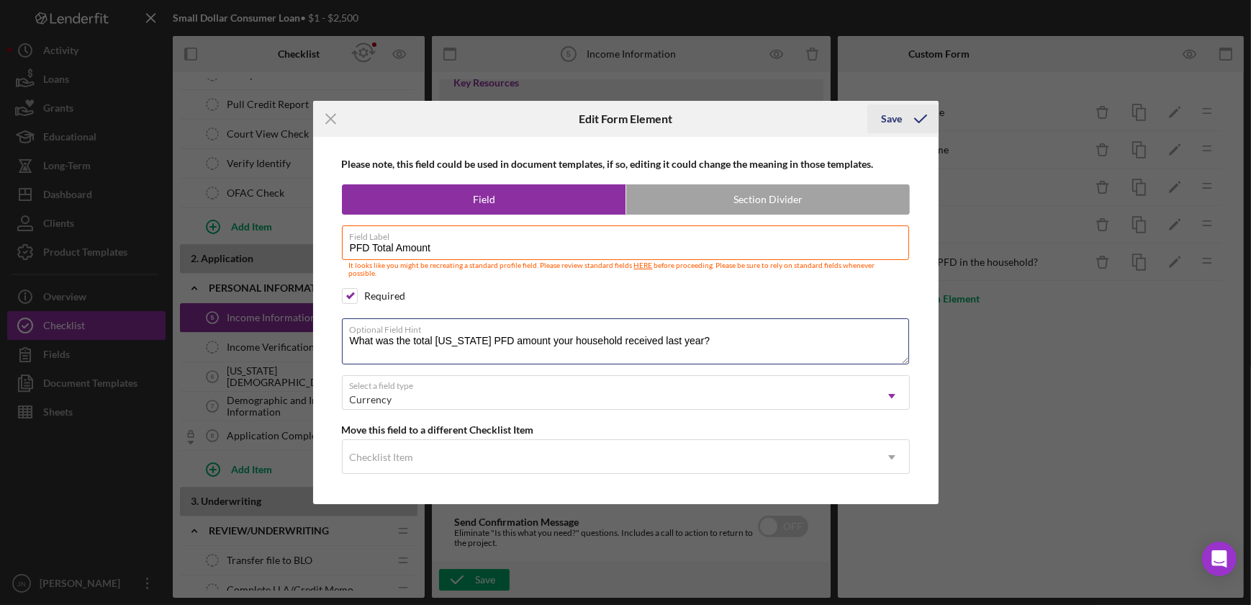
type textarea "What was the total Alaska PFD amount your household received last year?"
click at [892, 124] on div "Save" at bounding box center [892, 118] width 21 height 29
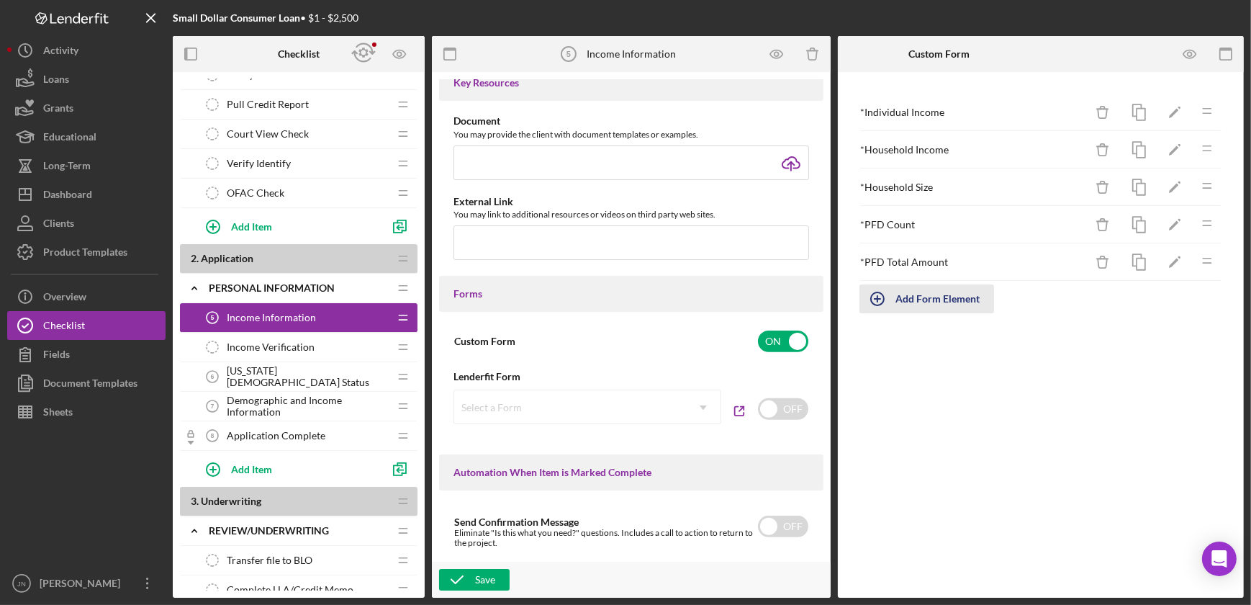
click at [921, 297] on div "Add Form Element" at bounding box center [937, 298] width 84 height 29
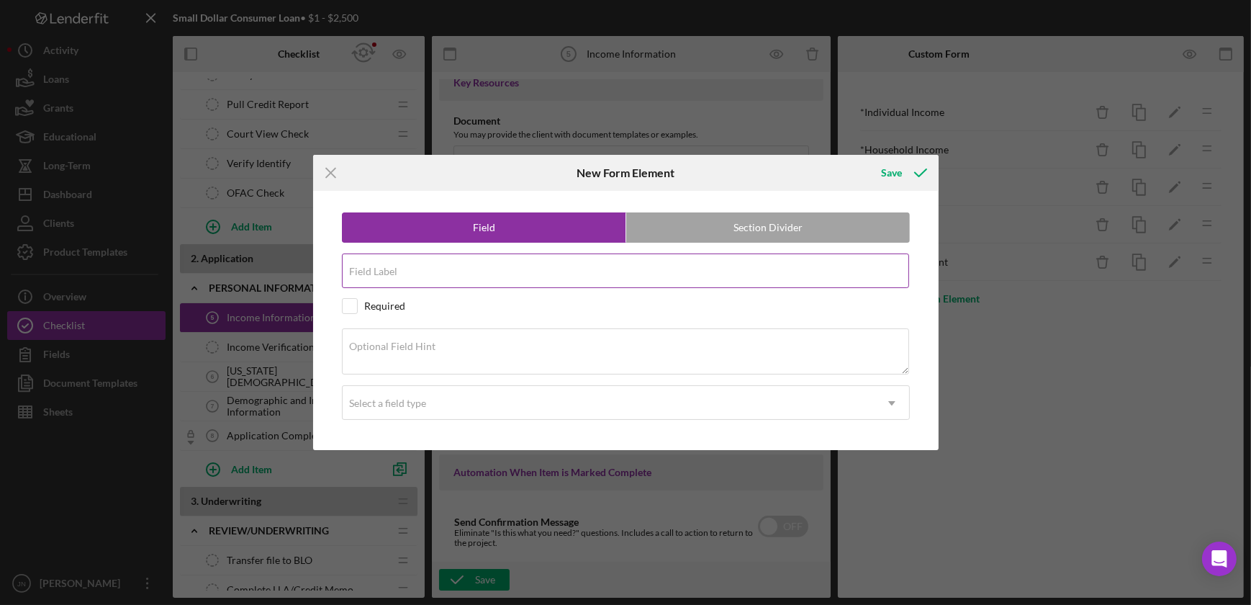
click at [579, 277] on input "Field Label" at bounding box center [625, 270] width 567 height 35
type input "Documentation Verification"
click at [695, 342] on div "Optional Field Hint" at bounding box center [626, 352] width 568 height 48
paste textarea "I understand that Cook Inlet Lending Center may request documentation to verify…"
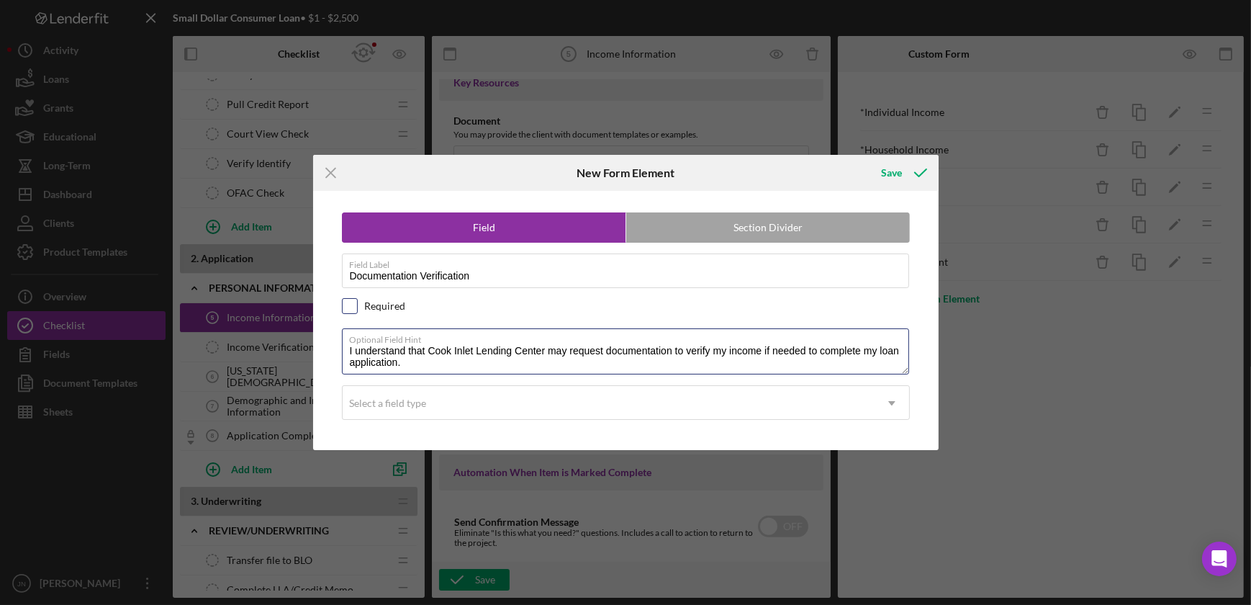
type textarea "I understand that Cook Inlet Lending Center may request documentation to verify…"
click at [346, 307] on input "checkbox" at bounding box center [350, 306] width 14 height 14
checkbox input "true"
click at [444, 410] on div "Select a field type" at bounding box center [609, 403] width 532 height 33
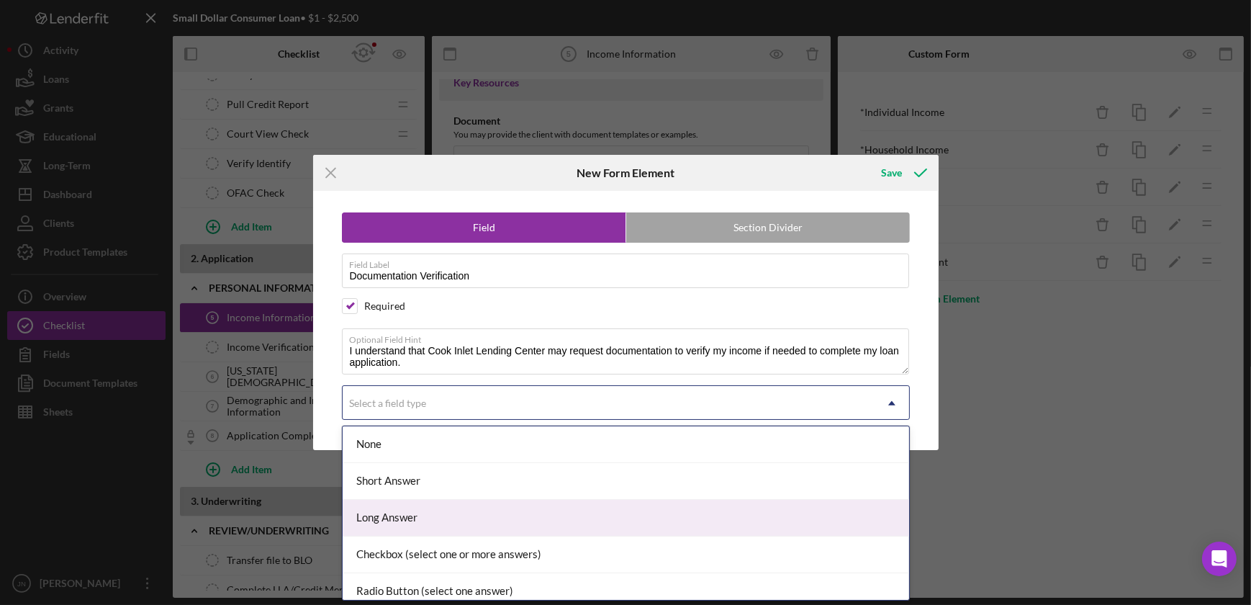
scroll to position [65, 0]
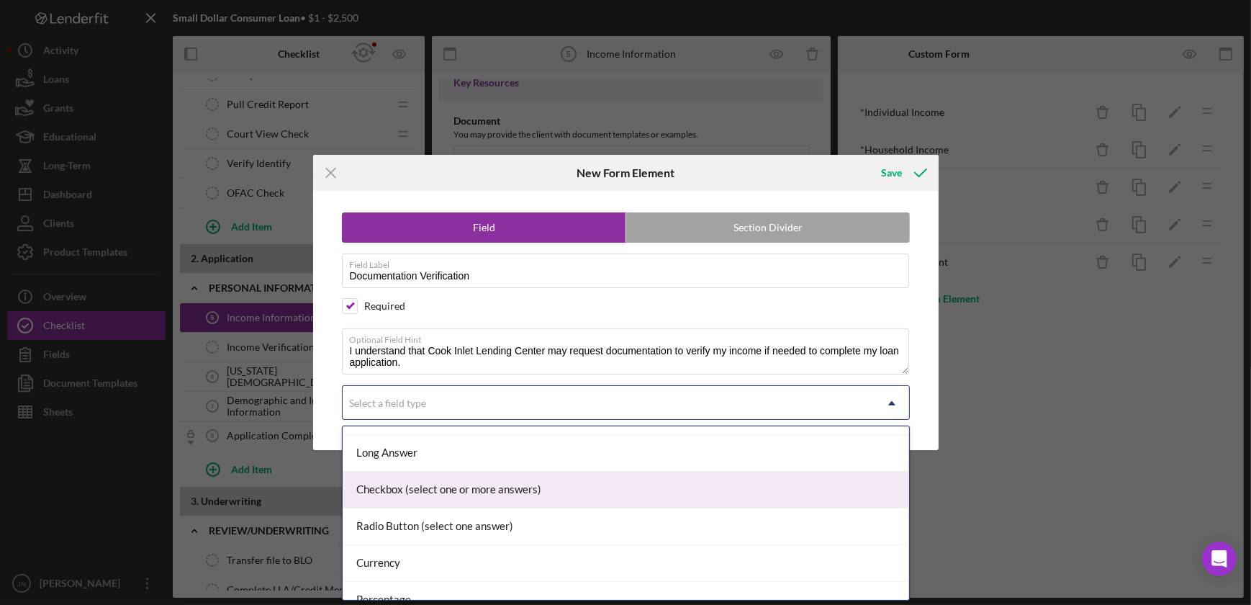
click at [569, 482] on div "Checkbox (select one or more answers)" at bounding box center [626, 489] width 566 height 37
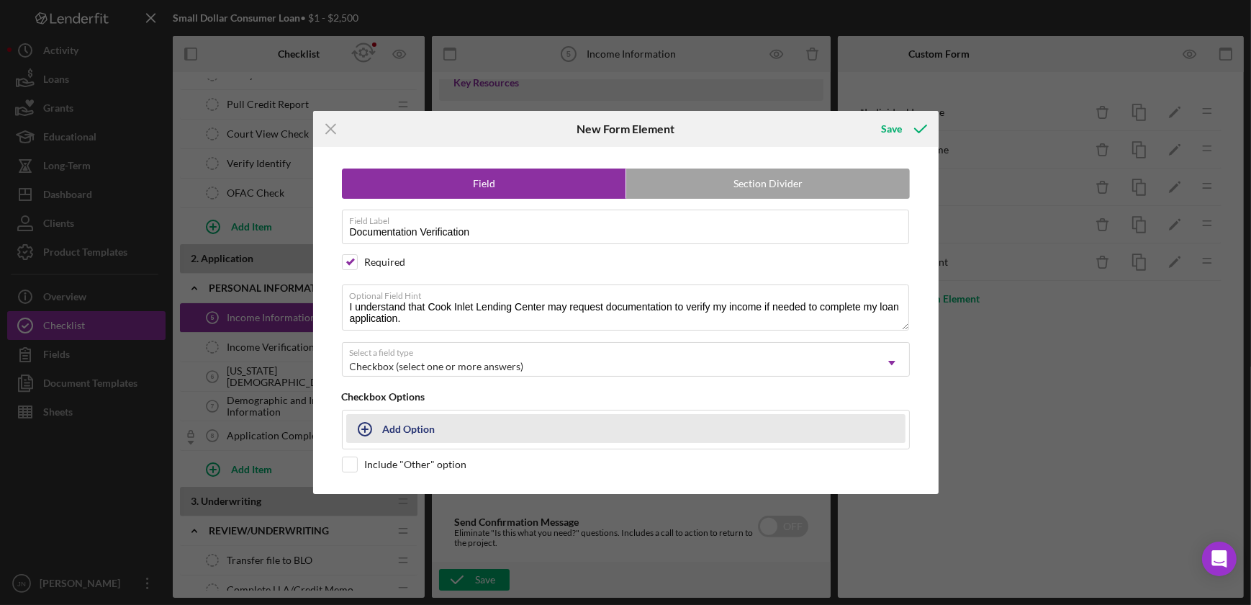
click at [384, 430] on button "Add Option" at bounding box center [625, 428] width 559 height 29
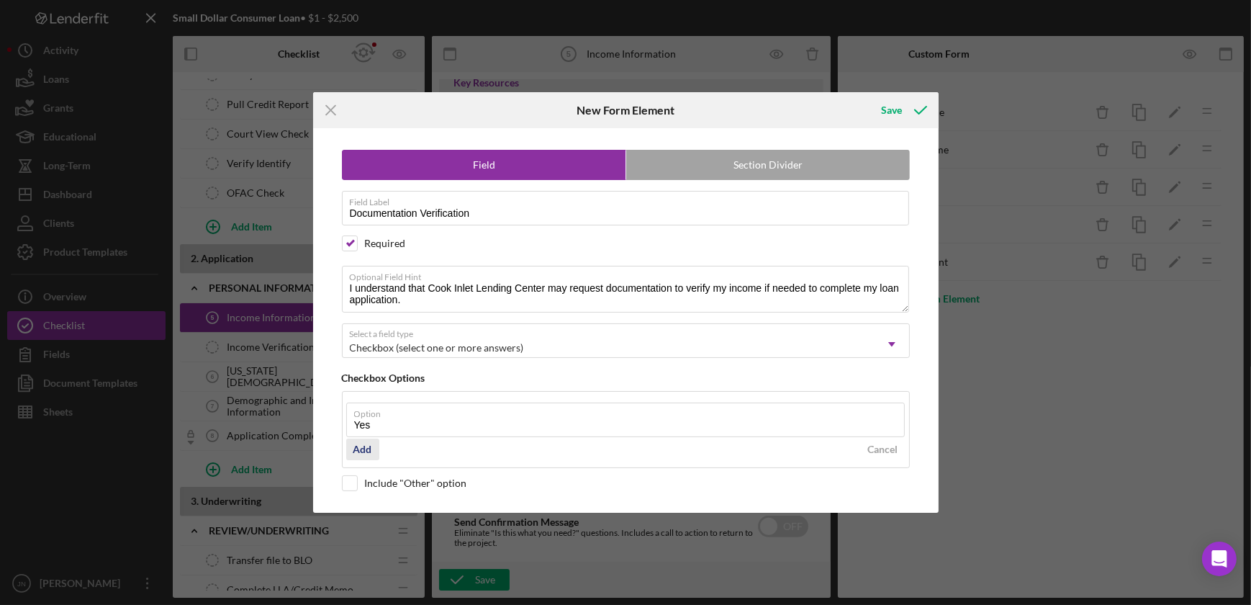
type input "Yes"
click at [359, 445] on div "Add" at bounding box center [362, 449] width 19 height 22
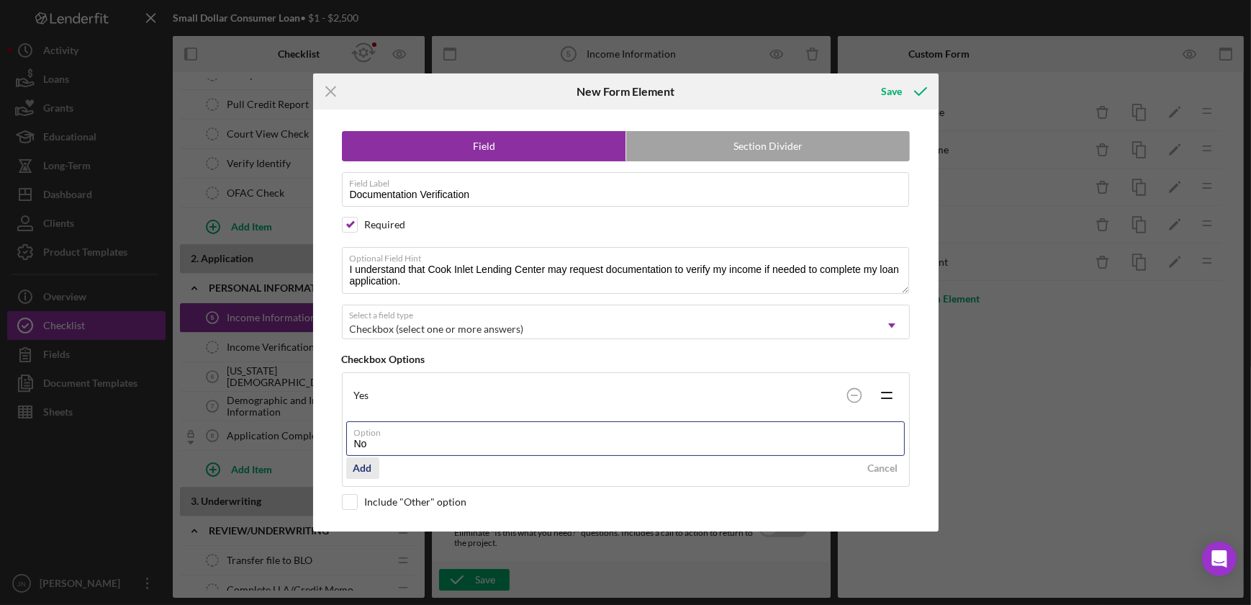
type input "No"
click at [359, 468] on div "Add" at bounding box center [362, 468] width 19 height 22
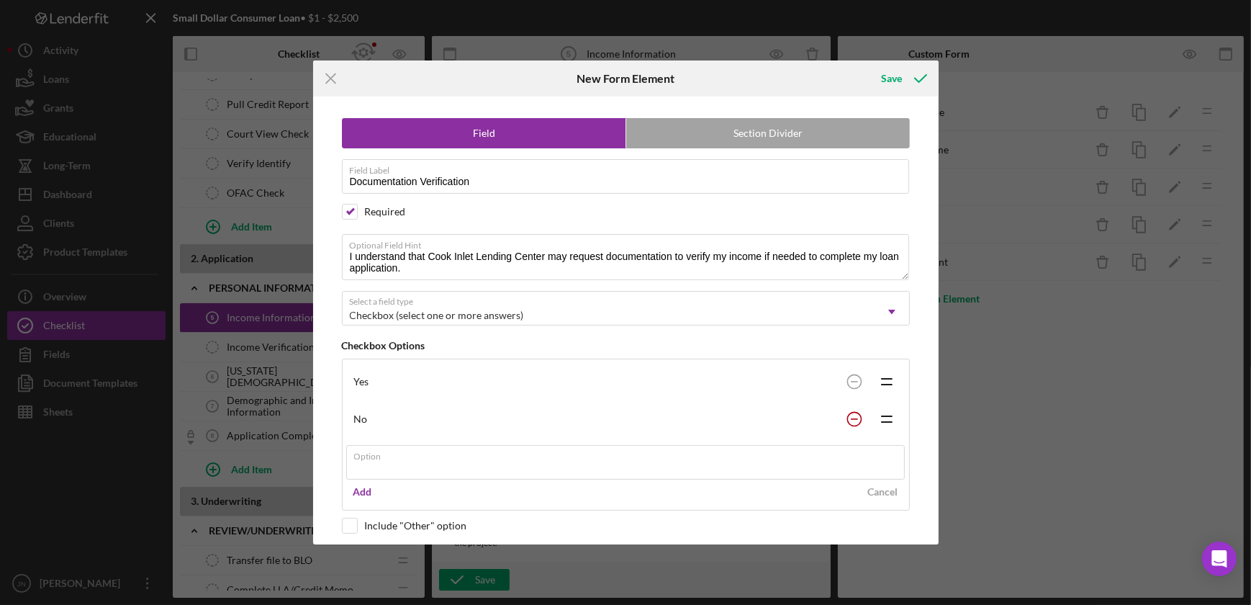
click at [847, 418] on icon at bounding box center [854, 418] width 29 height 29
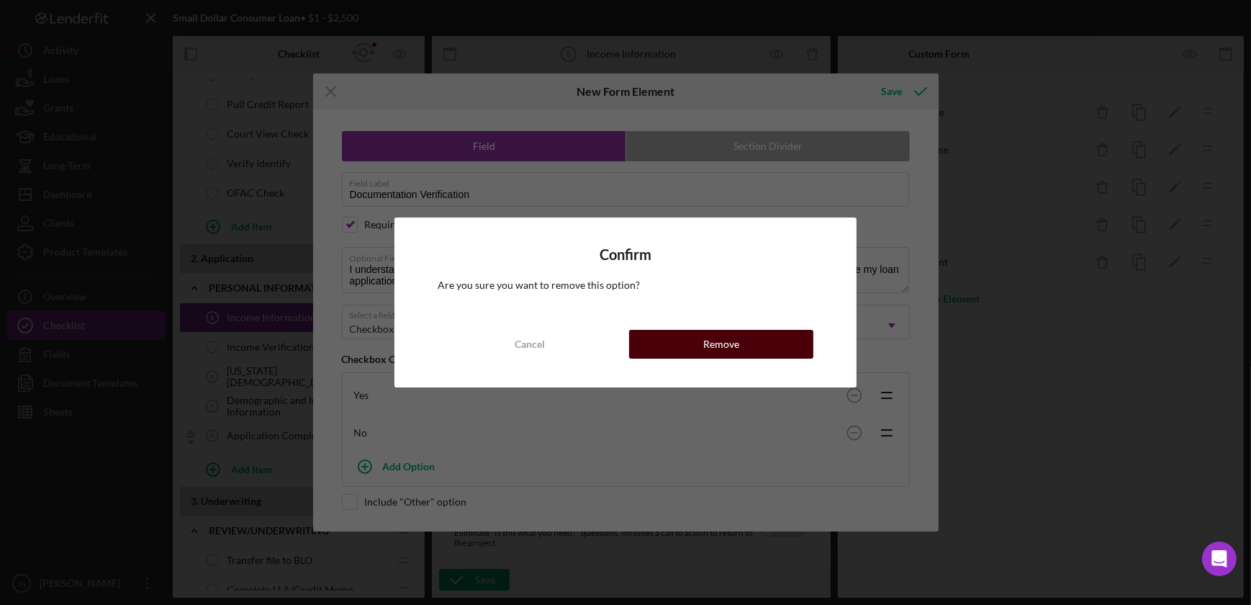
click at [749, 348] on button "Remove" at bounding box center [721, 344] width 184 height 29
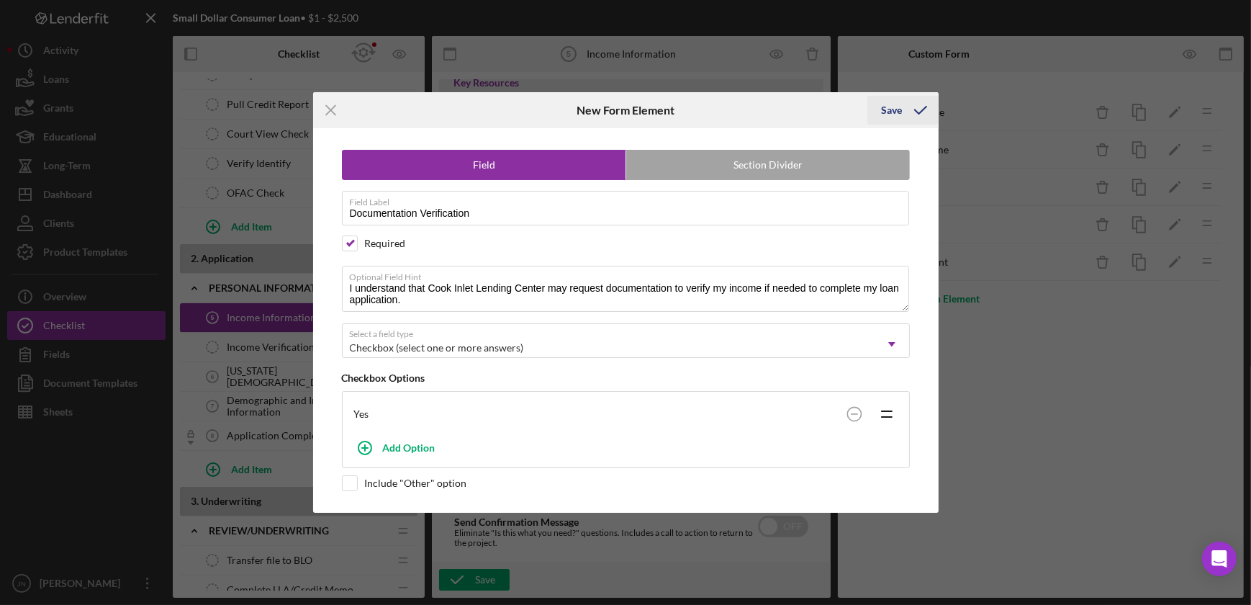
click at [894, 107] on div "Save" at bounding box center [892, 110] width 21 height 29
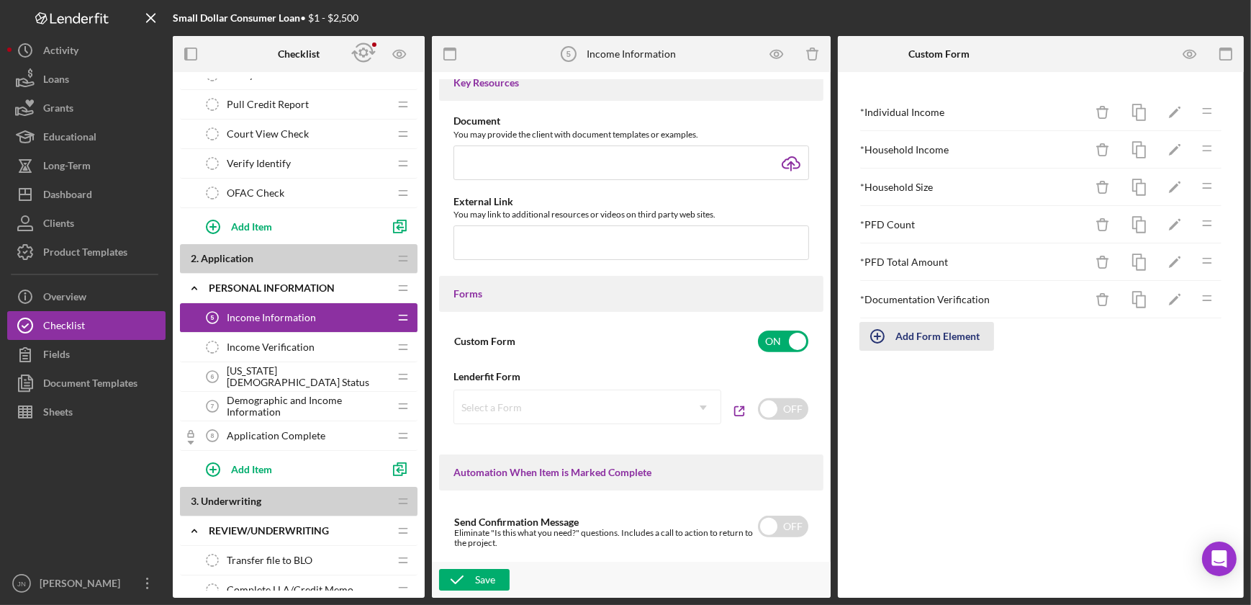
click at [932, 333] on div "Add Form Element" at bounding box center [937, 336] width 84 height 29
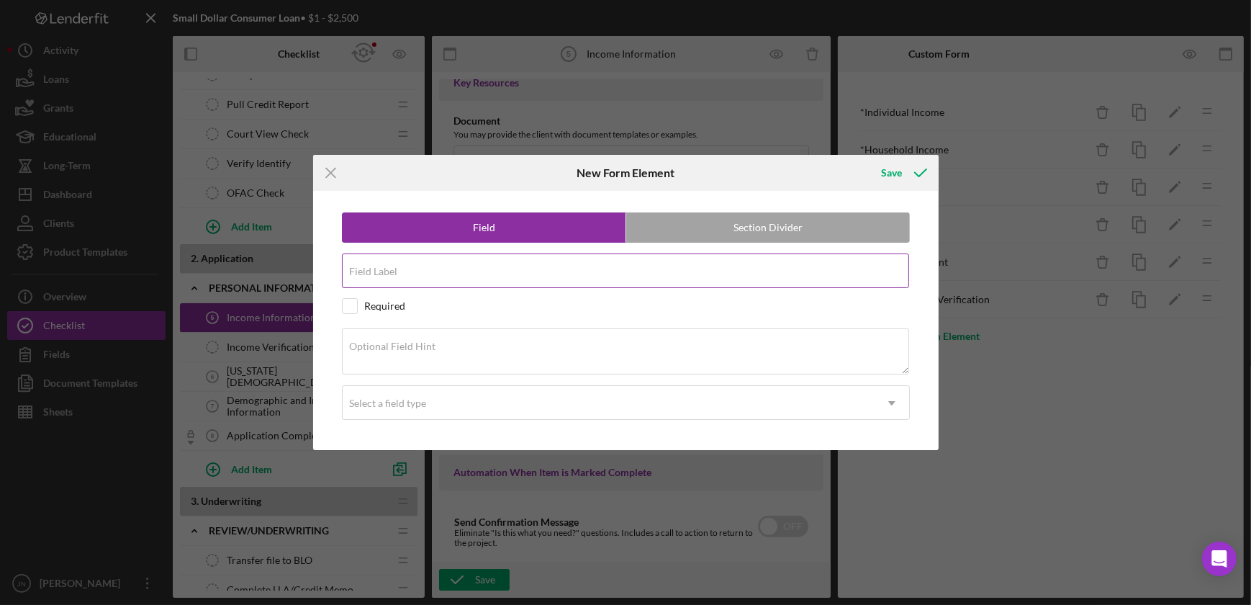
click at [541, 279] on input "Field Label" at bounding box center [625, 270] width 567 height 35
type input "Information Certification"
click at [749, 364] on textarea "Optional Field Hint" at bounding box center [625, 351] width 567 height 46
paste textarea "I certify that the information I provide below is true and complete to the best…"
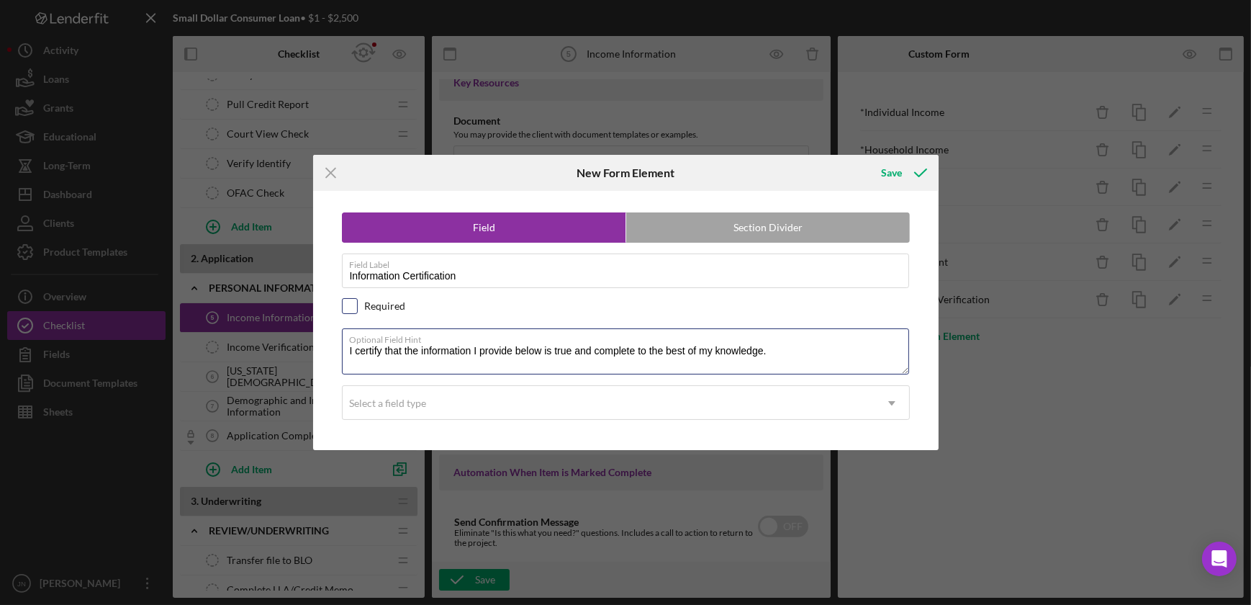
type textarea "I certify that the information I provide below is true and complete to the best…"
click at [346, 308] on input "checkbox" at bounding box center [350, 306] width 14 height 14
checkbox input "true"
click at [500, 413] on div "Select a field type" at bounding box center [609, 403] width 532 height 33
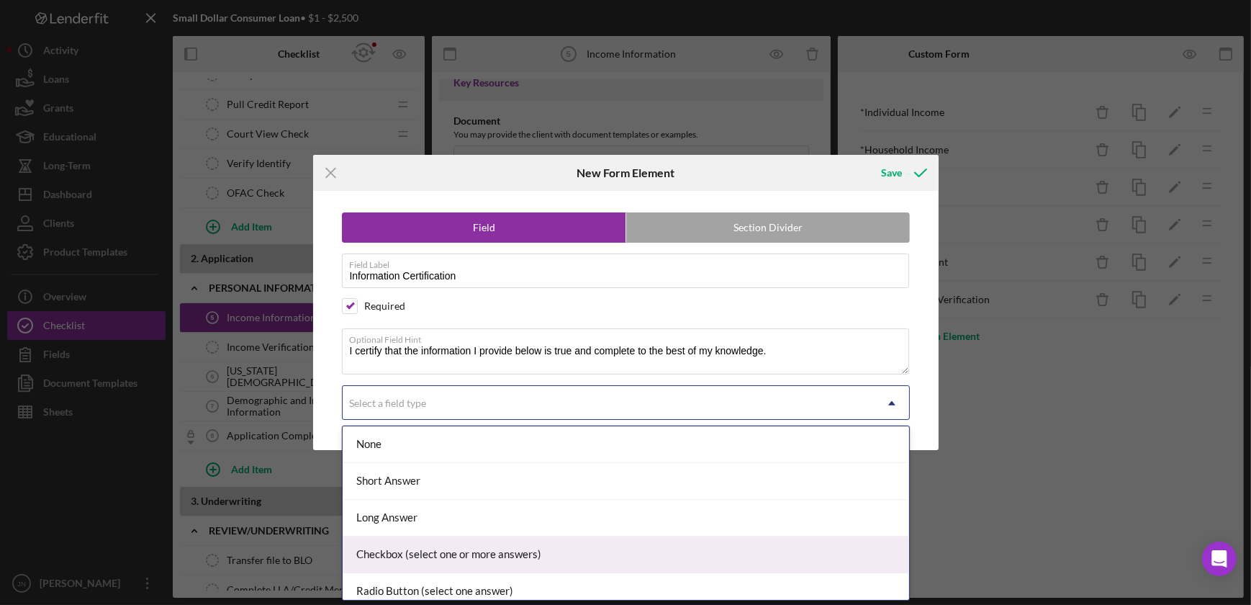
click at [552, 551] on div "Checkbox (select one or more answers)" at bounding box center [626, 554] width 566 height 37
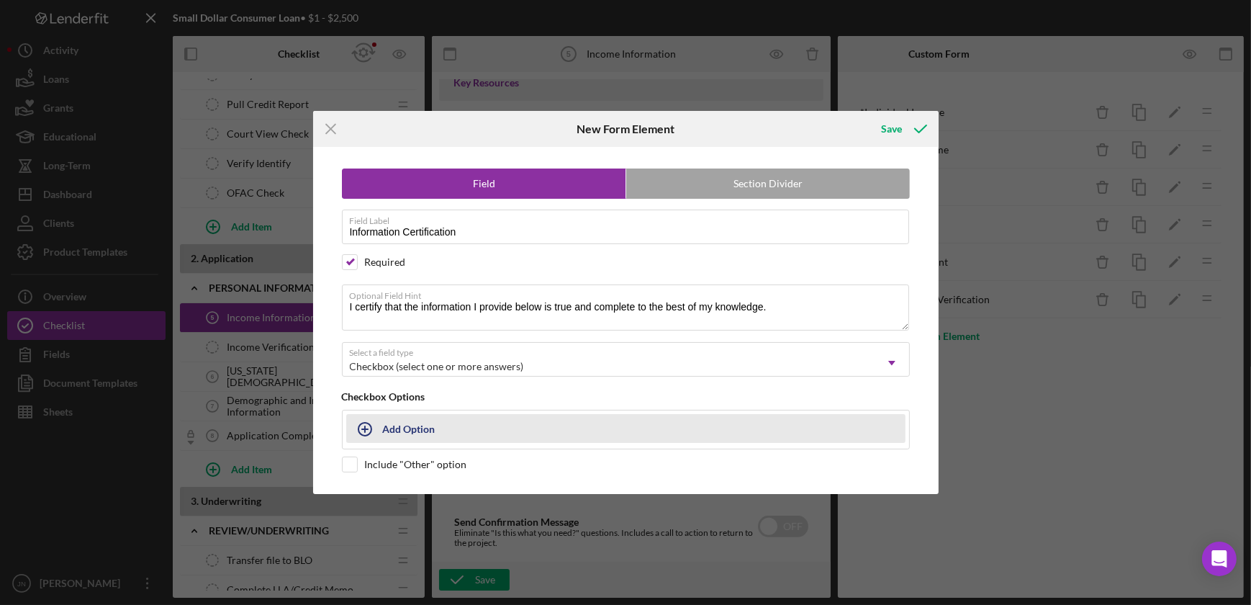
click at [417, 432] on div "Add Option" at bounding box center [409, 428] width 53 height 27
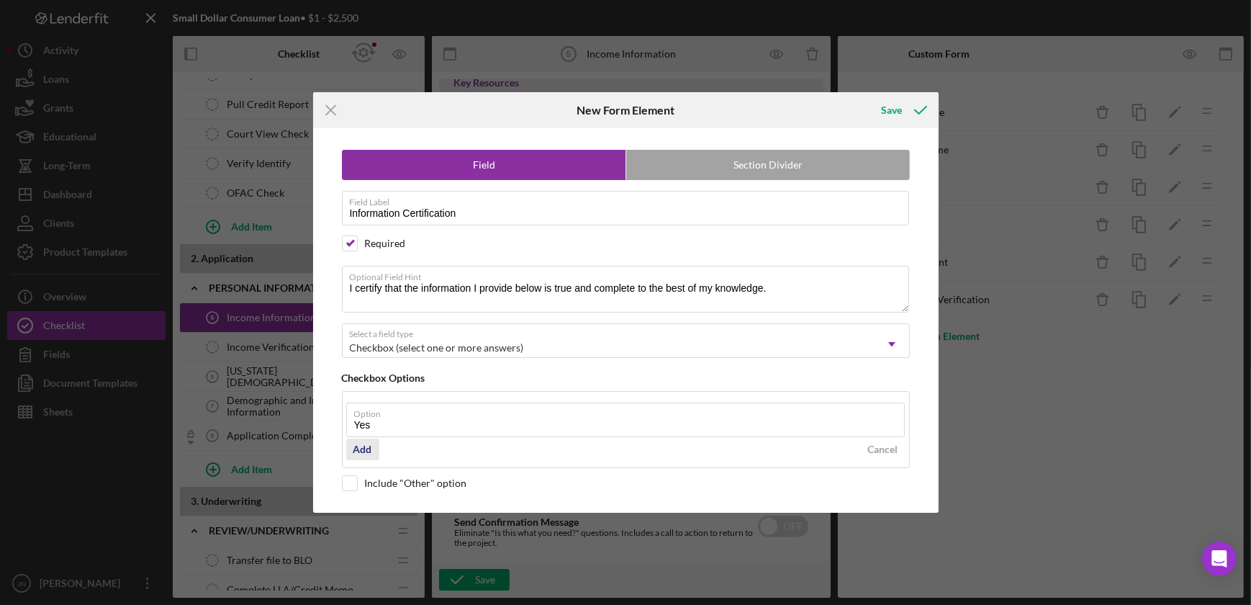
type input "Yes"
click at [358, 452] on div "Add" at bounding box center [362, 449] width 19 height 22
click at [884, 93] on div "Save" at bounding box center [902, 110] width 71 height 36
click at [887, 111] on div "Save" at bounding box center [892, 110] width 21 height 29
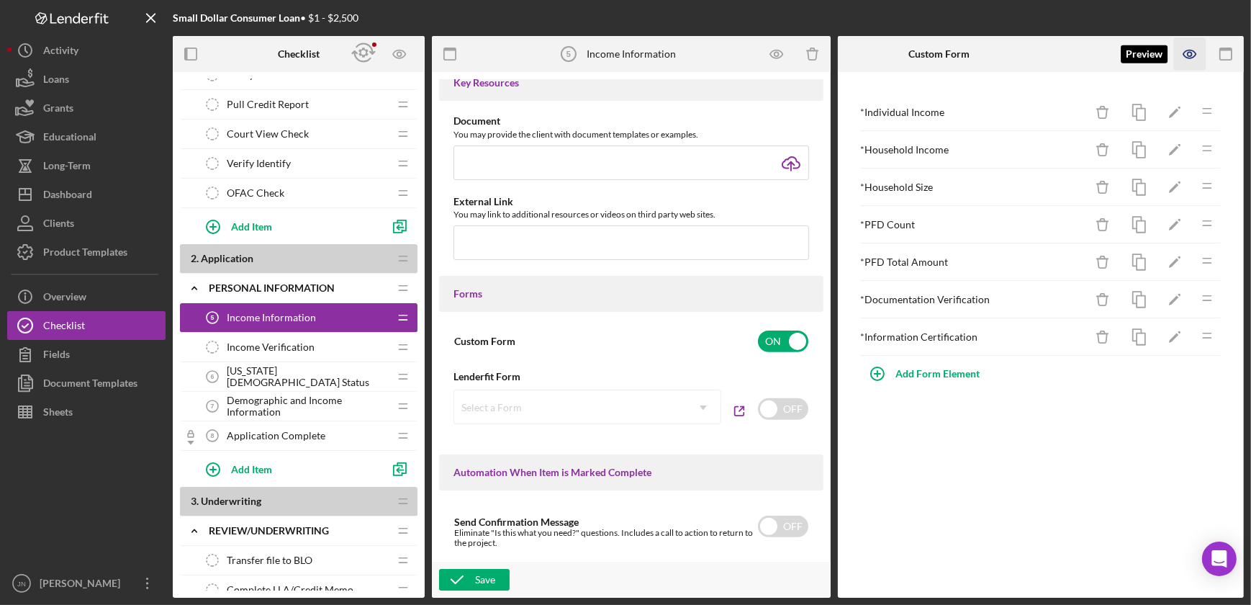
click at [1190, 52] on icon "button" at bounding box center [1190, 54] width 4 height 4
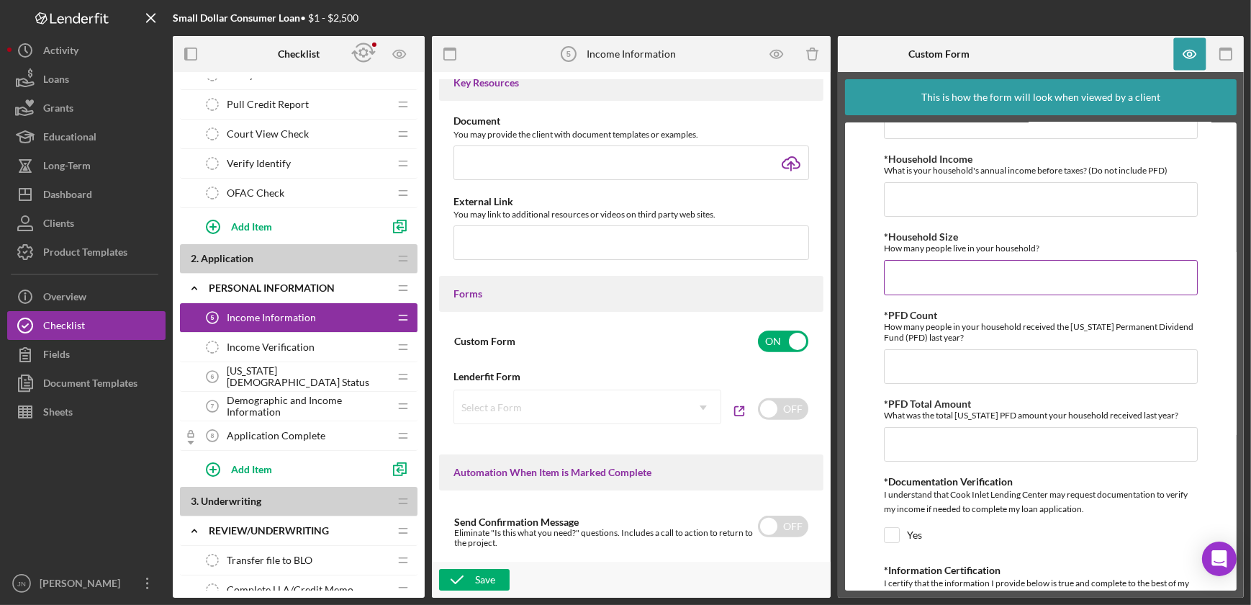
scroll to position [122, 0]
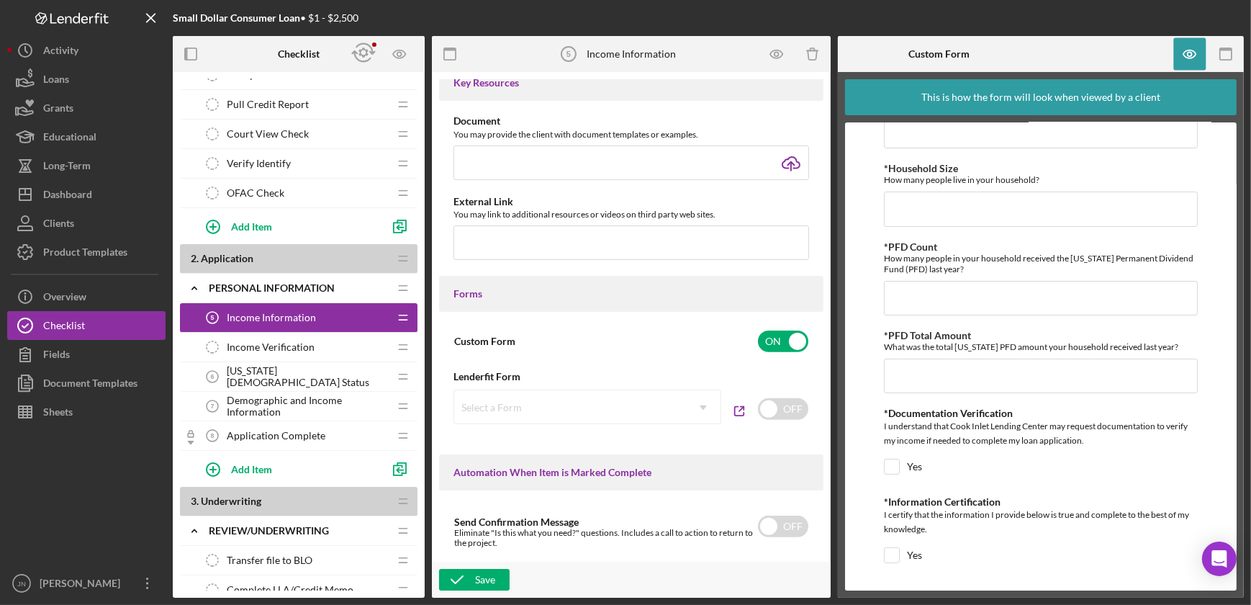
click at [314, 379] on span "Alaska Native Status" at bounding box center [308, 376] width 162 height 23
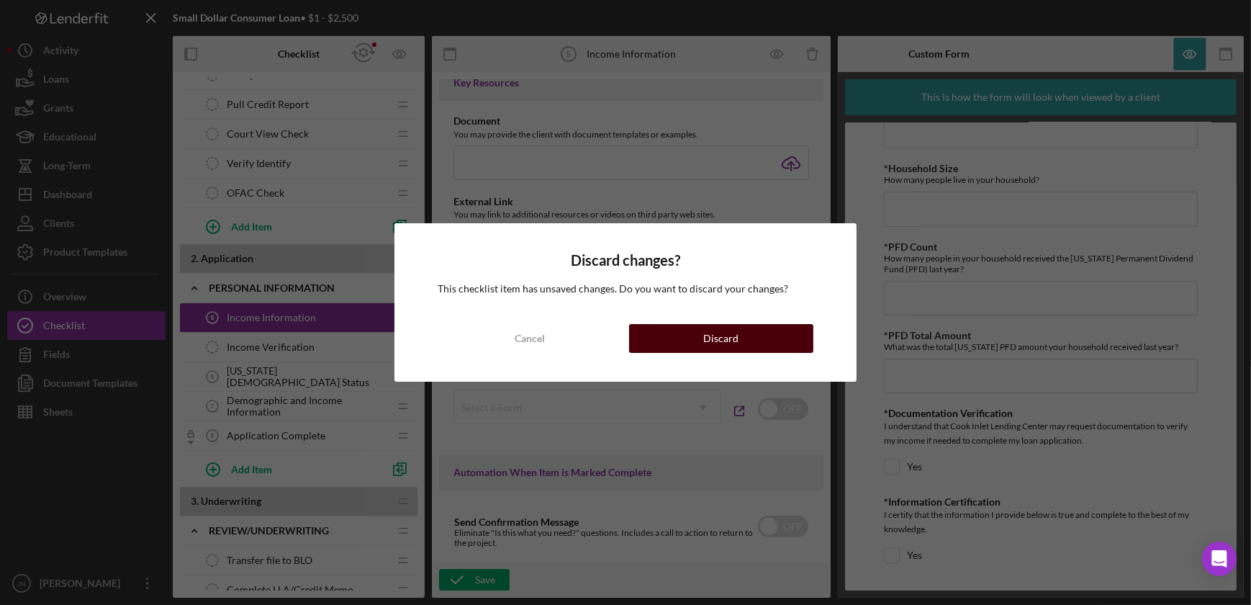
click at [779, 340] on button "Discard" at bounding box center [721, 338] width 184 height 29
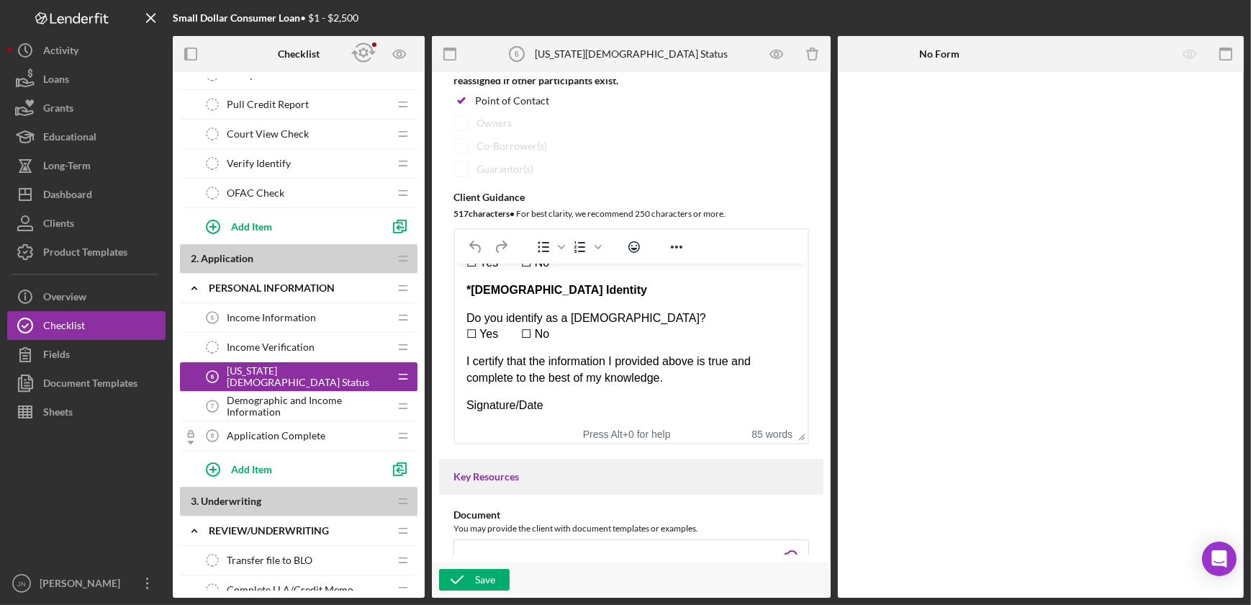
scroll to position [196, 0]
click at [268, 315] on span "Income Information" at bounding box center [271, 318] width 89 height 12
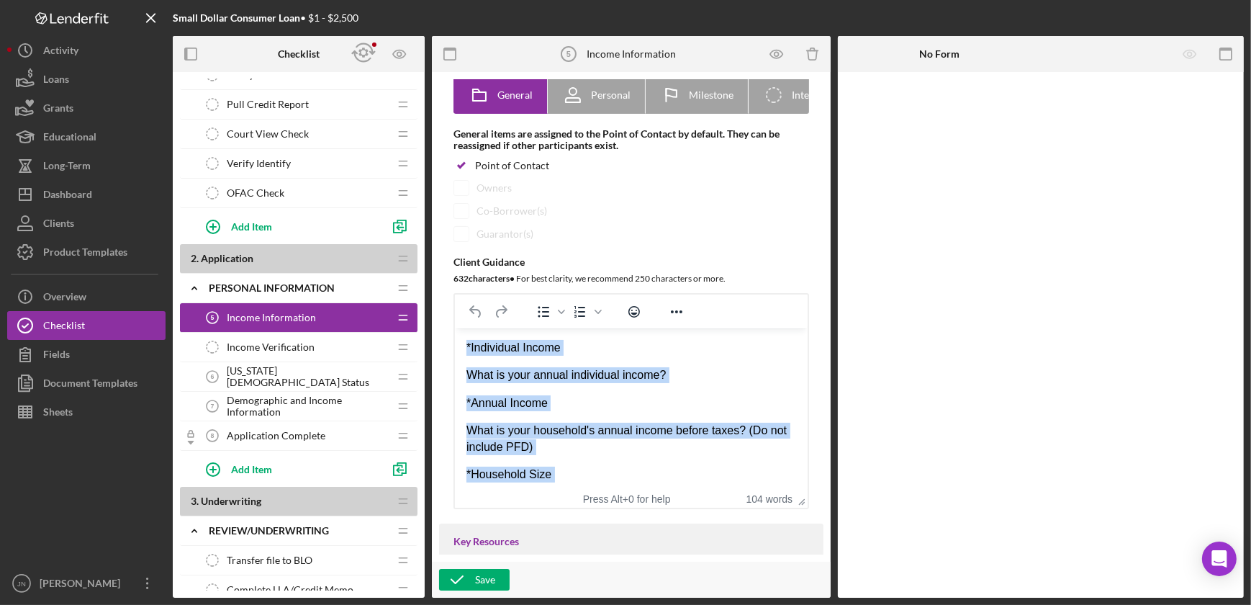
drag, startPoint x: 555, startPoint y: 474, endPoint x: 906, endPoint y: 615, distance: 378.5
click at [454, 328] on html "*Individual Income What is your annual individual income? *Annual Income What i…" at bounding box center [630, 561] width 353 height 467
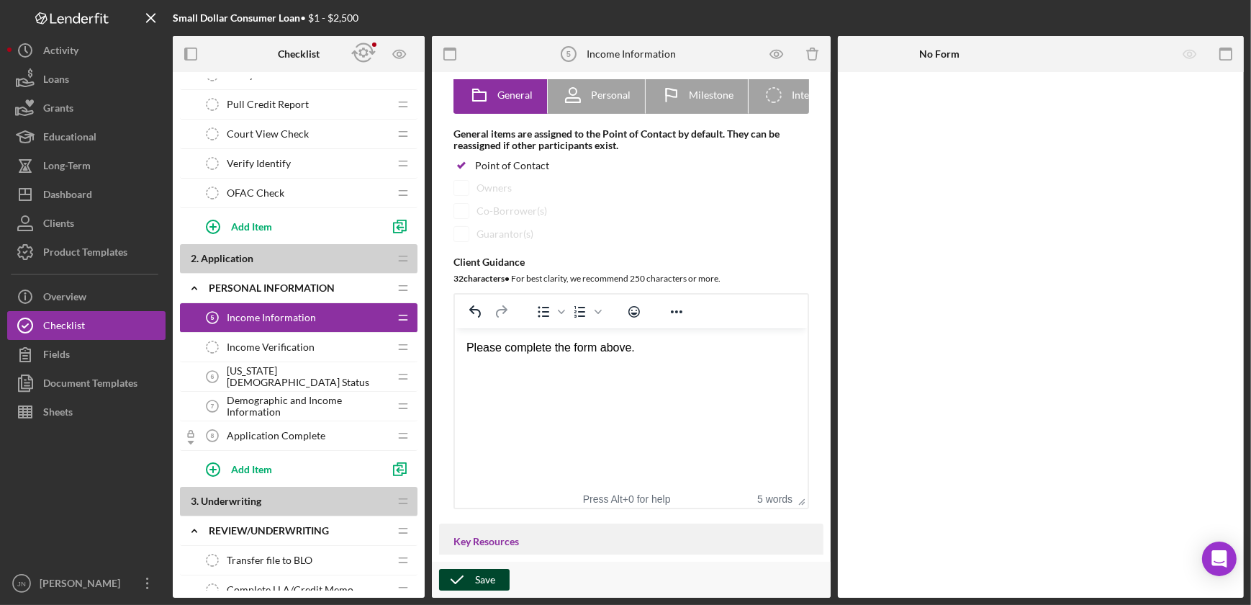
click at [489, 575] on div "Save" at bounding box center [485, 580] width 20 height 22
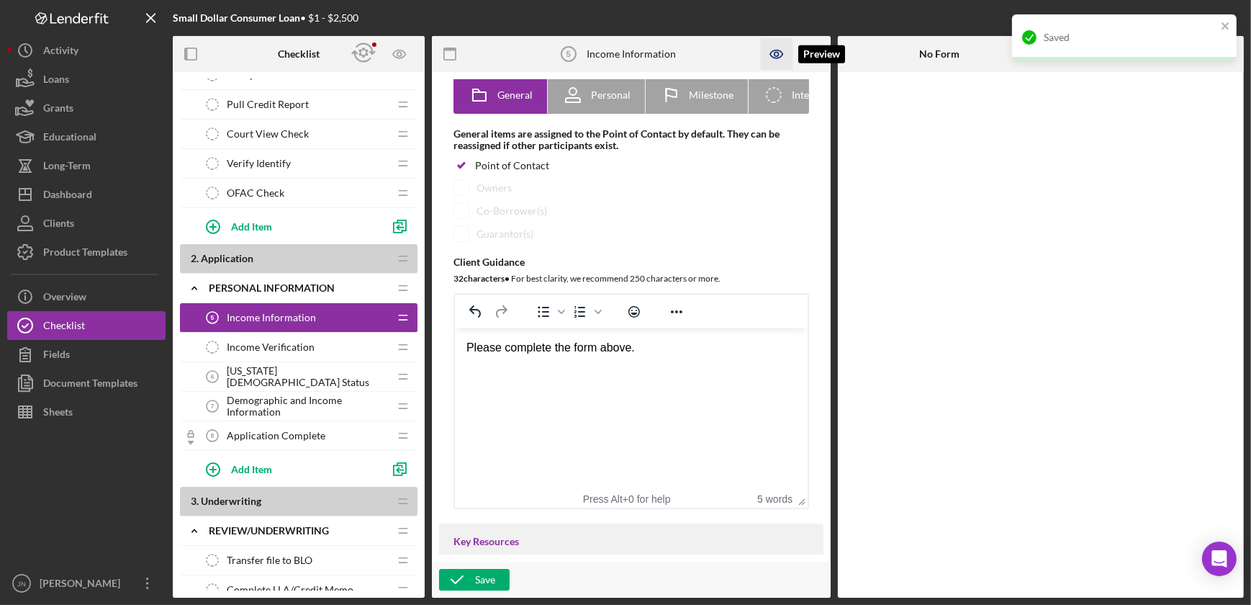
click at [779, 53] on icon "button" at bounding box center [777, 54] width 32 height 32
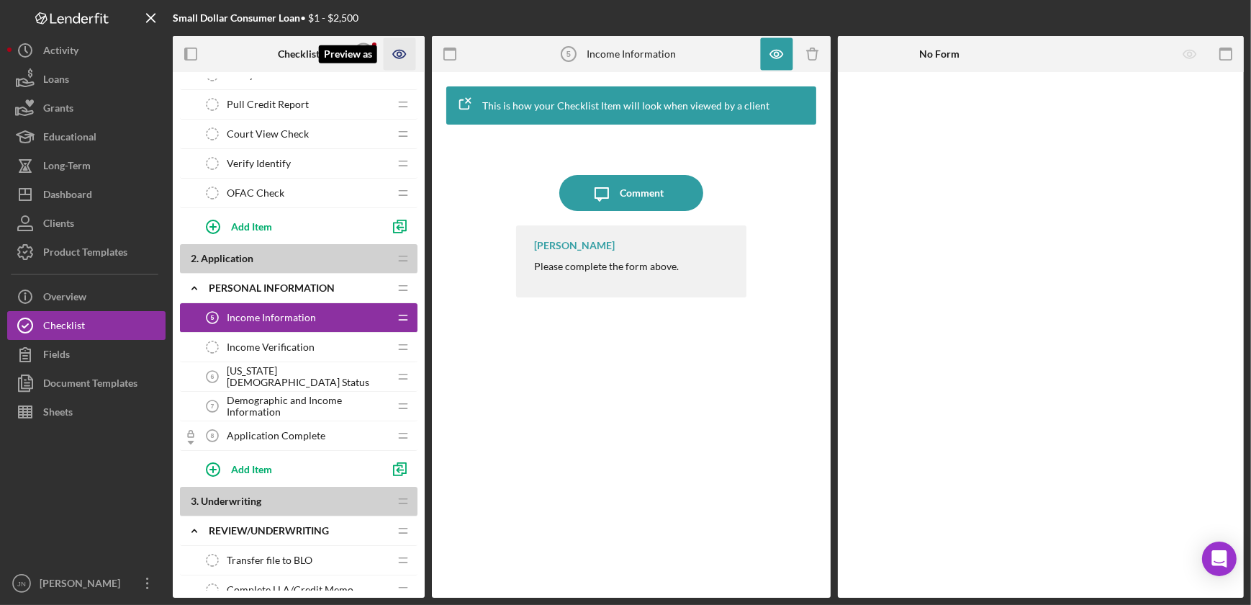
click at [407, 56] on icon "Preview as" at bounding box center [400, 54] width 32 height 32
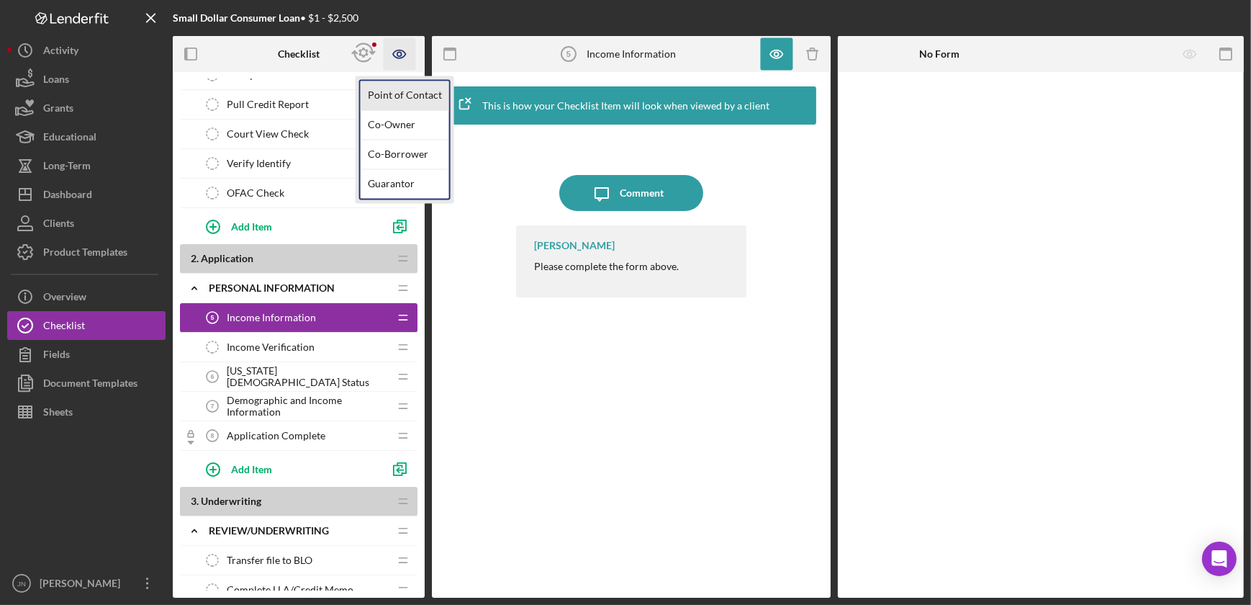
click at [403, 91] on link "Point of Contact" at bounding box center [405, 96] width 89 height 30
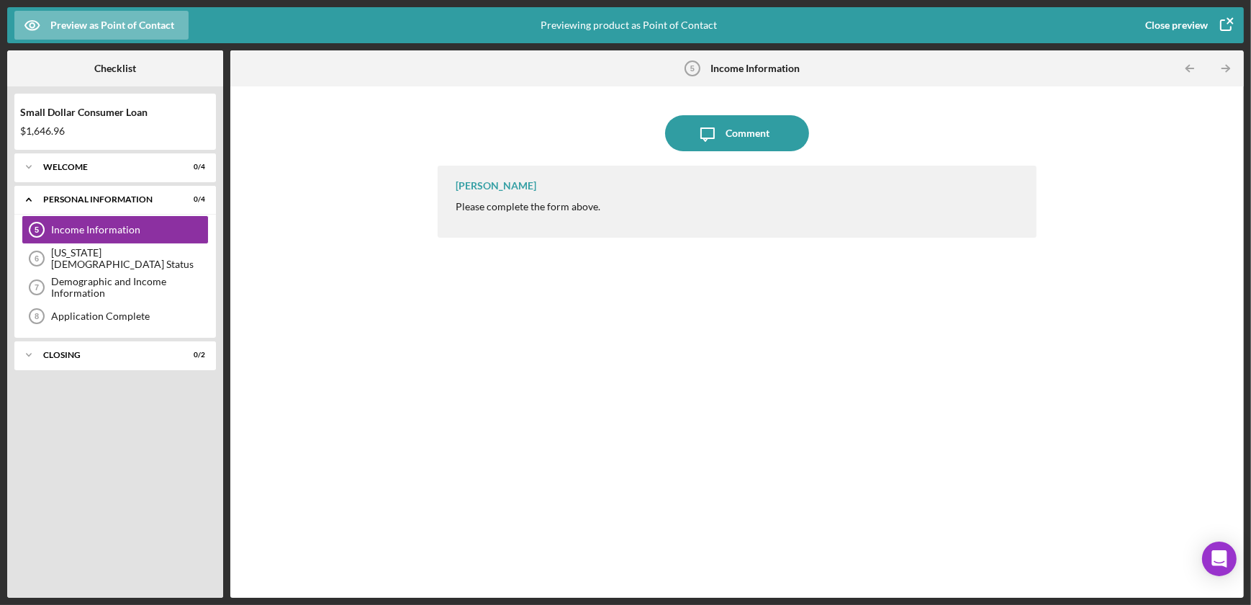
click at [758, 67] on b "Income Information" at bounding box center [754, 69] width 89 height 12
click at [1144, 19] on button "Close preview" at bounding box center [1187, 25] width 113 height 29
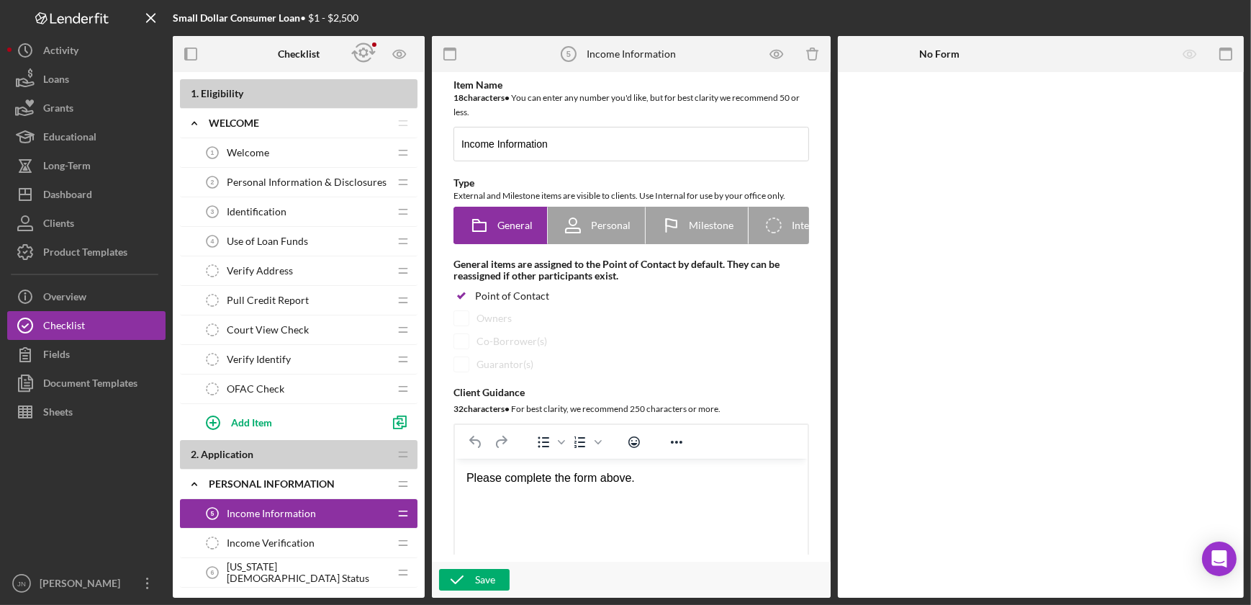
click at [265, 510] on span "Income Information" at bounding box center [271, 513] width 89 height 12
click at [272, 541] on span "Income Verification" at bounding box center [271, 543] width 88 height 12
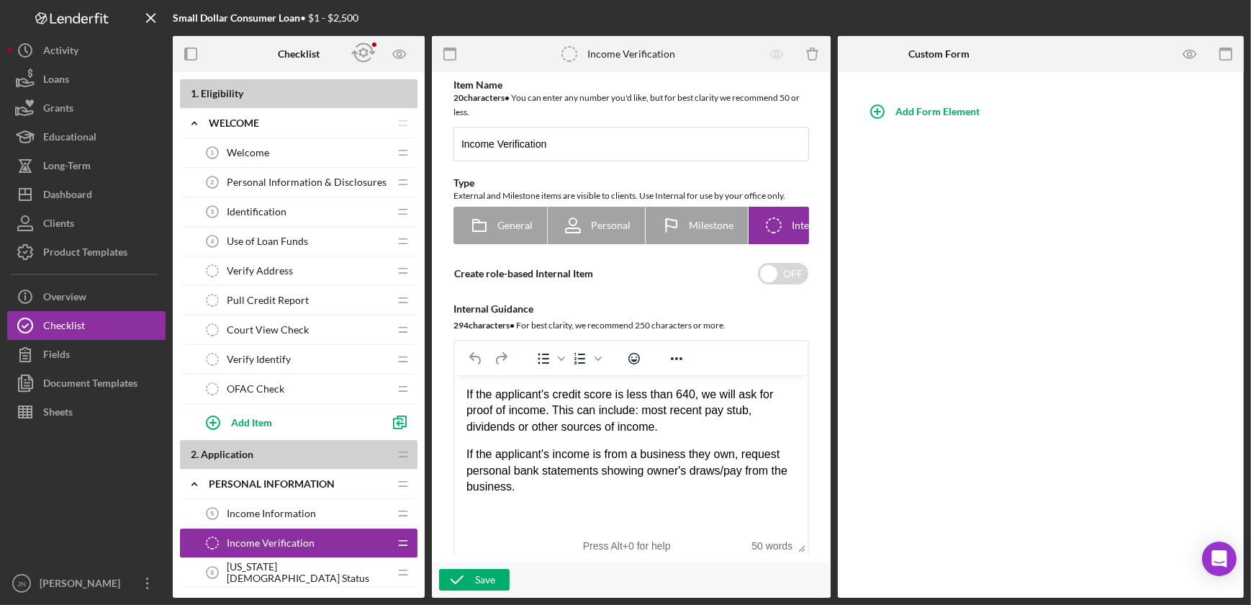
click at [267, 512] on span "Income Information" at bounding box center [271, 513] width 89 height 12
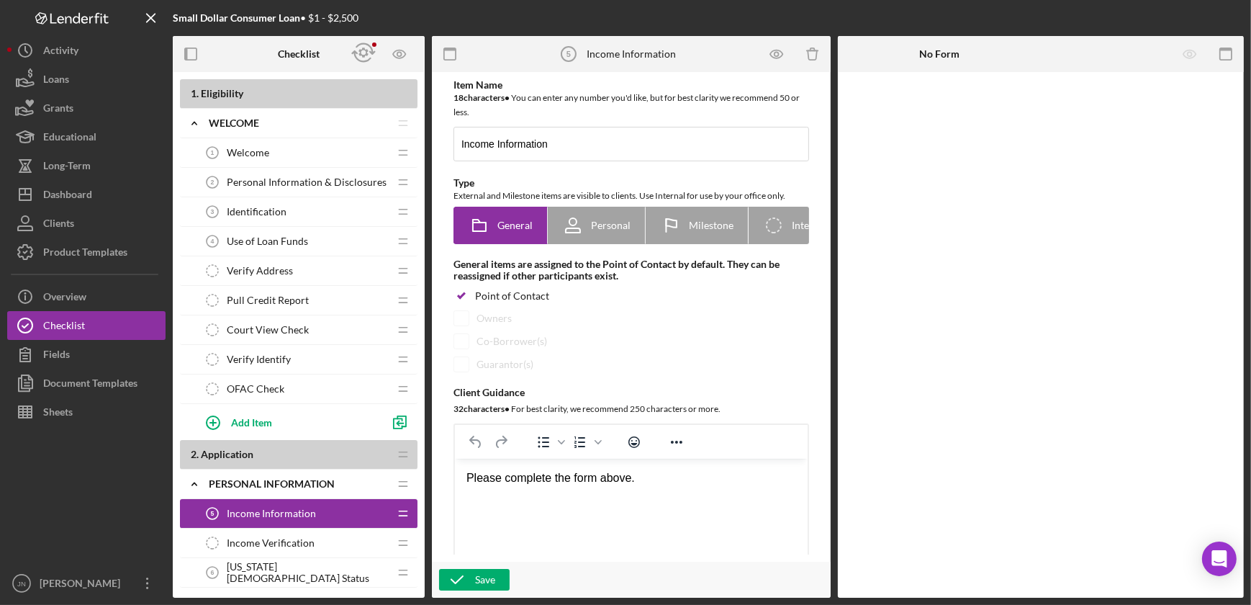
click at [267, 512] on span "Income Information" at bounding box center [271, 513] width 89 height 12
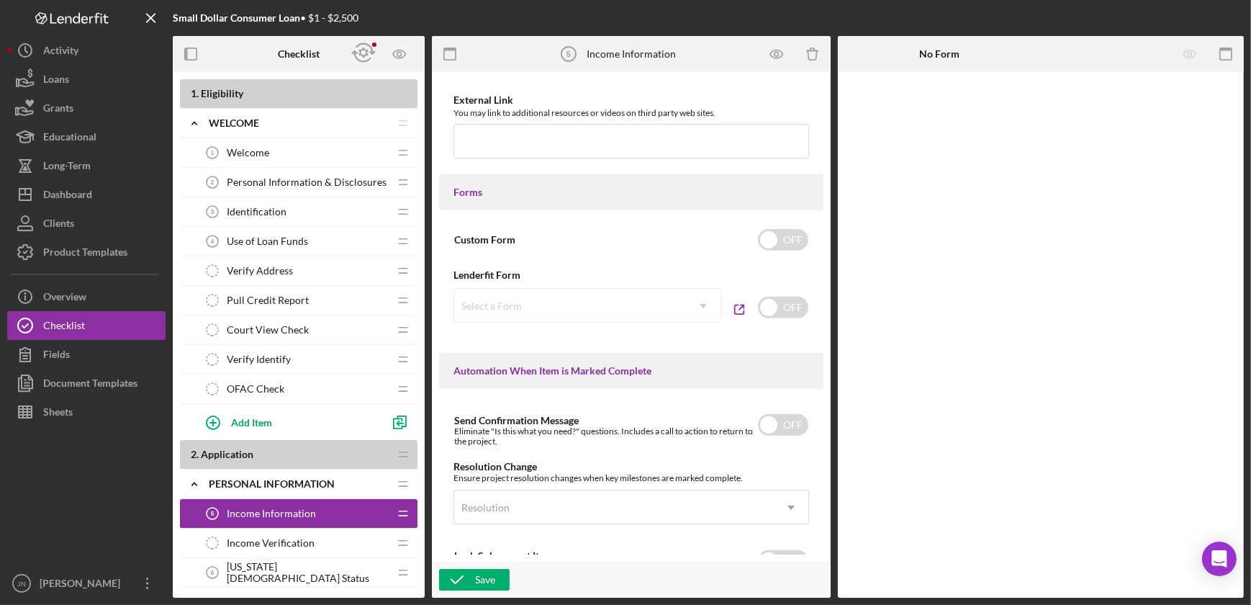
scroll to position [720, 0]
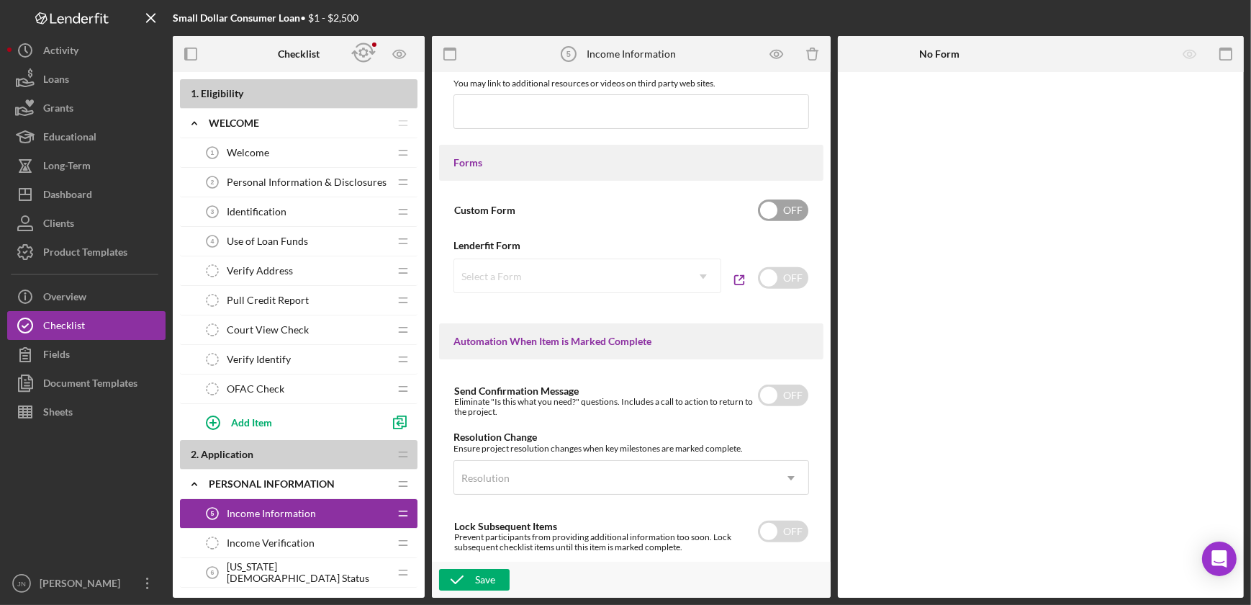
click at [785, 206] on input "checkbox" at bounding box center [783, 210] width 50 height 22
checkbox input "true"
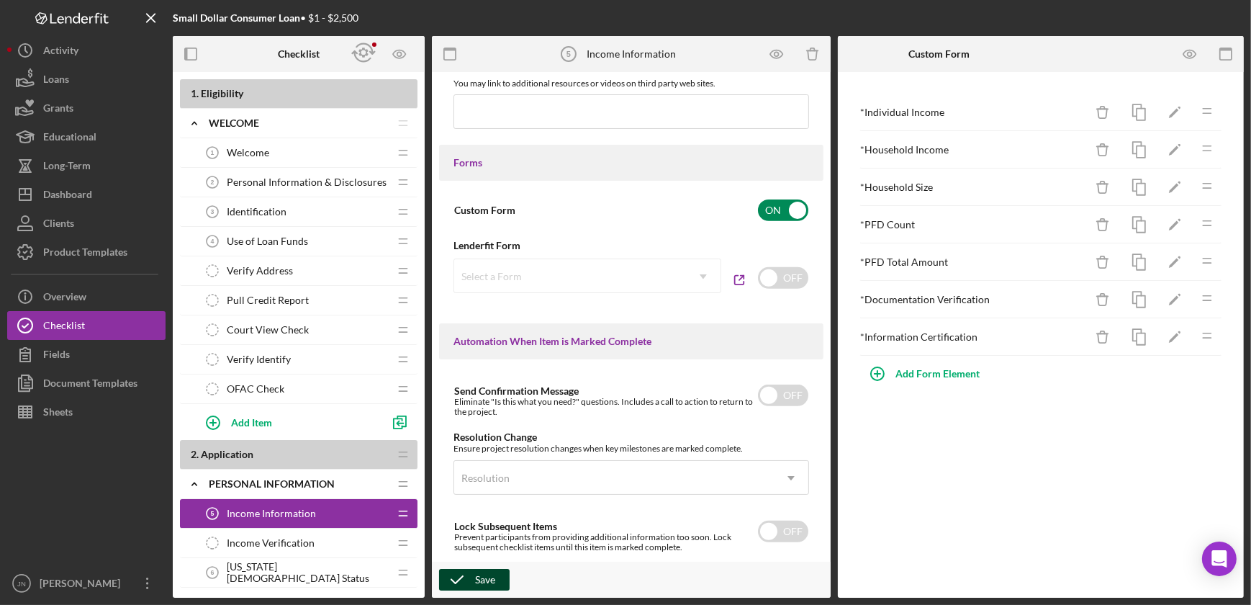
click at [469, 575] on icon "button" at bounding box center [457, 579] width 36 height 36
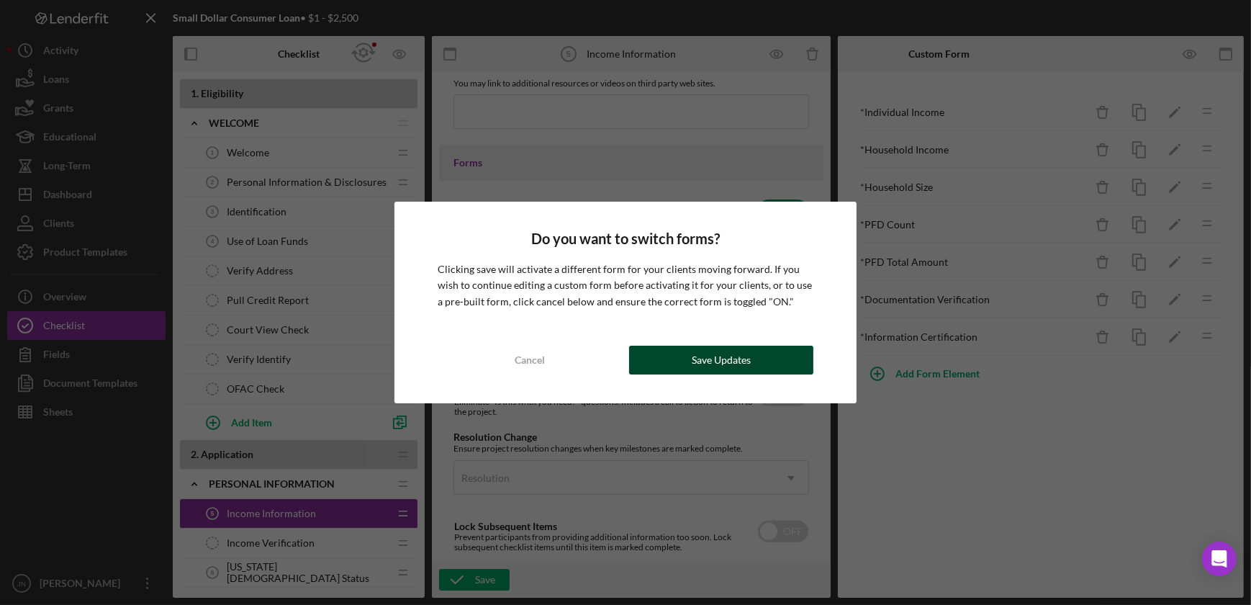
click at [682, 361] on button "Save Updates" at bounding box center [721, 359] width 184 height 29
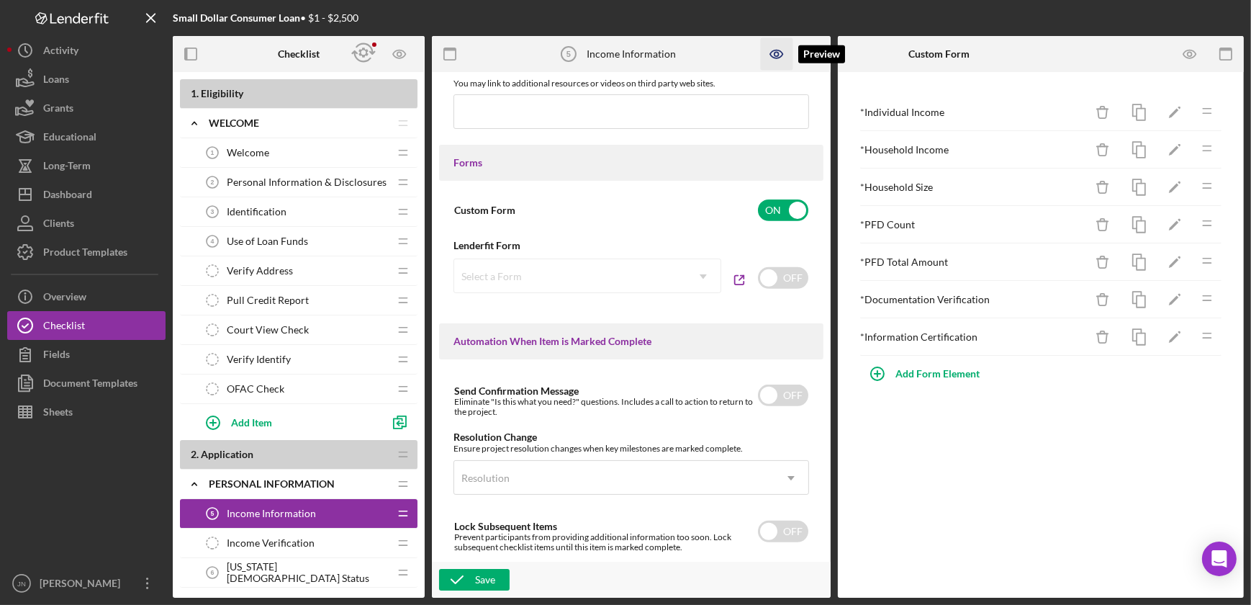
click at [770, 52] on icon "button" at bounding box center [777, 54] width 32 height 32
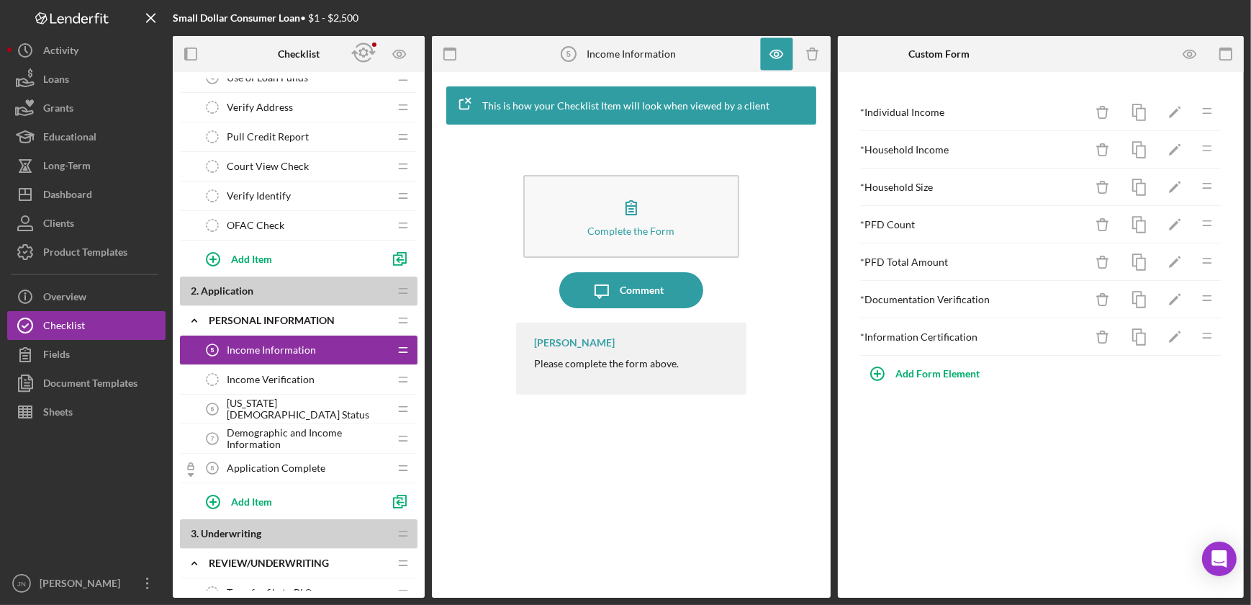
scroll to position [196, 0]
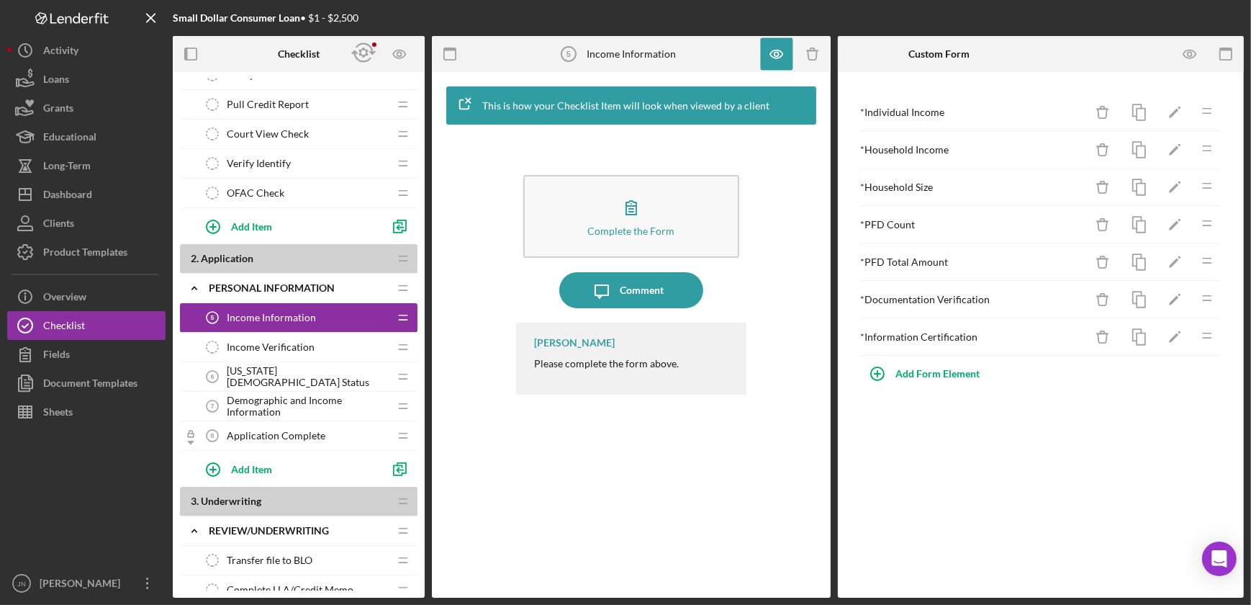
click at [299, 377] on span "Alaska Native Status" at bounding box center [308, 376] width 162 height 23
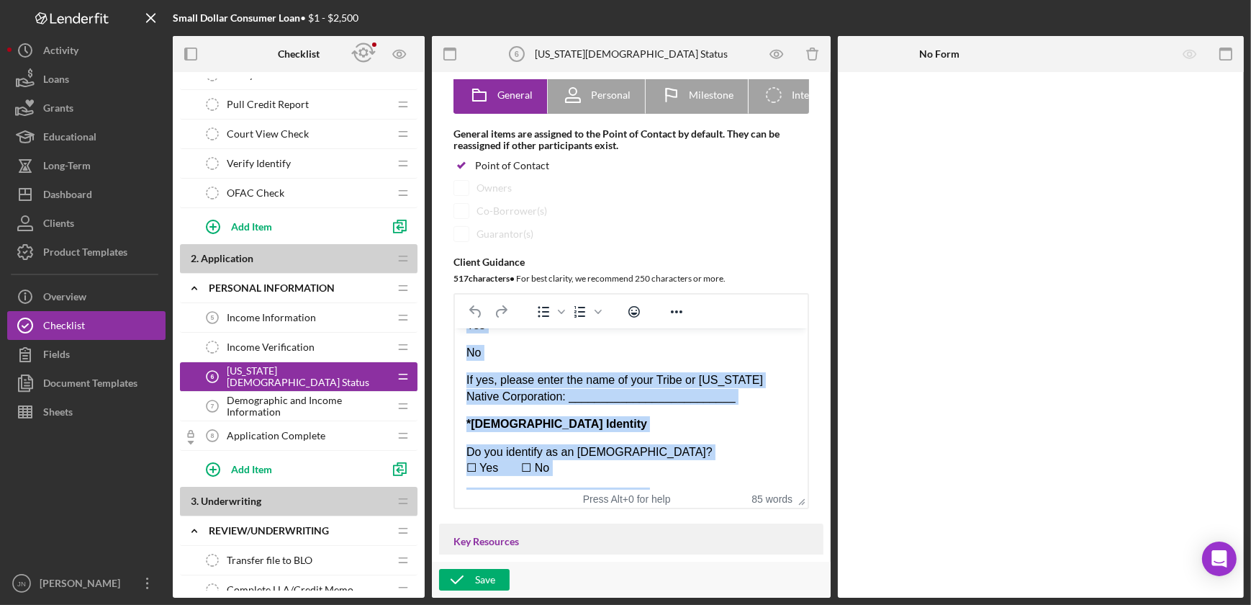
scroll to position [250, 0]
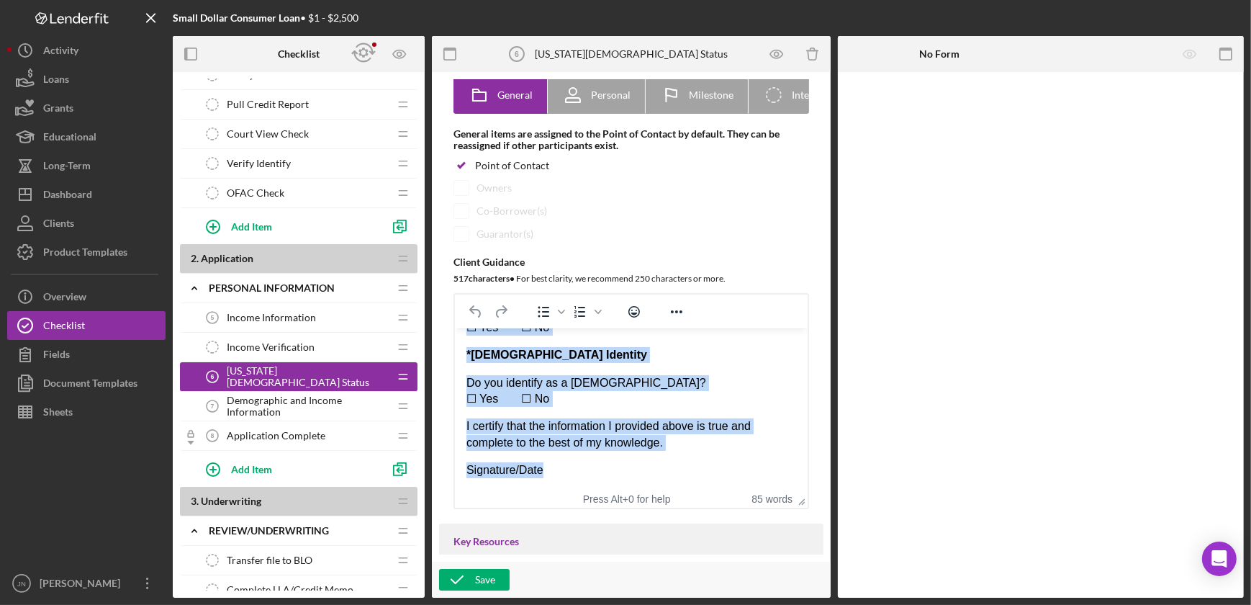
drag, startPoint x: 466, startPoint y: 345, endPoint x: 677, endPoint y: 530, distance: 281.1
click at [677, 490] on html "*Alaska Native Identity? Do you identify as an Alaska Native individual? (Inclu…" at bounding box center [630, 284] width 353 height 412
copy div "*Alaska Native Identity? Do you identify as an Alaska Native individual? (Inclu…"
click at [638, 391] on p "Do you identify as a Native Hawaiian? ☐ Yes  ☐ No" at bounding box center [631, 391] width 330 height 32
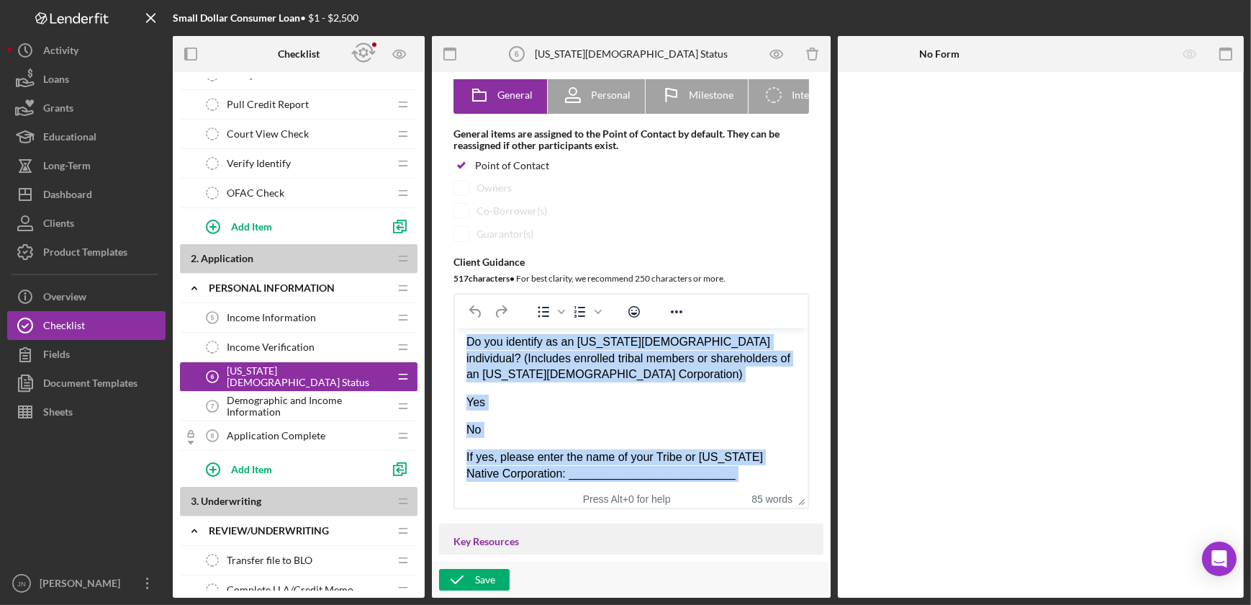
scroll to position [0, 0]
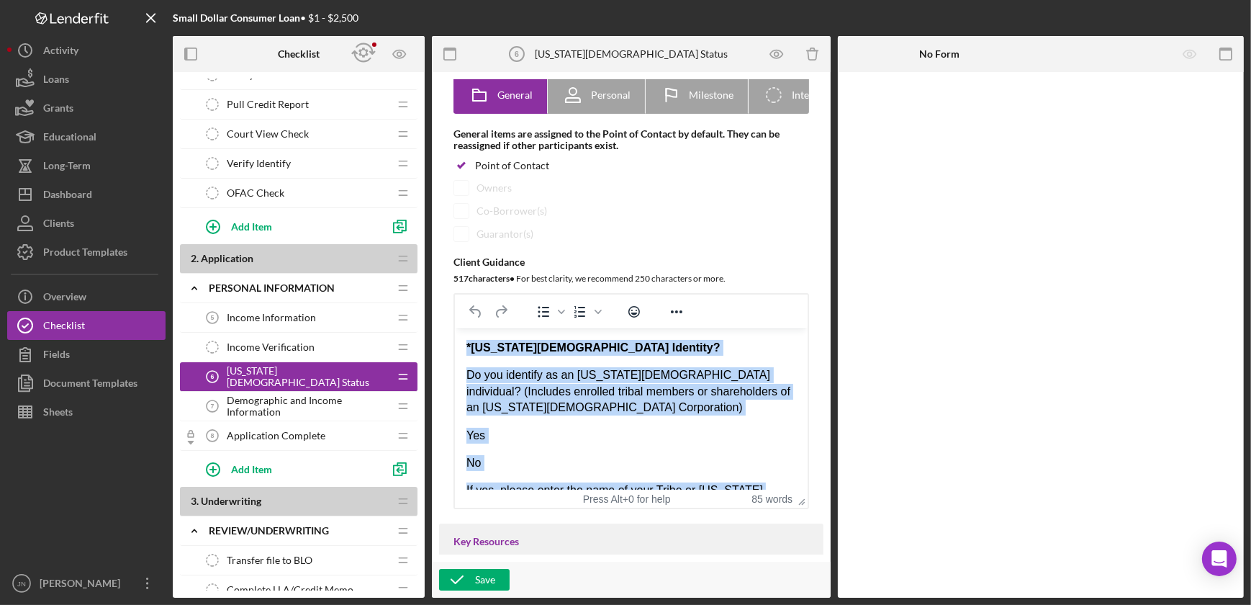
drag, startPoint x: 556, startPoint y: 481, endPoint x: 457, endPoint y: 325, distance: 184.5
click at [457, 328] on html "*Alaska Native Identity? Do you identify as an Alaska Native individual? (Inclu…" at bounding box center [630, 534] width 353 height 412
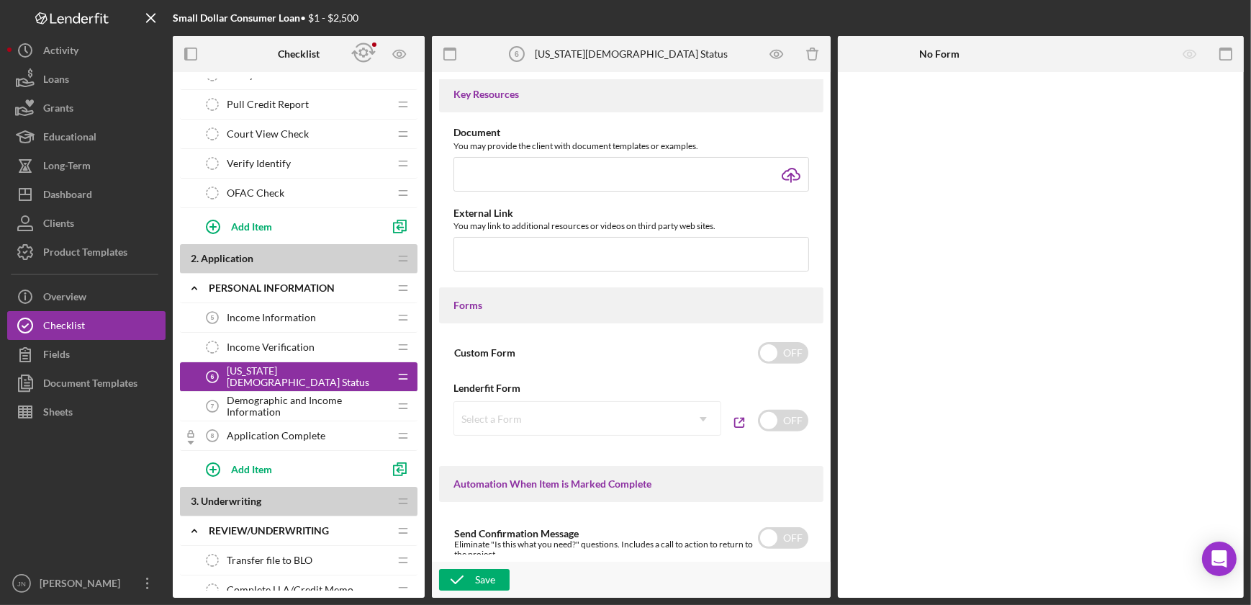
scroll to position [589, 0]
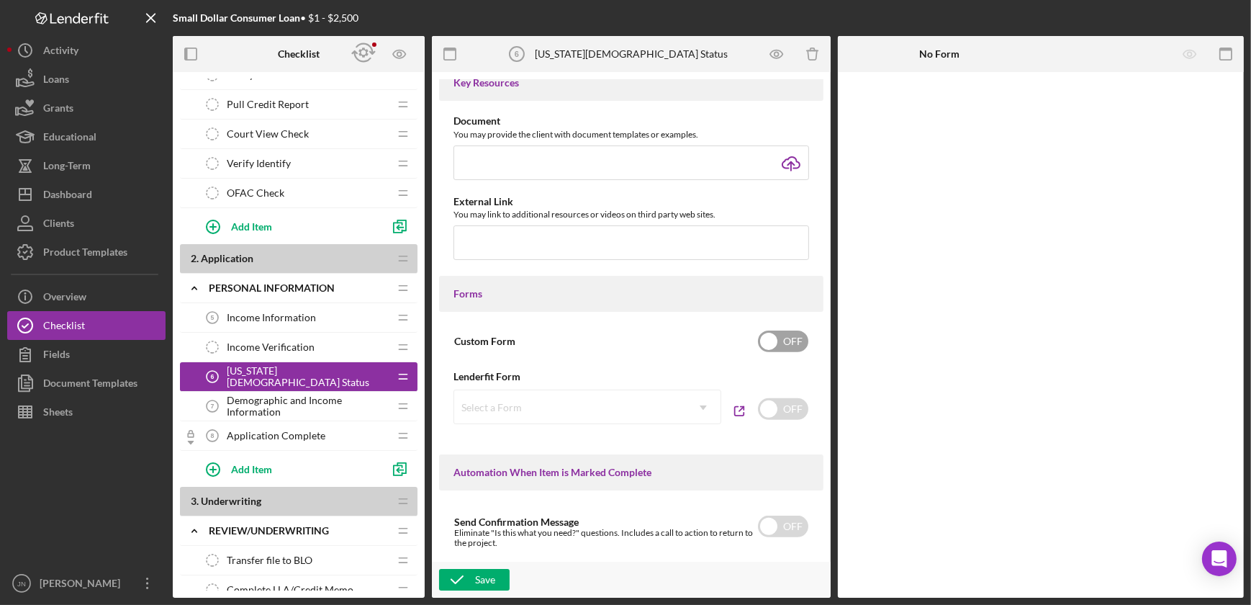
click at [780, 345] on input "checkbox" at bounding box center [783, 341] width 50 height 22
checkbox input "true"
click at [909, 107] on div "Add Form Element" at bounding box center [937, 111] width 84 height 29
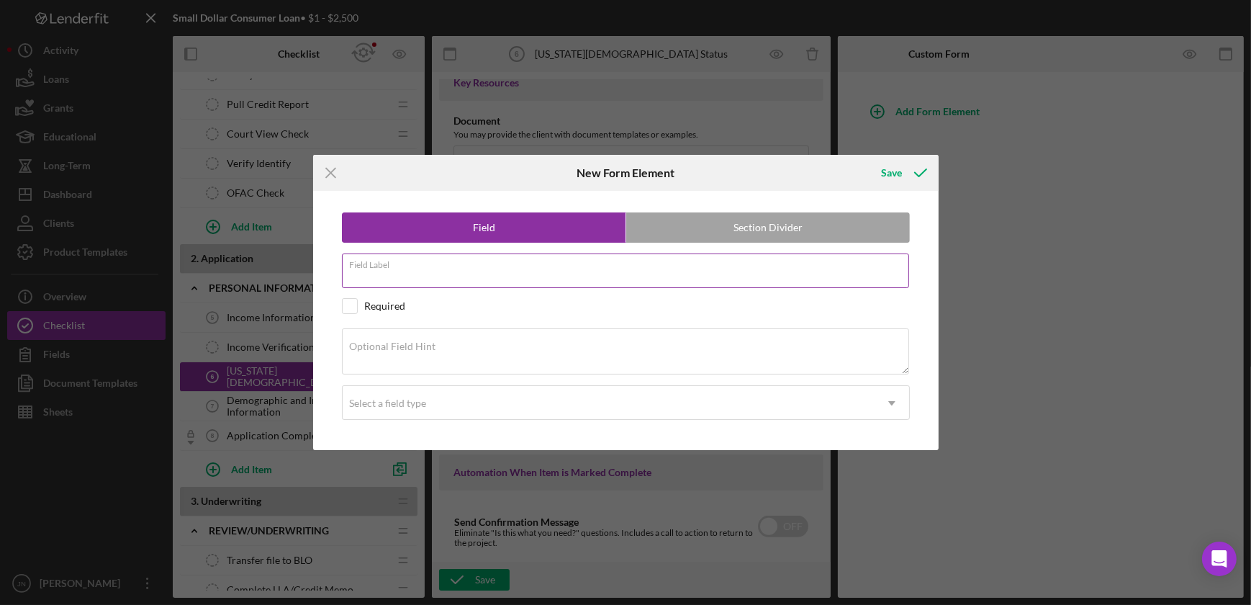
click at [499, 276] on input "Field Label" at bounding box center [625, 270] width 567 height 35
paste input "Native American Identity"
type input "Native American Identity"
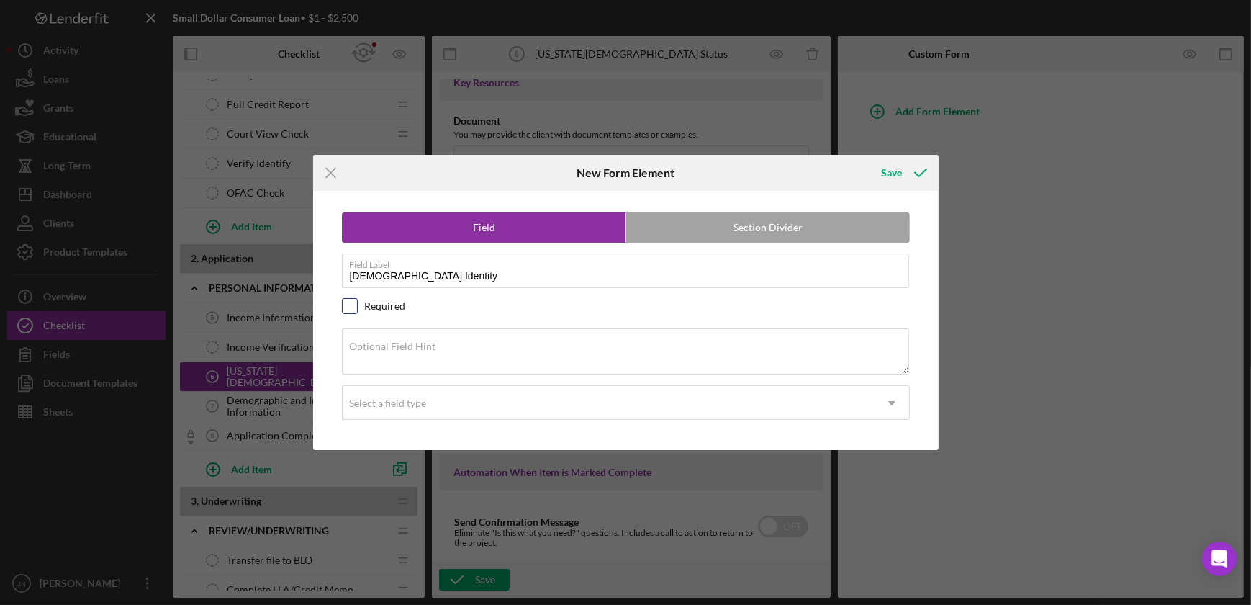
click at [352, 307] on input "checkbox" at bounding box center [350, 306] width 14 height 14
checkbox input "true"
click at [563, 348] on textarea "Optional Field Hint" at bounding box center [625, 351] width 567 height 46
paste textarea "Do you identify as an American Indian?"
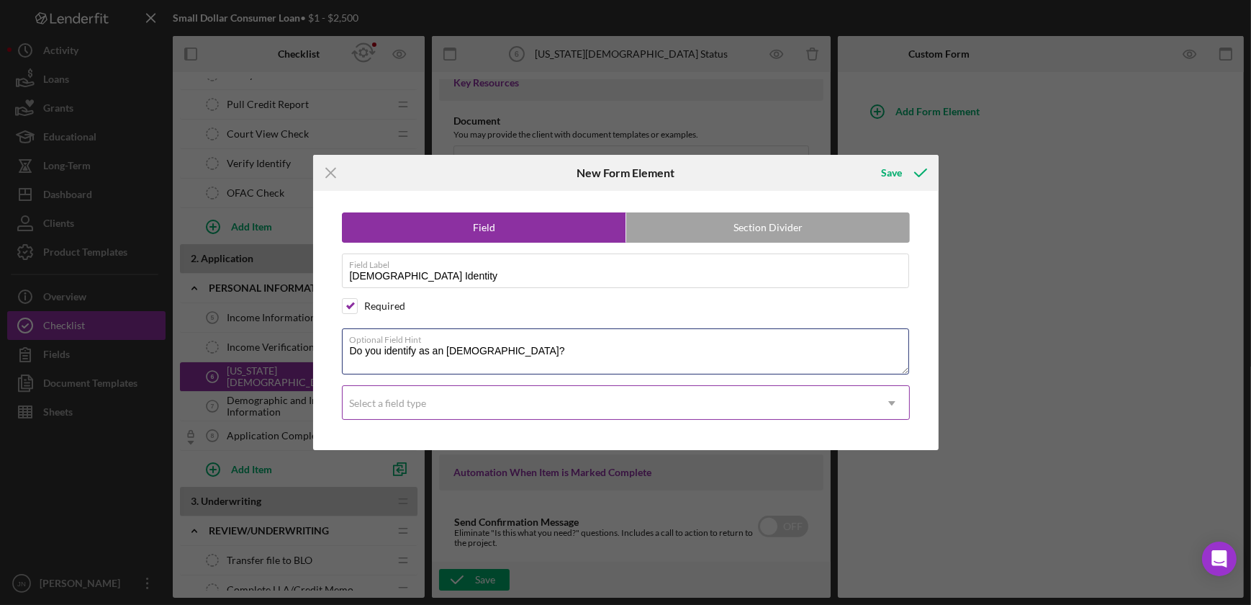
type textarea "Do you identify as an American Indian?"
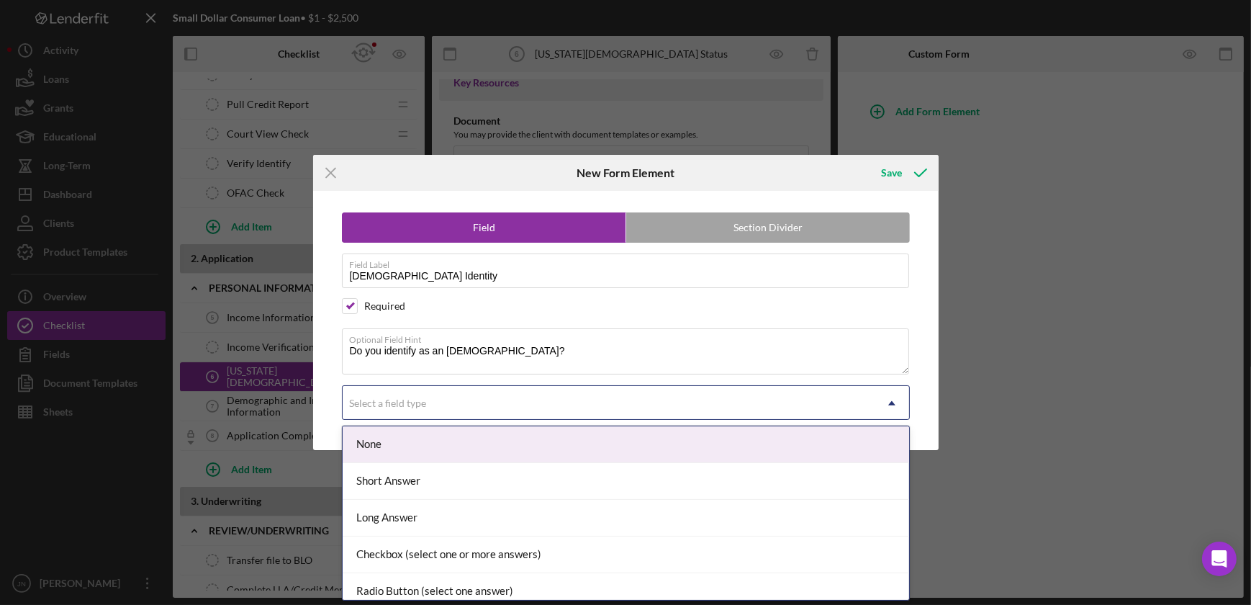
click at [628, 413] on div "Select a field type" at bounding box center [609, 403] width 532 height 33
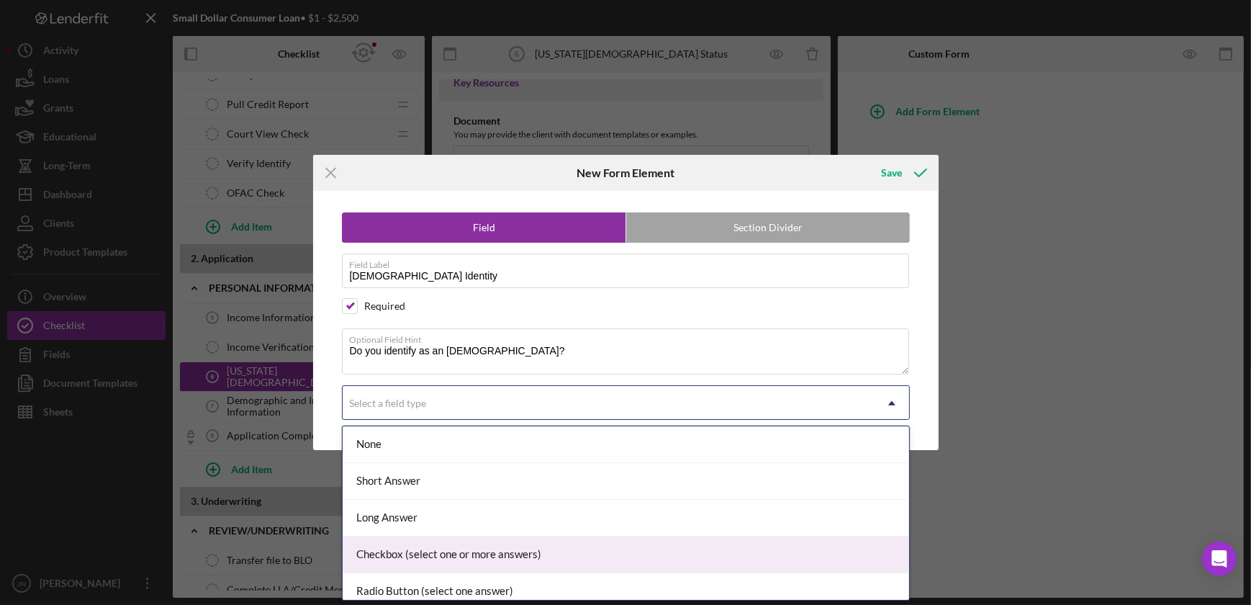
click at [538, 567] on div "Checkbox (select one or more answers)" at bounding box center [626, 554] width 566 height 37
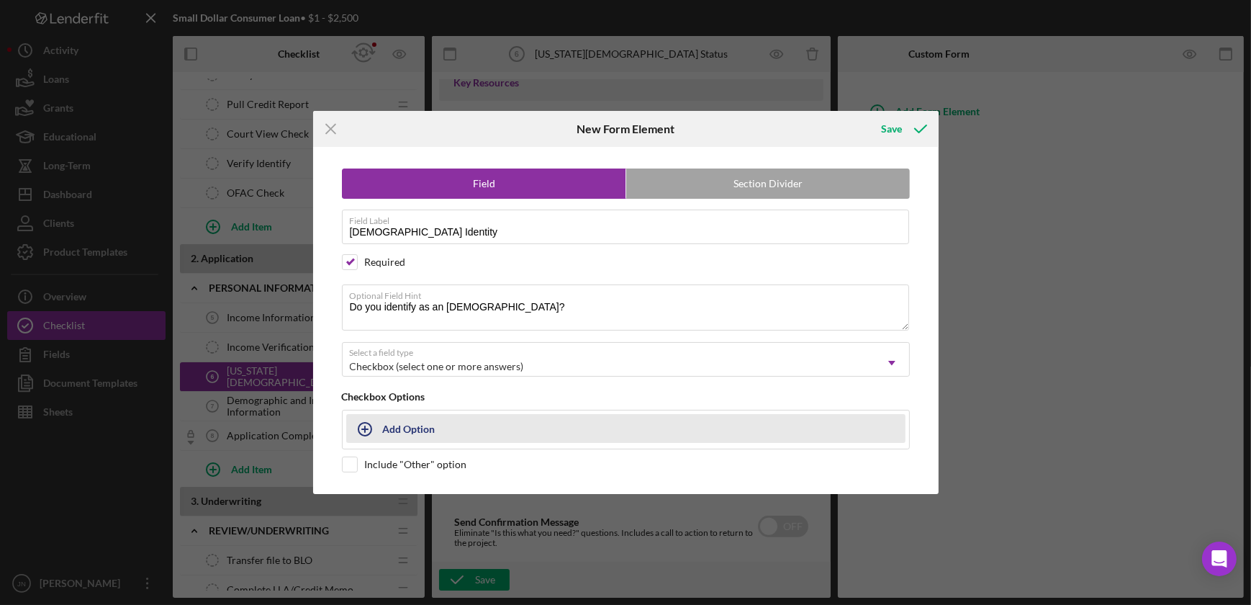
click at [419, 432] on div "Add Option" at bounding box center [409, 428] width 53 height 27
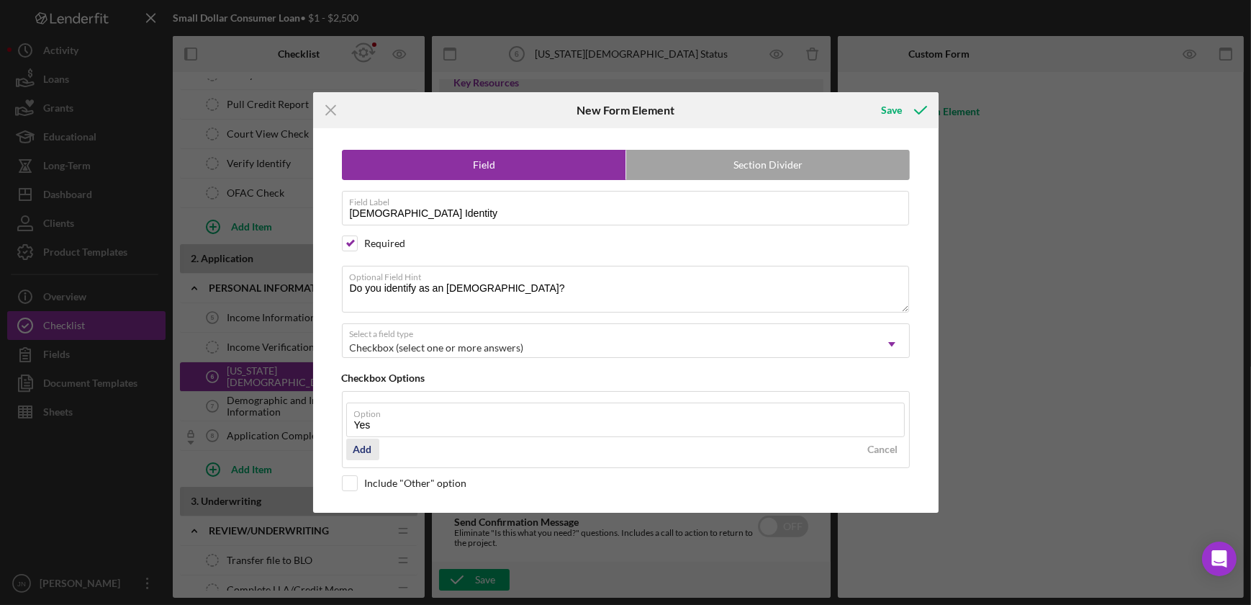
type input "Yes"
click at [366, 442] on div "Add" at bounding box center [362, 449] width 19 height 22
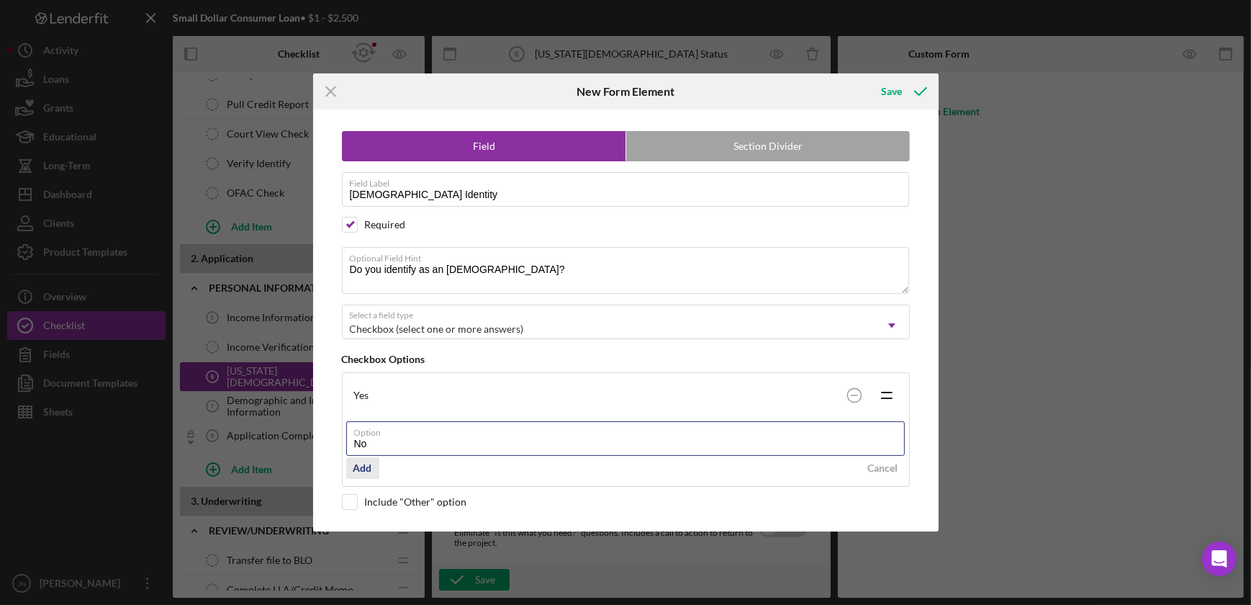
type input "No"
click at [356, 467] on div "Add" at bounding box center [362, 468] width 19 height 22
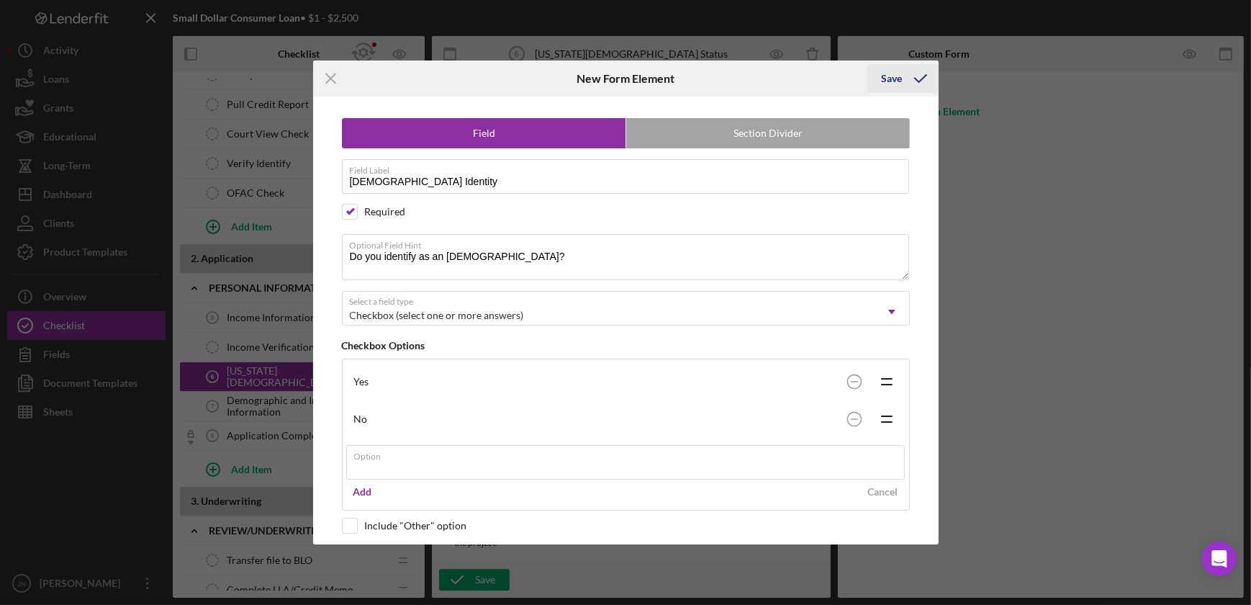
click at [885, 80] on div "Save" at bounding box center [892, 78] width 21 height 29
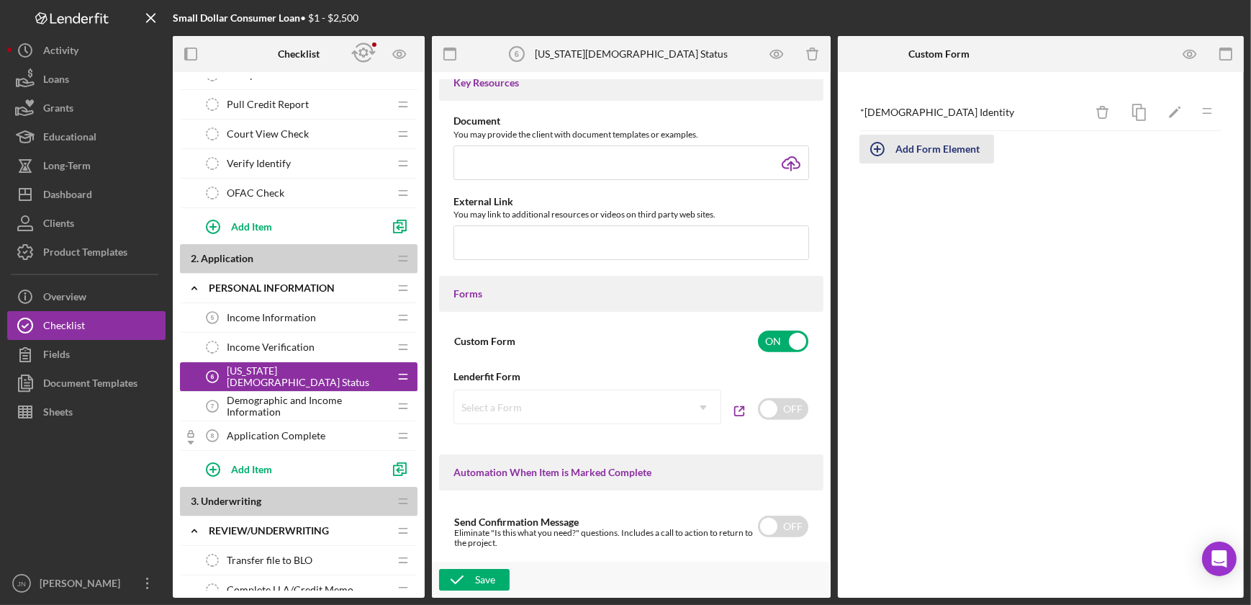
click at [921, 144] on div "Add Form Element" at bounding box center [937, 149] width 84 height 29
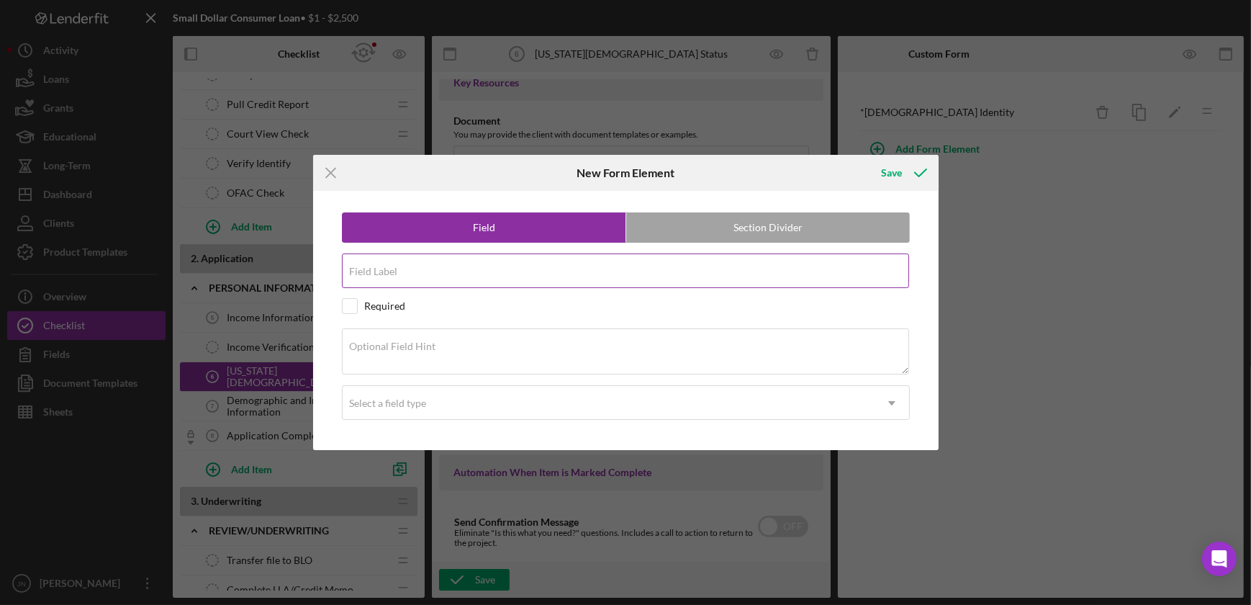
click at [497, 272] on div "Field Label" at bounding box center [626, 271] width 568 height 36
type input "Native Hawaiian Identify"
click at [651, 353] on textarea "Optional Field Hint" at bounding box center [625, 351] width 567 height 46
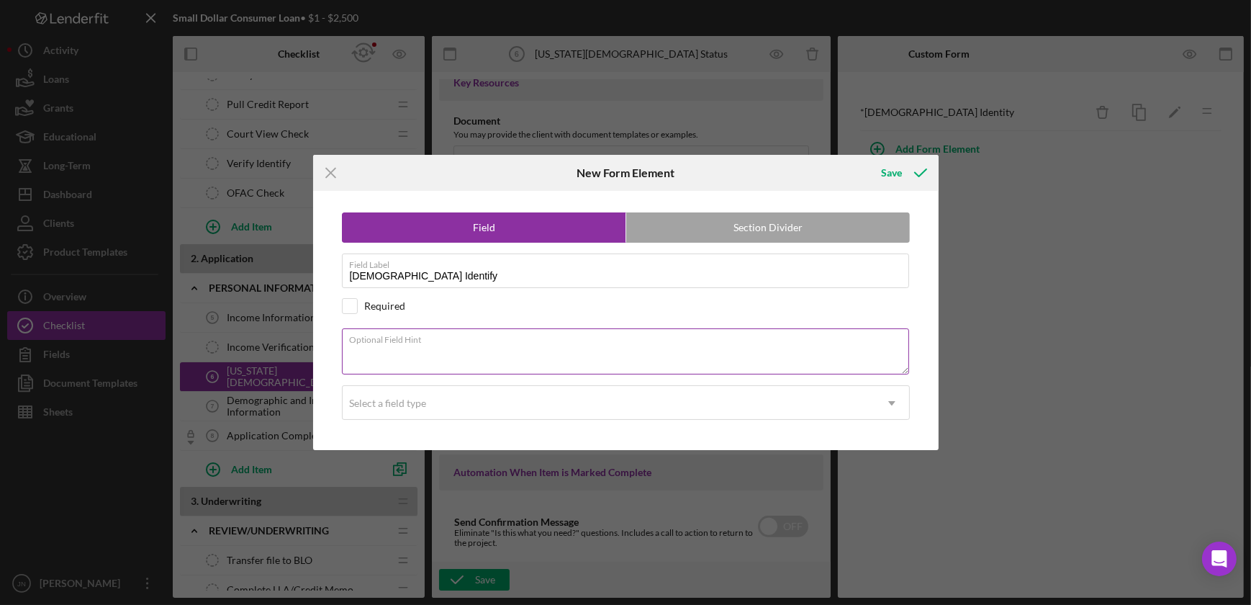
paste textarea "Do you identify as a Native Hawaiian?"
type textarea "Do you identify as a Native Hawaiian?"
click at [346, 304] on input "checkbox" at bounding box center [350, 306] width 14 height 14
checkbox input "true"
click at [474, 401] on div "Select a field type" at bounding box center [609, 403] width 532 height 33
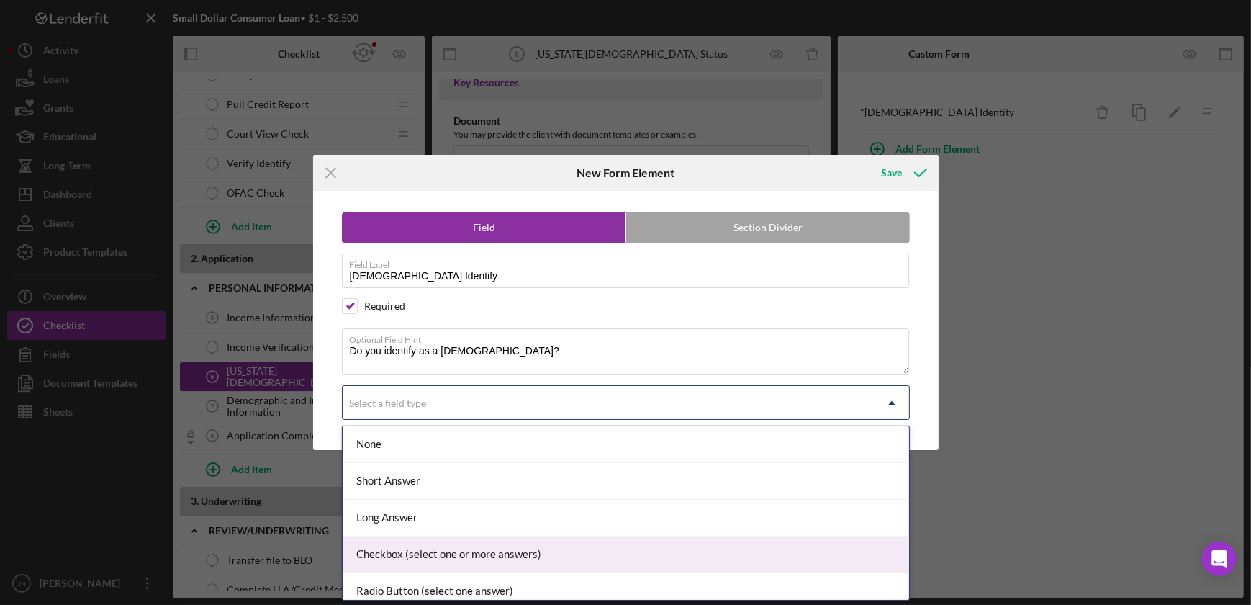
click at [461, 551] on div "Checkbox (select one or more answers)" at bounding box center [626, 554] width 566 height 37
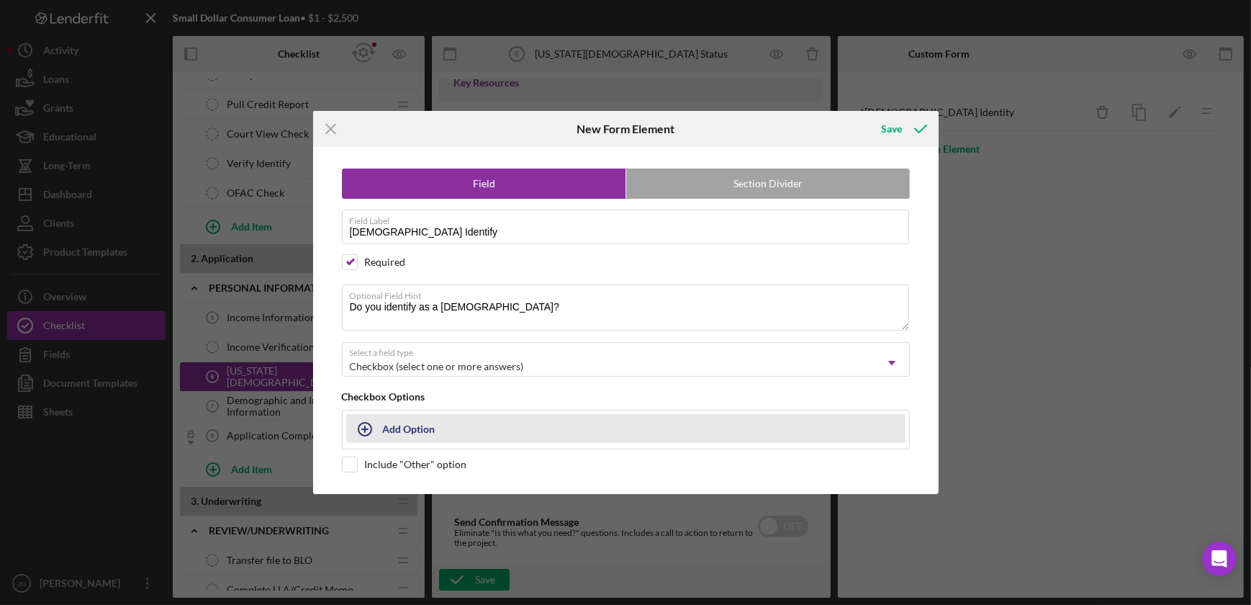
click at [377, 430] on icon "button" at bounding box center [365, 429] width 36 height 36
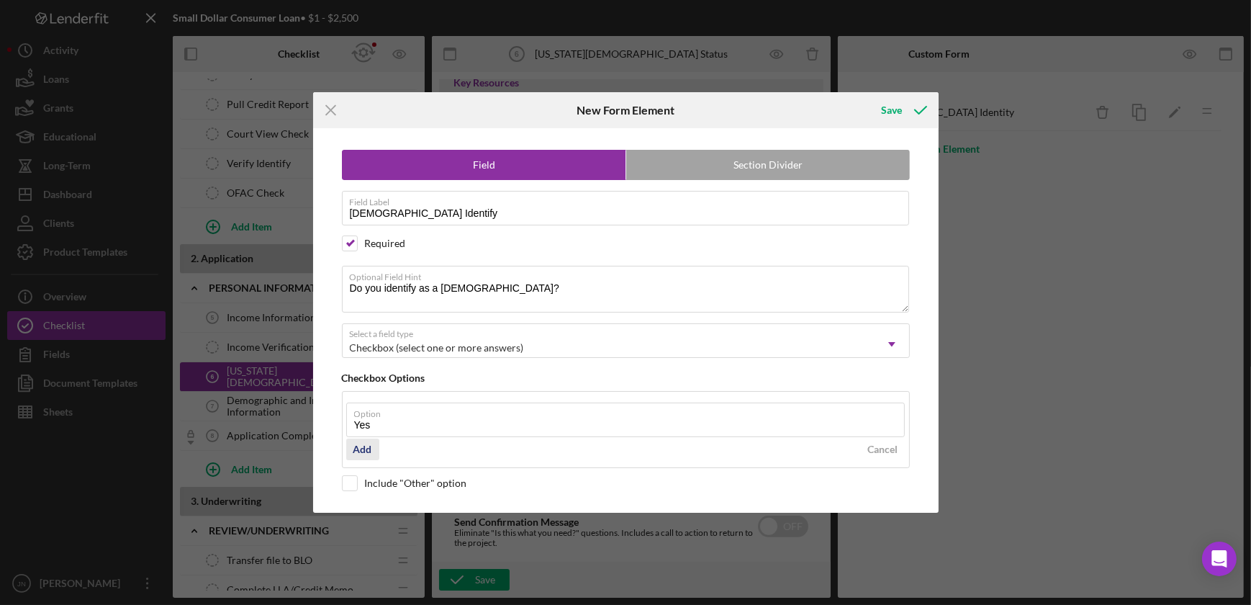
type input "Yes"
click at [366, 447] on div "Add" at bounding box center [362, 449] width 19 height 22
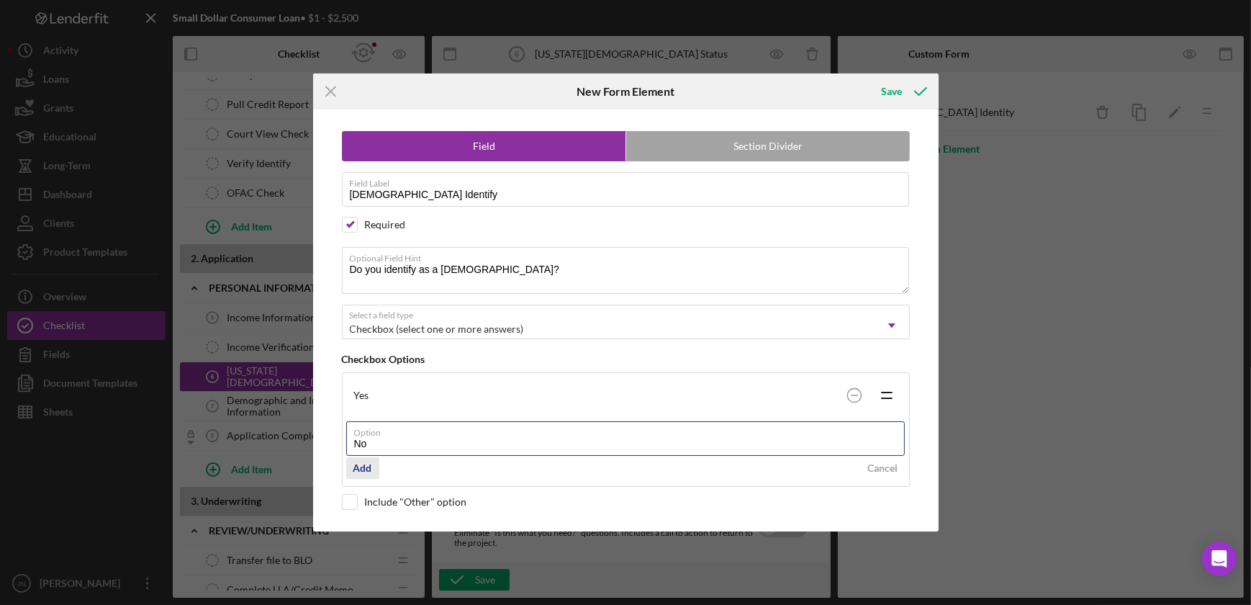
type input "No"
click at [362, 468] on div "Add" at bounding box center [362, 468] width 19 height 22
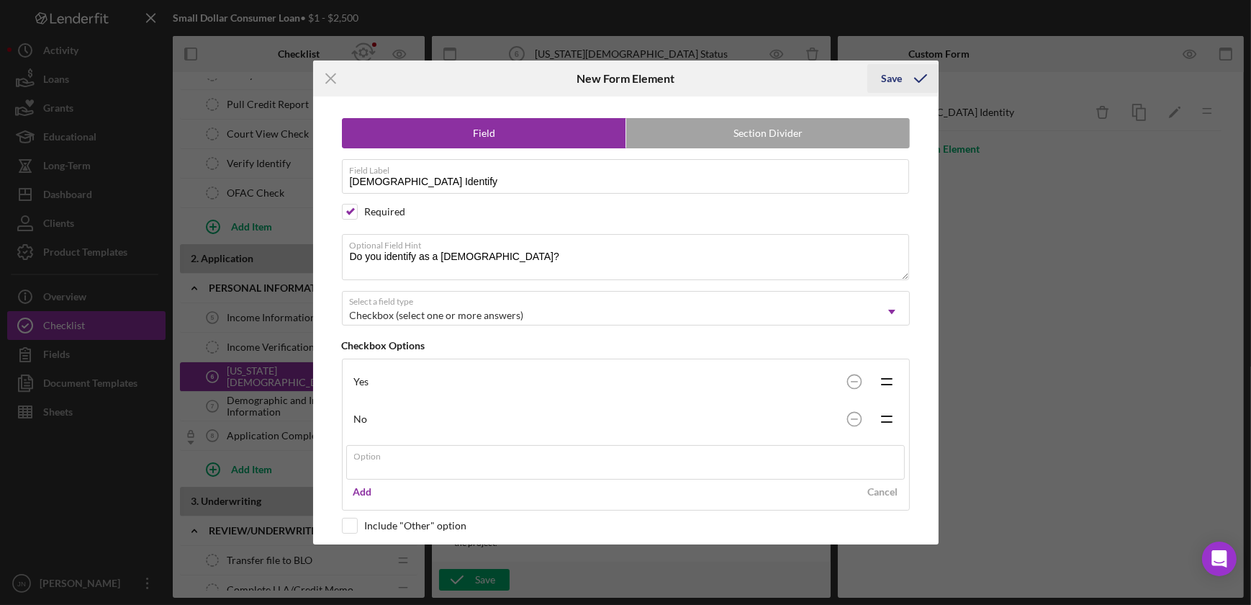
click at [883, 81] on div "Save" at bounding box center [892, 78] width 21 height 29
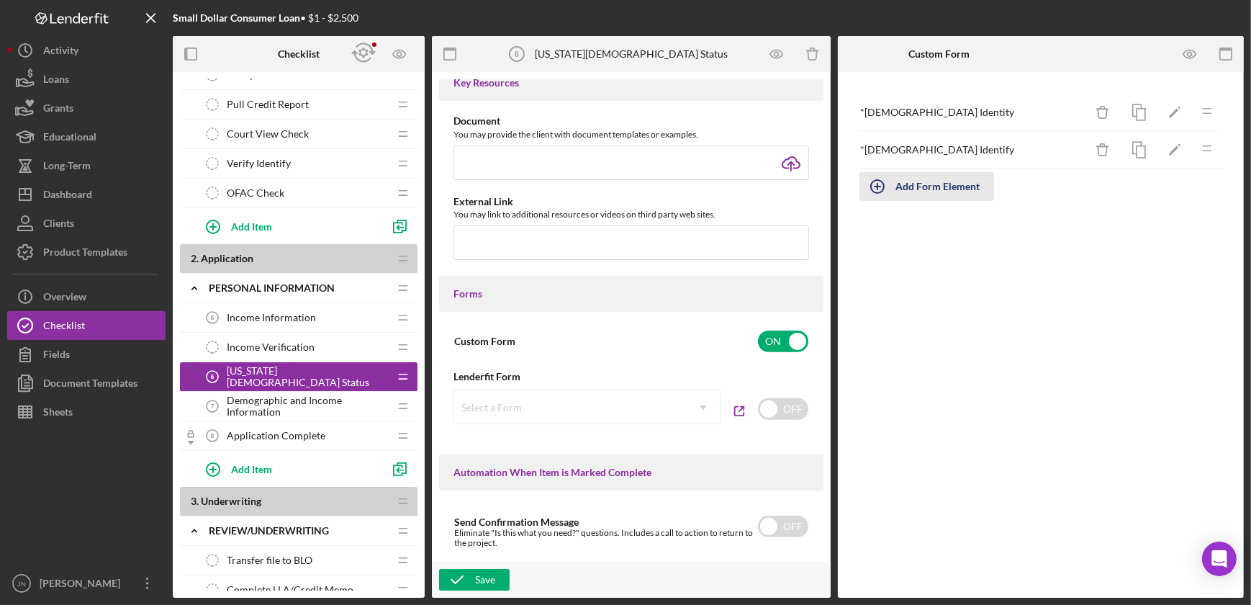
click at [927, 188] on div "Add Form Element" at bounding box center [937, 186] width 84 height 29
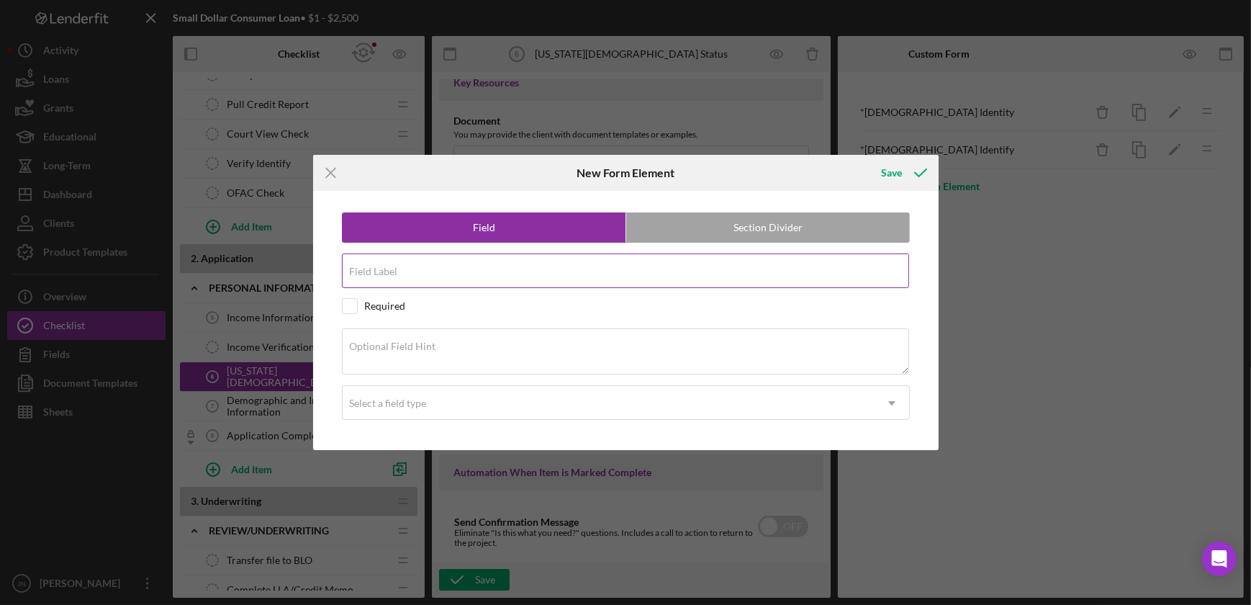
click at [401, 280] on input "Field Label" at bounding box center [625, 270] width 567 height 35
type input "Certification of Information"
click at [351, 306] on input "checkbox" at bounding box center [350, 306] width 14 height 14
checkbox input "true"
click at [716, 344] on div "Optional Field Hint" at bounding box center [626, 352] width 568 height 48
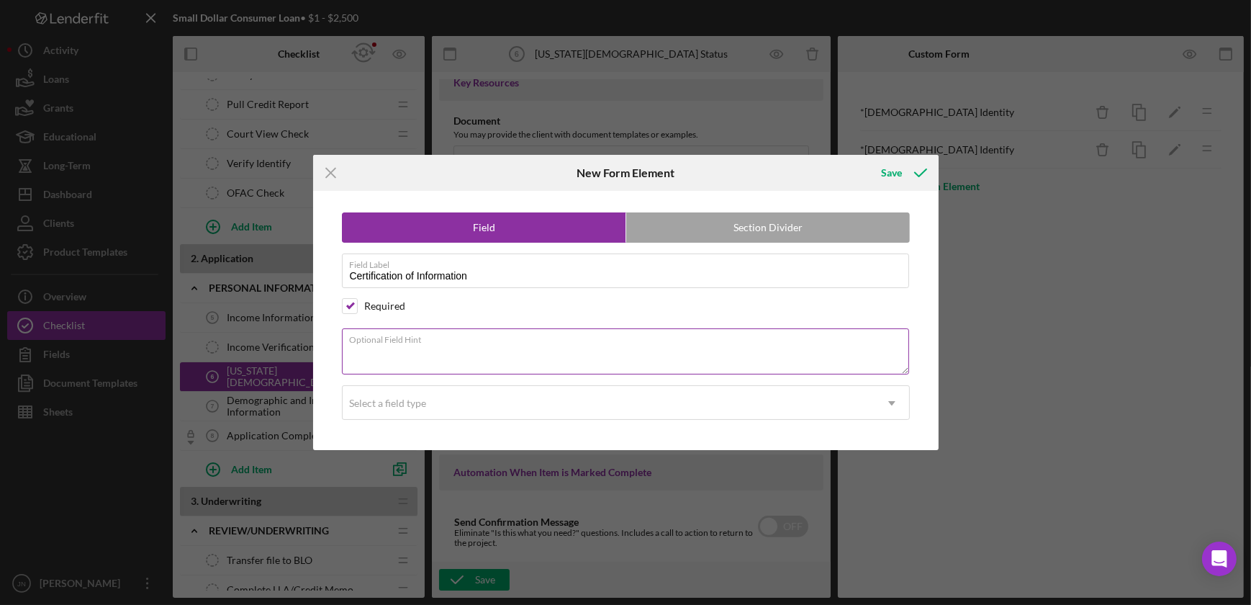
paste textarea "I certify that the information I provided above is true and complete to the bes…"
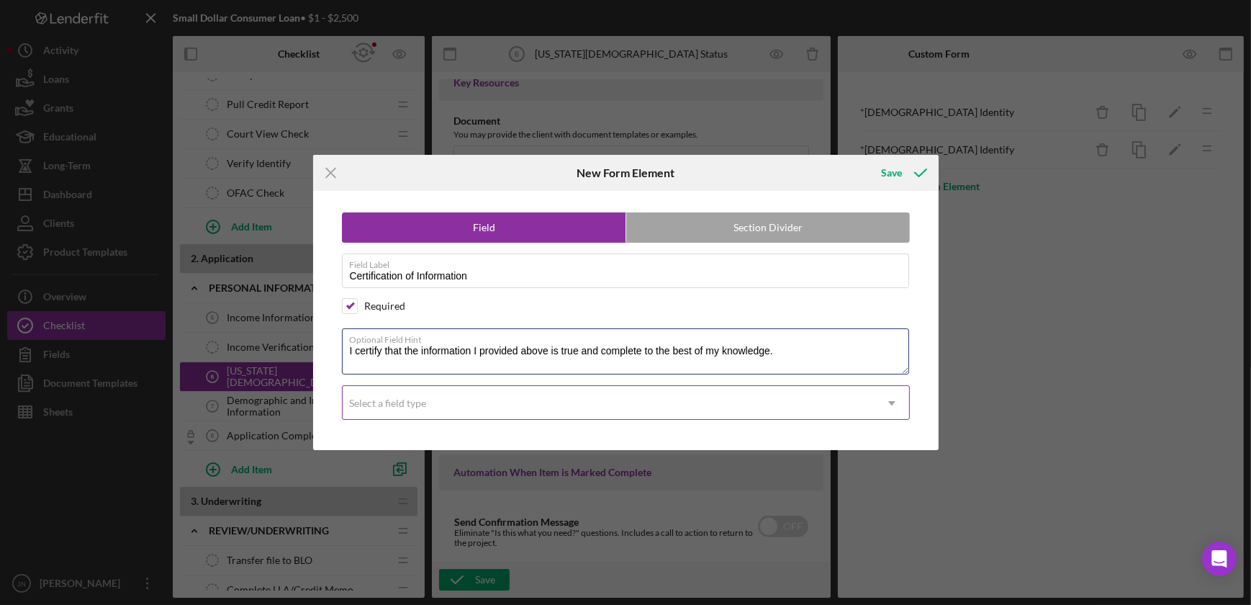
type textarea "I certify that the information I provided above is true and complete to the bes…"
click at [686, 399] on div "Select a field type" at bounding box center [609, 403] width 532 height 33
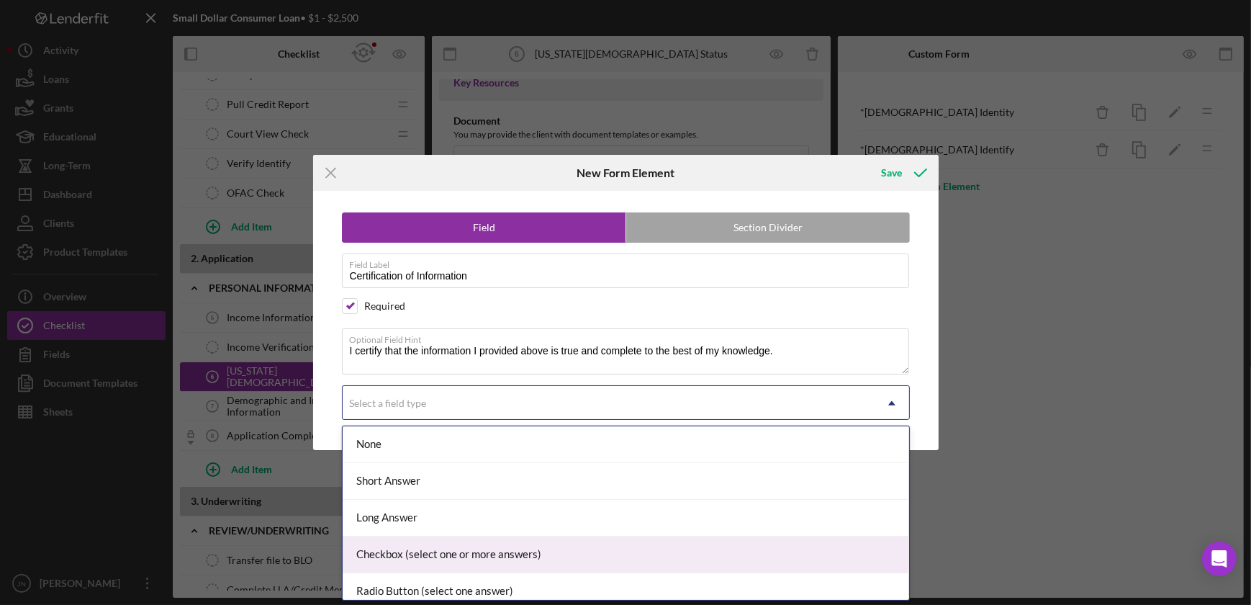
click at [515, 551] on div "Checkbox (select one or more answers)" at bounding box center [626, 554] width 566 height 37
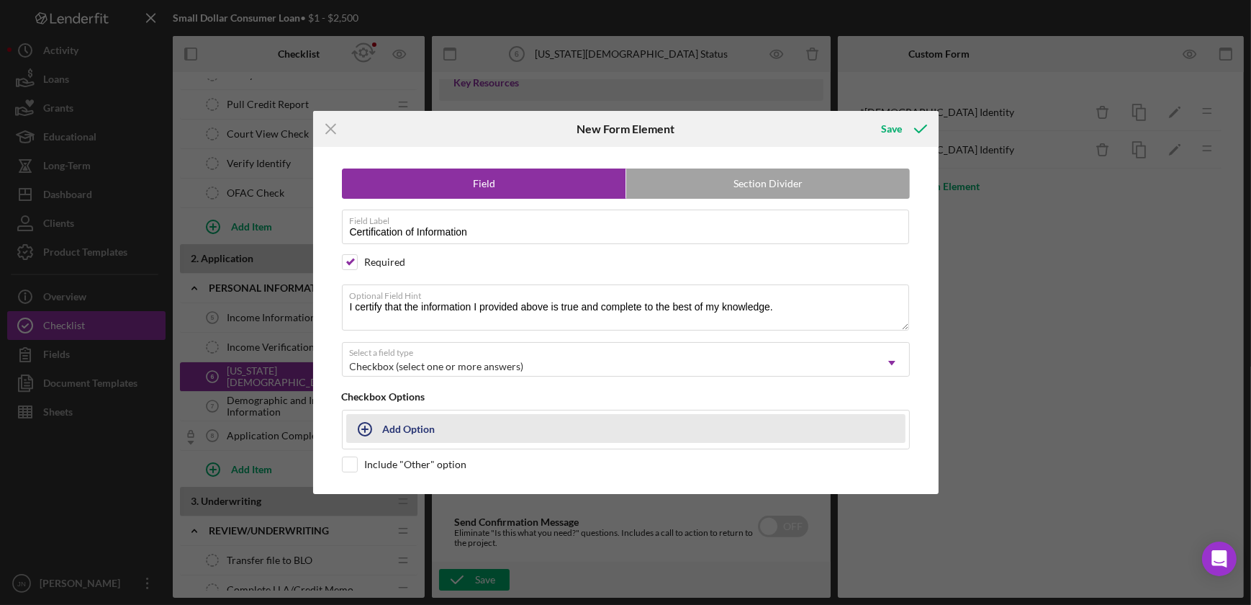
click at [423, 429] on div "Add Option" at bounding box center [409, 428] width 53 height 27
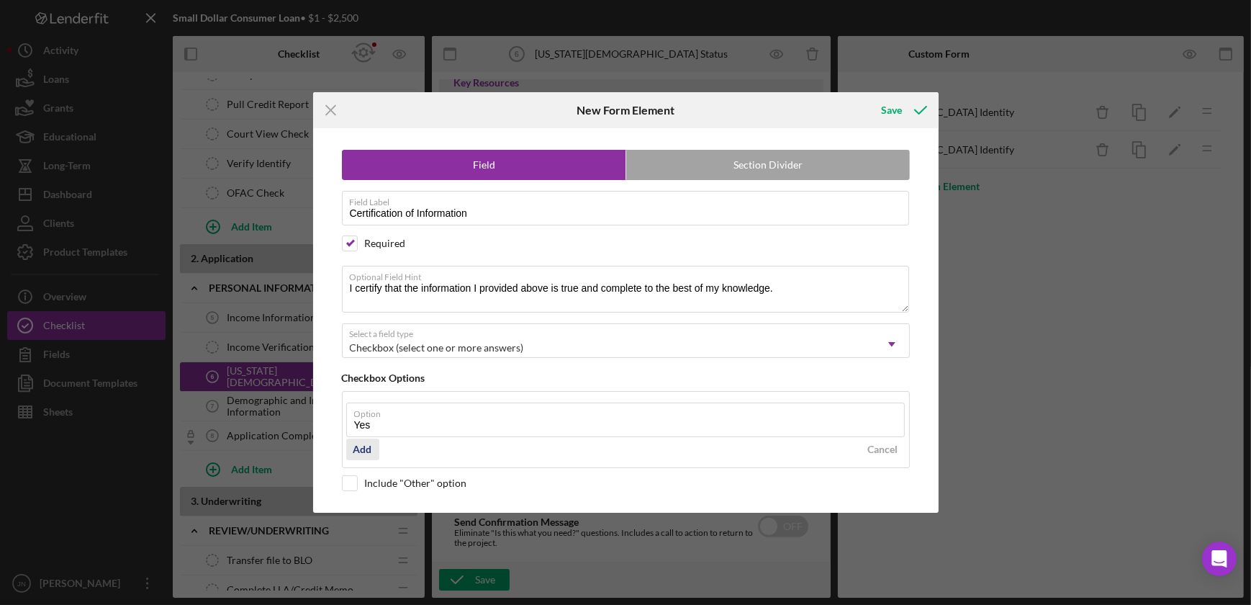
type input "Yes"
click at [364, 451] on div "Add" at bounding box center [362, 449] width 19 height 22
click at [886, 94] on div "Save" at bounding box center [902, 110] width 71 height 36
click at [890, 108] on div "Save" at bounding box center [892, 110] width 21 height 29
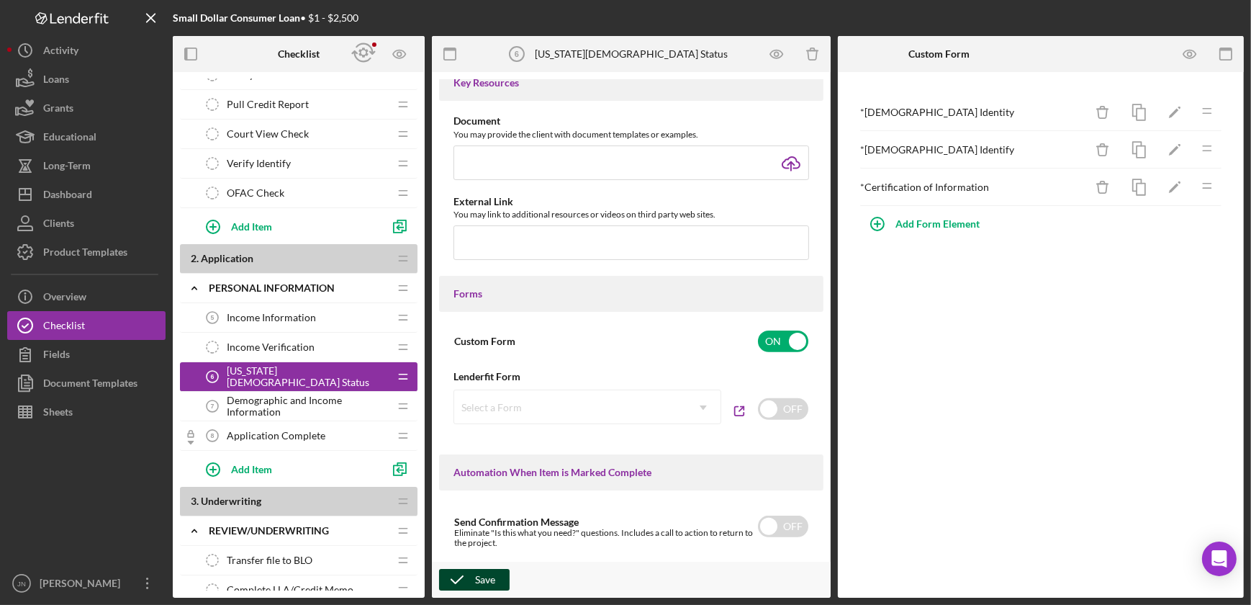
click at [482, 577] on div "Save" at bounding box center [485, 580] width 20 height 22
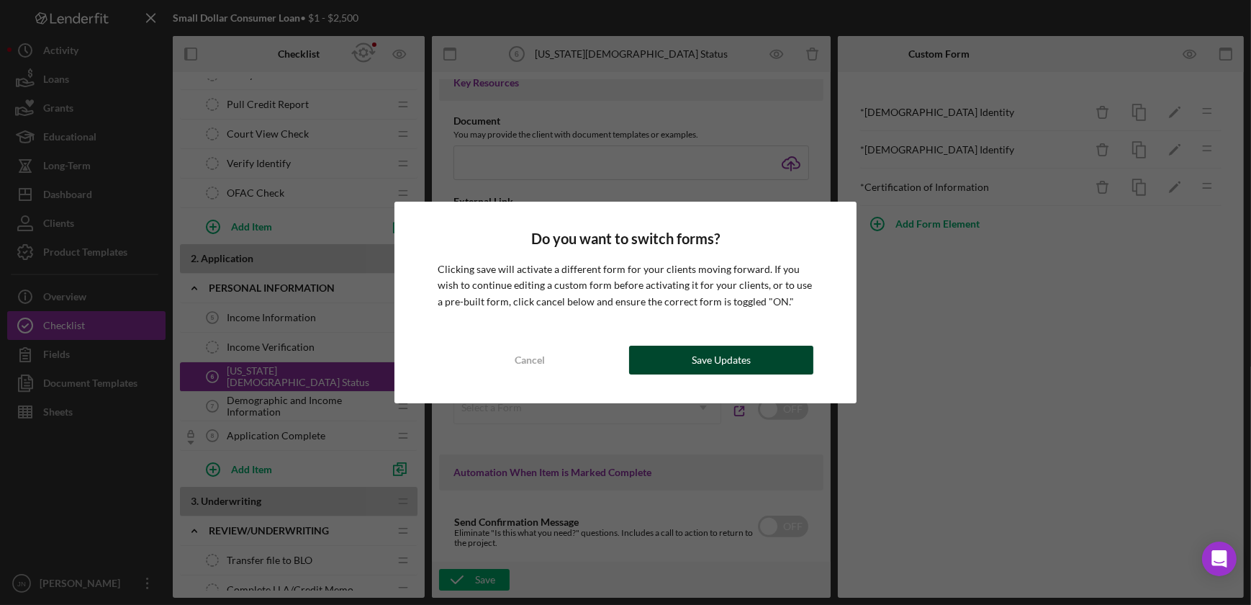
click at [733, 359] on div "Save Updates" at bounding box center [721, 359] width 59 height 29
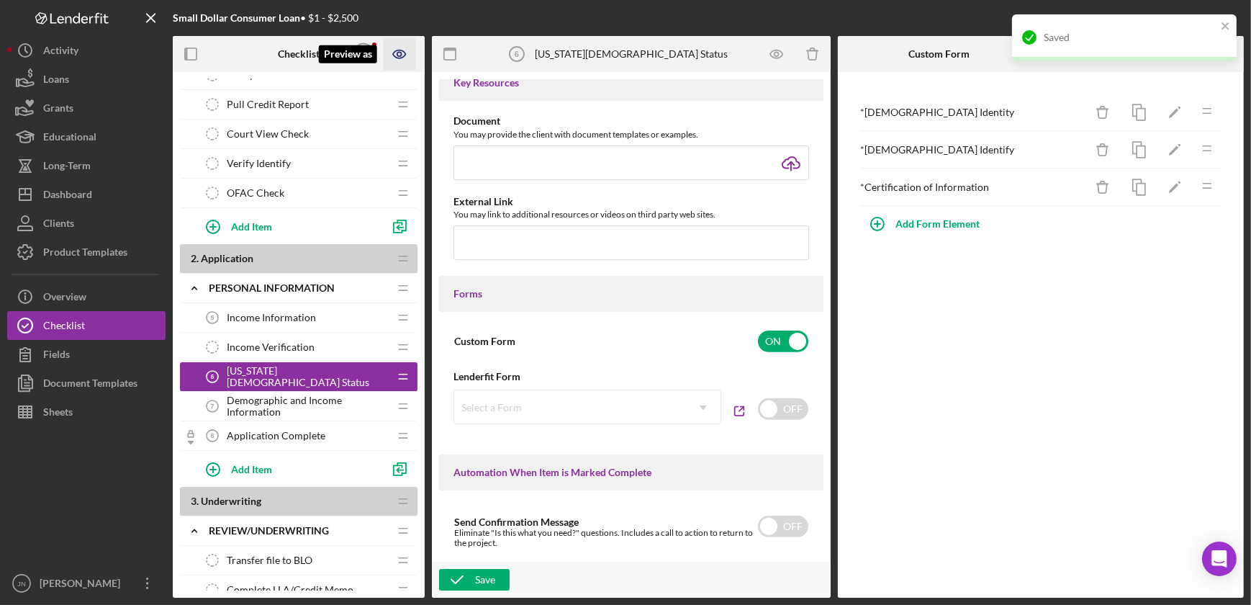
click at [393, 53] on icon "Preview as" at bounding box center [399, 54] width 12 height 8
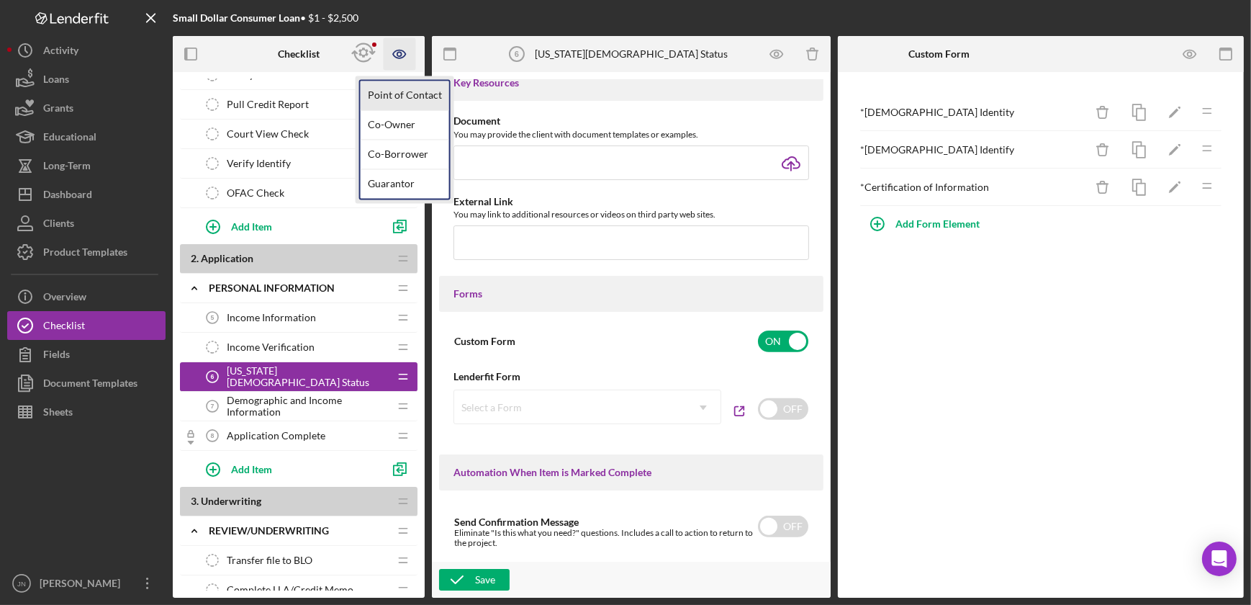
click at [389, 98] on link "Point of Contact" at bounding box center [405, 96] width 89 height 30
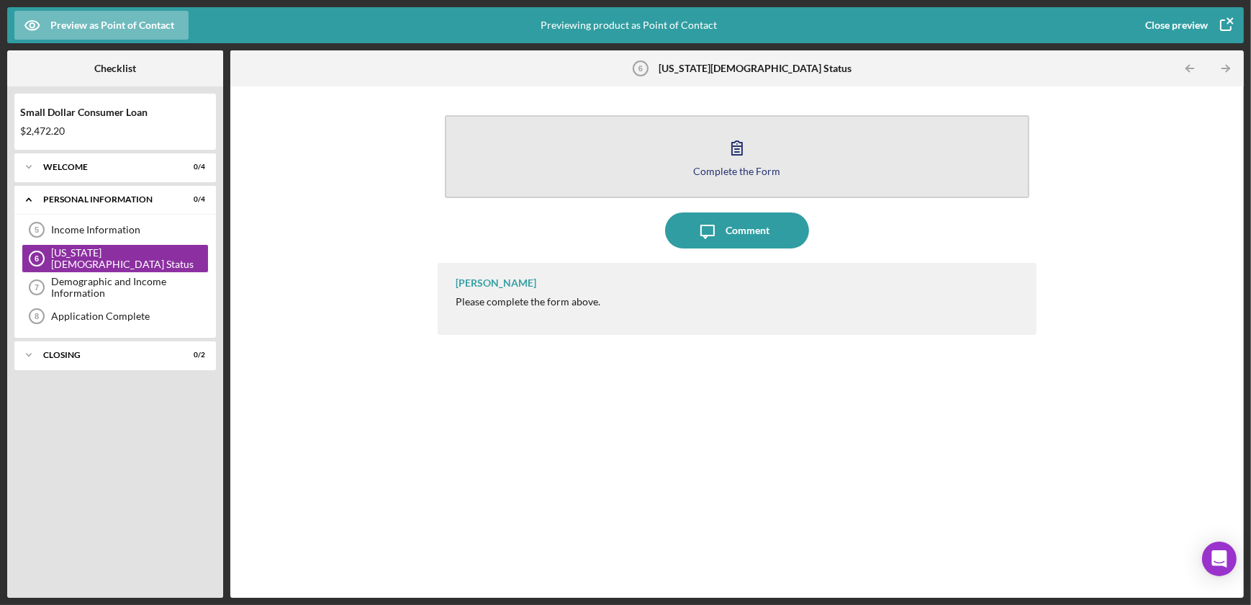
click at [741, 137] on icon "button" at bounding box center [737, 148] width 36 height 36
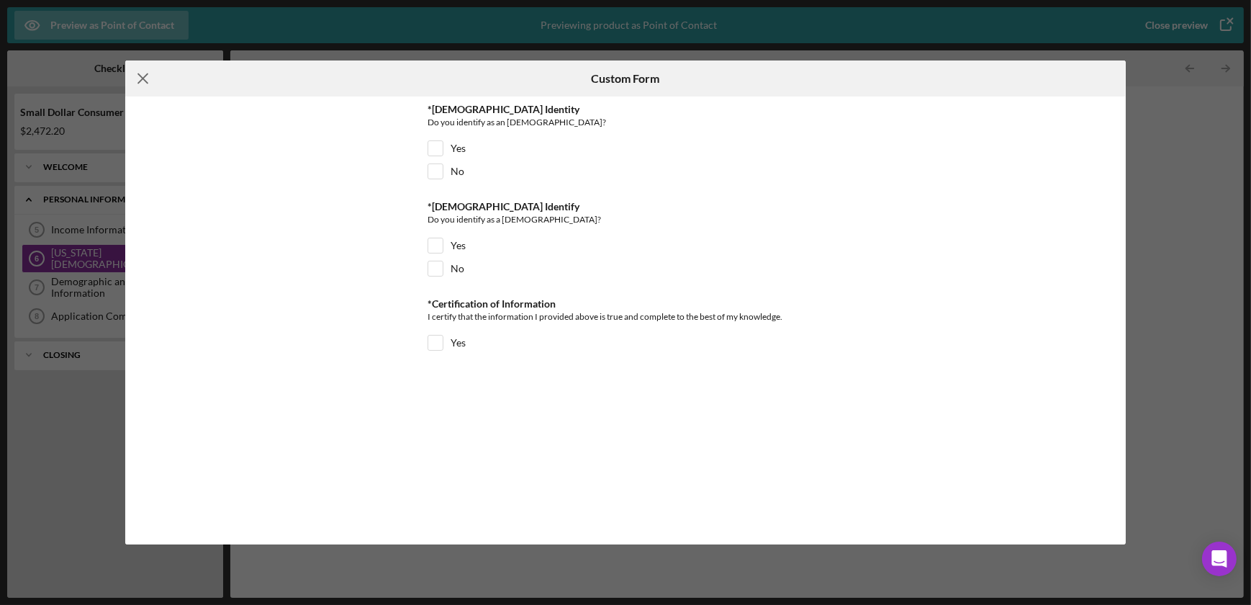
click at [145, 80] on line at bounding box center [142, 78] width 9 height 9
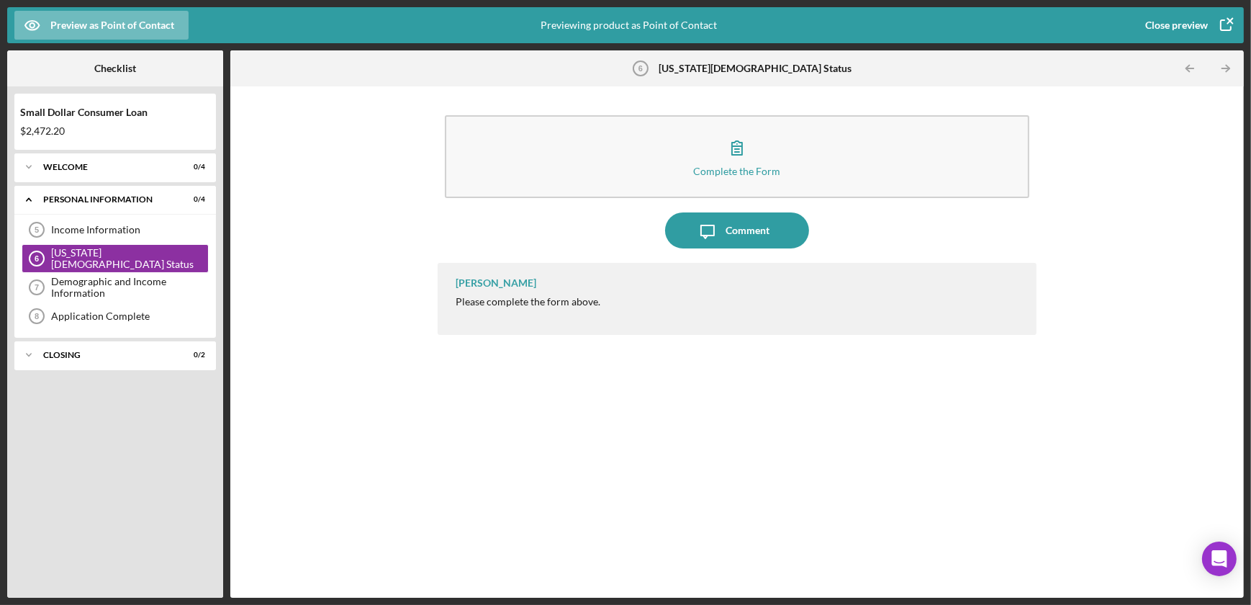
click at [1194, 23] on div "Close preview" at bounding box center [1176, 25] width 63 height 29
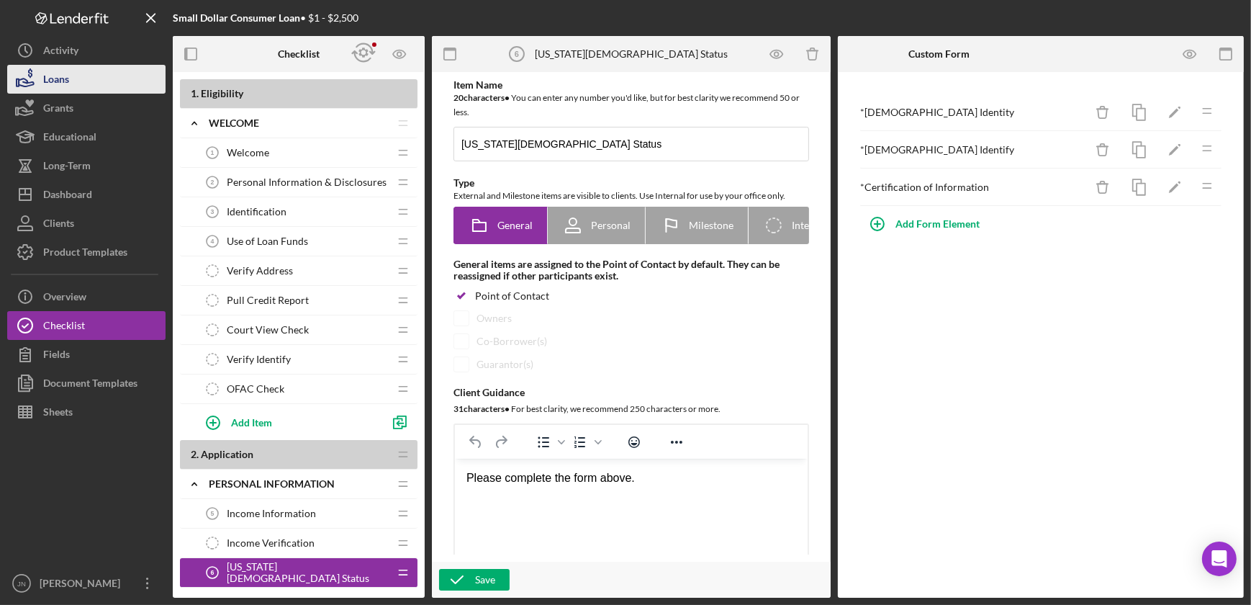
click at [75, 78] on button "Loans" at bounding box center [86, 79] width 158 height 29
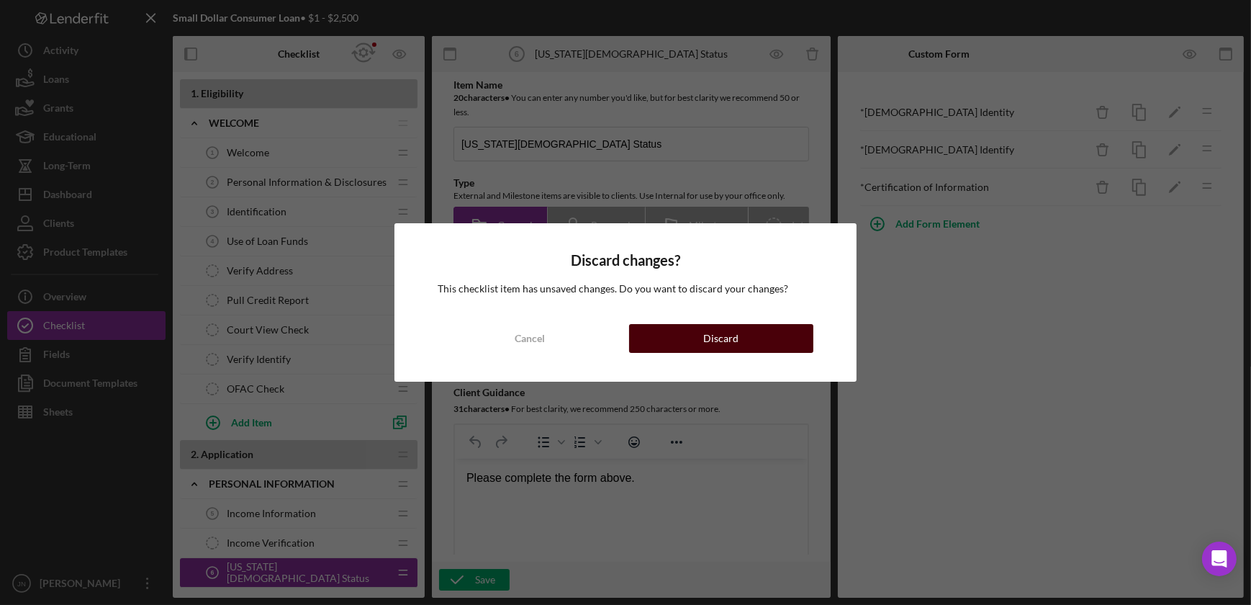
click at [742, 333] on button "Discard" at bounding box center [721, 338] width 184 height 29
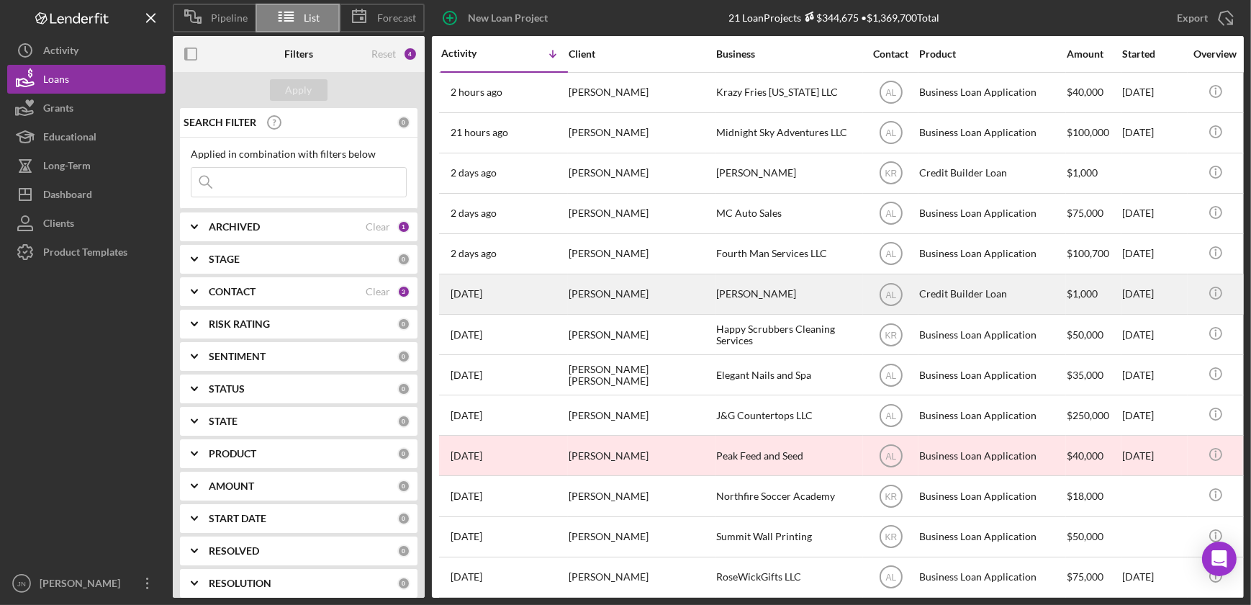
click at [610, 302] on div "[PERSON_NAME]" at bounding box center [641, 294] width 144 height 38
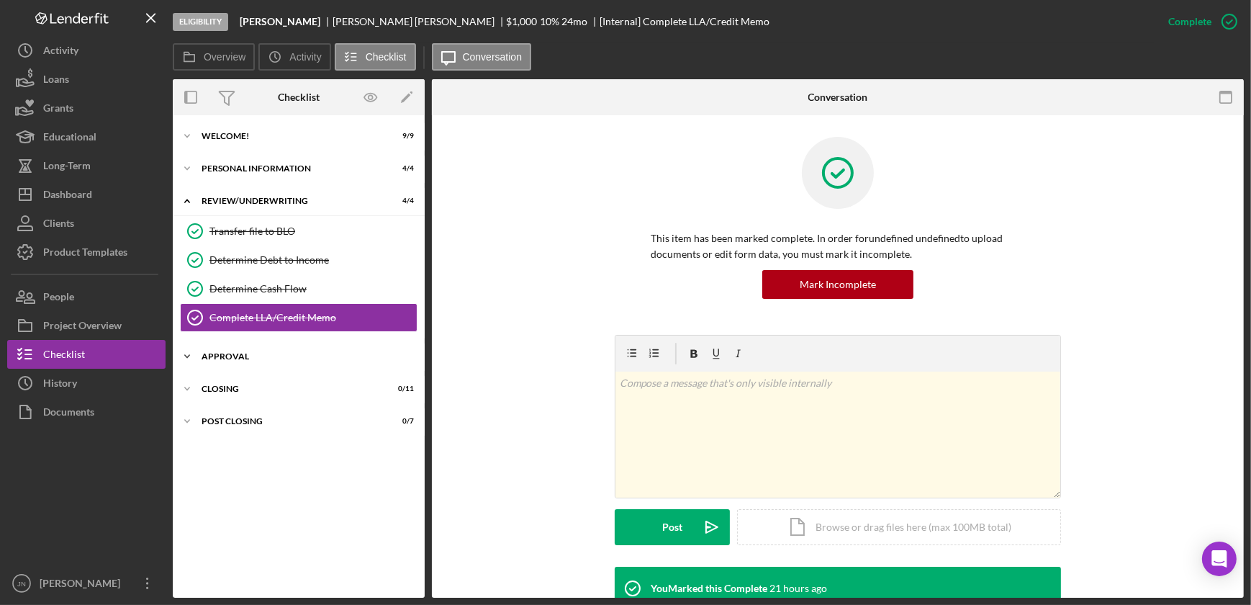
click at [225, 350] on div "Icon/Expander Approval 0 / 2" at bounding box center [299, 356] width 252 height 29
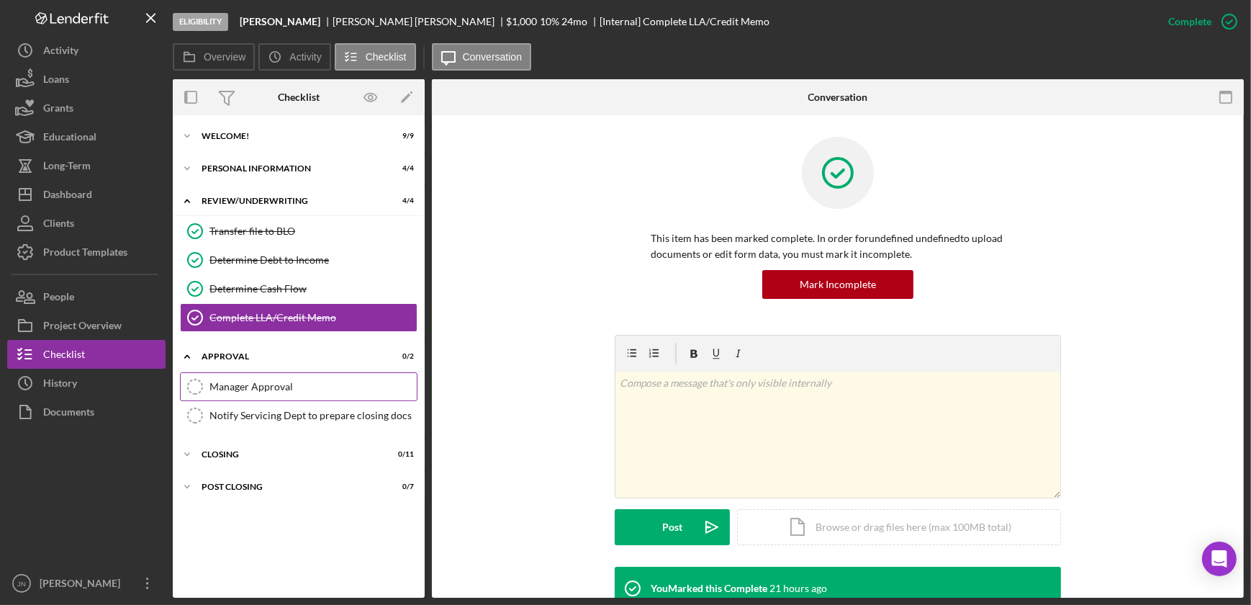
click at [223, 395] on link "Manager Approval Manager Approval" at bounding box center [299, 386] width 238 height 29
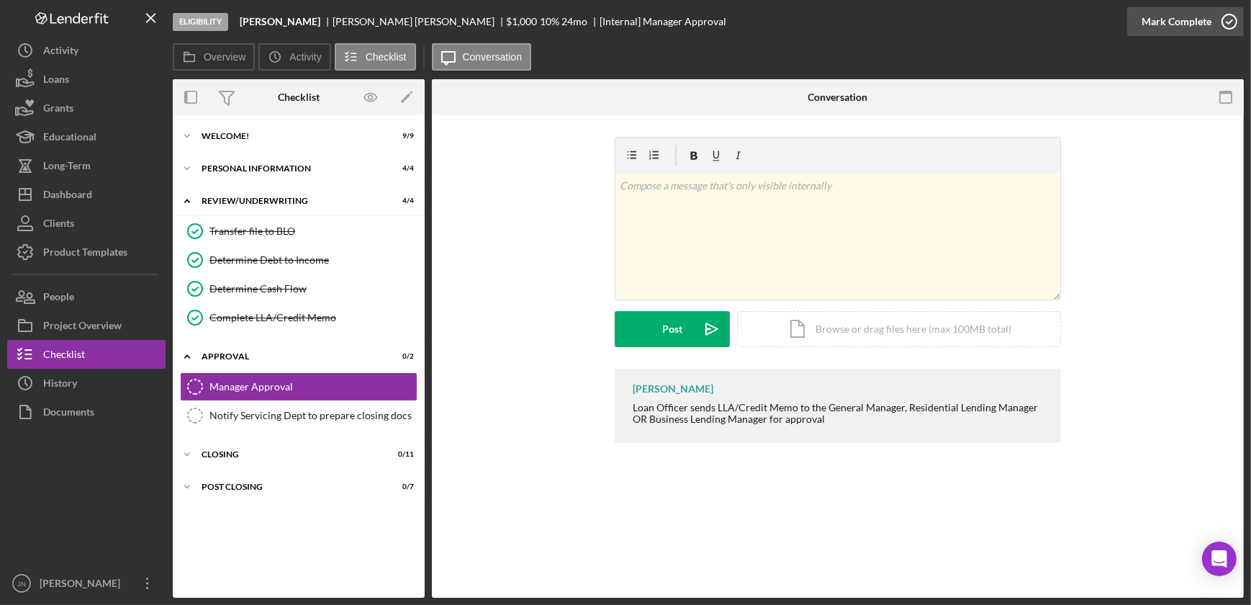
click at [1226, 22] on polyline "button" at bounding box center [1229, 22] width 6 height 4
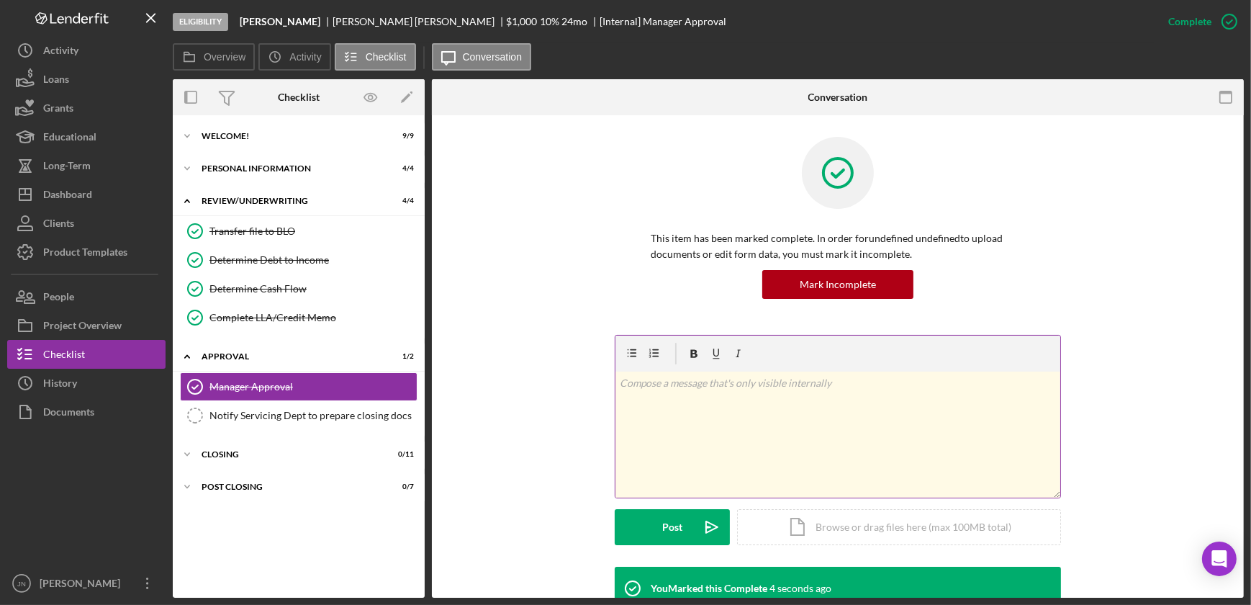
click at [741, 398] on div "v Color teal Color pink Remove color Add row above Add row below Add column bef…" at bounding box center [837, 434] width 445 height 126
click at [662, 535] on div "Post" at bounding box center [672, 527] width 20 height 36
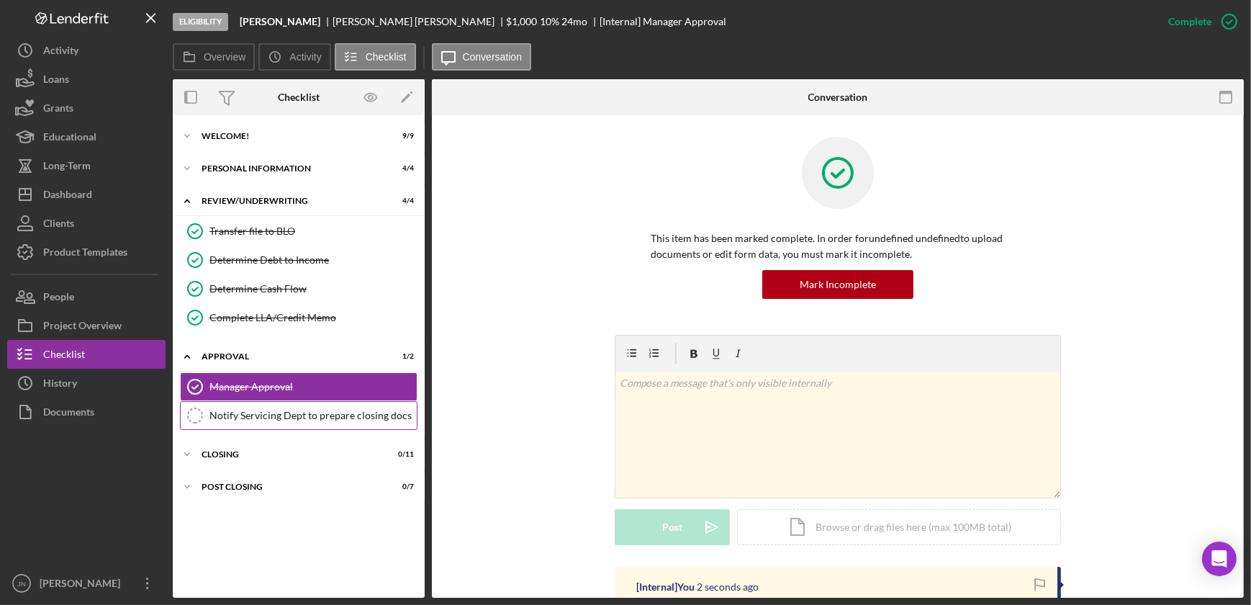
click at [304, 412] on div "Notify Servicing Dept to prepare closing docs" at bounding box center [312, 416] width 207 height 12
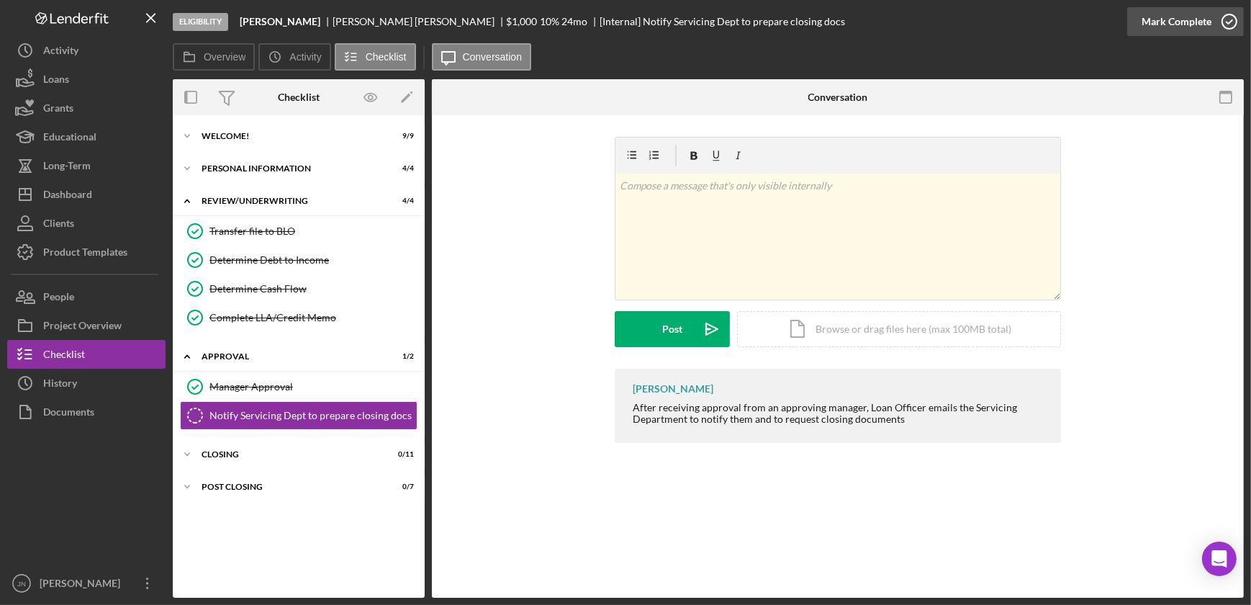
click at [1234, 23] on icon "button" at bounding box center [1229, 22] width 36 height 36
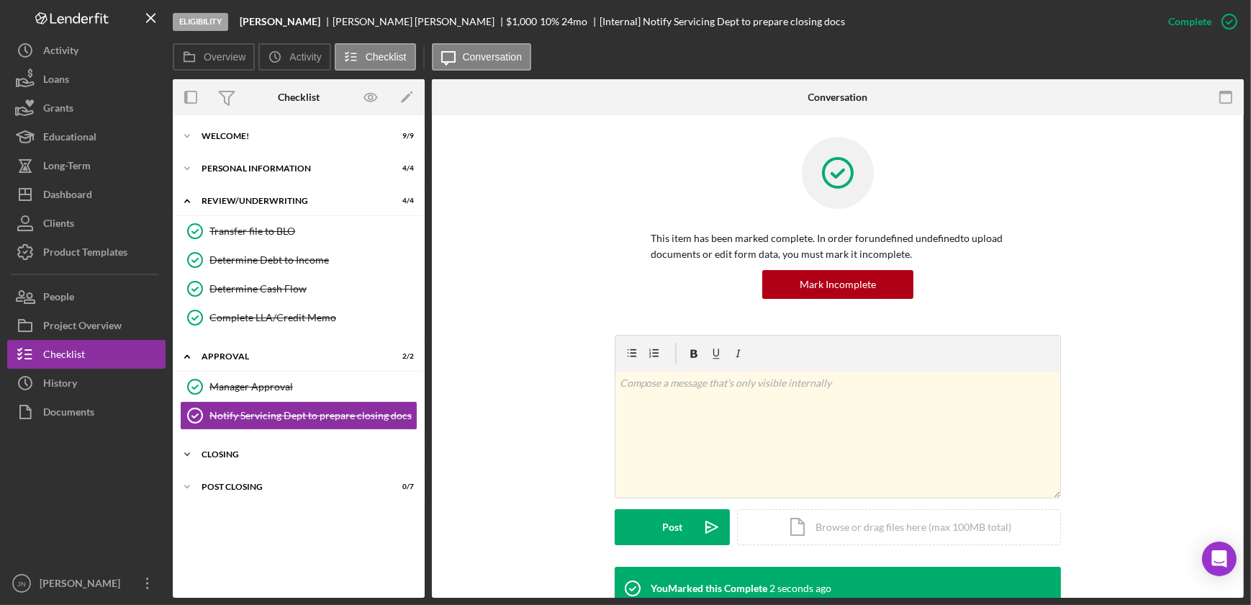
click at [256, 450] on div "Closing" at bounding box center [304, 454] width 205 height 9
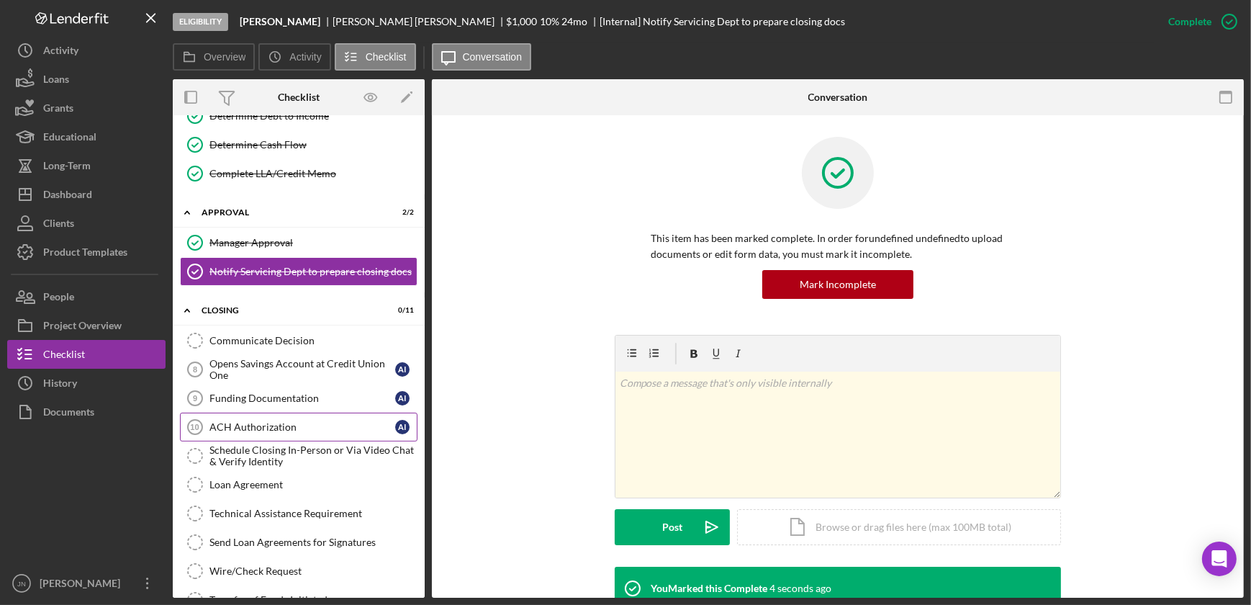
scroll to position [196, 0]
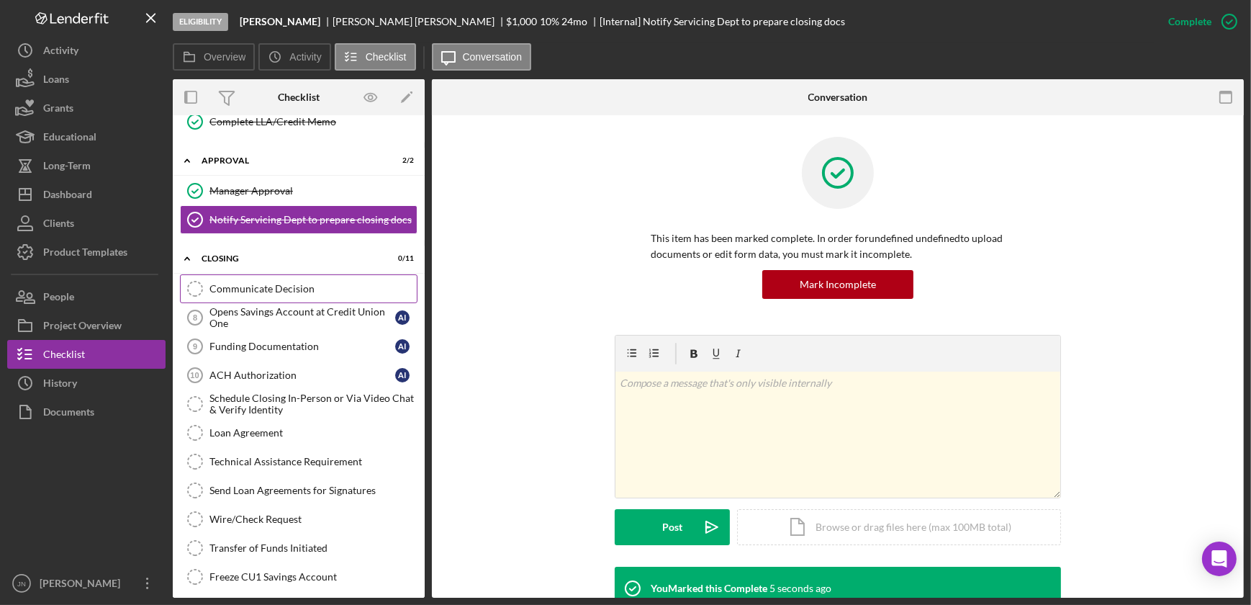
click at [291, 290] on div "Communicate Decision" at bounding box center [312, 289] width 207 height 12
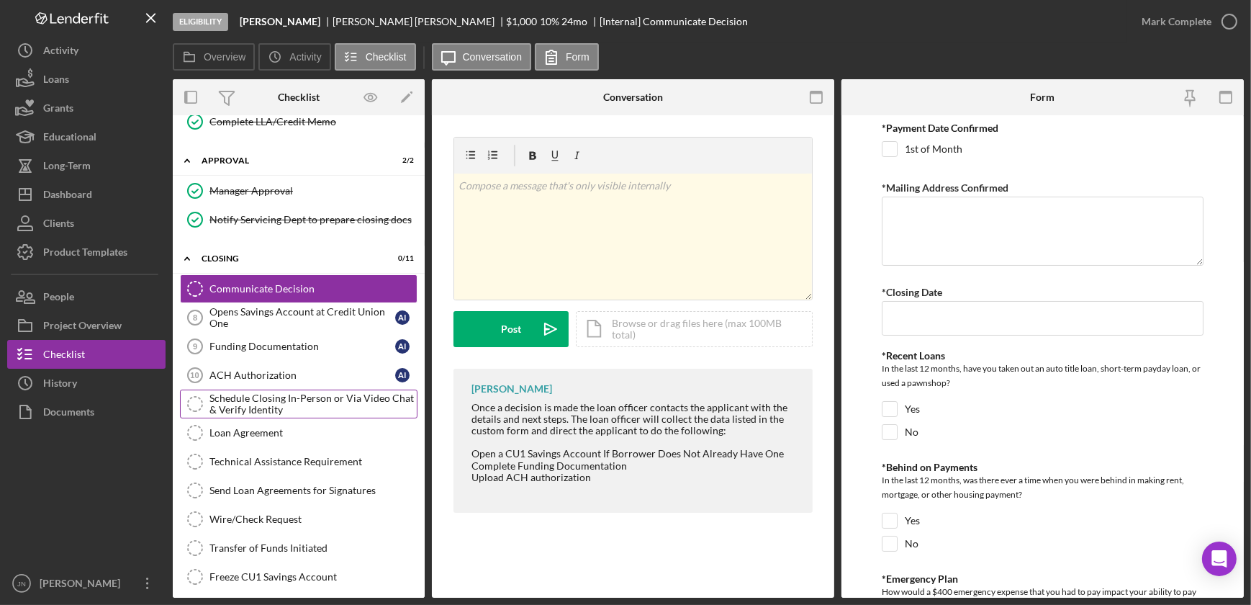
scroll to position [233, 0]
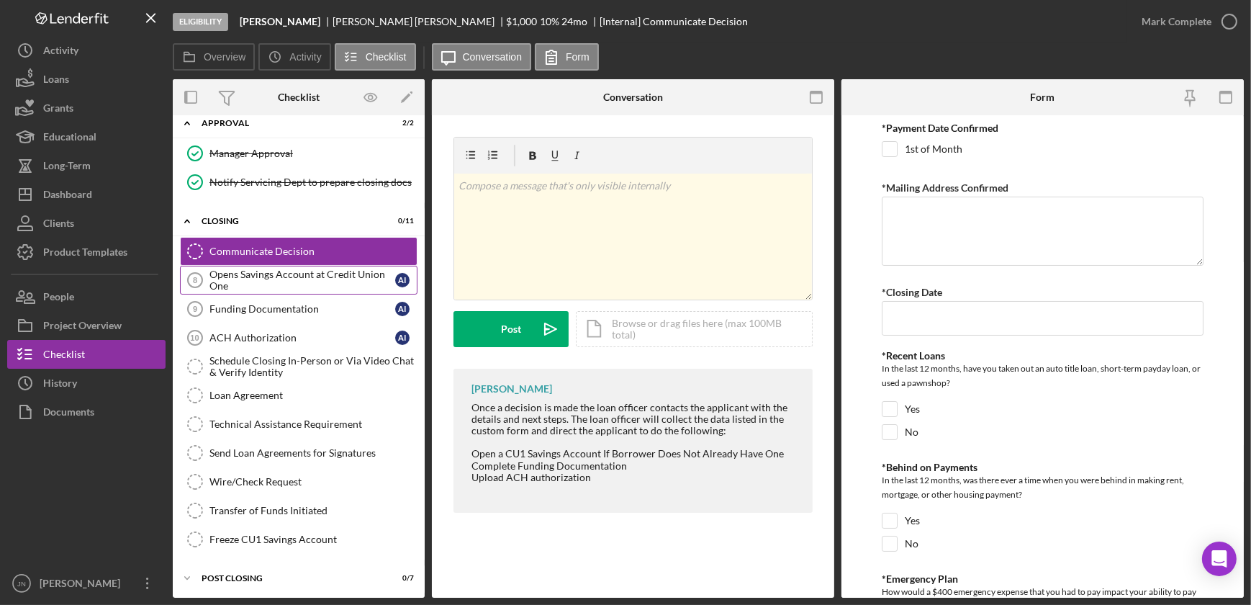
click at [255, 277] on div "Opens Savings Account at Credit Union One" at bounding box center [302, 279] width 186 height 23
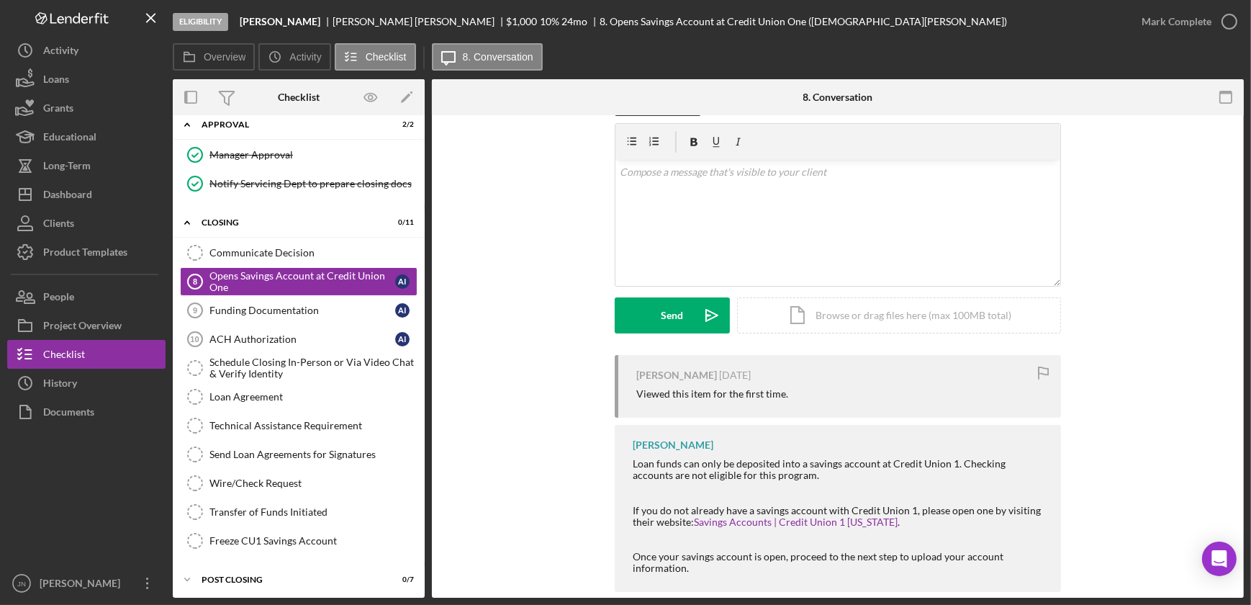
scroll to position [65, 0]
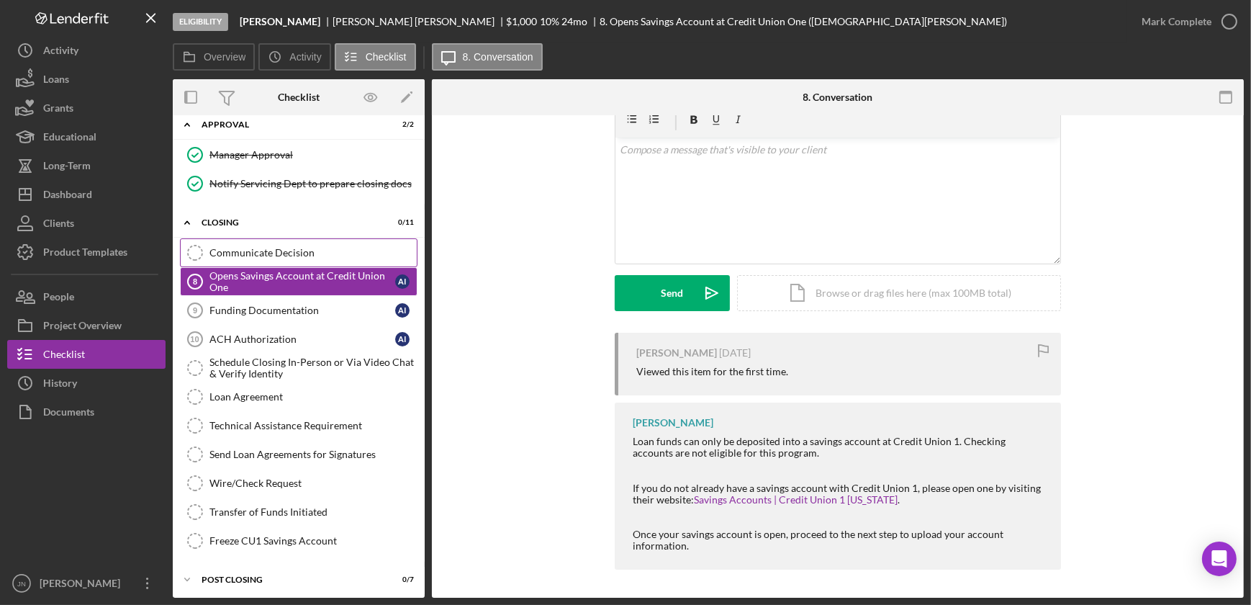
click at [268, 247] on div "Communicate Decision" at bounding box center [312, 253] width 207 height 12
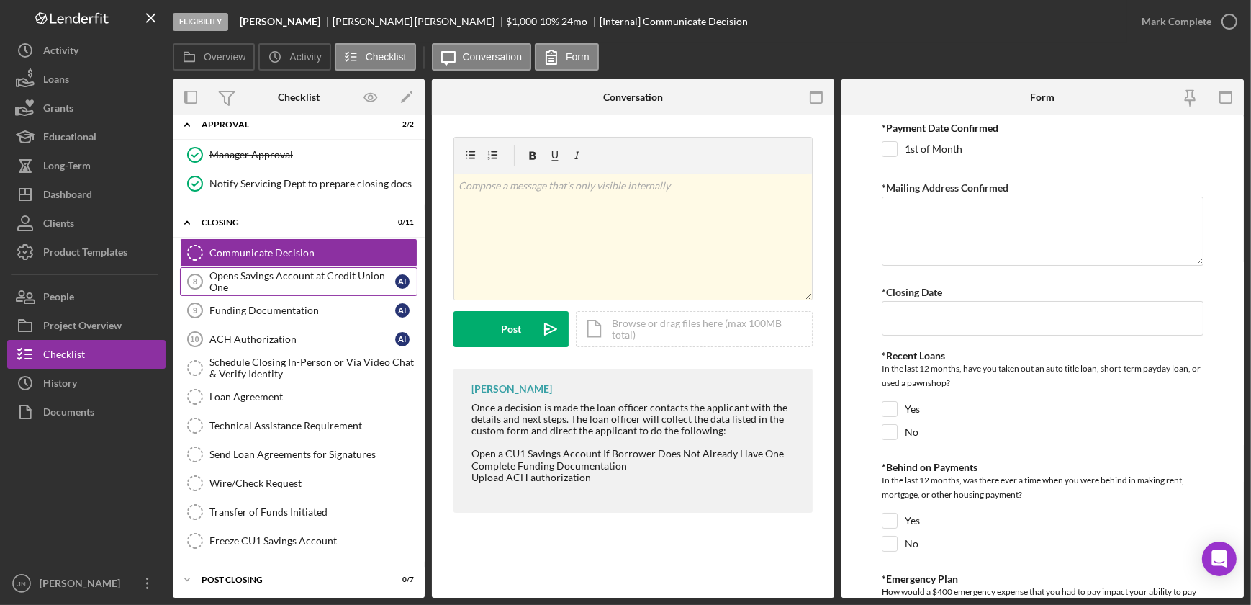
click at [294, 271] on div "Opens Savings Account at Credit Union One" at bounding box center [302, 281] width 186 height 23
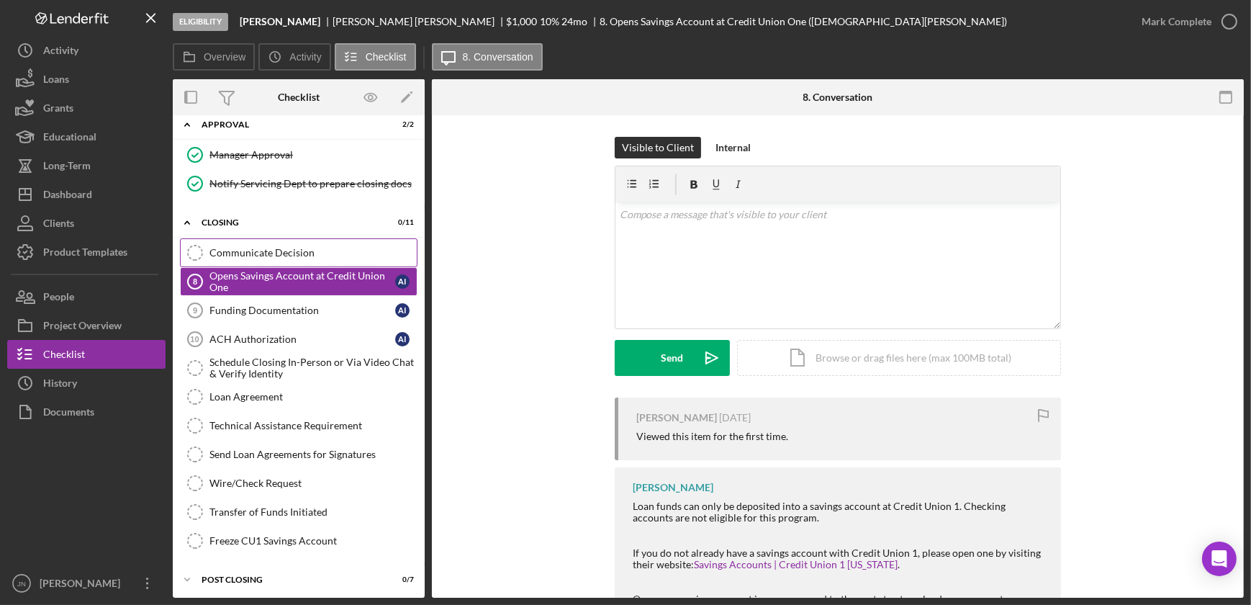
click at [288, 255] on div "Communicate Decision" at bounding box center [312, 253] width 207 height 12
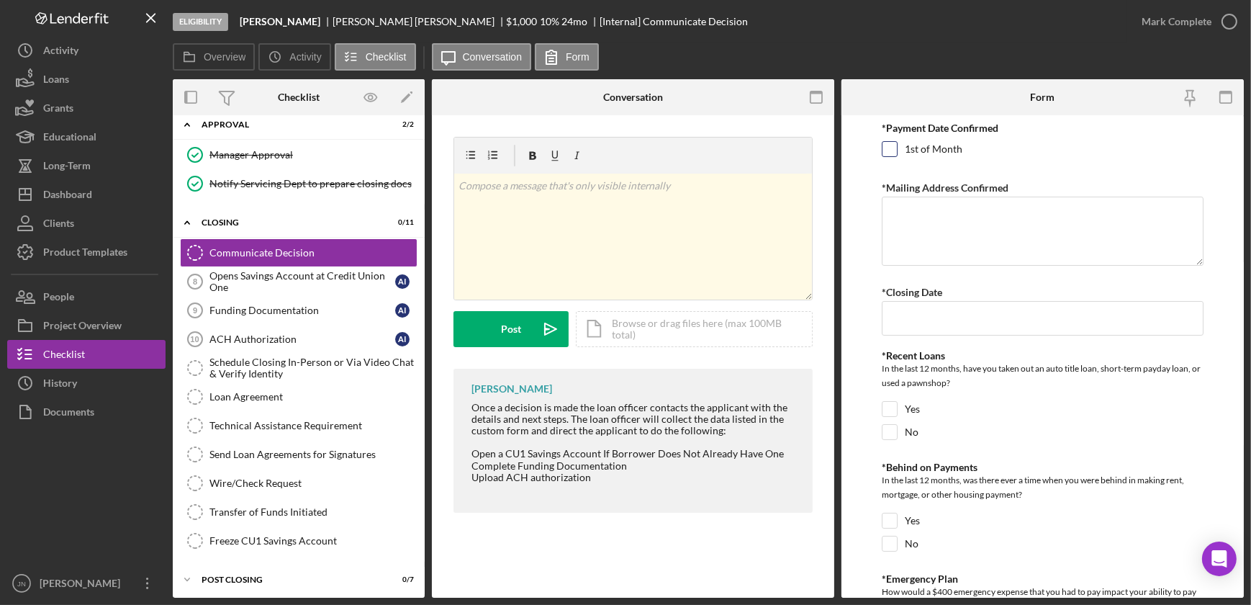
click at [1146, 142] on div "1st of Month" at bounding box center [1043, 152] width 322 height 23
click at [1080, 166] on div "*Payment Date Confirmed 1st of Month *Mailing Address Confirmed *Closing Date *…" at bounding box center [1043, 403] width 322 height 562
click at [888, 150] on input "1st of Month" at bounding box center [889, 149] width 14 height 14
checkbox input "true"
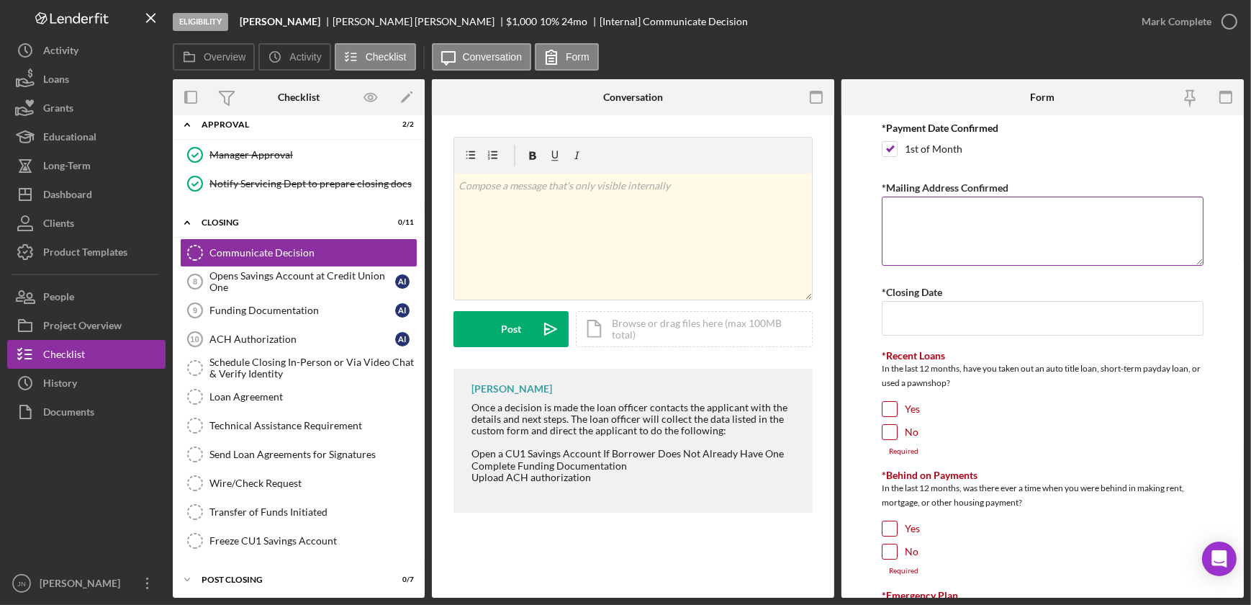
click at [903, 238] on textarea "*Mailing Address Confirmed" at bounding box center [1043, 230] width 322 height 69
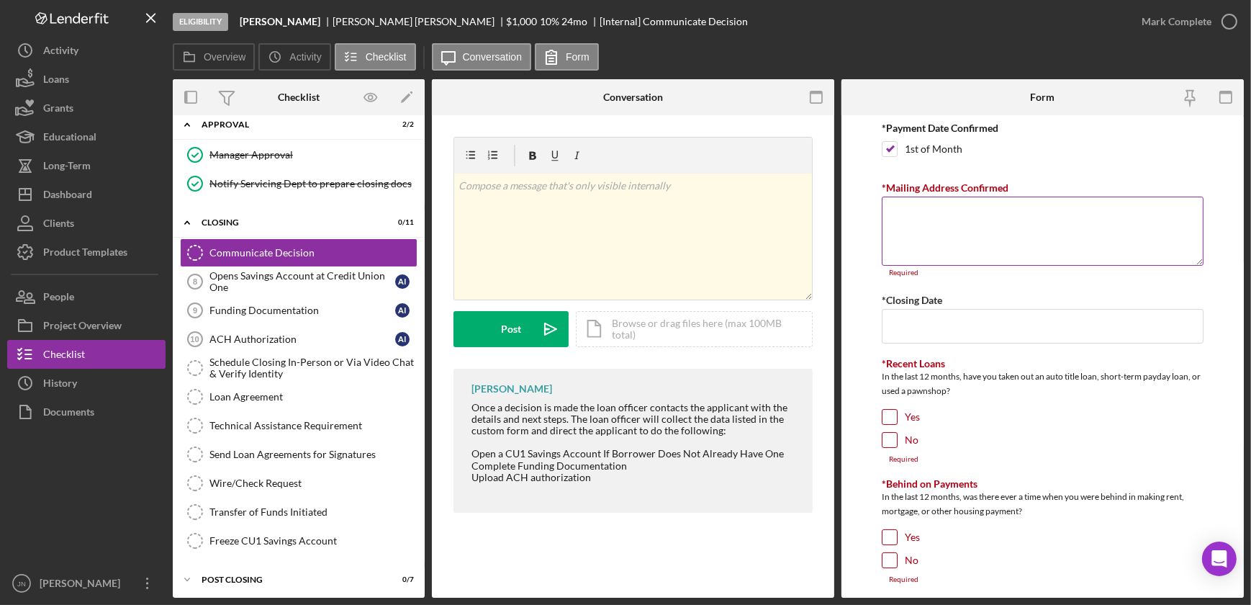
click at [958, 223] on textarea "*Mailing Address Confirmed" at bounding box center [1043, 230] width 322 height 69
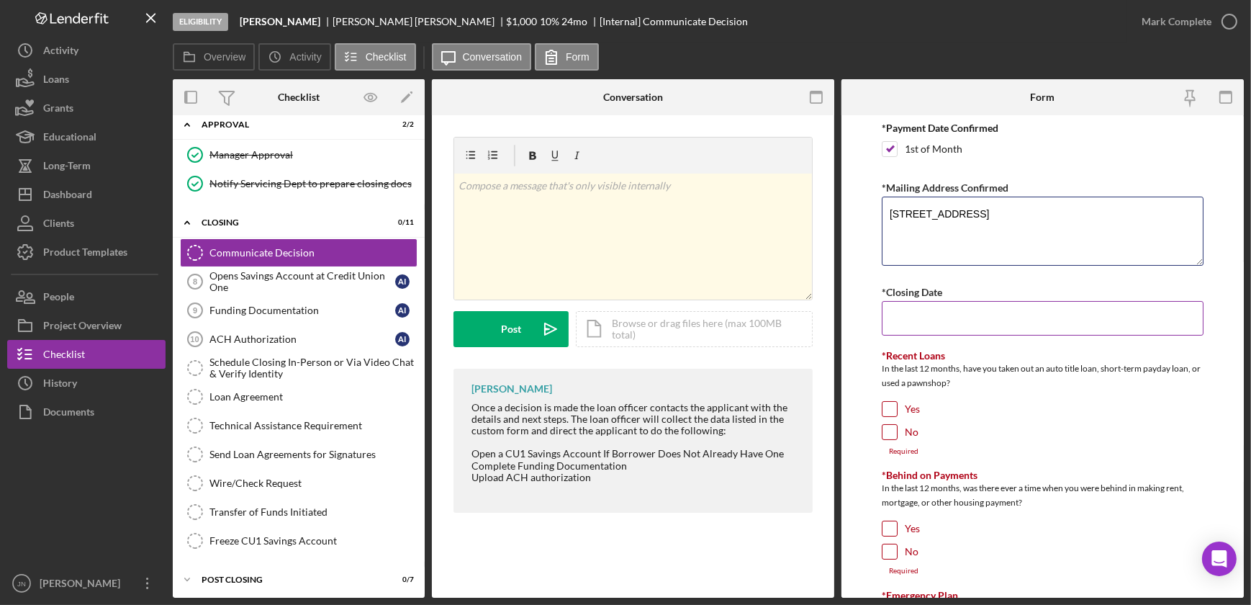
type textarea "1216 E 10th Ave., #2 ANchorage, AK 99501"
click at [982, 315] on input "*Closing Date" at bounding box center [1043, 318] width 322 height 35
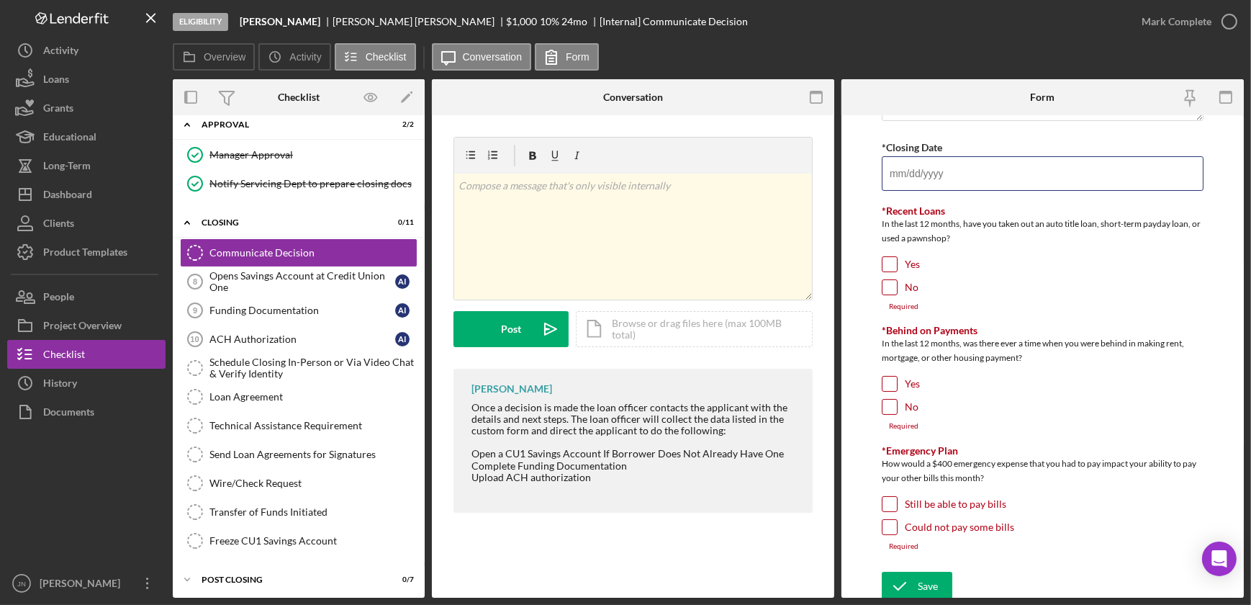
scroll to position [149, 0]
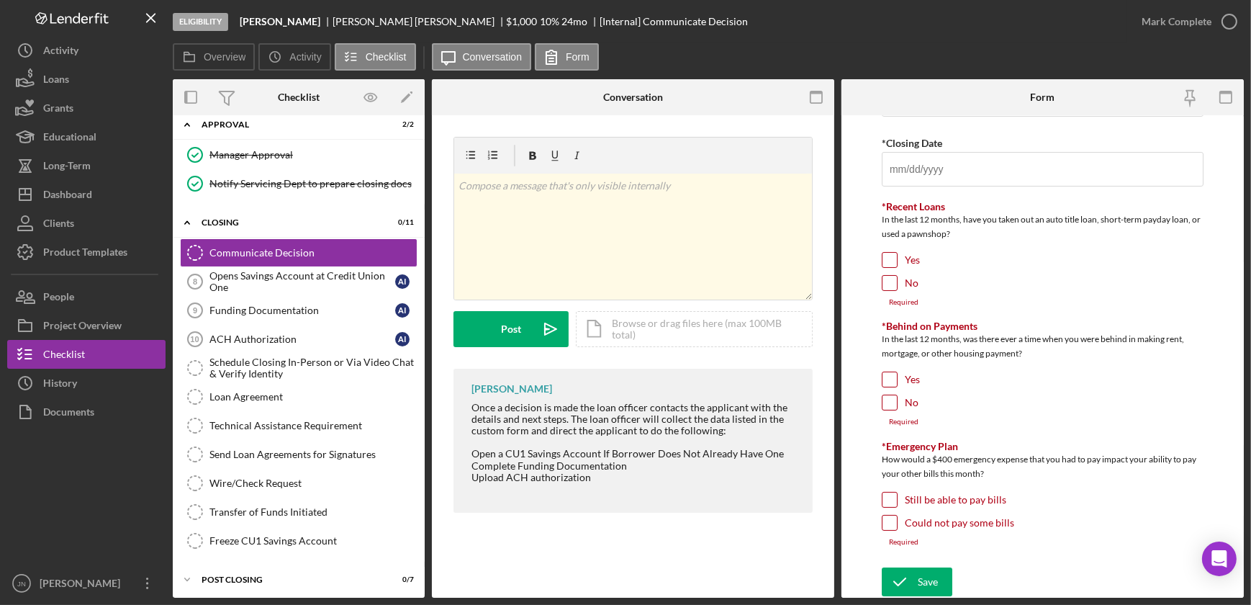
click at [979, 258] on div "*Recent Loans In the last 12 months, have you taken out an auto title loan, sho…" at bounding box center [1043, 254] width 322 height 106
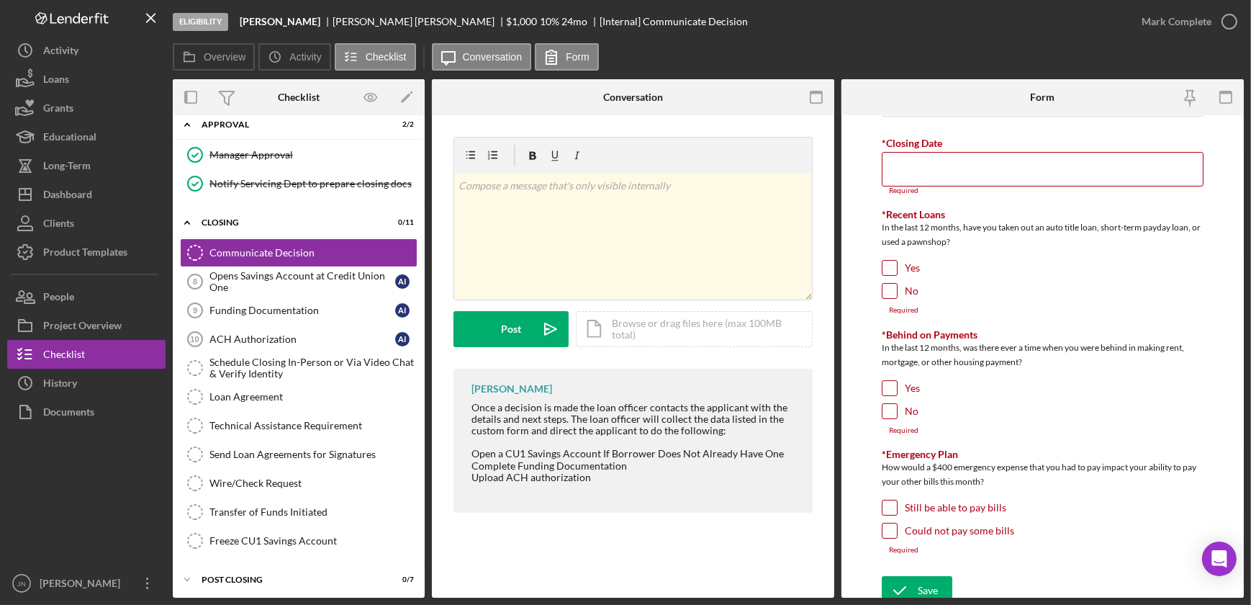
click at [885, 291] on input "No" at bounding box center [889, 291] width 14 height 14
checkbox input "true"
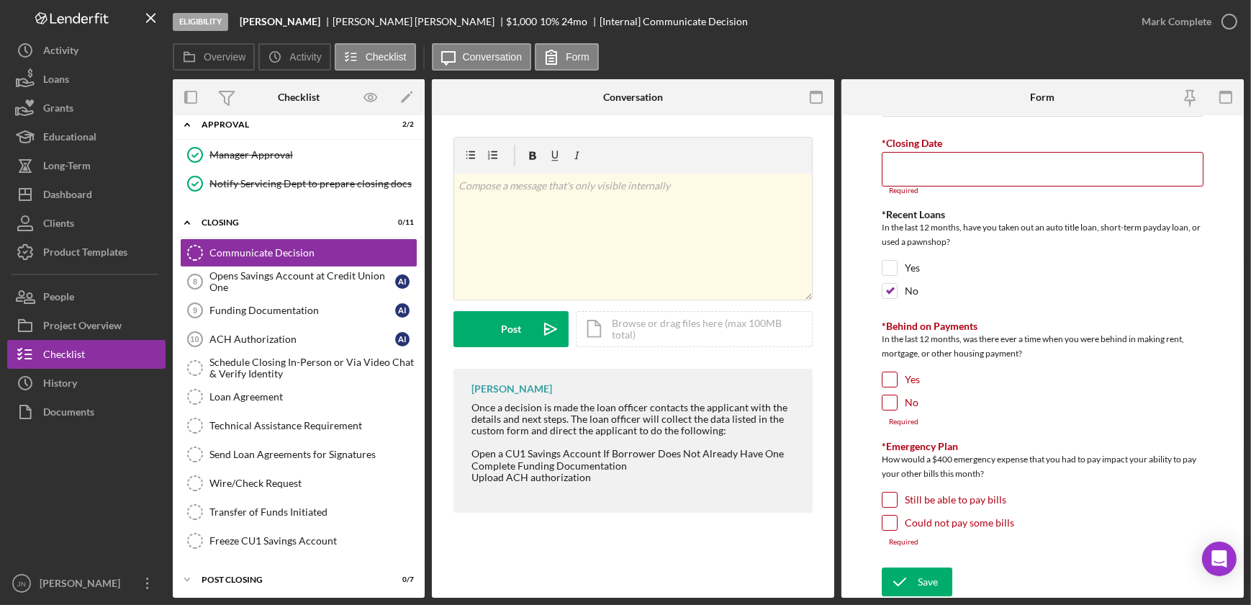
click at [892, 403] on input "No" at bounding box center [889, 402] width 14 height 14
checkbox input "true"
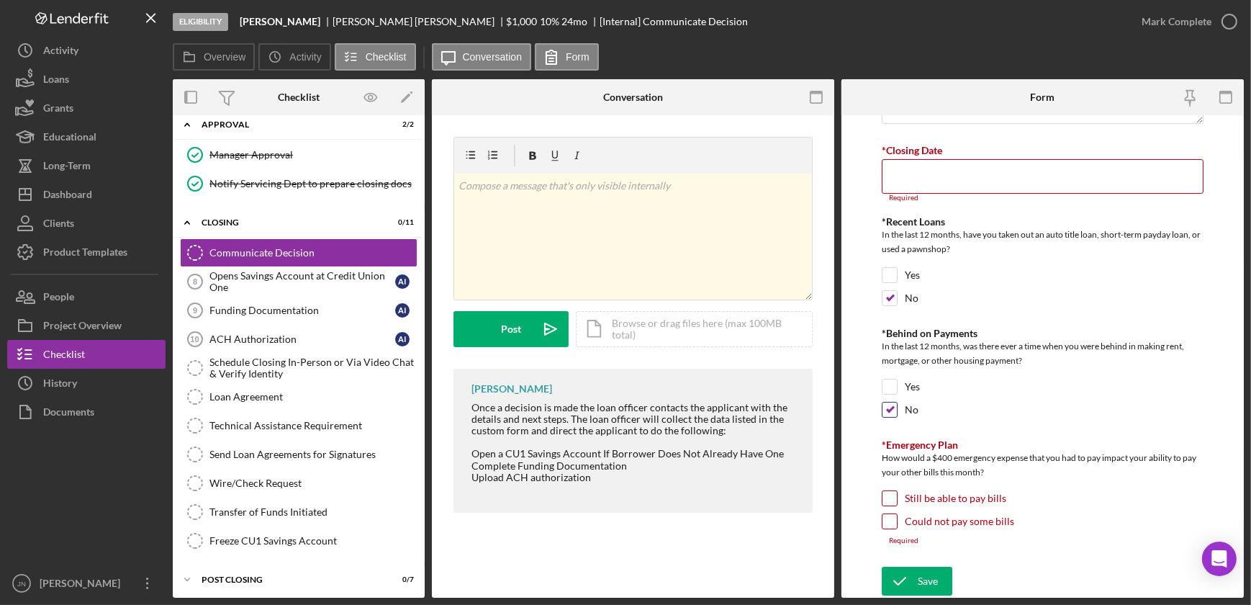
scroll to position [140, 0]
click at [887, 500] on input "Still be able to pay bills" at bounding box center [889, 499] width 14 height 14
checkbox input "true"
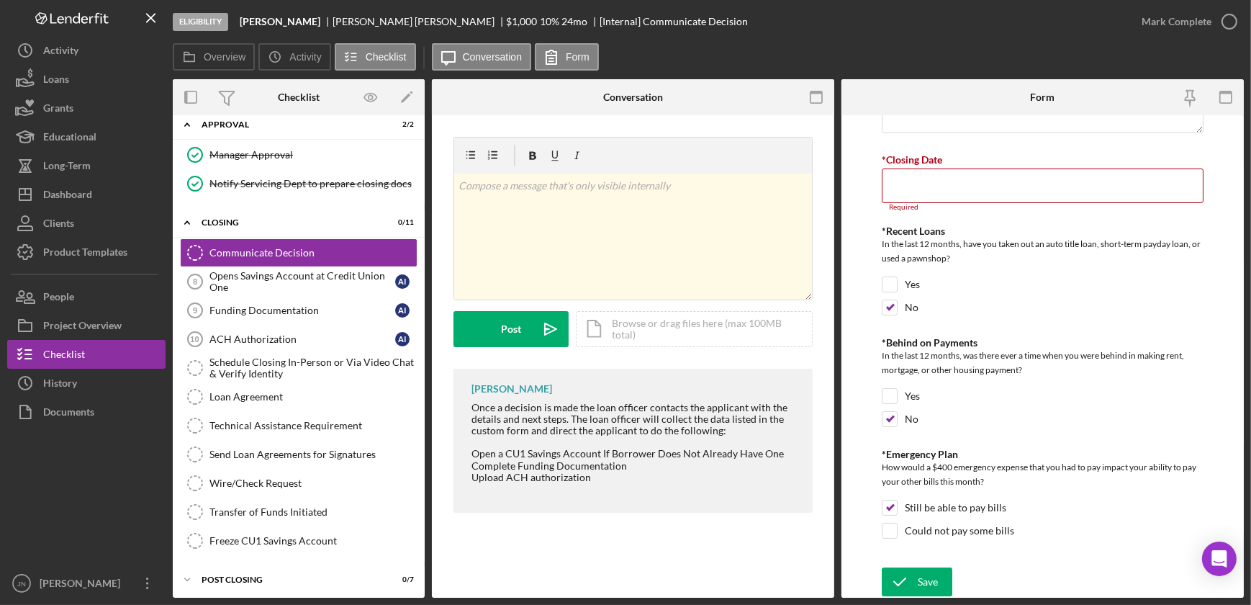
scroll to position [0, 0]
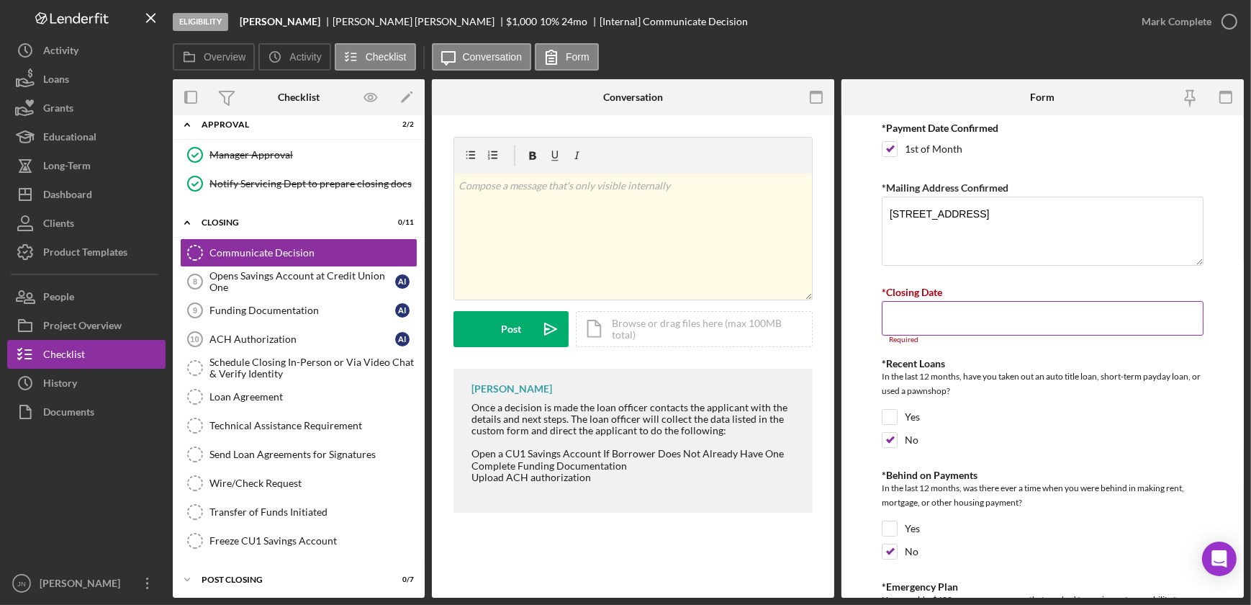
click at [946, 310] on input "*Closing Date" at bounding box center [1043, 318] width 322 height 35
type textarea "1216 E 10th Ave., #2 Anchorage, AK 99501"
click at [911, 317] on input "*Closing Date" at bounding box center [1043, 318] width 322 height 35
click at [1049, 322] on input "*Closing Date" at bounding box center [1043, 318] width 322 height 35
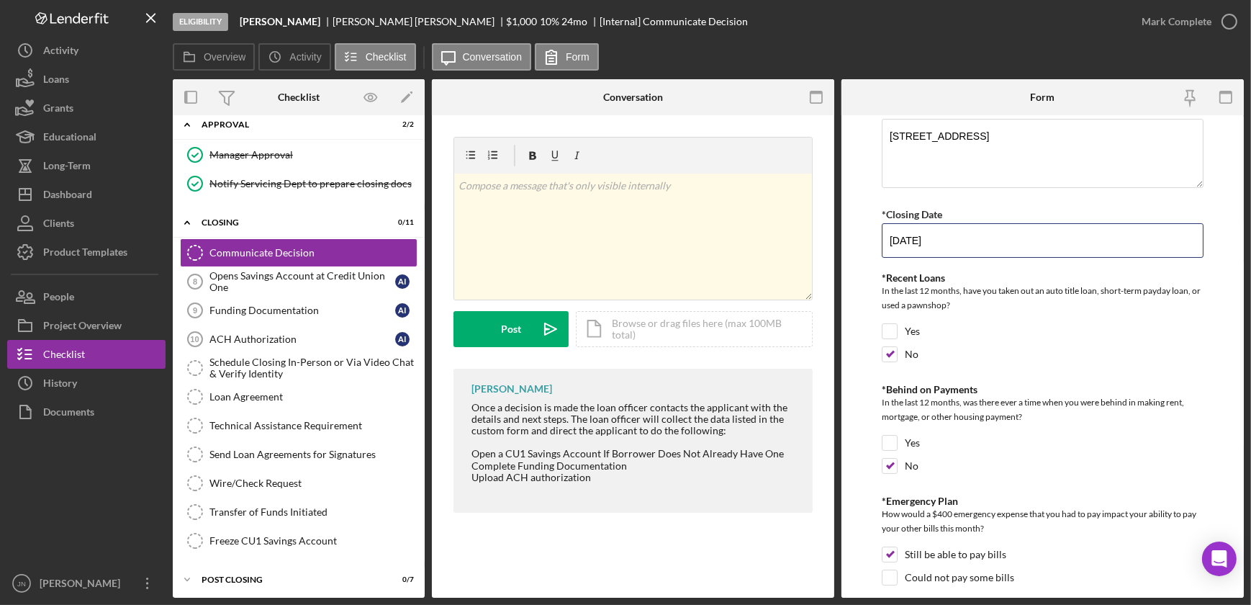
scroll to position [124, 0]
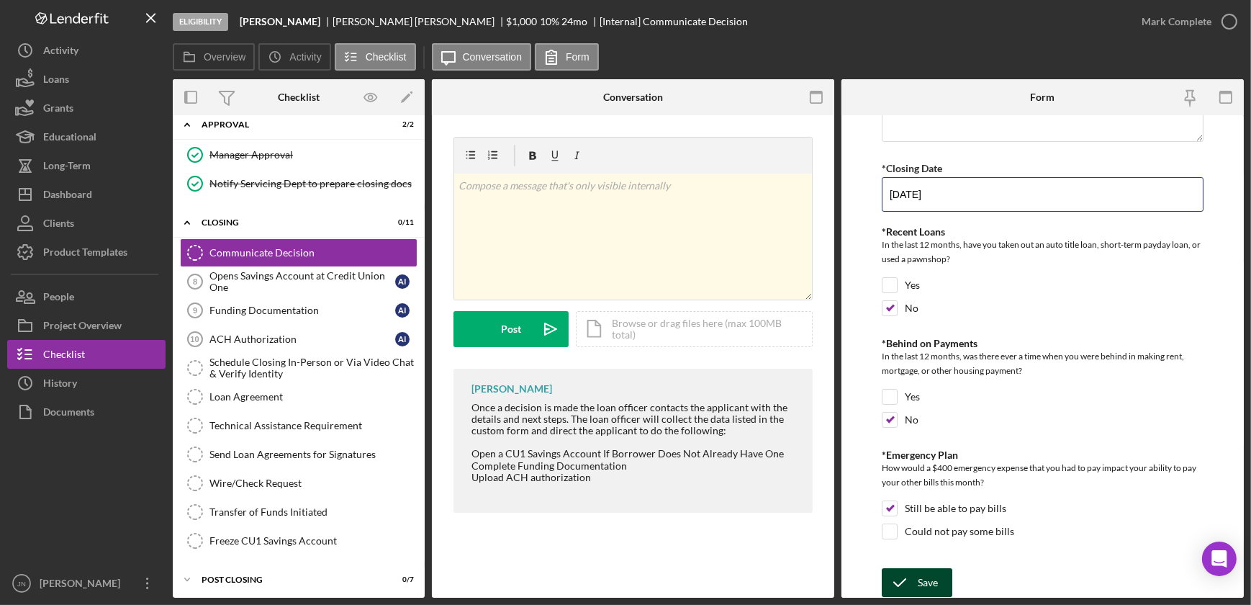
type input "10/15/2025"
click at [928, 585] on div "Save" at bounding box center [928, 582] width 20 height 29
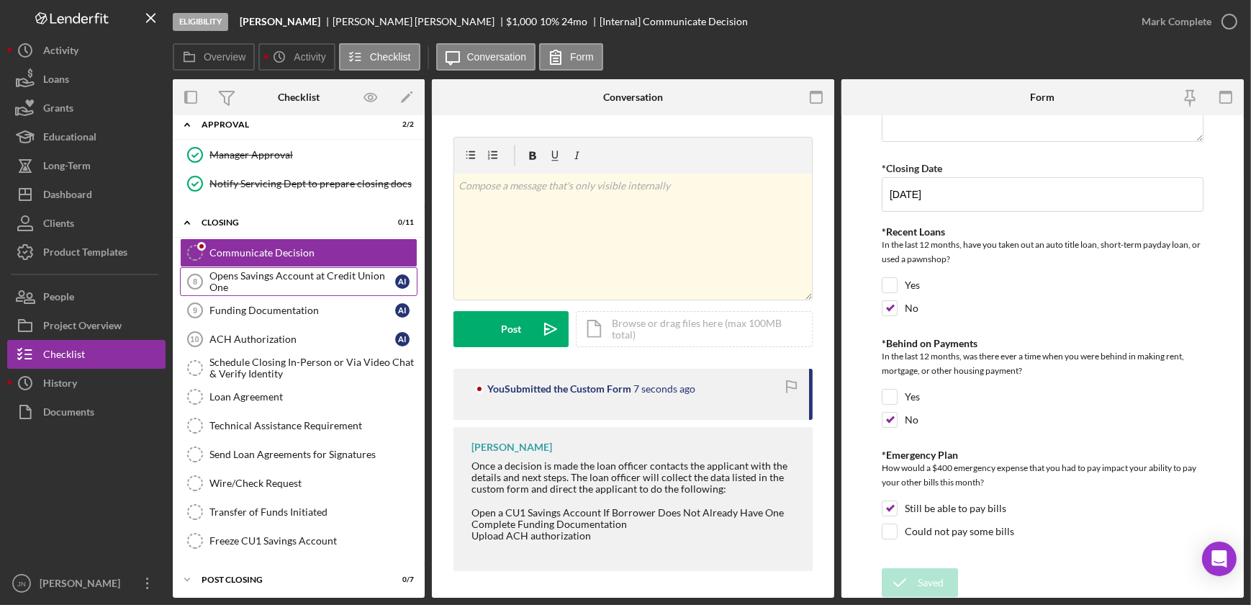
click at [289, 279] on div "Opens Savings Account at Credit Union One" at bounding box center [302, 281] width 186 height 23
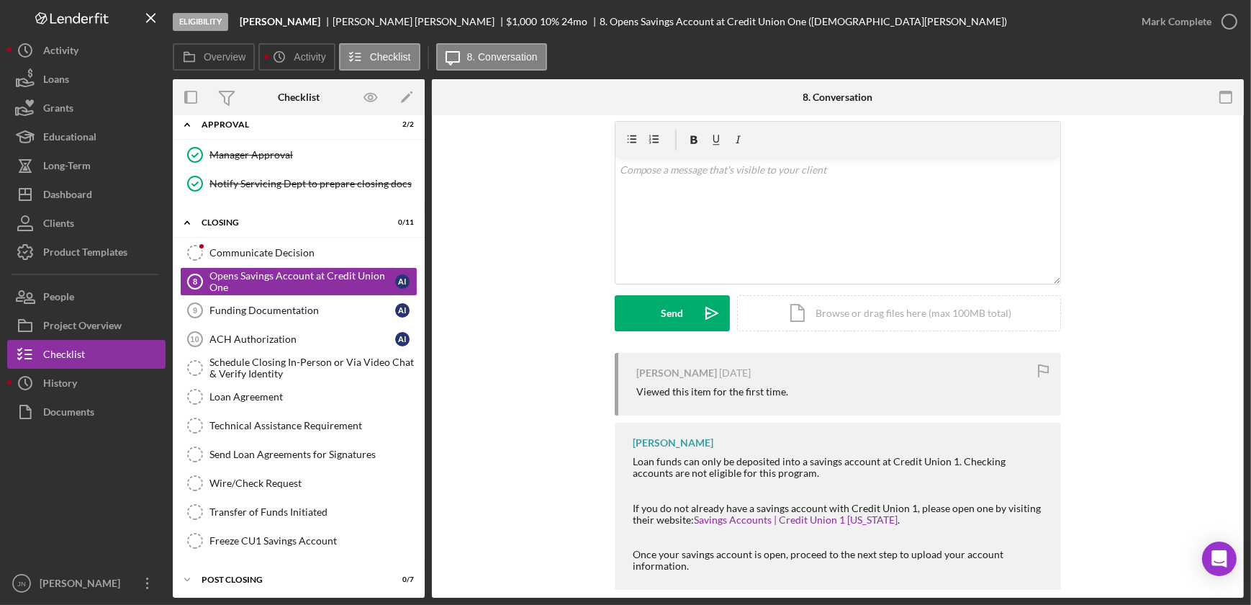
scroll to position [65, 0]
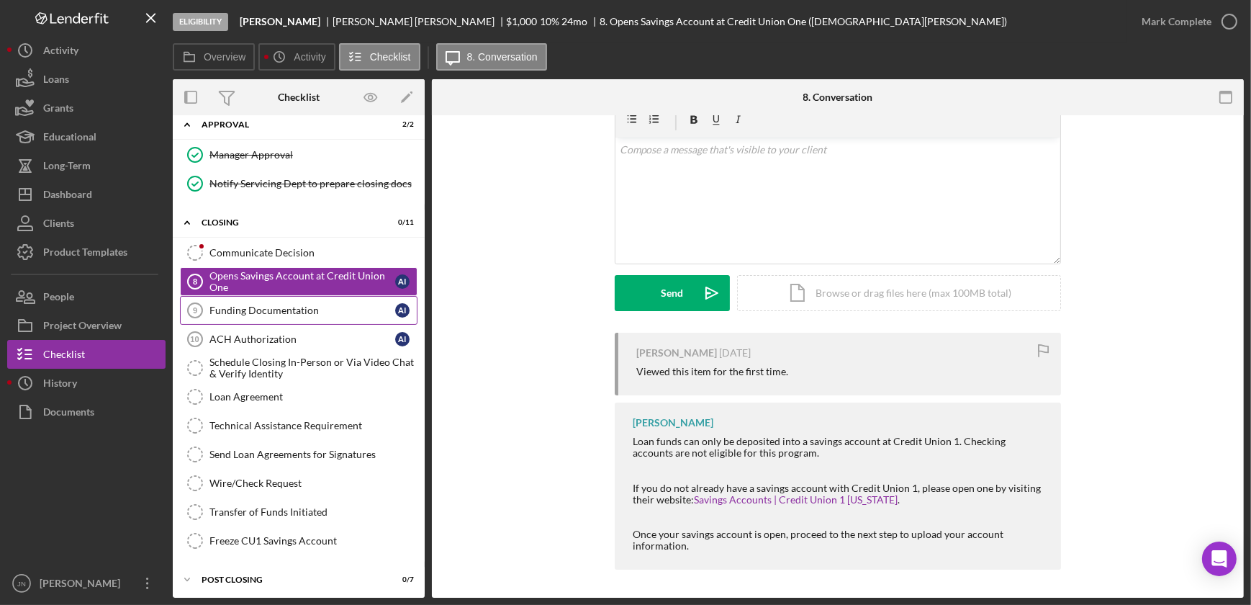
click at [240, 315] on link "Funding Documentation 9 Funding Documentation A I" at bounding box center [299, 310] width 238 height 29
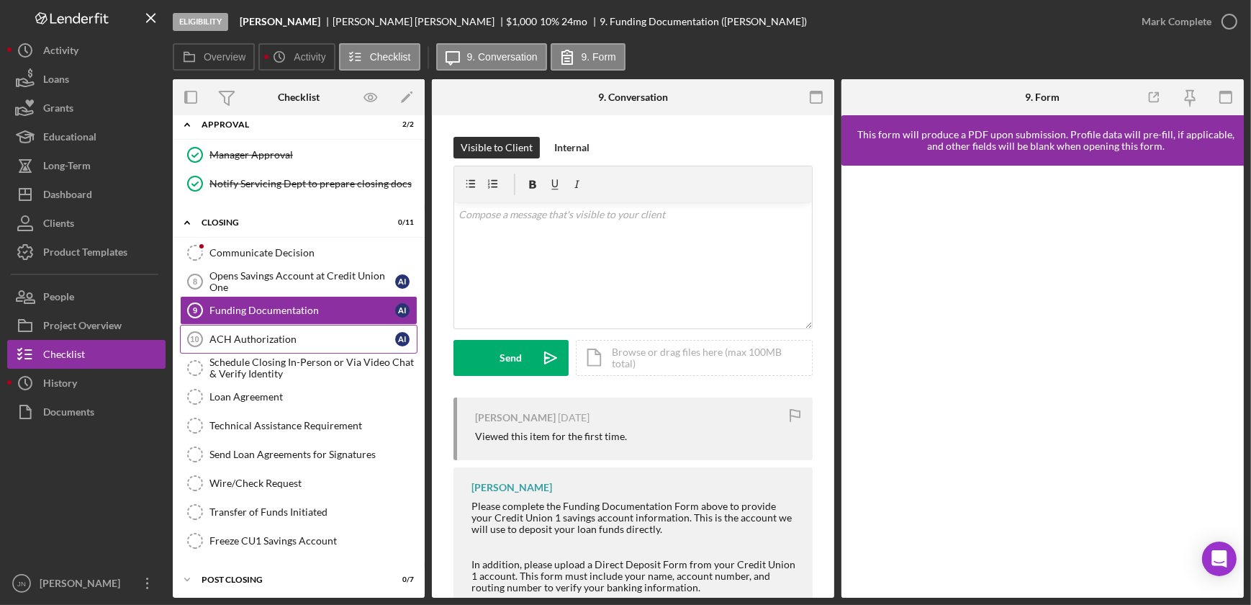
scroll to position [233, 0]
click at [258, 336] on div "ACH Authorization" at bounding box center [302, 338] width 186 height 12
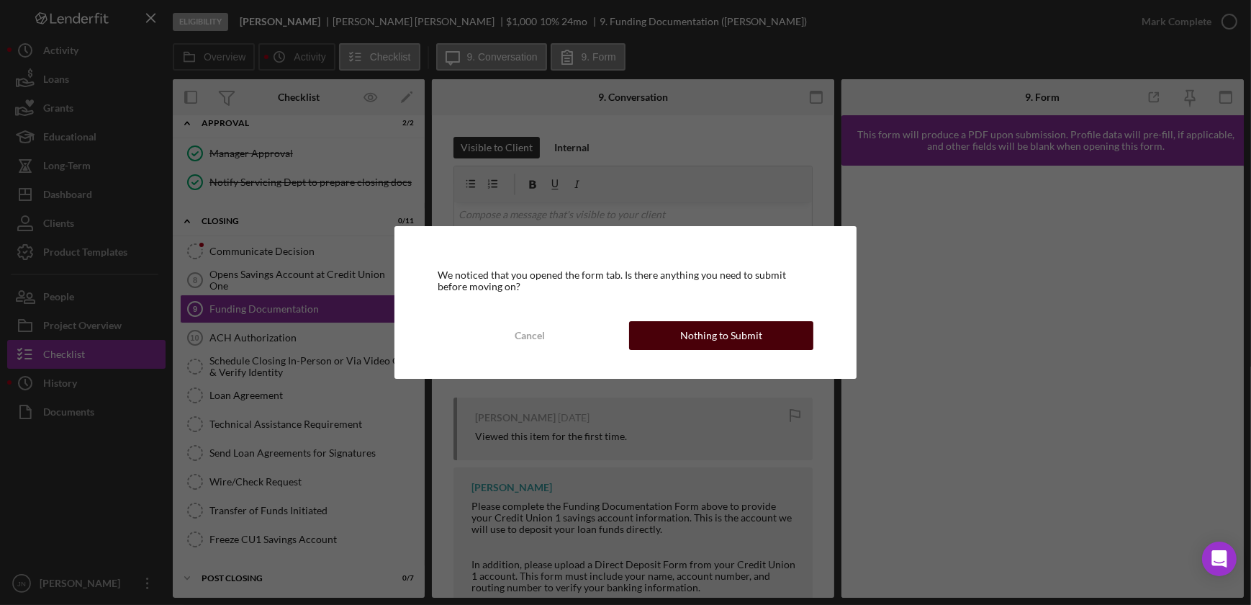
click at [731, 338] on div "Nothing to Submit" at bounding box center [721, 335] width 82 height 29
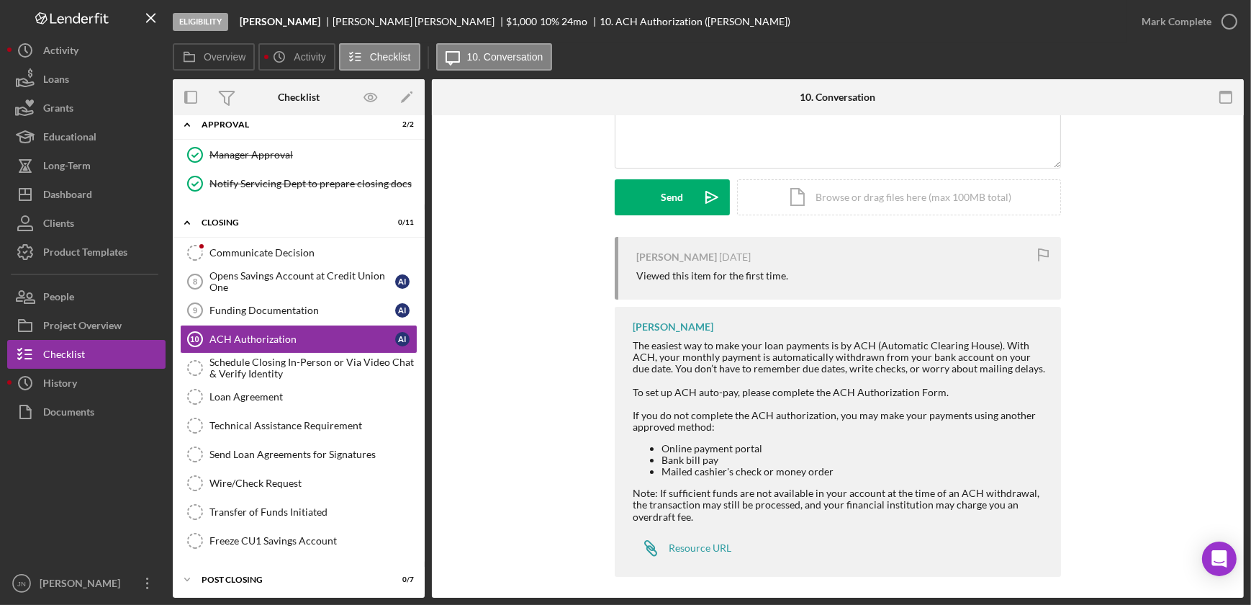
scroll to position [168, 0]
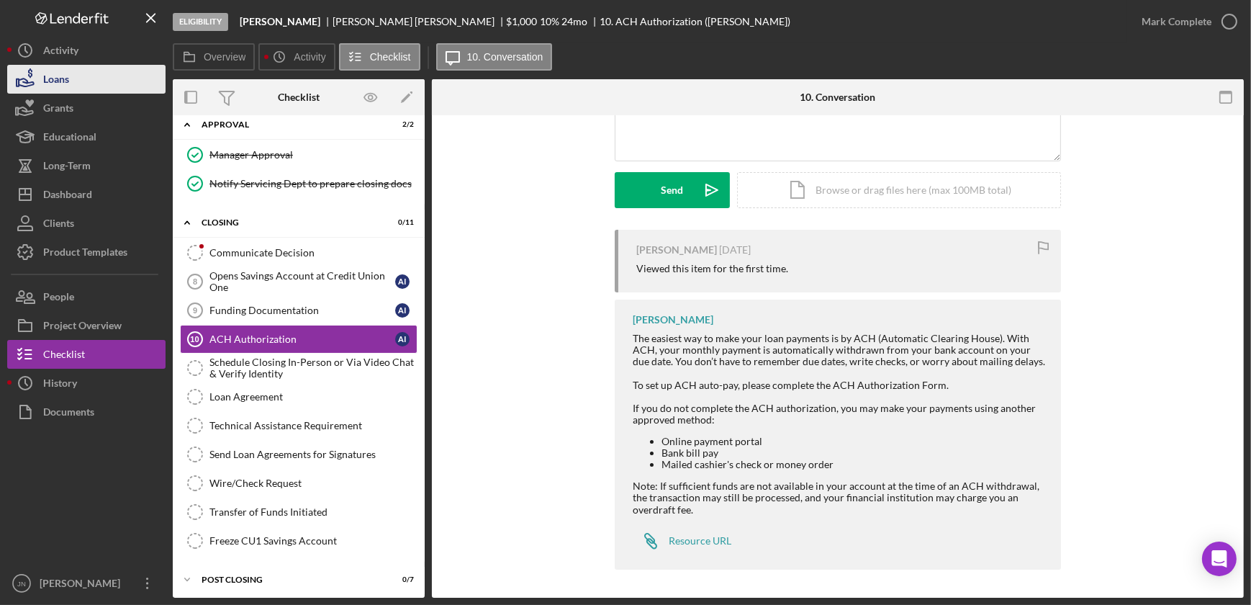
click at [99, 75] on button "Loans" at bounding box center [86, 79] width 158 height 29
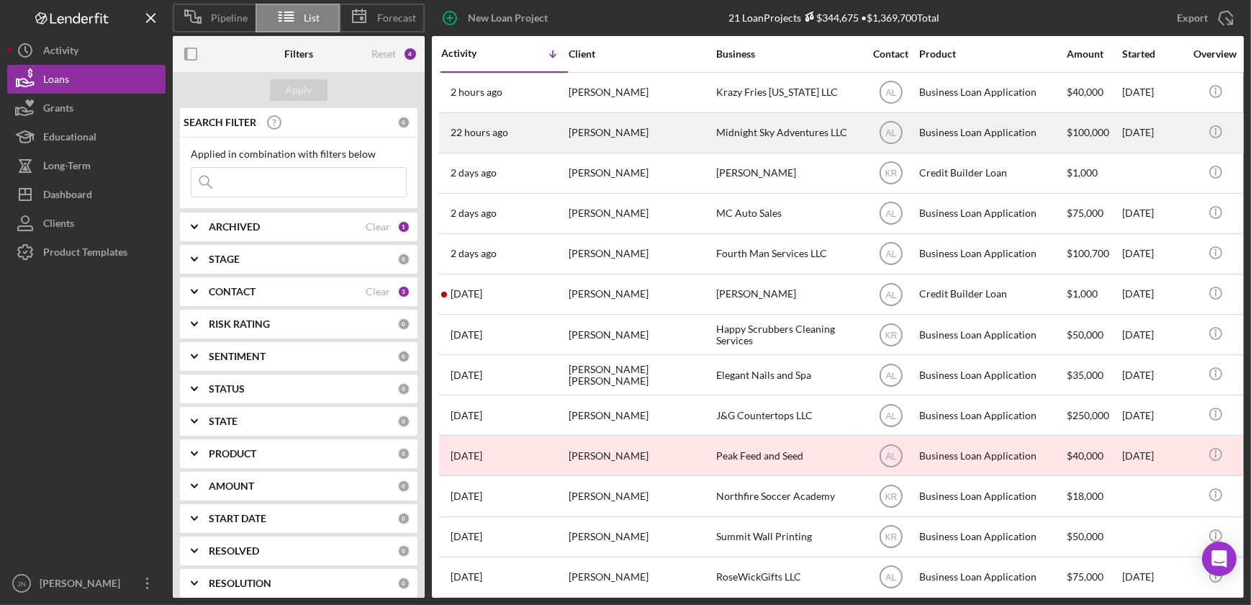
click at [615, 132] on div "[PERSON_NAME]" at bounding box center [641, 133] width 144 height 38
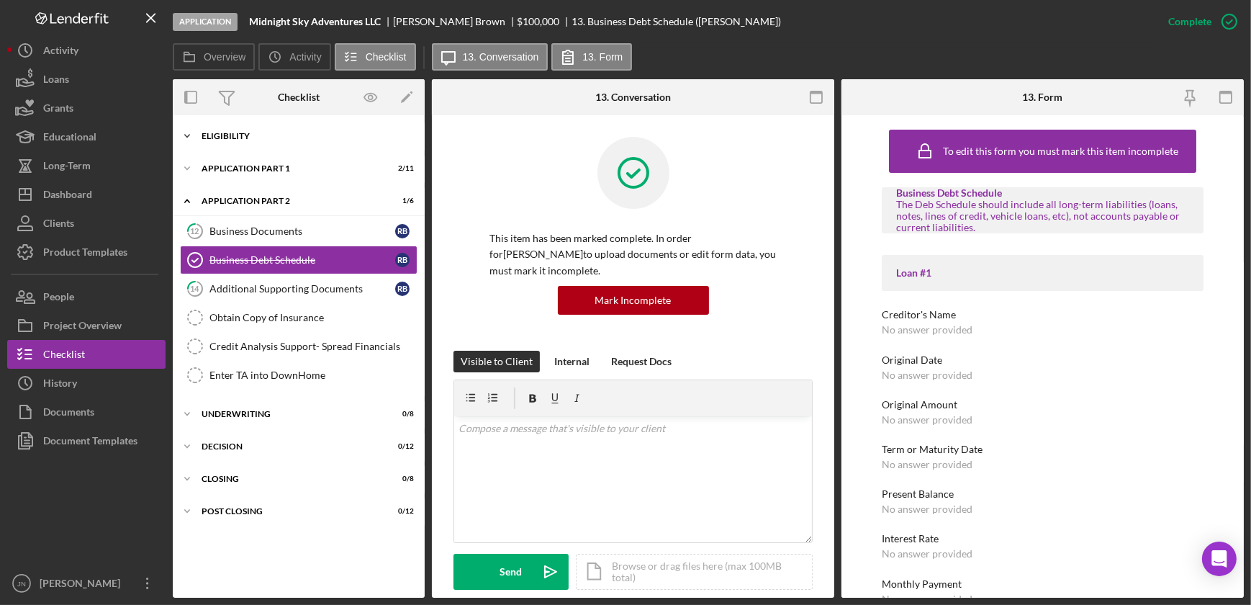
click at [252, 136] on div "Eligibility" at bounding box center [304, 136] width 205 height 9
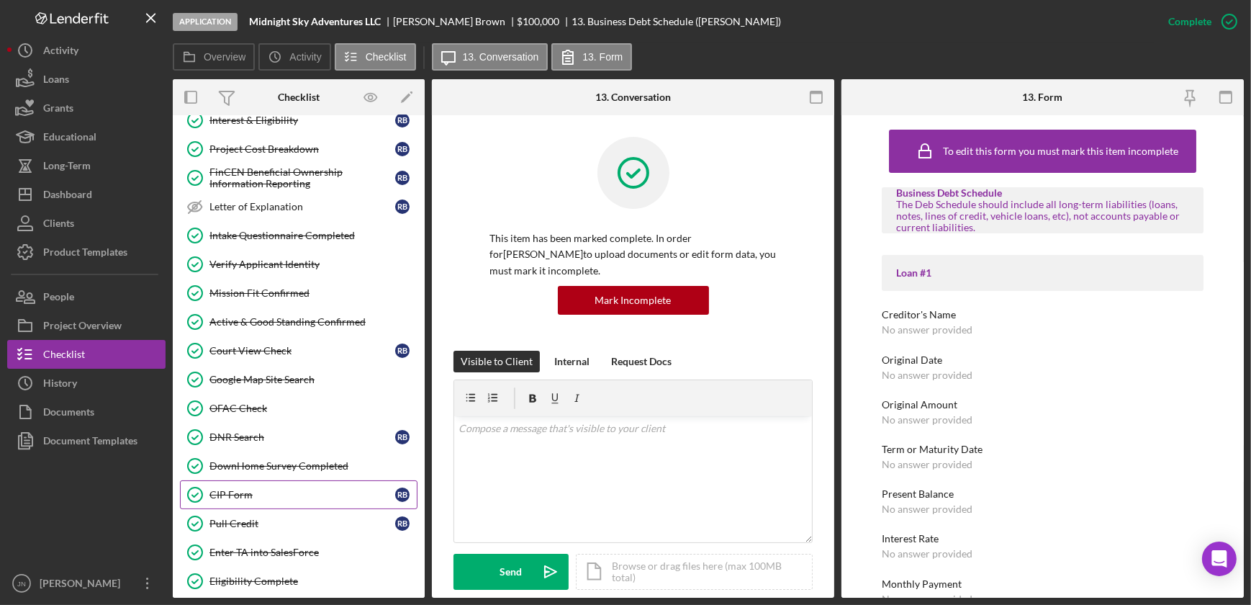
scroll to position [261, 0]
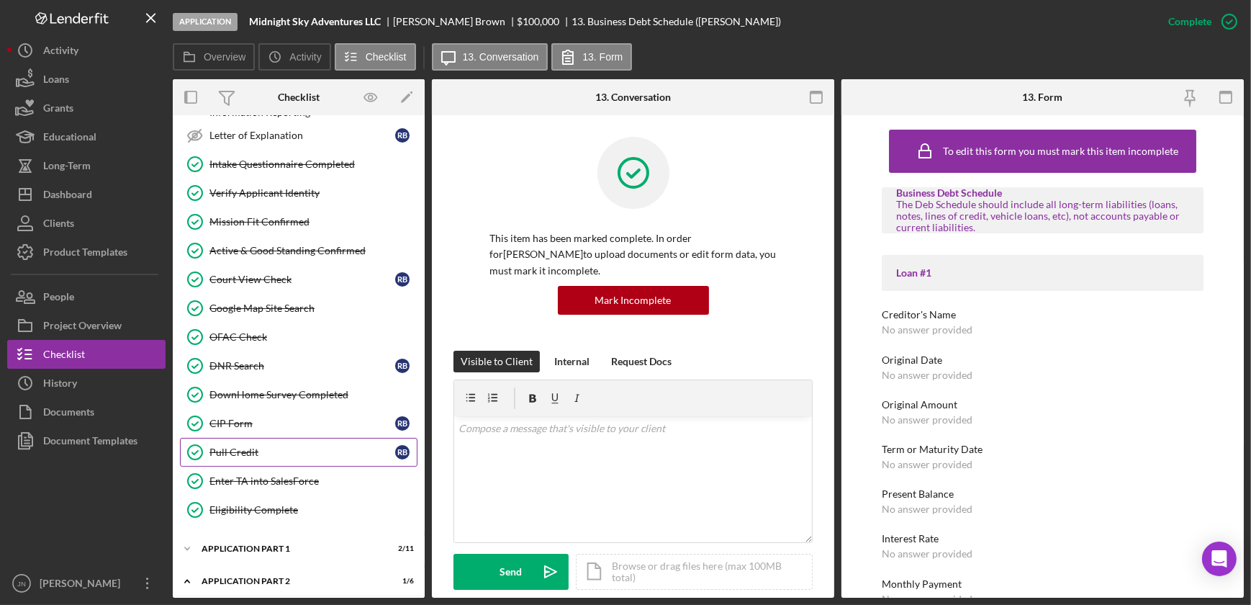
click at [258, 452] on div "Pull Credit" at bounding box center [302, 452] width 186 height 12
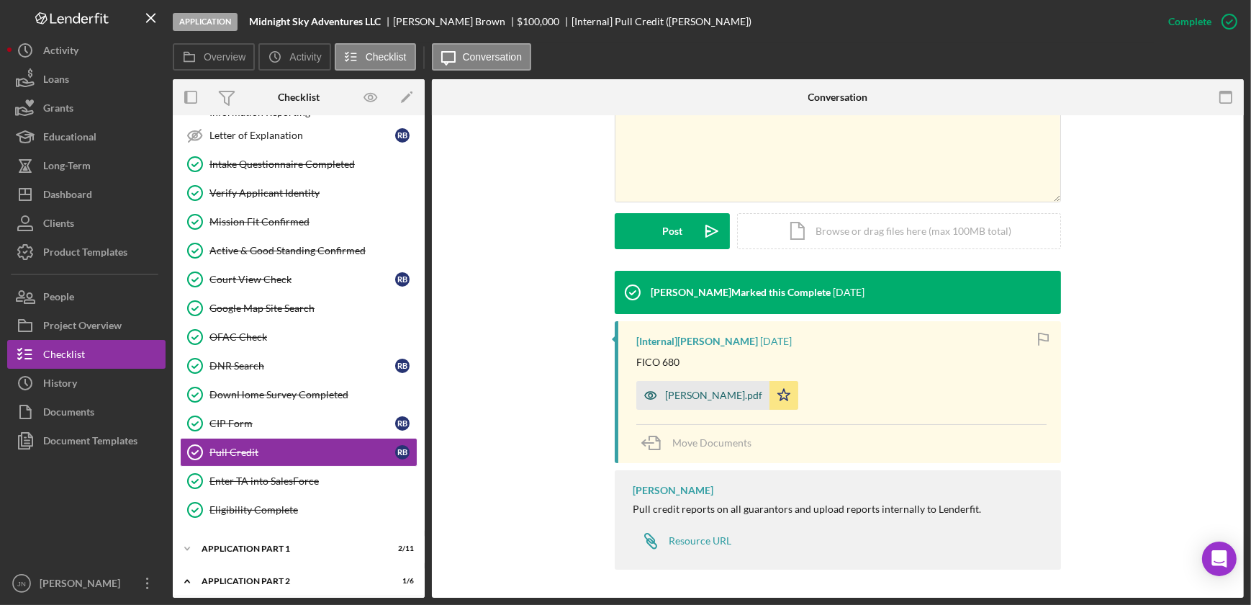
click at [679, 385] on div "CR - RB.pdf" at bounding box center [702, 395] width 133 height 29
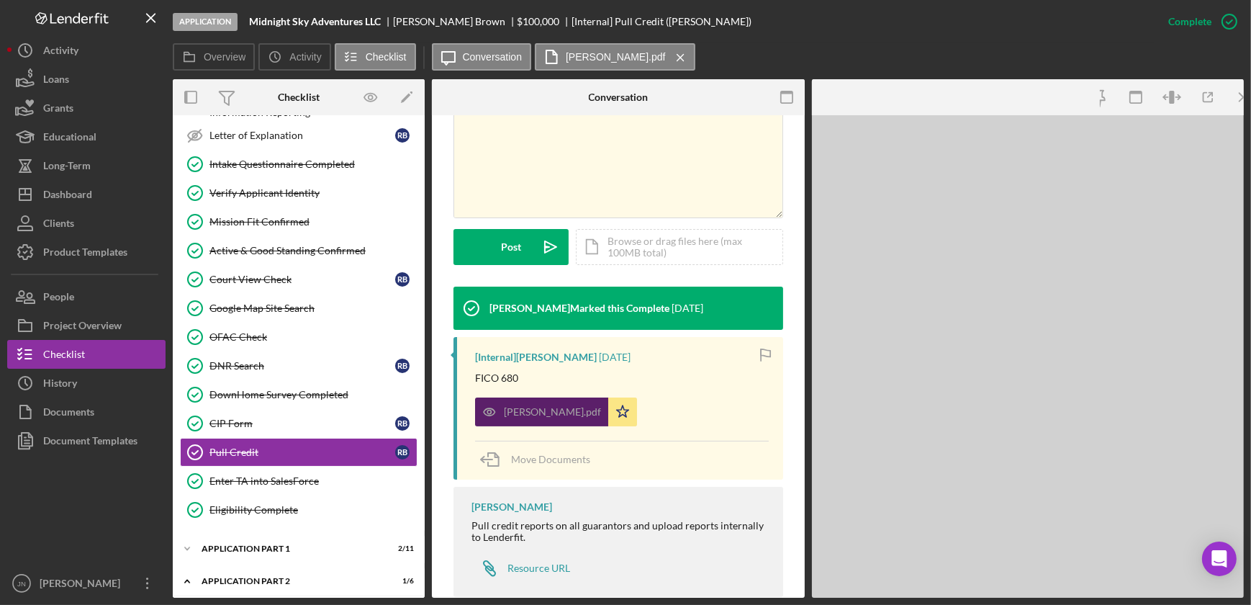
scroll to position [341, 0]
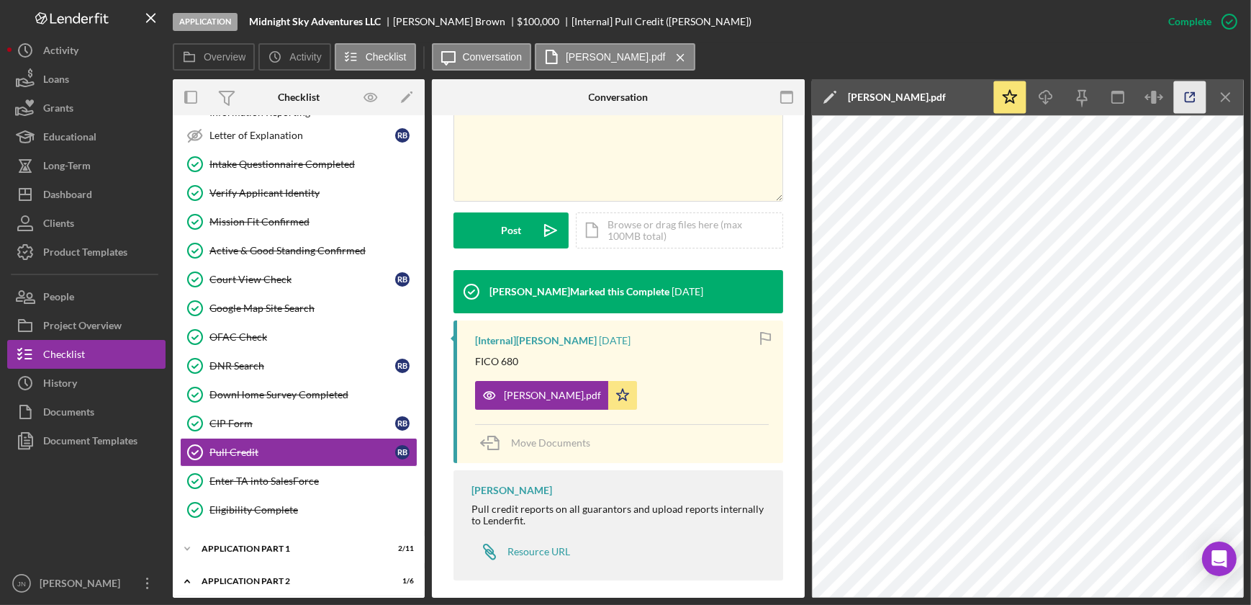
click at [1195, 101] on icon "button" at bounding box center [1189, 97] width 9 height 9
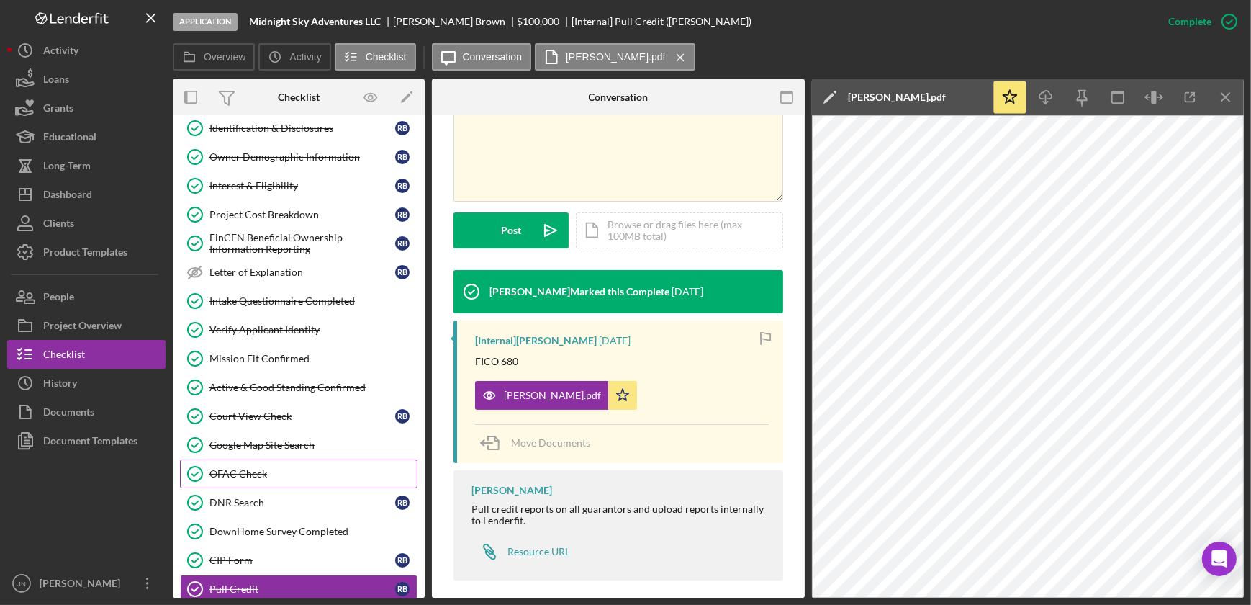
scroll to position [0, 0]
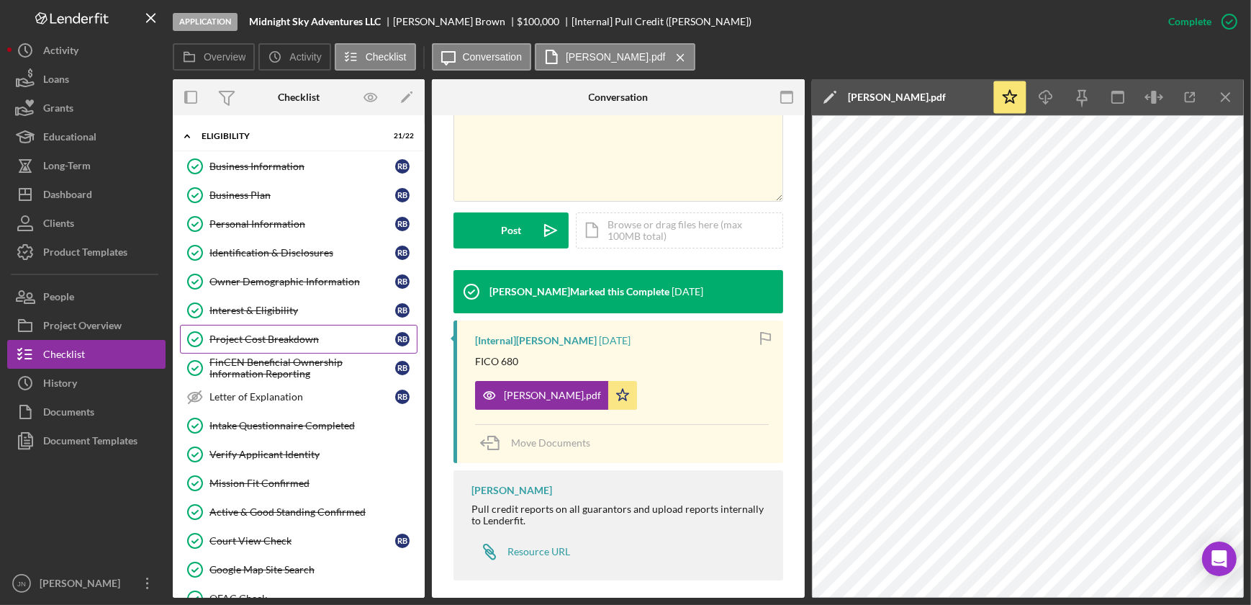
click at [274, 329] on link "Project Cost Breakdown Project Cost Breakdown R B" at bounding box center [299, 339] width 238 height 29
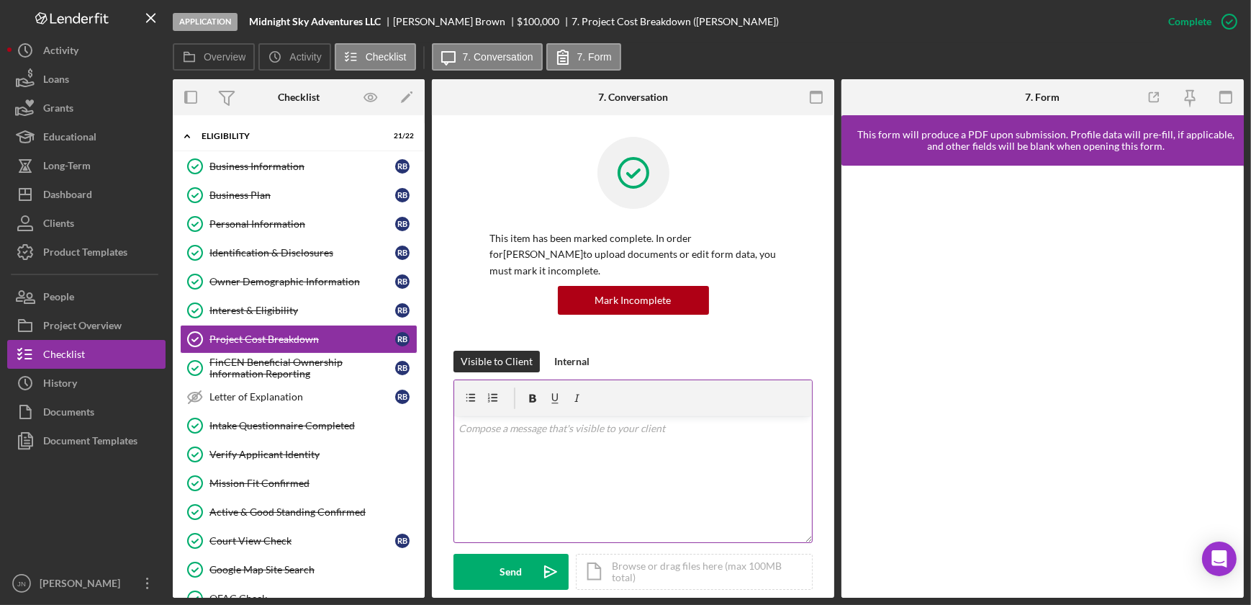
scroll to position [392, 0]
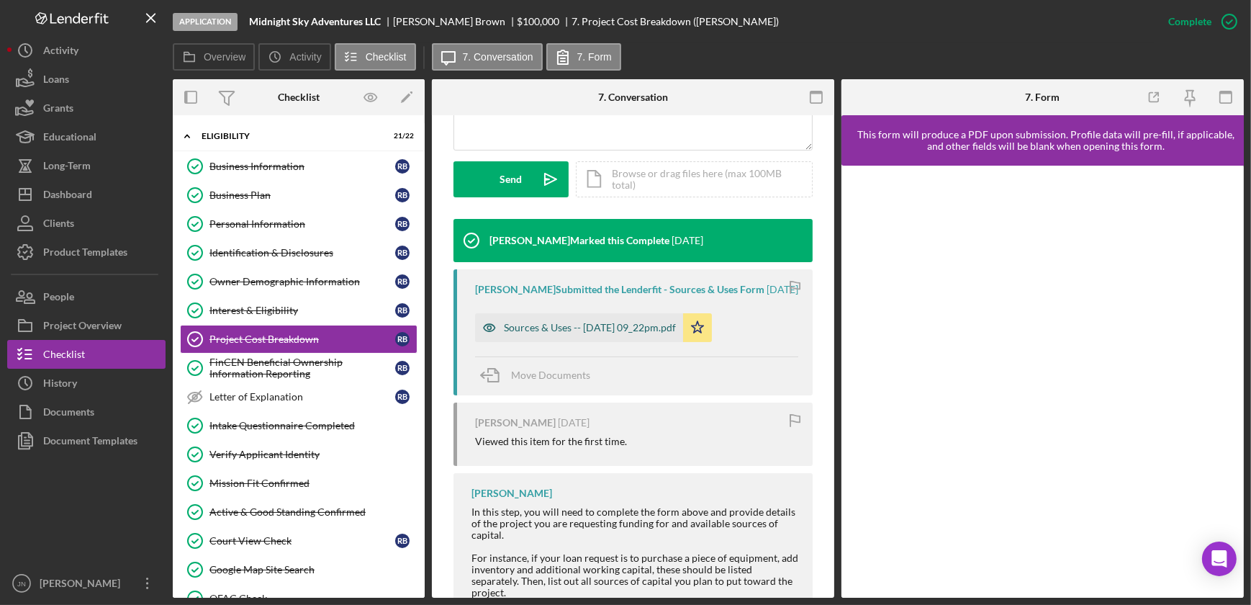
click at [581, 333] on div "Sources & Uses -- 2025-10-02 09_22pm.pdf" at bounding box center [590, 328] width 172 height 12
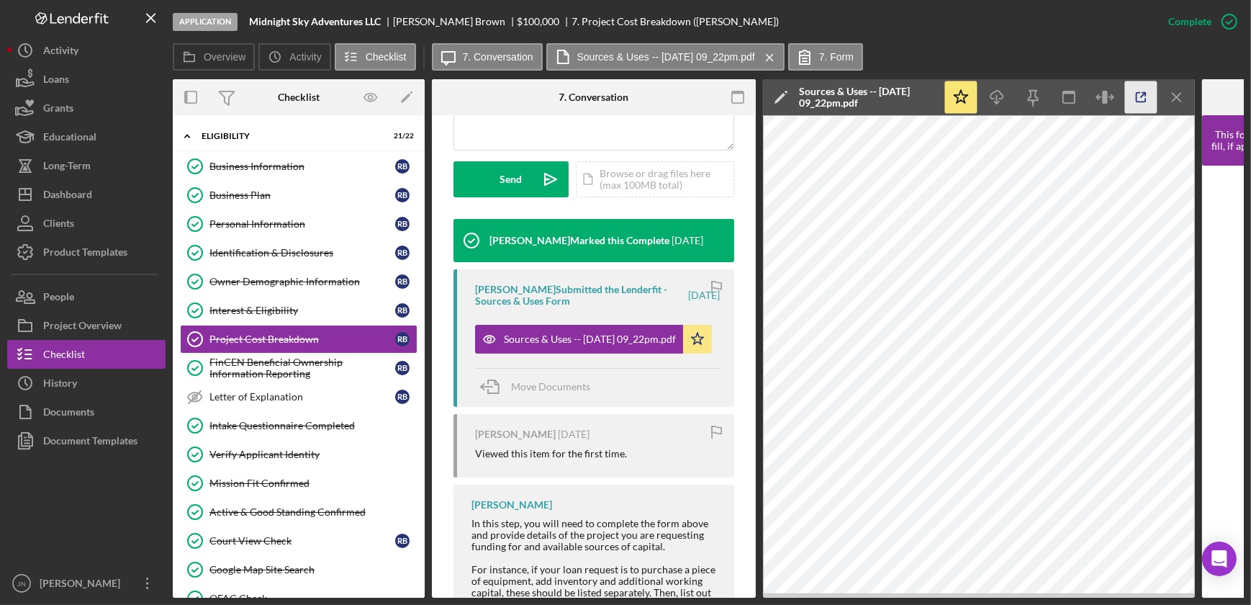
click at [1145, 103] on icon "button" at bounding box center [1141, 97] width 32 height 32
click at [71, 83] on button "Loans" at bounding box center [86, 79] width 158 height 29
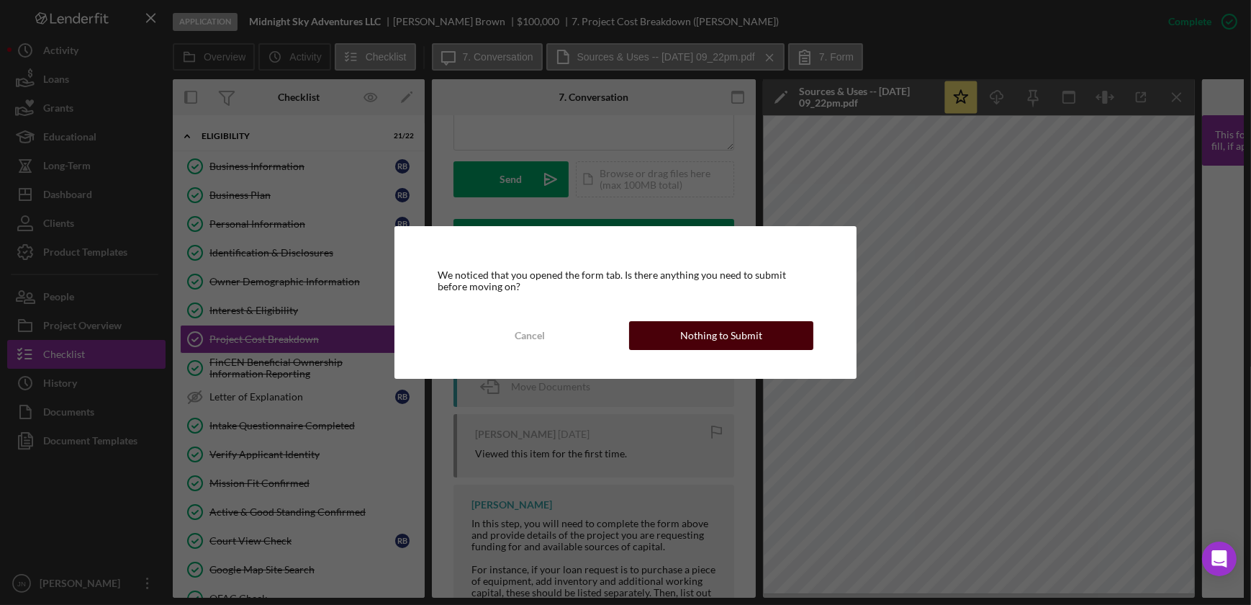
click at [759, 337] on div "Nothing to Submit" at bounding box center [721, 335] width 82 height 29
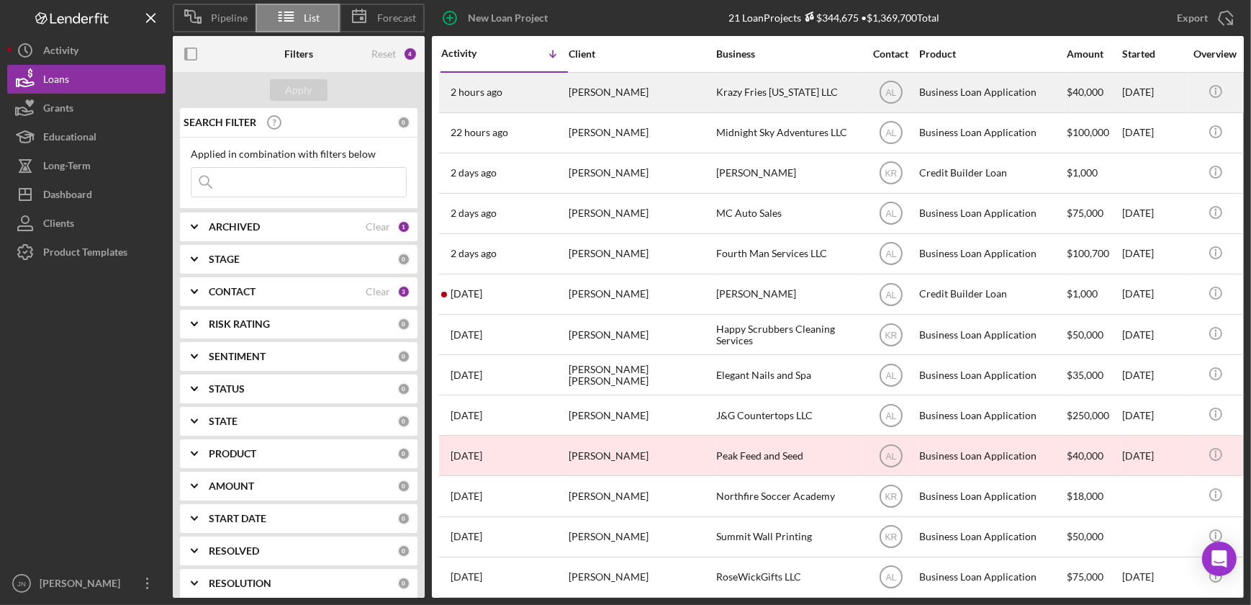
click at [597, 87] on div "[PERSON_NAME]" at bounding box center [641, 92] width 144 height 38
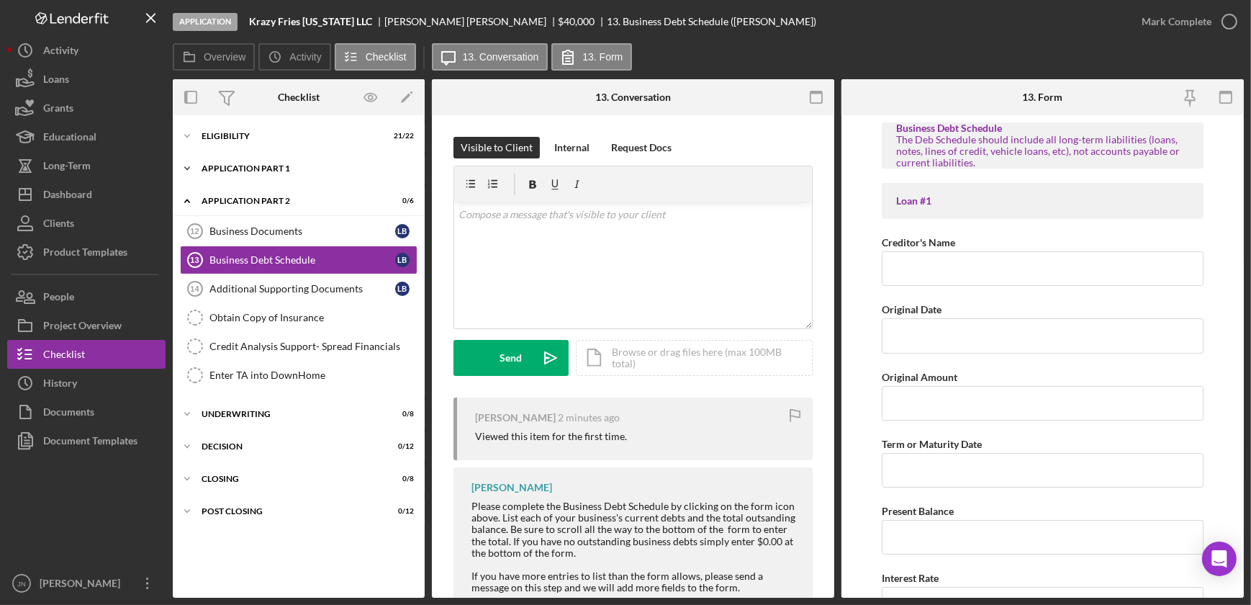
click at [285, 170] on div "Application Part 1" at bounding box center [304, 168] width 205 height 9
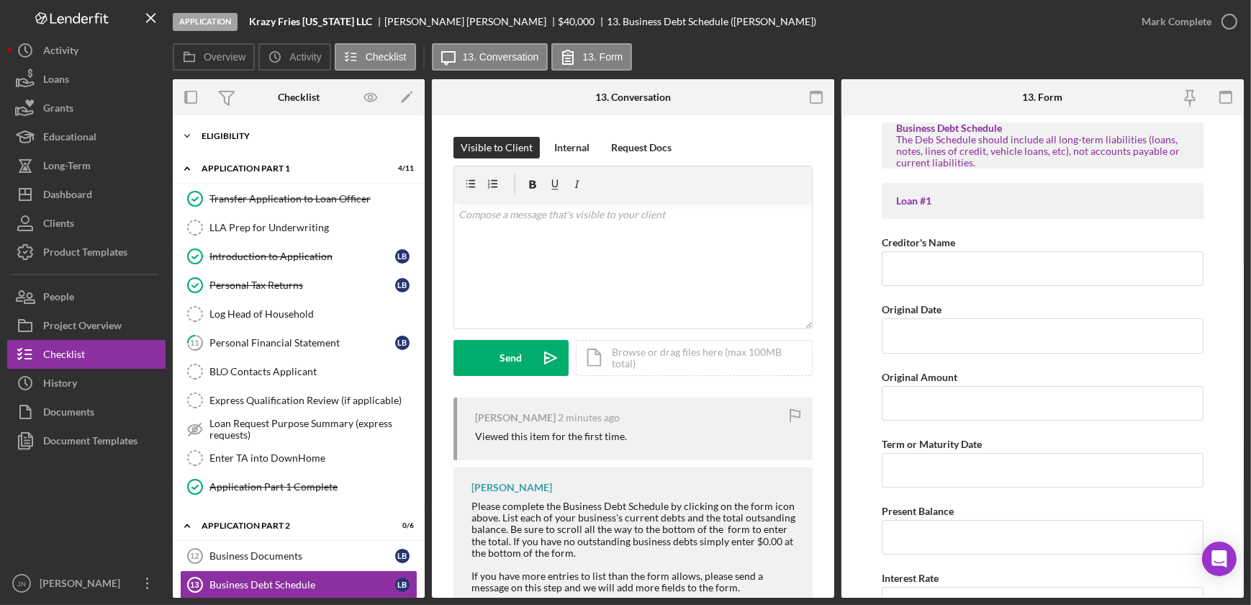
click at [266, 135] on div "Eligibility" at bounding box center [304, 136] width 205 height 9
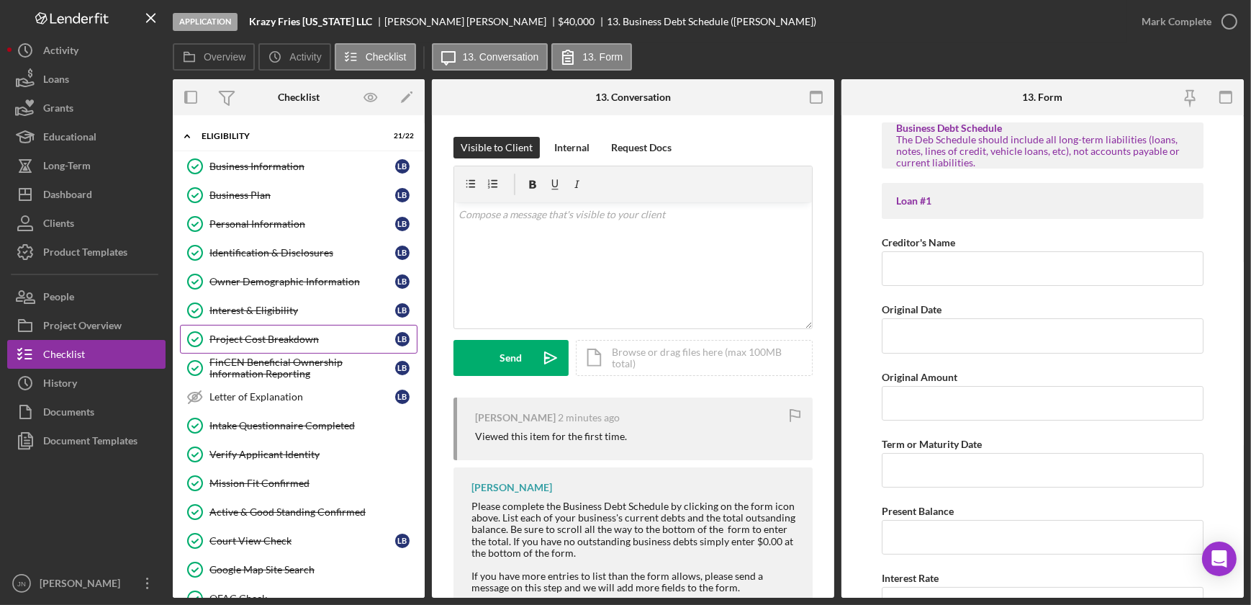
click at [278, 330] on link "Project Cost Breakdown Project Cost Breakdown L B" at bounding box center [299, 339] width 238 height 29
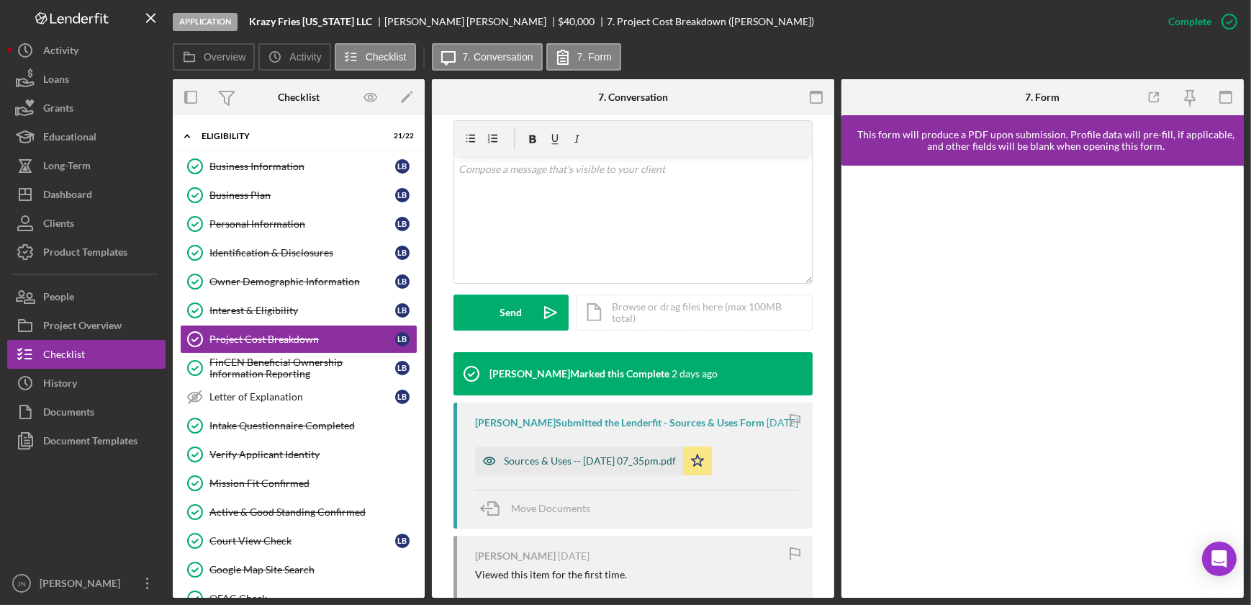
scroll to position [261, 0]
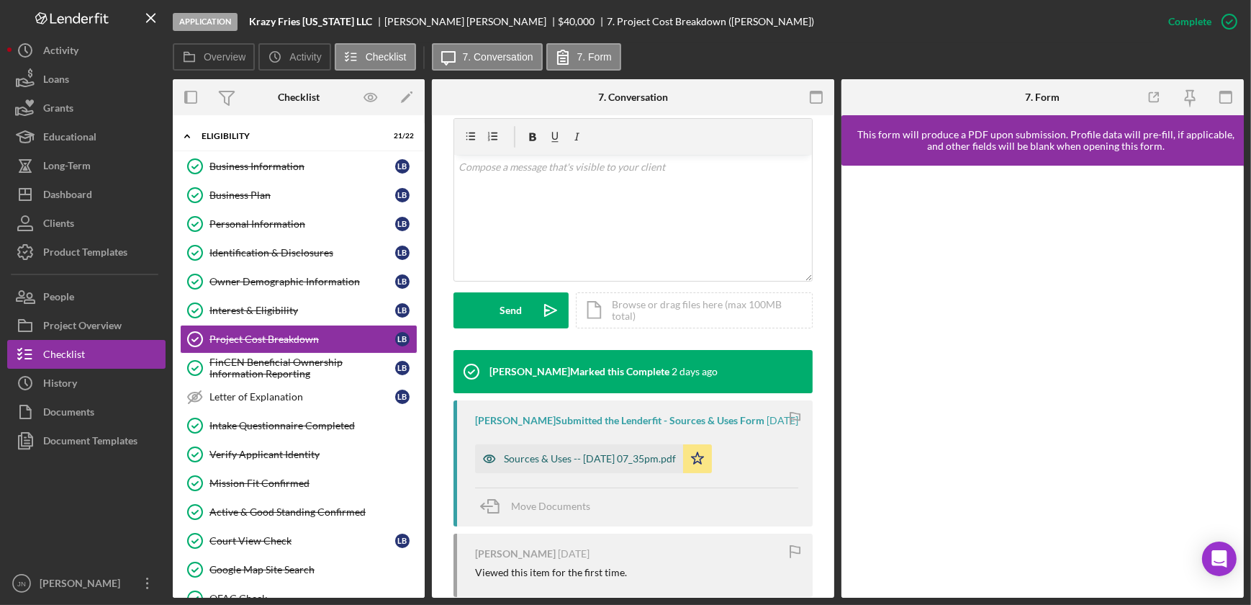
click at [584, 451] on div "Sources & Uses -- 2025-10-06 07_35pm.pdf" at bounding box center [579, 458] width 208 height 29
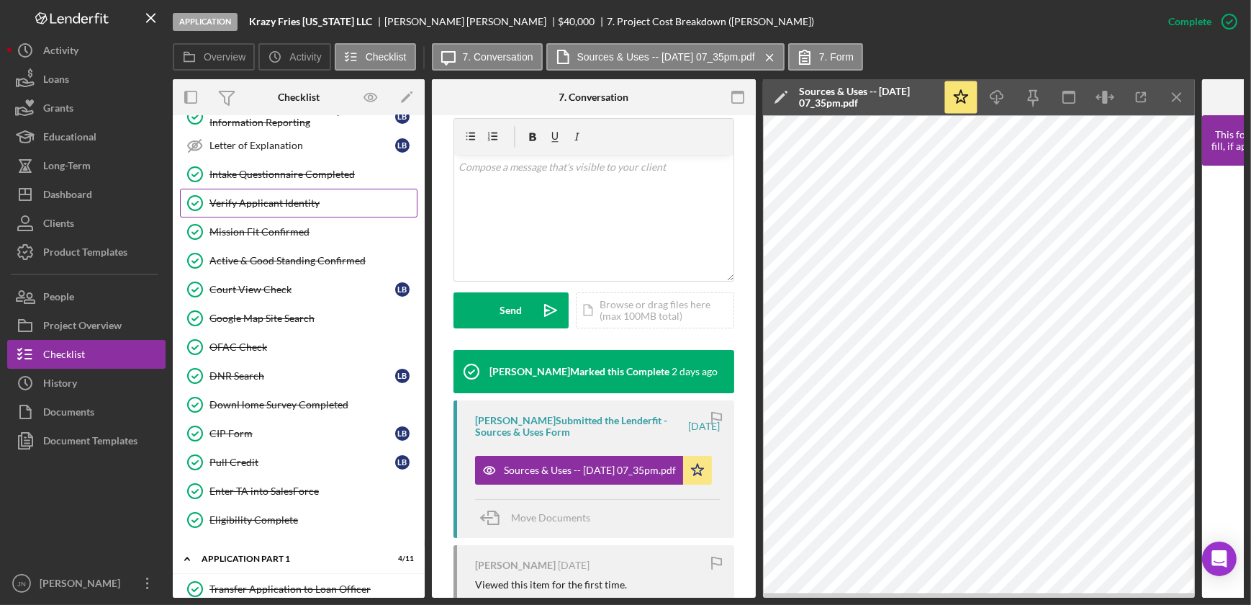
scroll to position [327, 0]
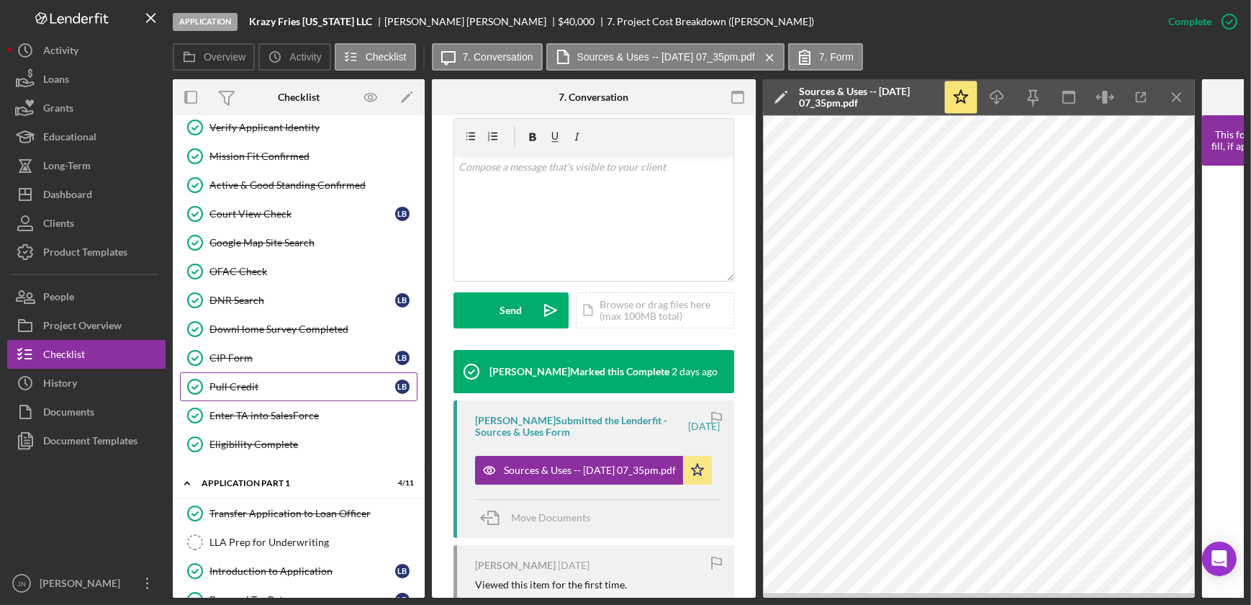
click at [243, 384] on div "Pull Credit" at bounding box center [302, 387] width 186 height 12
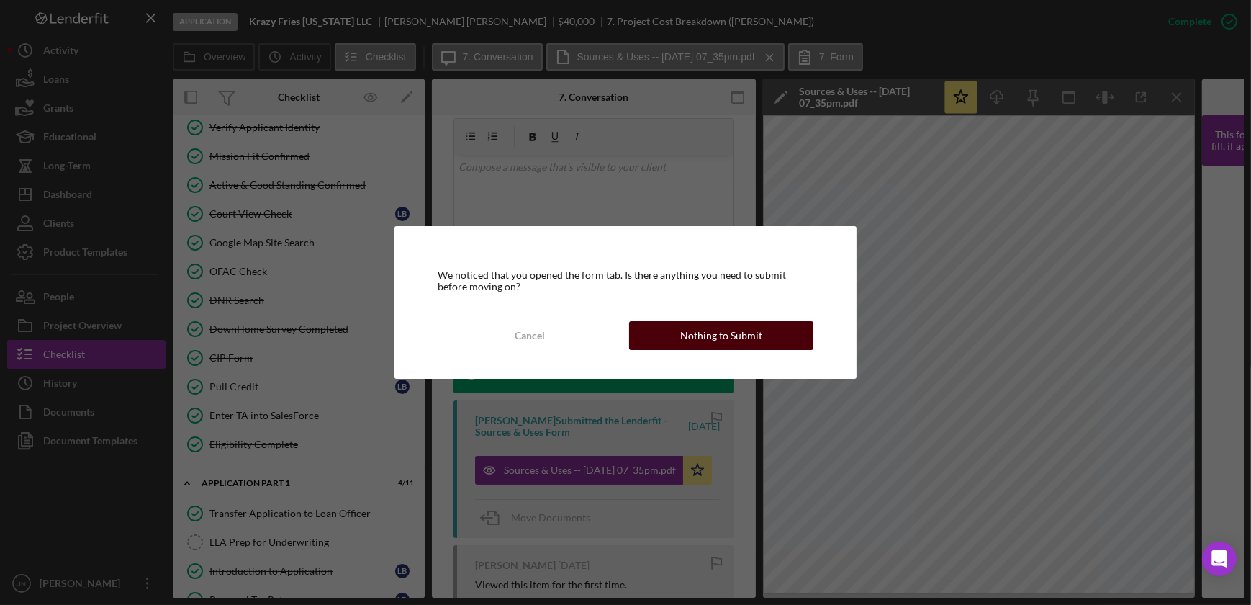
click at [767, 333] on button "Nothing to Submit" at bounding box center [721, 335] width 184 height 29
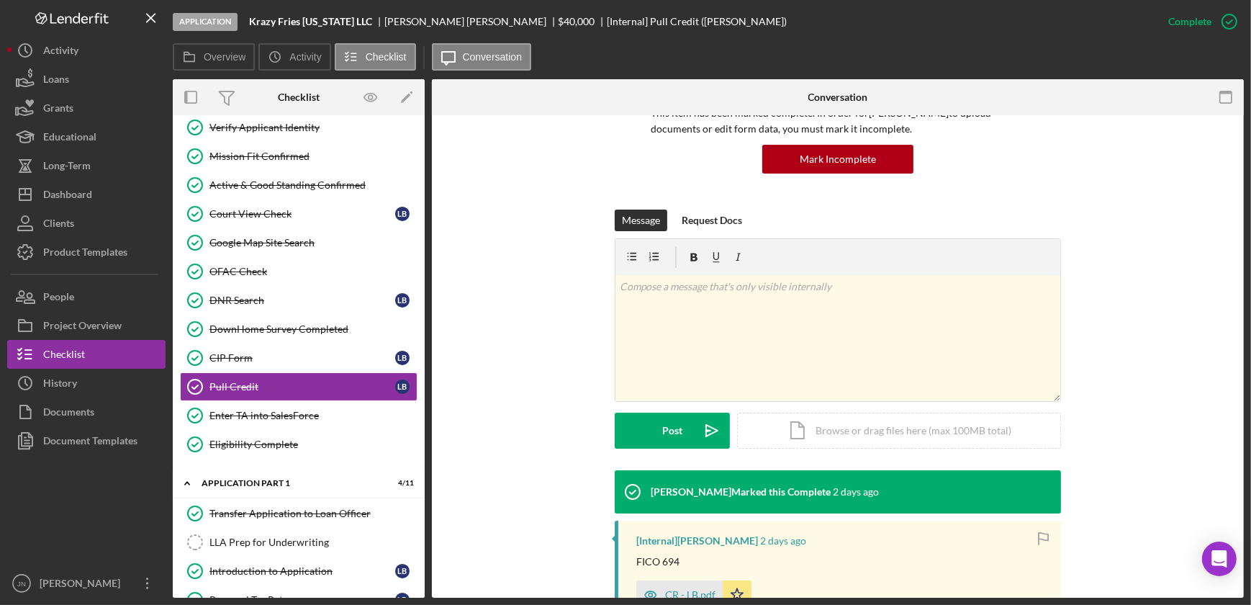
scroll to position [325, 0]
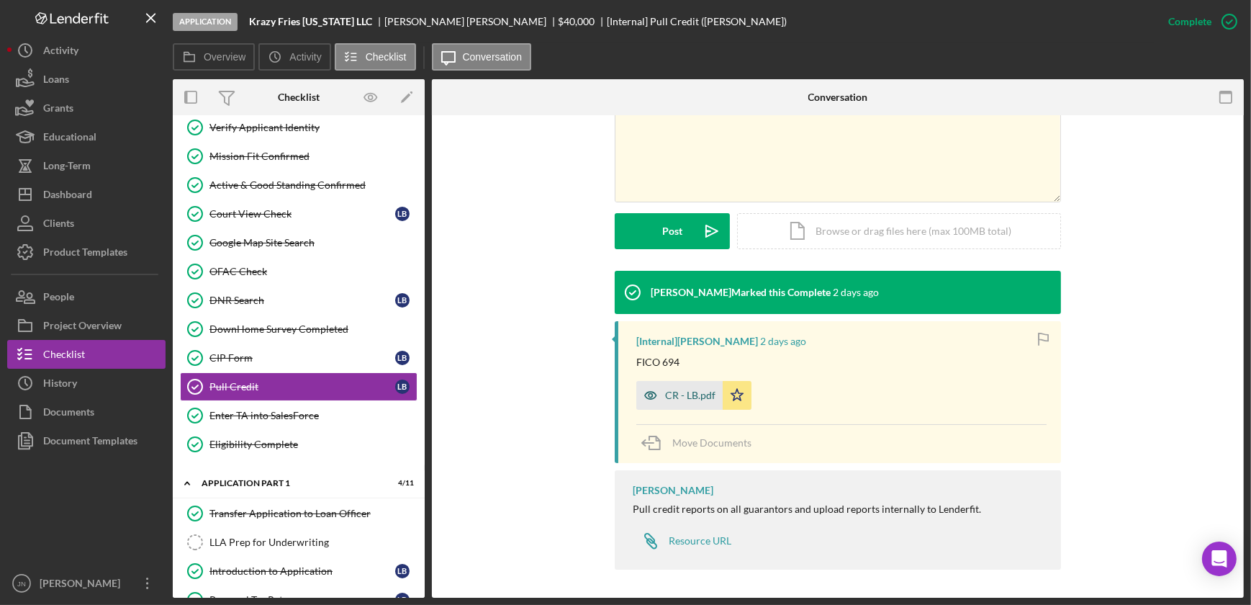
click at [692, 393] on div "CR - LB.pdf" at bounding box center [690, 395] width 50 height 12
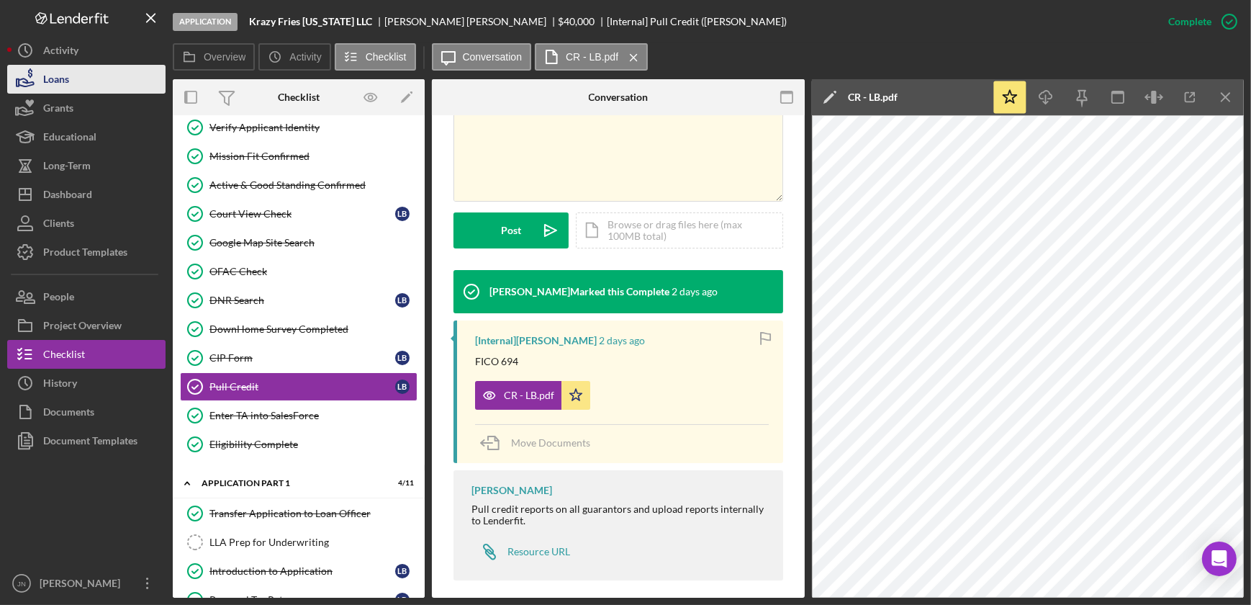
click at [55, 68] on div "Loans" at bounding box center [56, 81] width 26 height 32
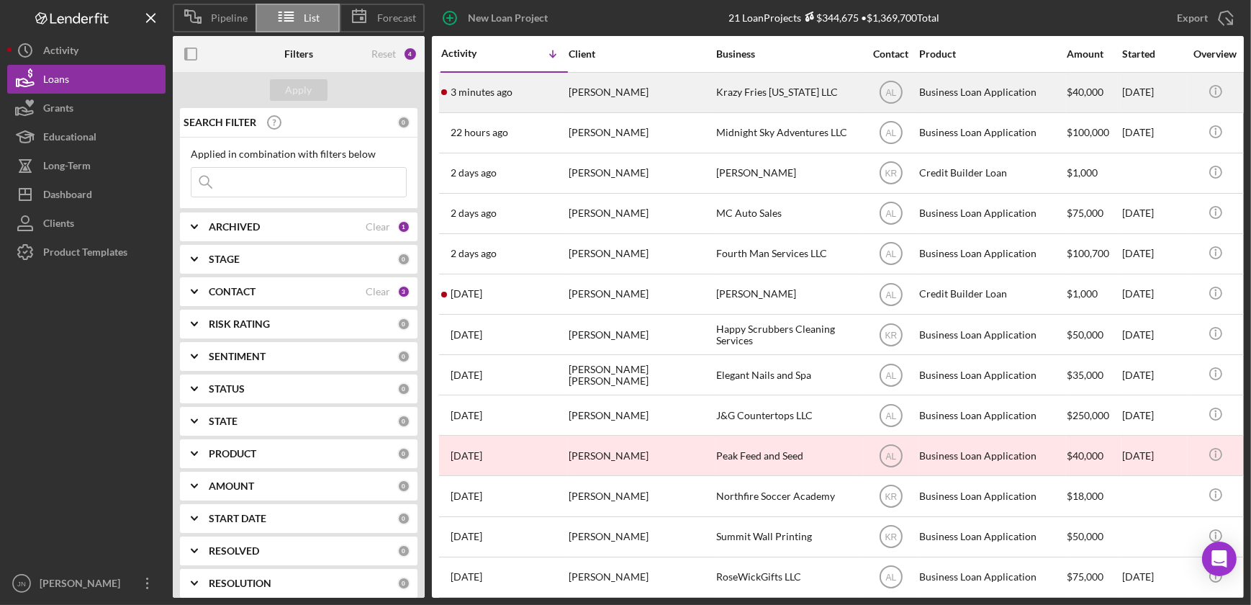
click at [597, 97] on div "[PERSON_NAME]" at bounding box center [641, 92] width 144 height 38
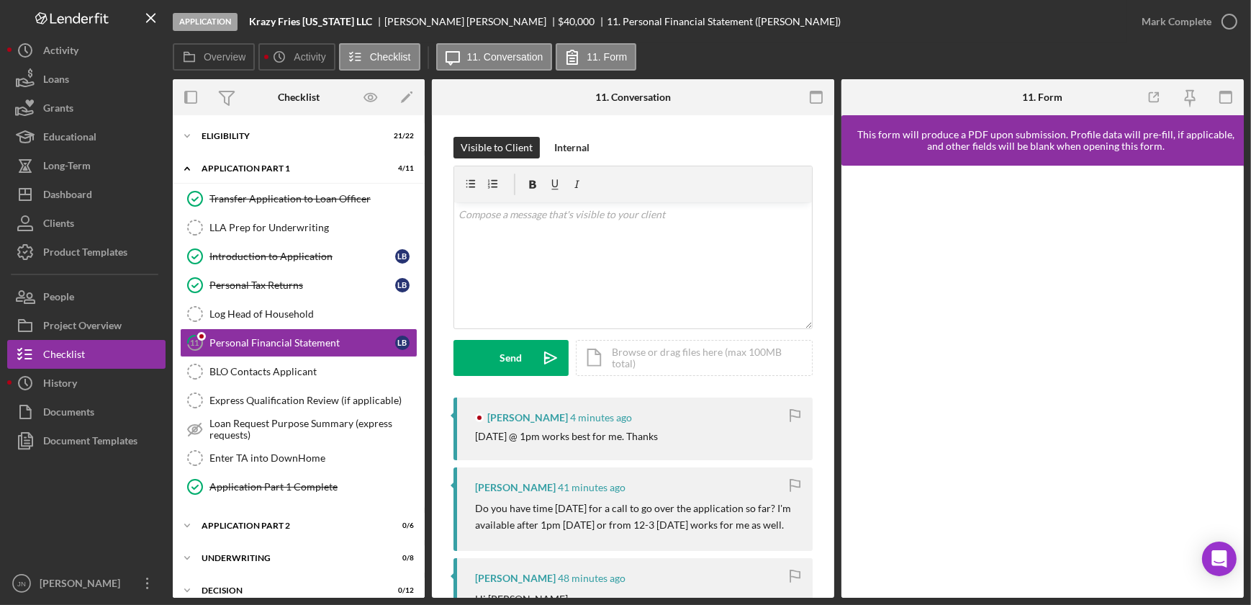
click at [986, 39] on div "Application Krazy Fries Alaska LLC Louis Bonner $40,000 $10,000 11. Personal Fi…" at bounding box center [650, 21] width 954 height 43
